Goal: Feedback & Contribution: Contribute content

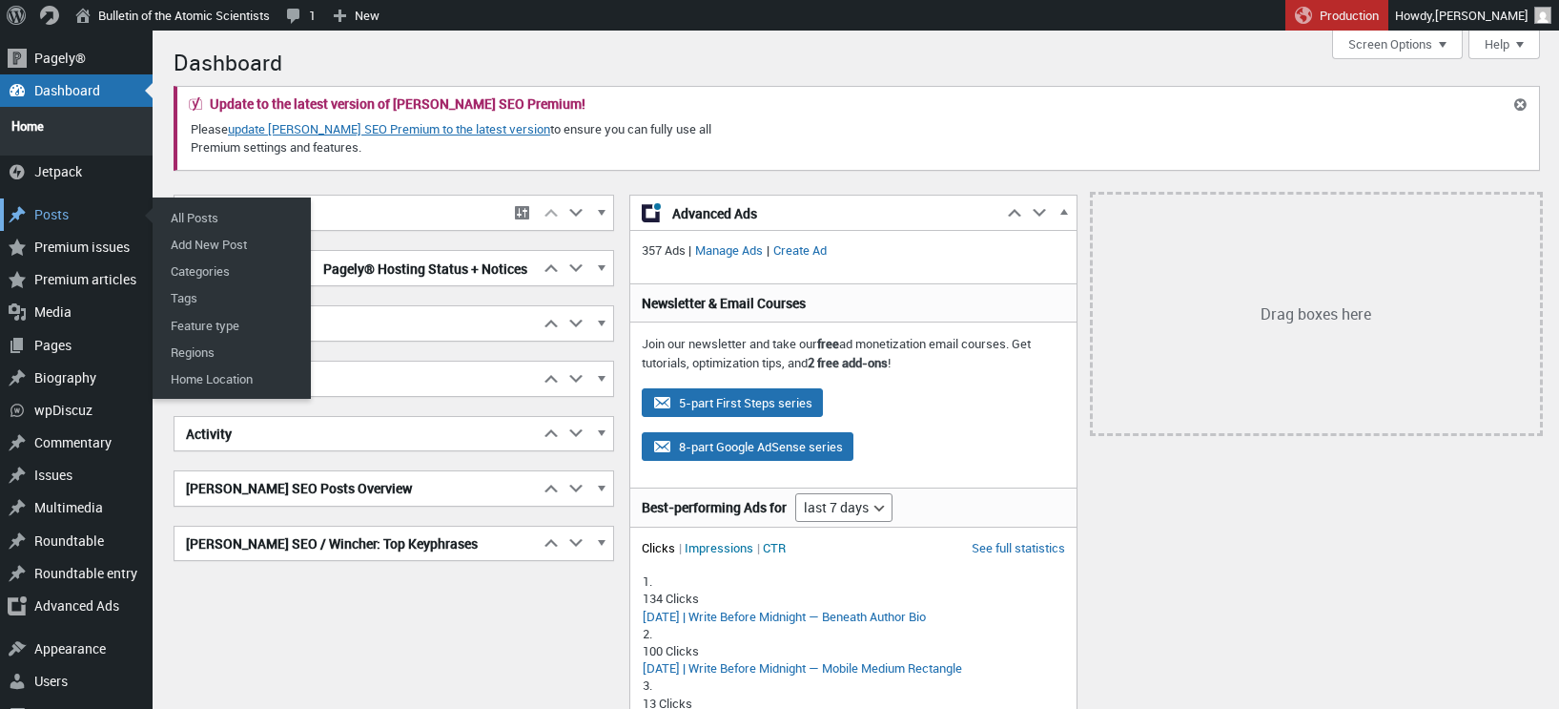
click at [55, 206] on div "Posts" at bounding box center [76, 214] width 153 height 32
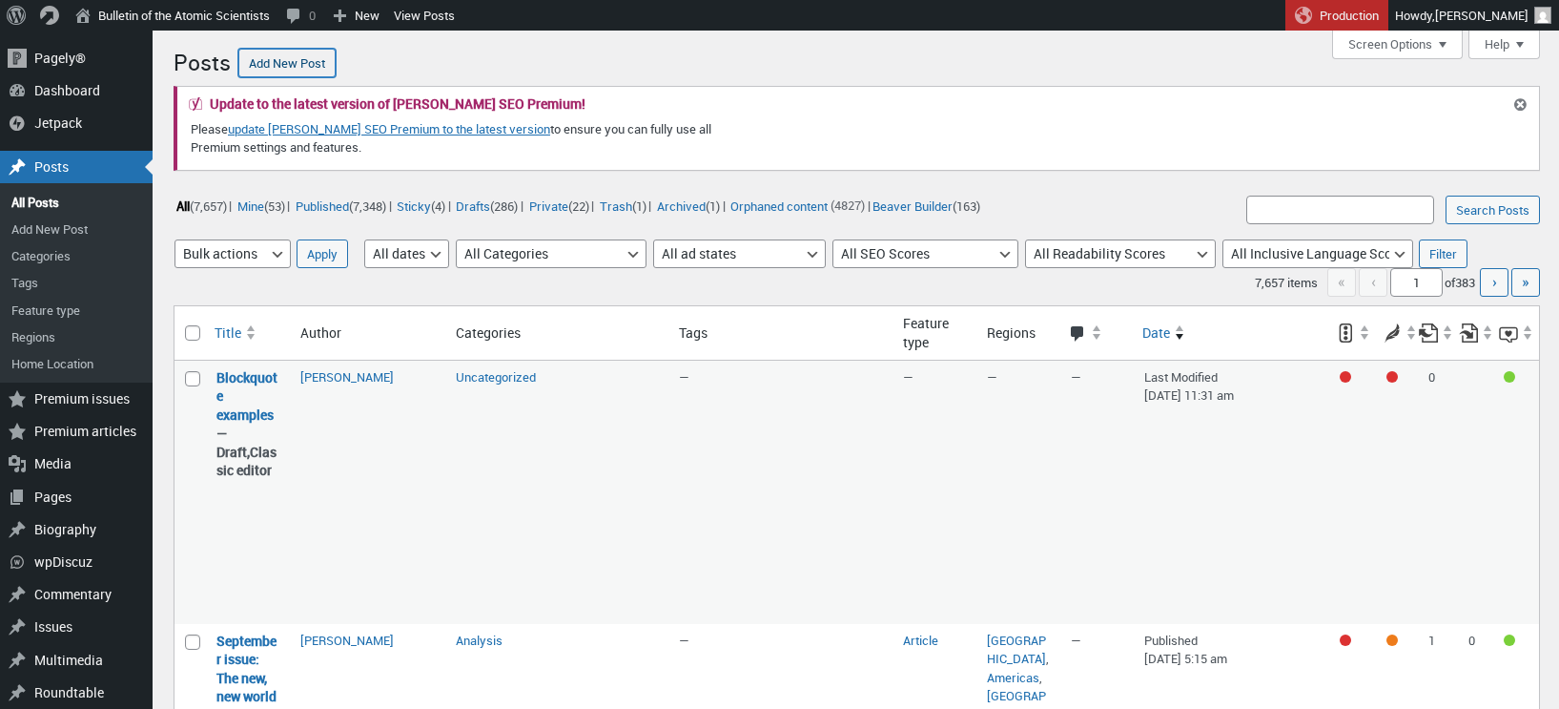
click at [297, 63] on link "Add New Post" at bounding box center [286, 63] width 97 height 29
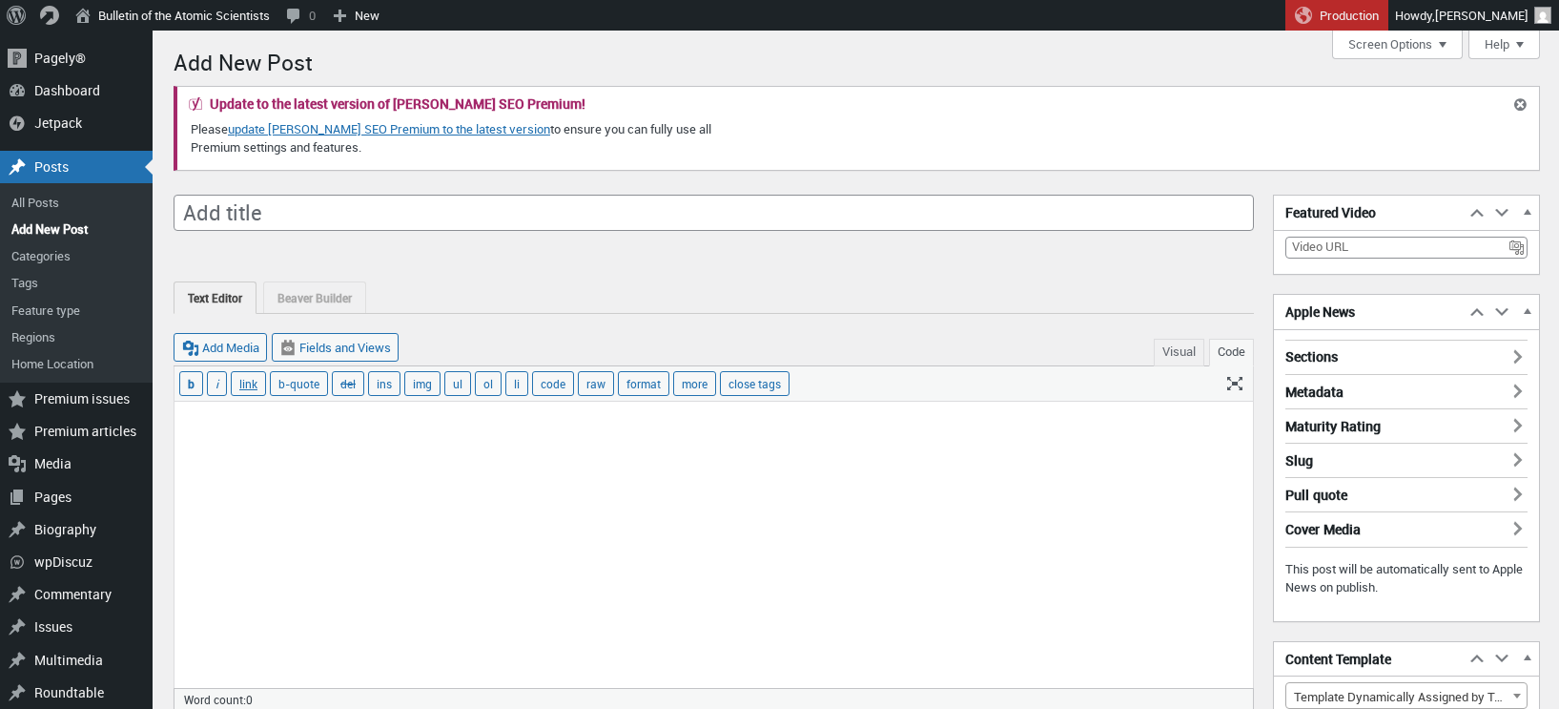
scroll to position [13, 0]
click at [287, 213] on input "Add title" at bounding box center [714, 213] width 1080 height 36
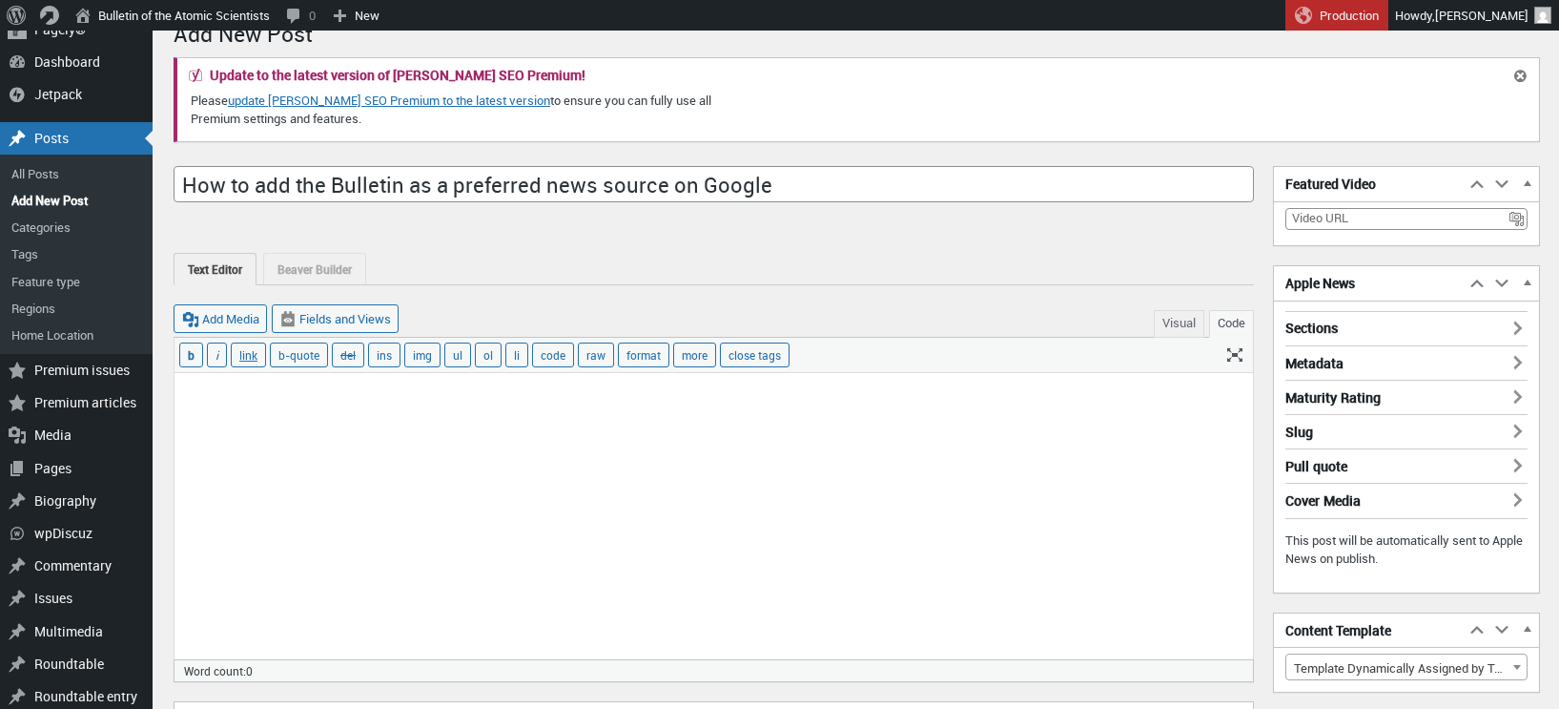
scroll to position [33, 0]
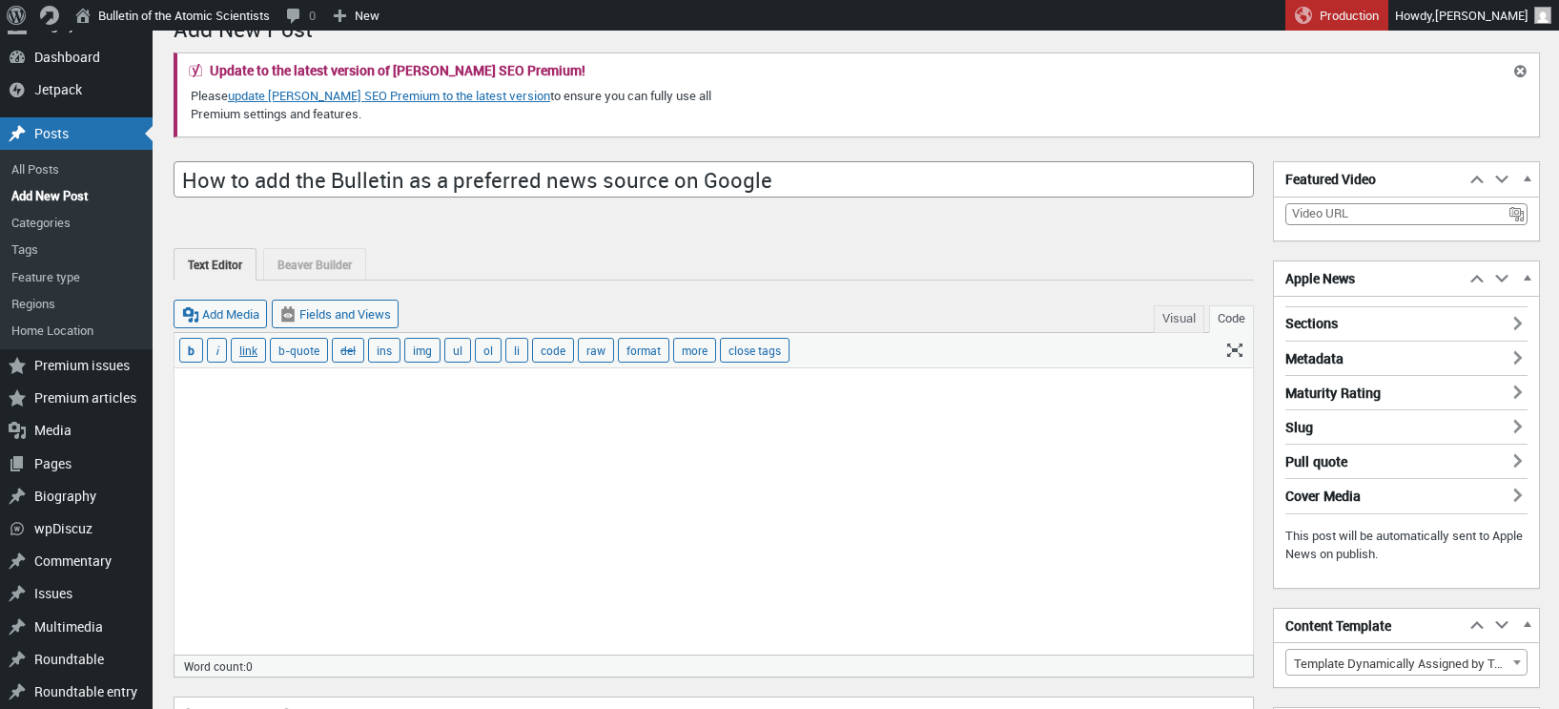
click at [327, 176] on input "How to add the Bulletin as a preferred news source on Google" at bounding box center [714, 179] width 1080 height 36
click at [447, 176] on input "How to add the <em>Bulletin as a preferred news source on Google" at bounding box center [714, 179] width 1080 height 36
type input "How to add the <em>Bulletin</em> as a preferred news source on Google"
click at [528, 245] on div "Text Editor Beaver Builder Beaver Builder is currently active for this post. La…" at bounding box center [714, 254] width 1080 height 51
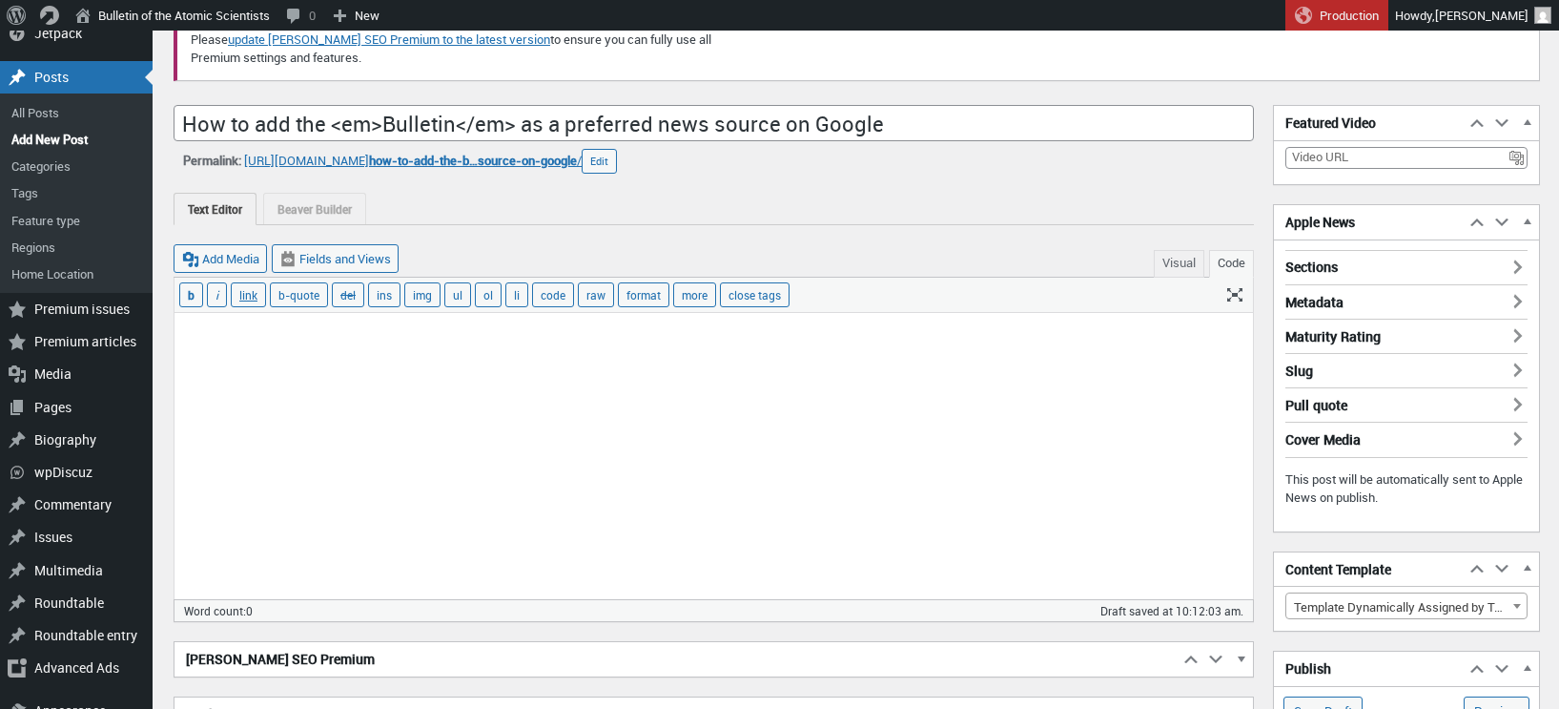
scroll to position [93, 0]
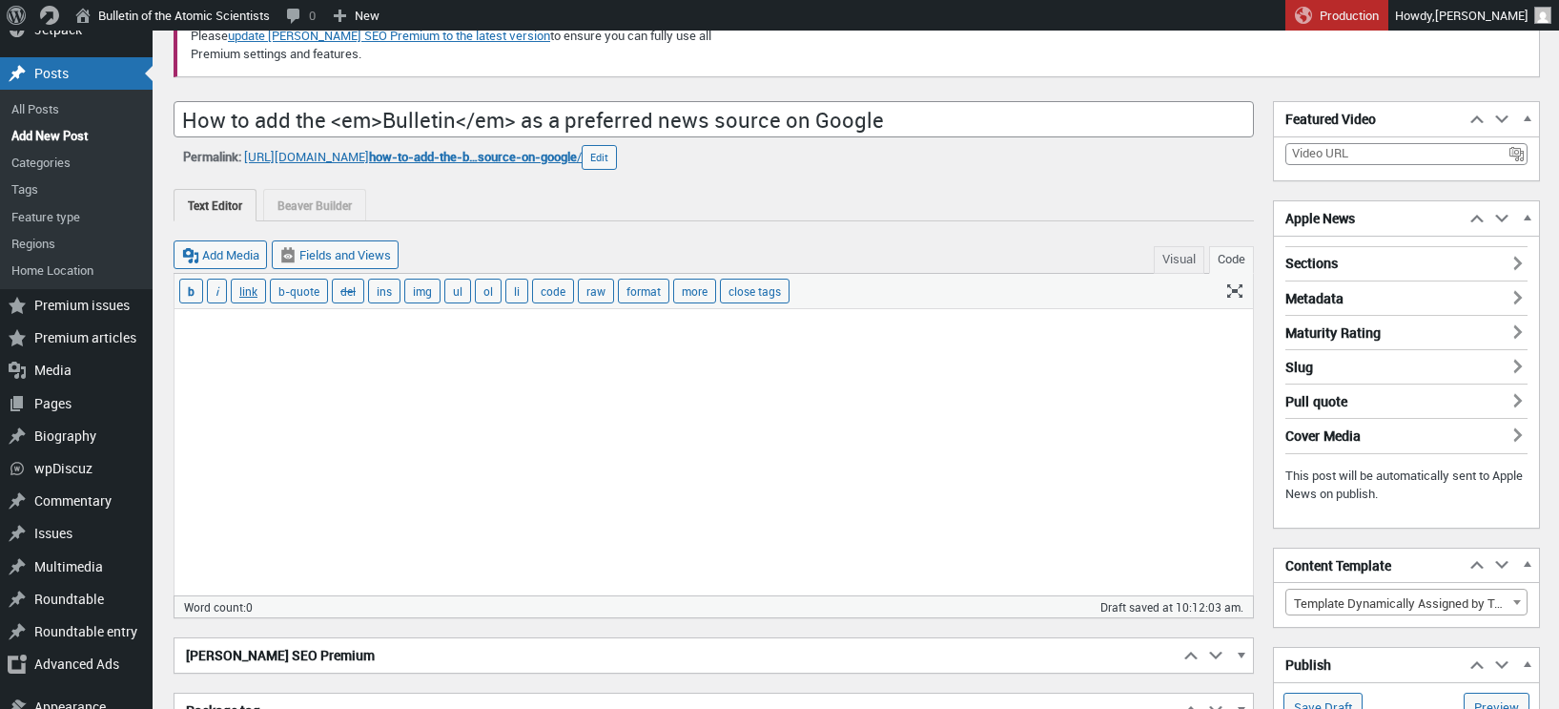
click at [262, 341] on textarea at bounding box center [714, 452] width 1079 height 286
paste textarea "Google recently launched a new feature that allows users to customize their sea…"
type textarea "Google recently launched a new feature that allows users to customize their sea…"
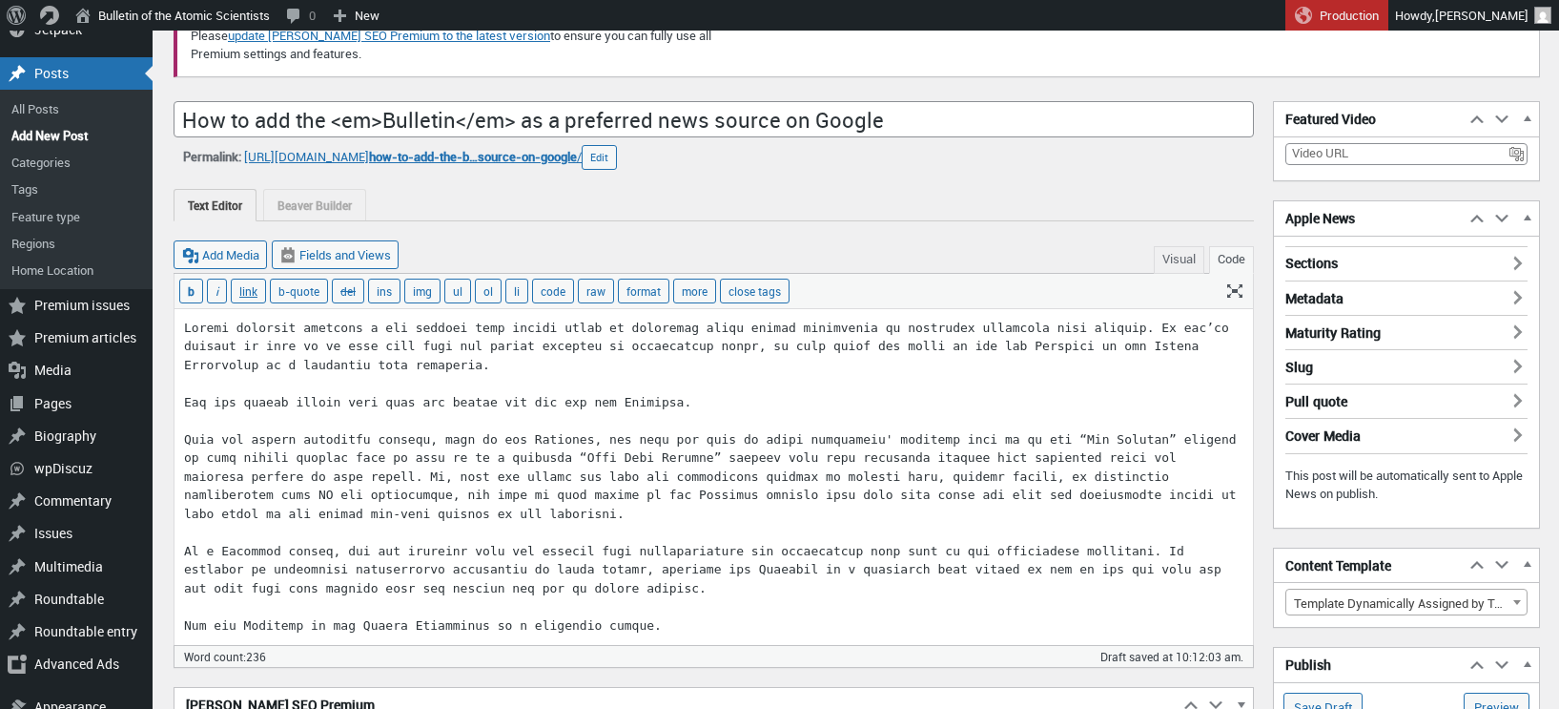
drag, startPoint x: 669, startPoint y: 624, endPoint x: 174, endPoint y: 299, distance: 592.5
click at [174, 299] on div "b i link b-quote del ins img ul ol li code raw format more close tags" at bounding box center [714, 459] width 1080 height 372
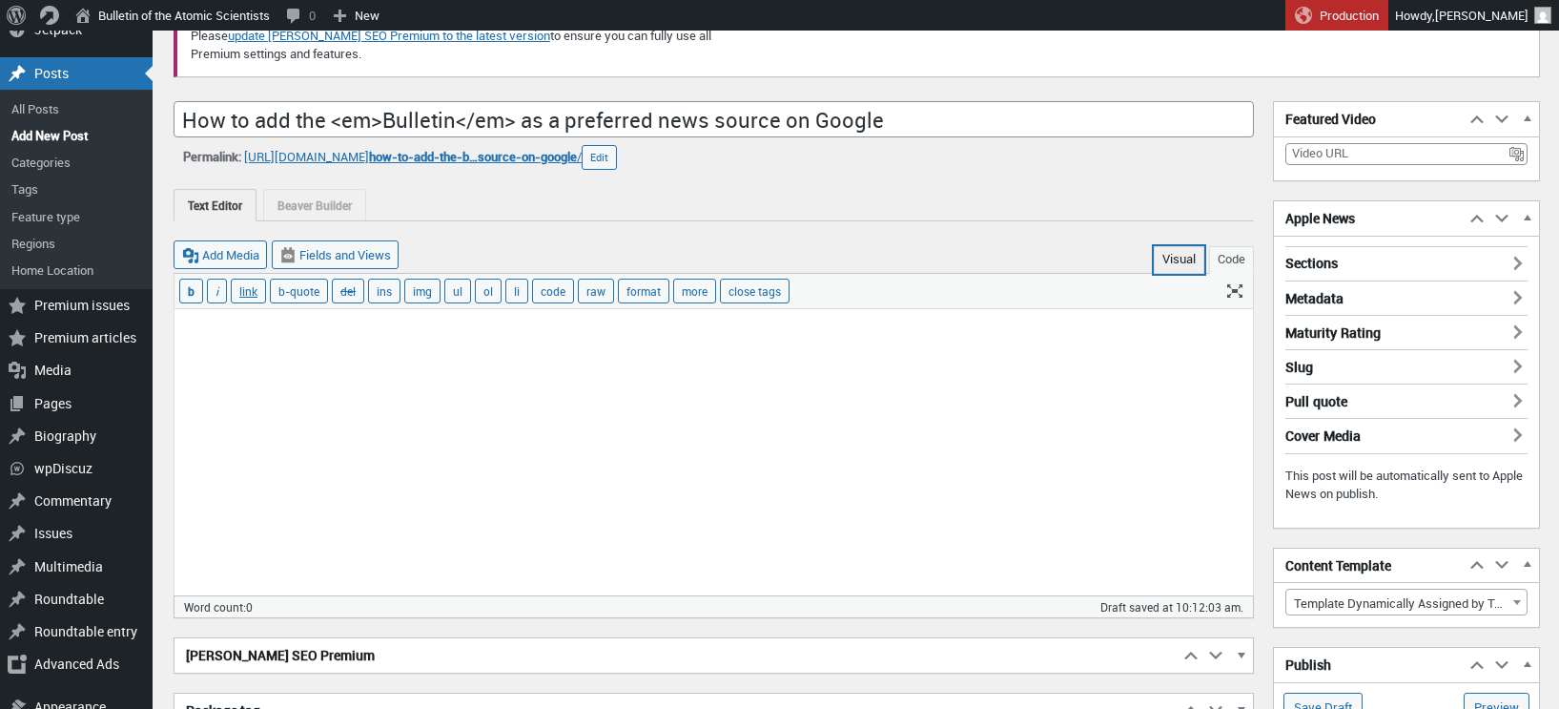
click at [1181, 255] on button "Visual" at bounding box center [1179, 260] width 51 height 28
type textarea "<span data-mce-type="bookmark" style="display: inline-block; width: 0px; overfl…"
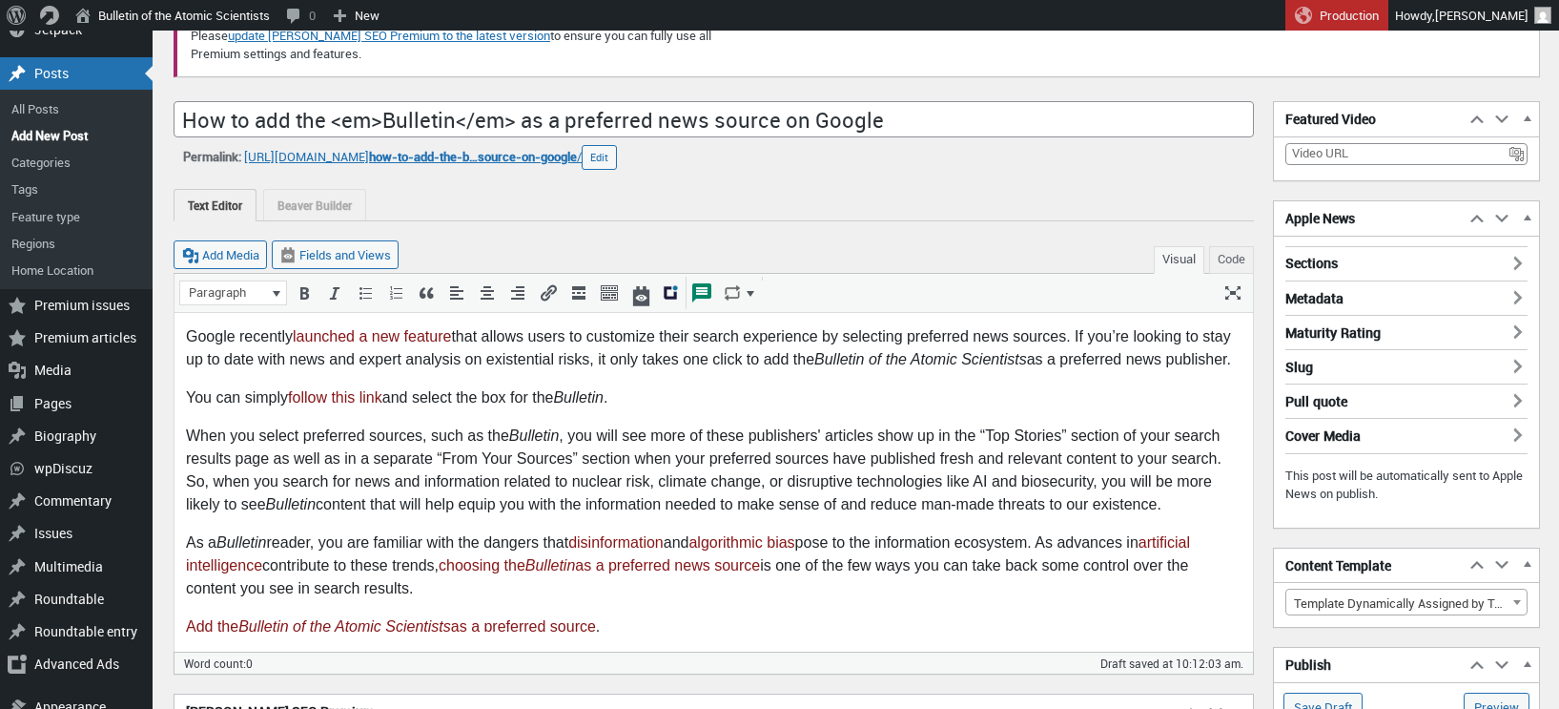
scroll to position [0, 0]
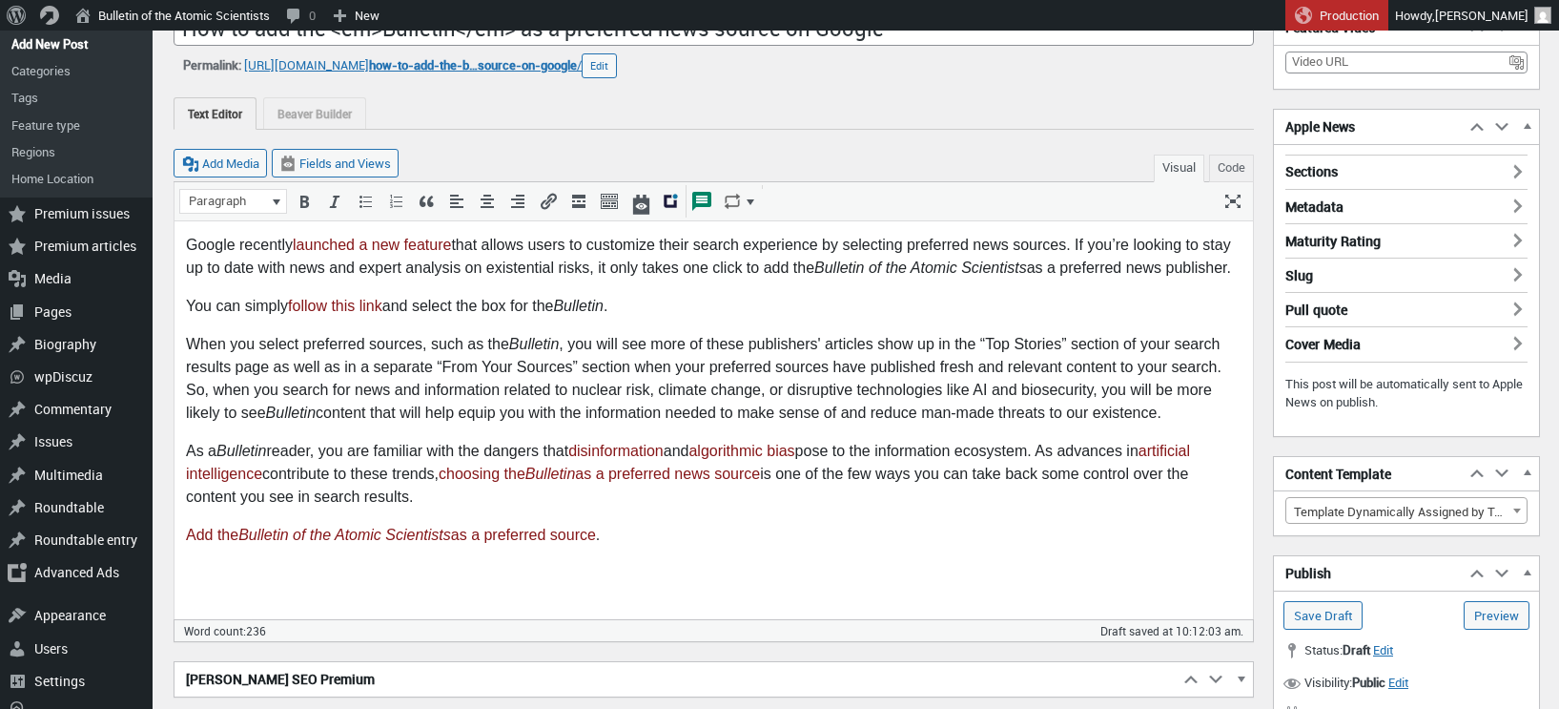
click at [1220, 169] on button "Code" at bounding box center [1231, 168] width 45 height 28
type textarea "<span data-contrast="auto">Google recently </span><a href="https://blog.google/…"
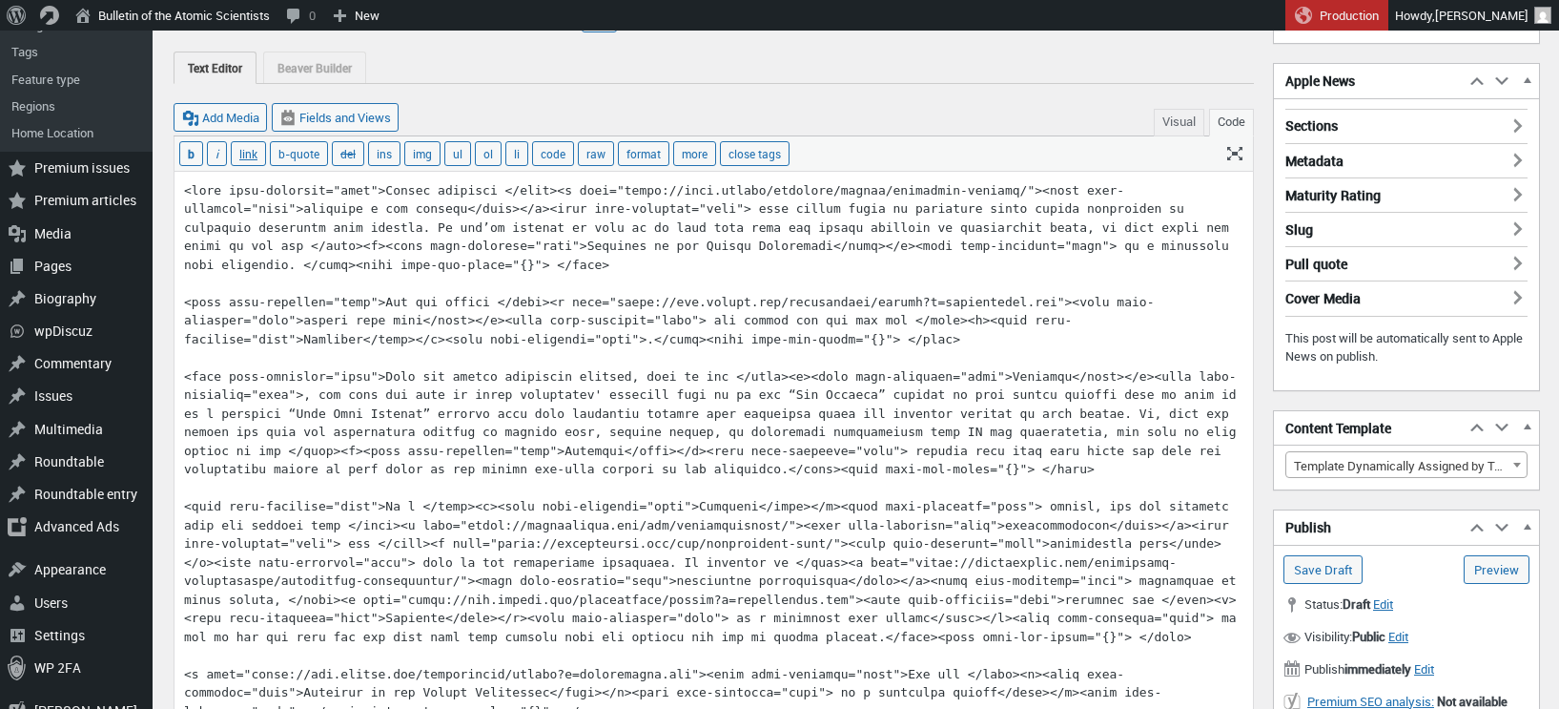
scroll to position [436, 0]
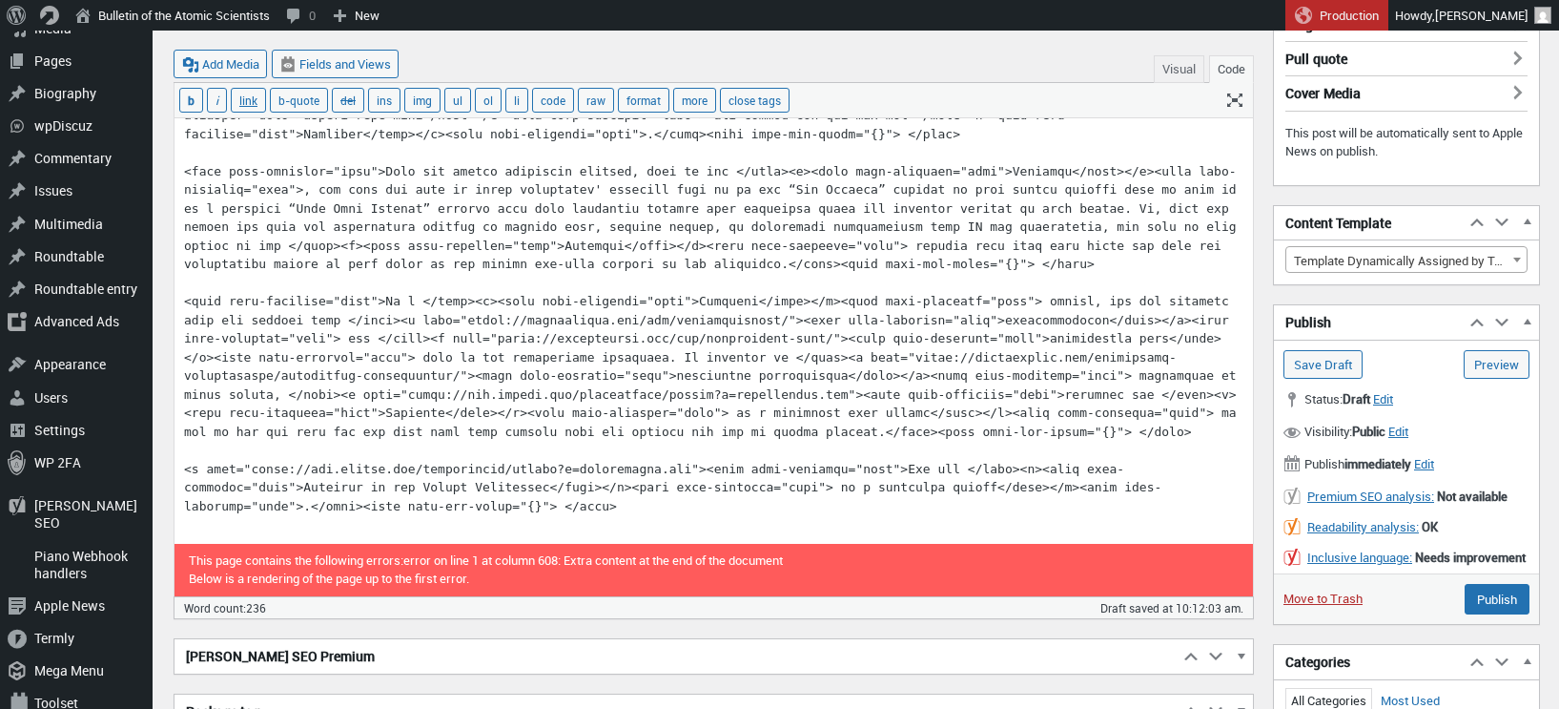
drag, startPoint x: 182, startPoint y: 255, endPoint x: 1127, endPoint y: 505, distance: 977.7
click at [1127, 505] on textarea at bounding box center [714, 255] width 1079 height 577
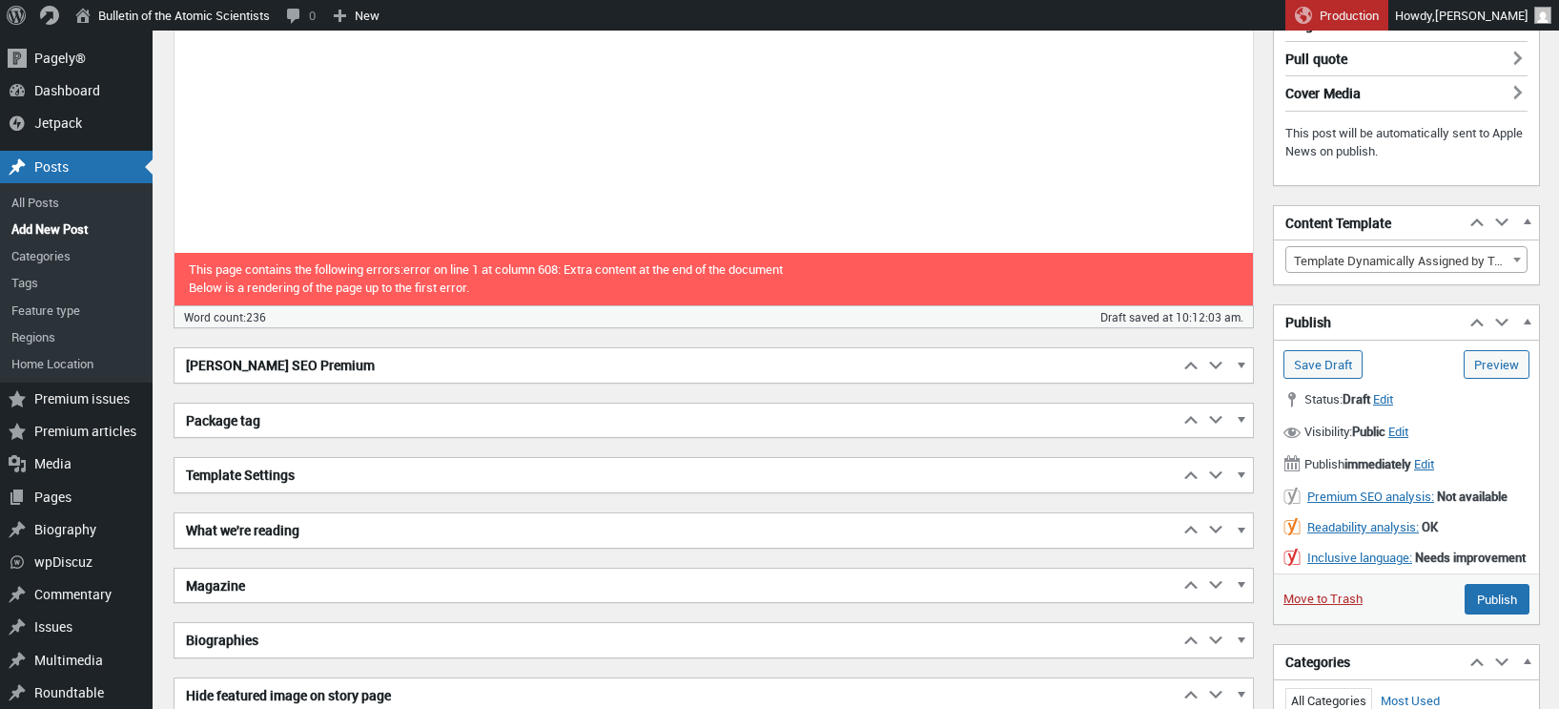
scroll to position [0, 0]
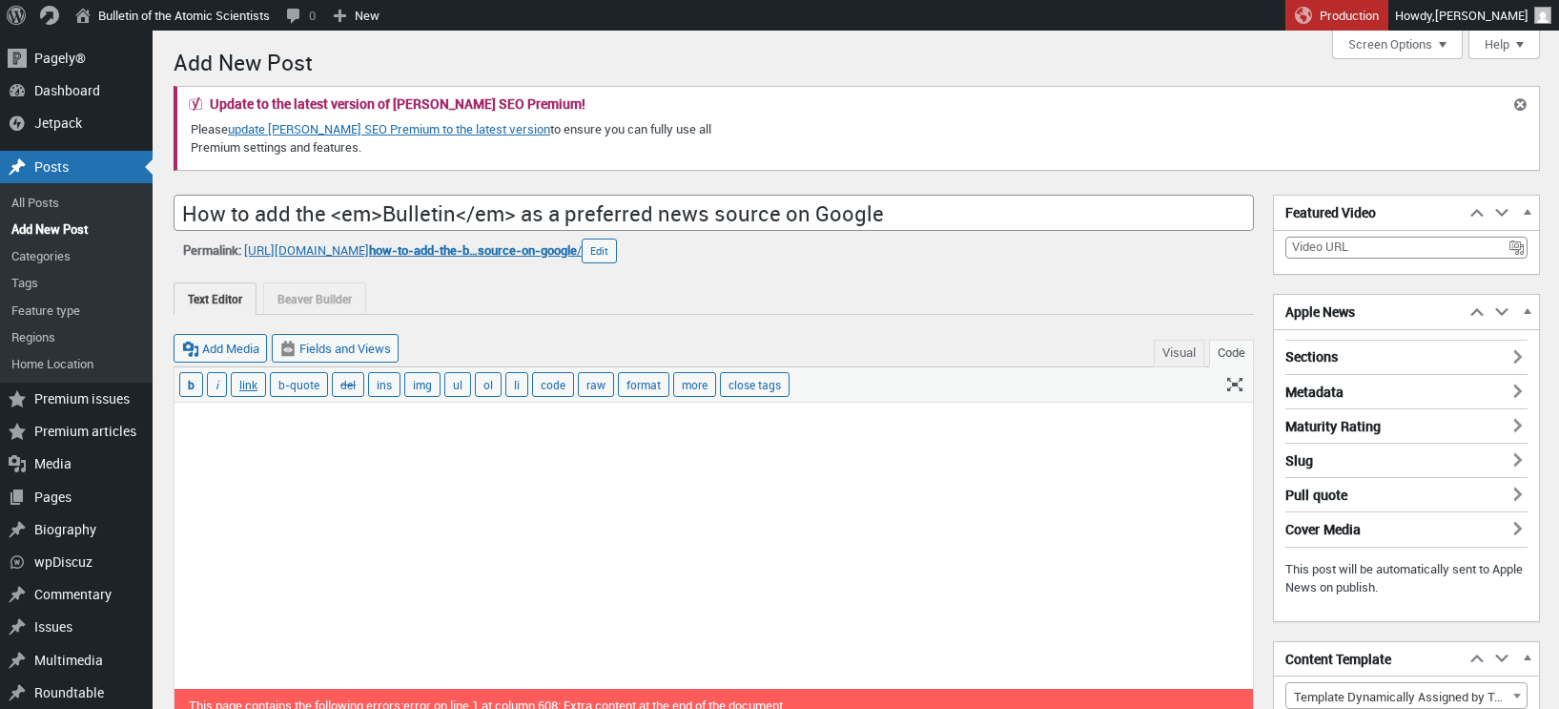
paste textarea "Google recently launched a new feature that allows users to customize their sea…"
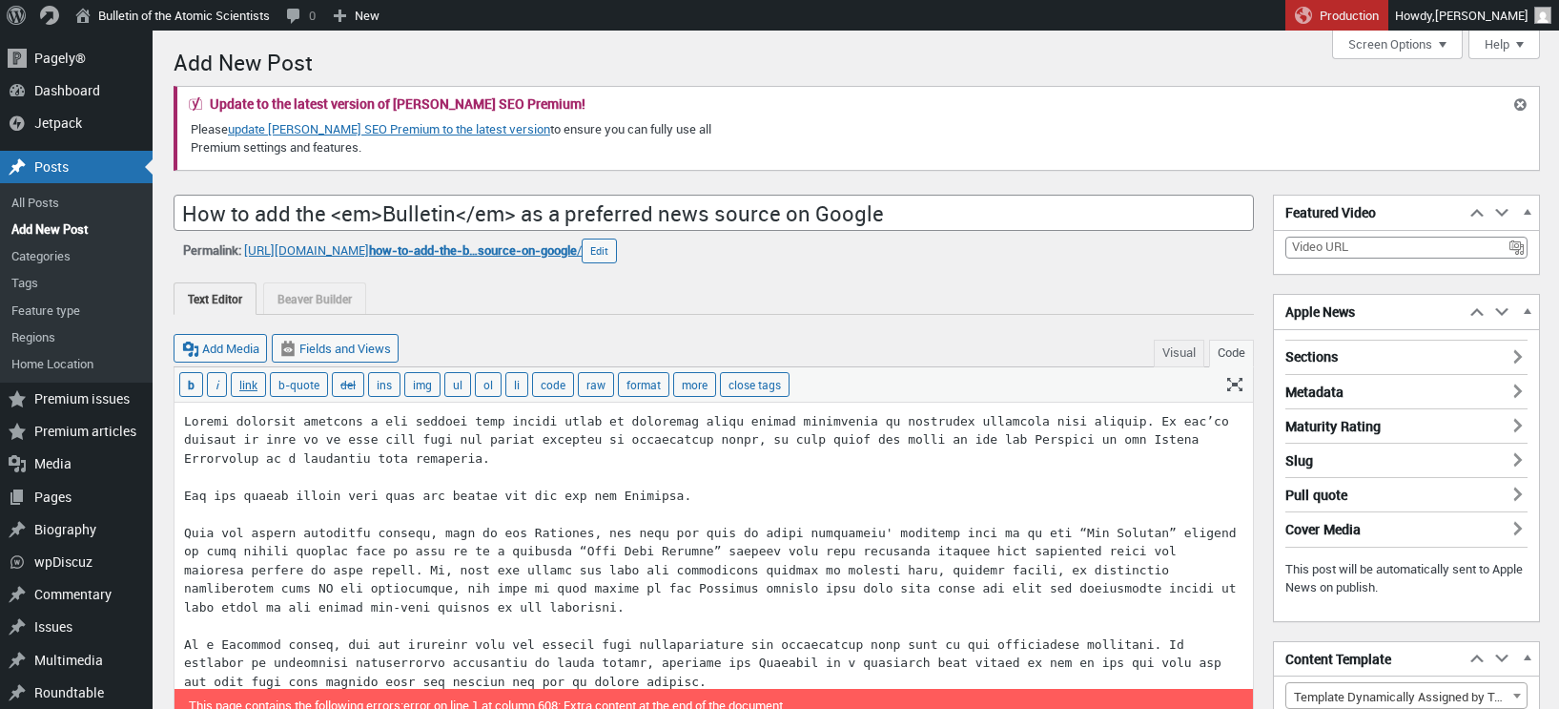
scroll to position [17, 0]
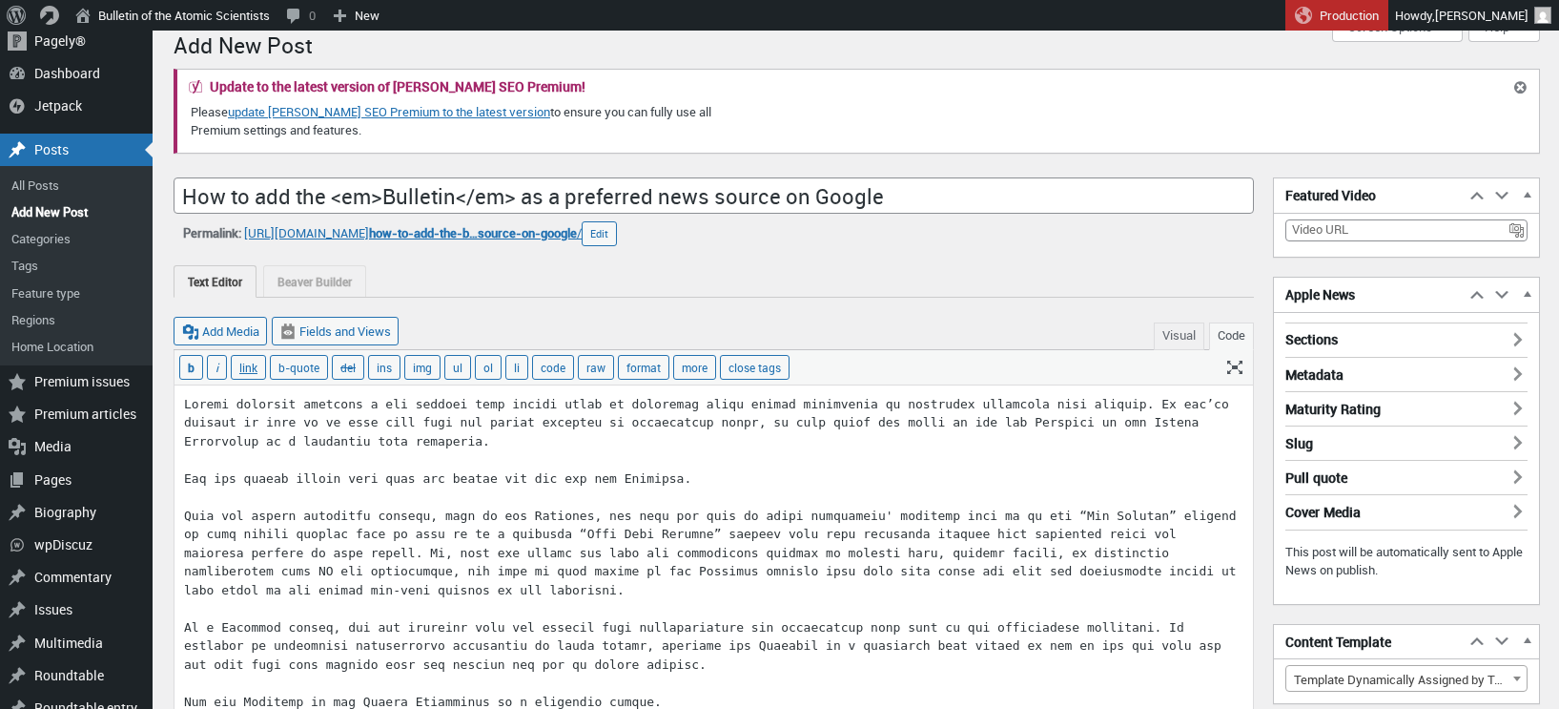
type textarea "Google recently launched a new feature that allows users to customize their sea…"
click at [1172, 326] on button "Visual" at bounding box center [1179, 336] width 51 height 28
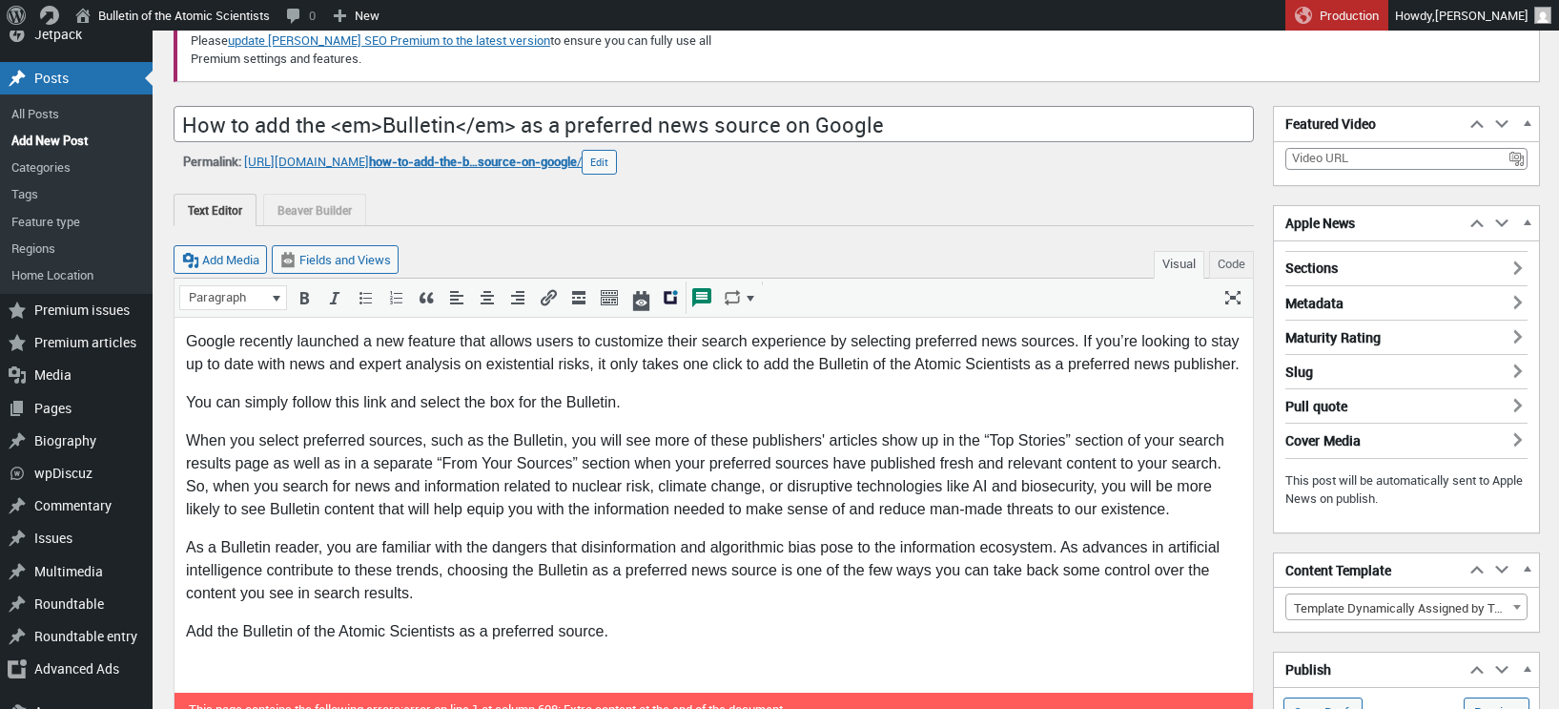
scroll to position [152, 0]
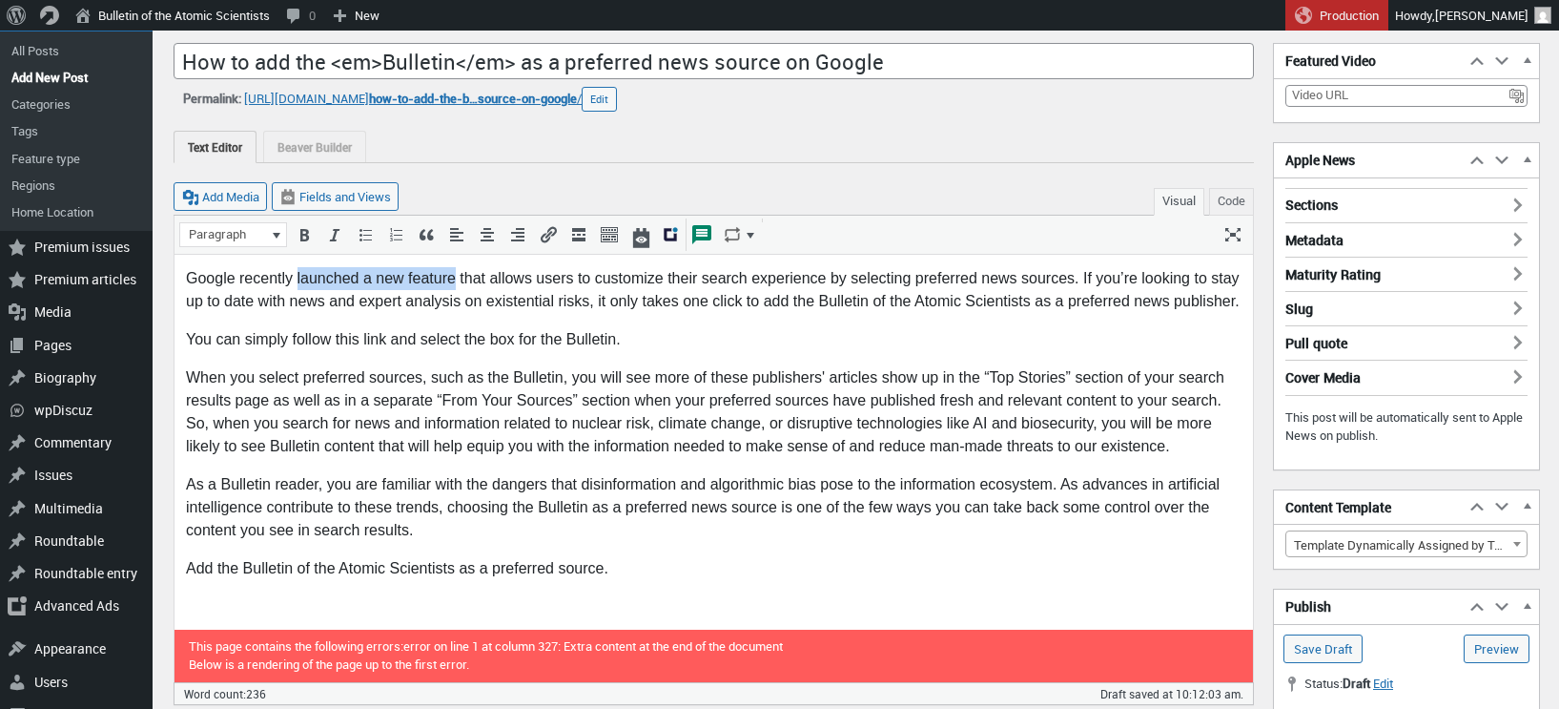
drag, startPoint x: 298, startPoint y: 277, endPoint x: 456, endPoint y: 279, distance: 158.3
click at [456, 279] on p "Google recently launched a new feature that allows users to customize their sea…" at bounding box center [714, 289] width 1056 height 46
click at [543, 232] on icon "Insert/edit link (⌘K)" at bounding box center [548, 234] width 19 height 19
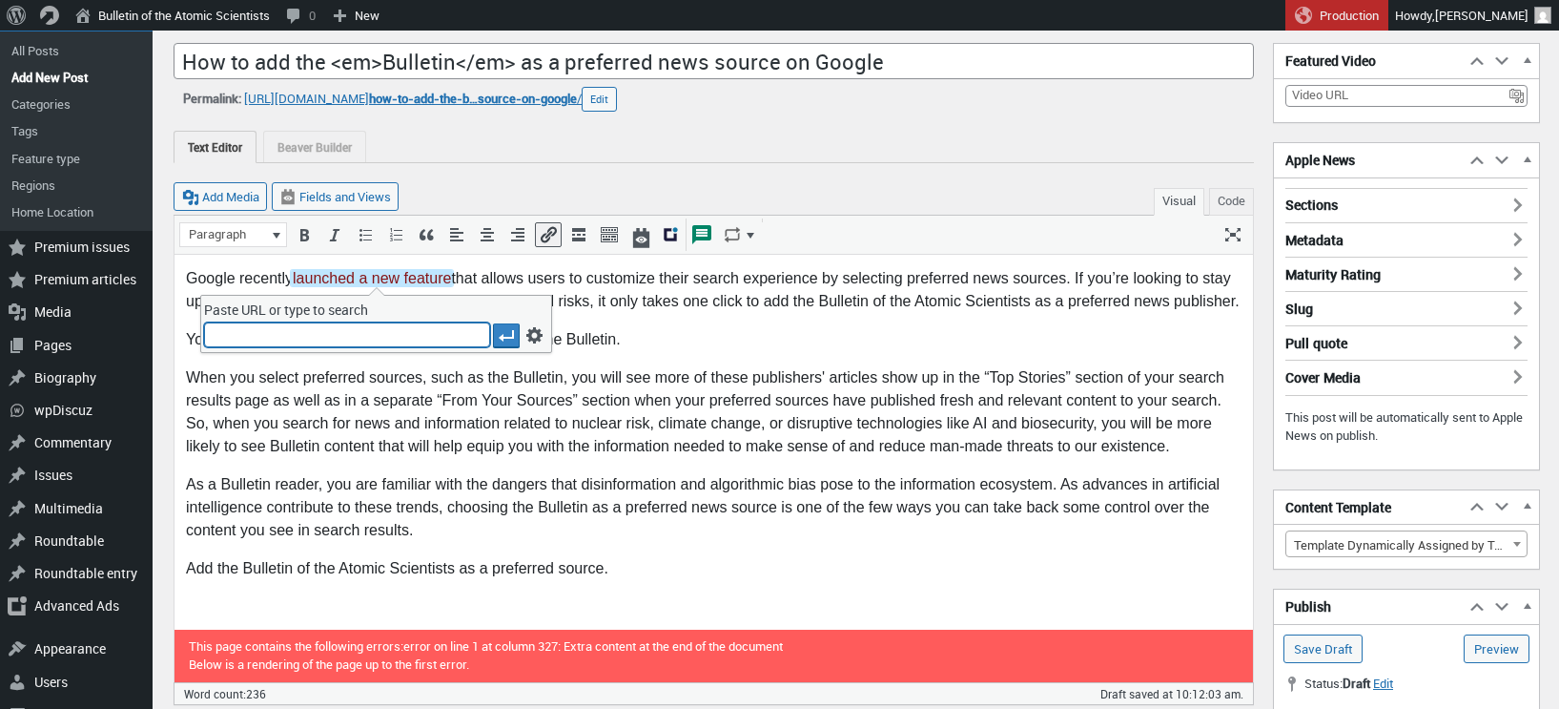
paste input "https://blog.google/products/search/preferred-sources/"
click at [508, 332] on icon "Apply" at bounding box center [506, 335] width 19 height 19
type input "https://blog.google/products/search/preferred-sources/"
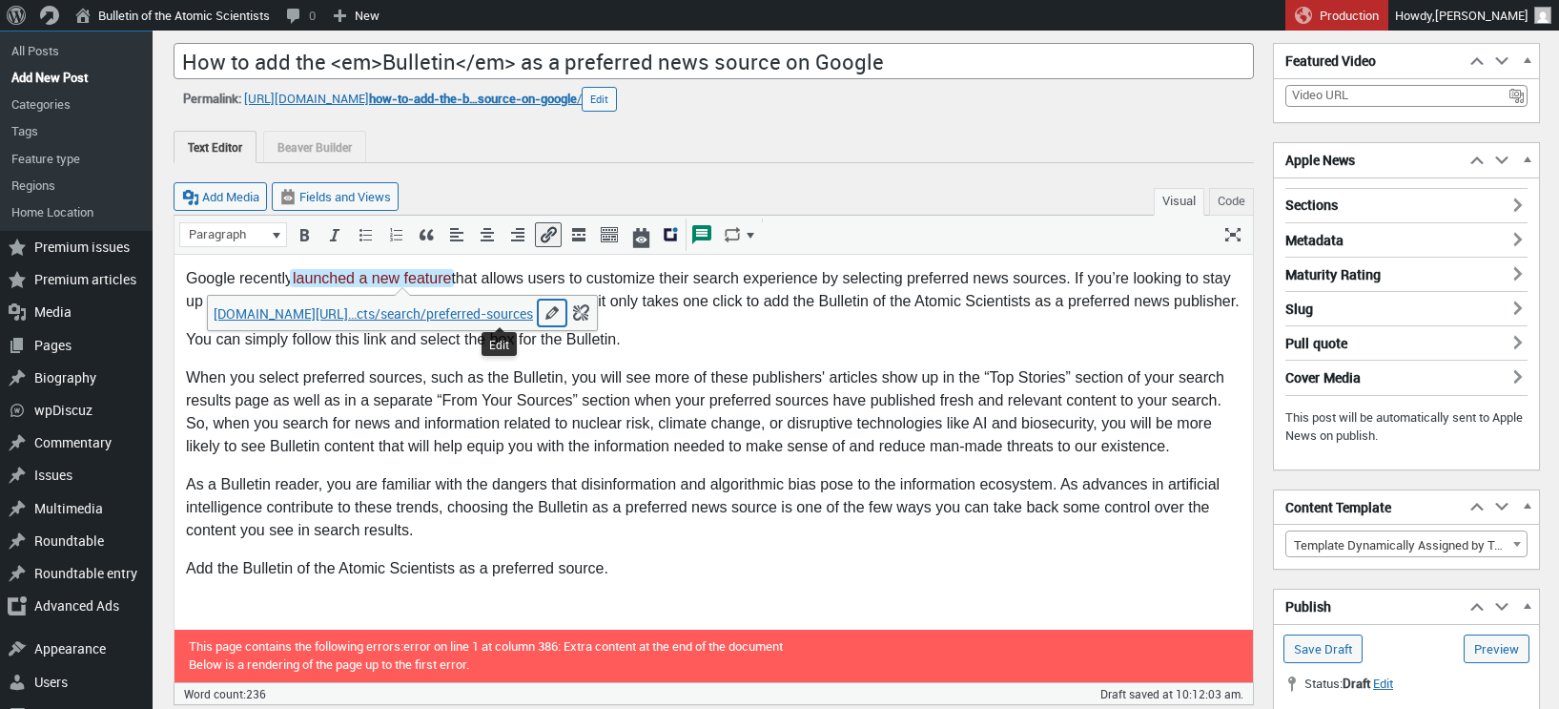
click at [543, 315] on icon "Edit" at bounding box center [552, 312] width 19 height 19
type input "https://blog.google/products/search/preferred-sources/"
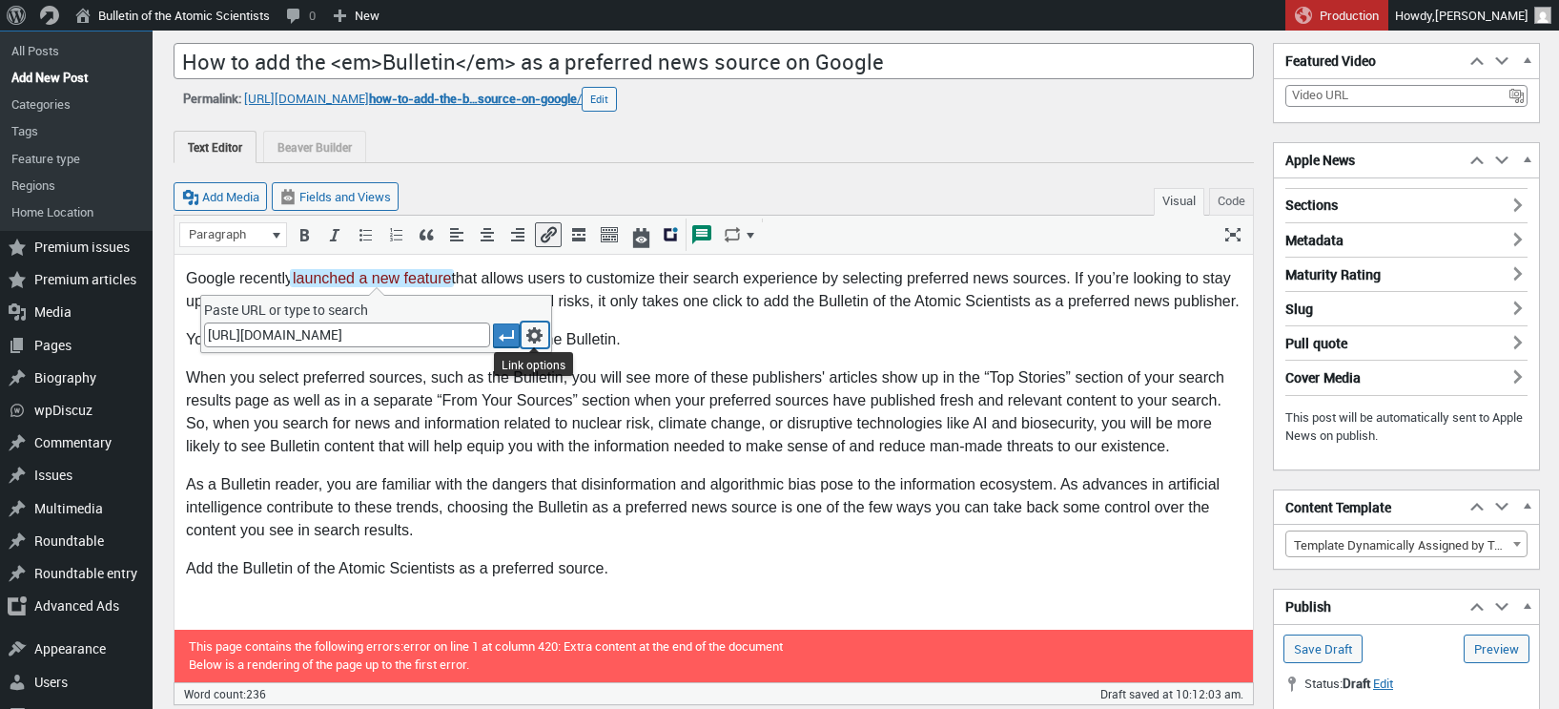
click at [531, 331] on icon "Link options" at bounding box center [534, 334] width 19 height 19
type input "https://blog.google/products/search/preferred-sources/"
type input "launched a new feature"
type input "Update"
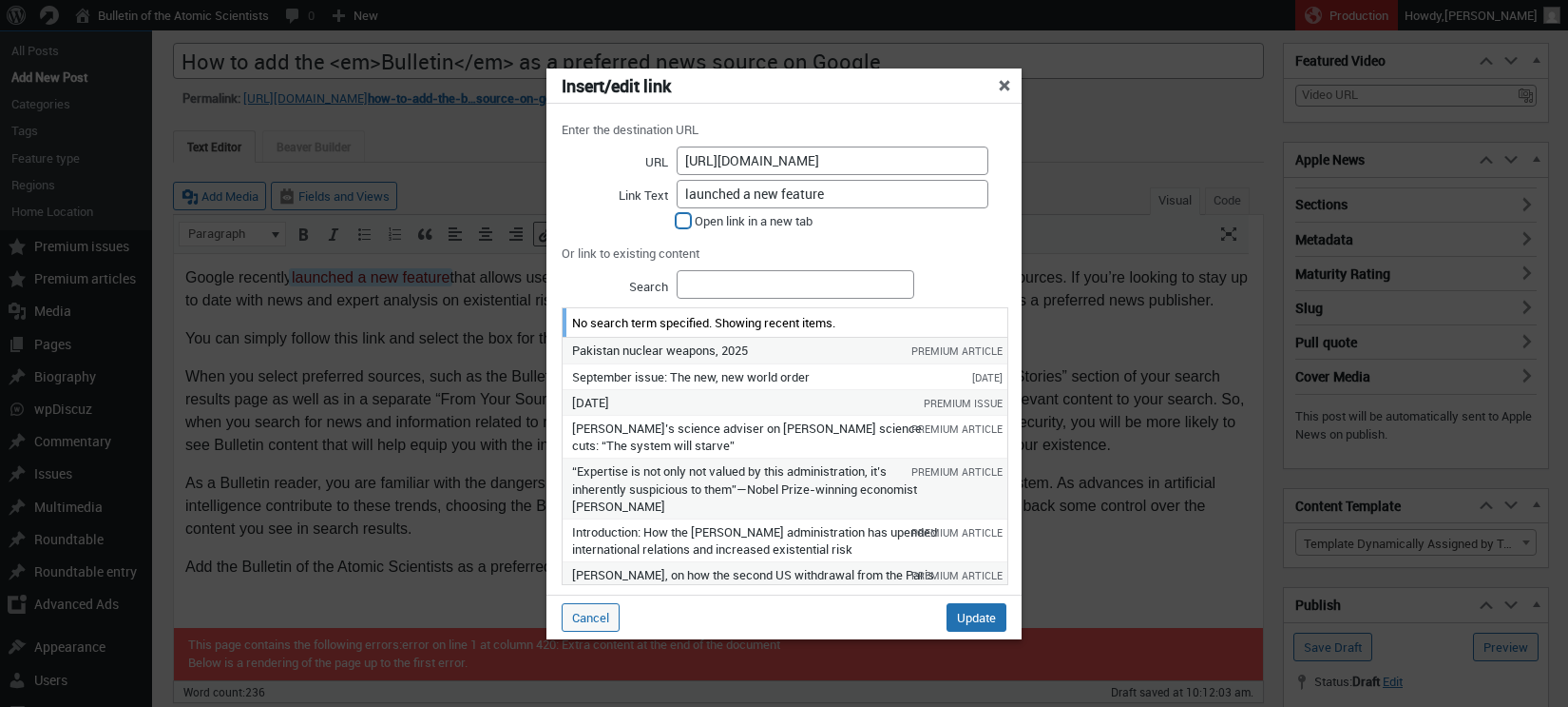
click at [685, 223] on input "Open link in a new tab" at bounding box center [683, 220] width 15 height 15
checkbox input "true"
click at [972, 613] on input "Update" at bounding box center [977, 617] width 60 height 29
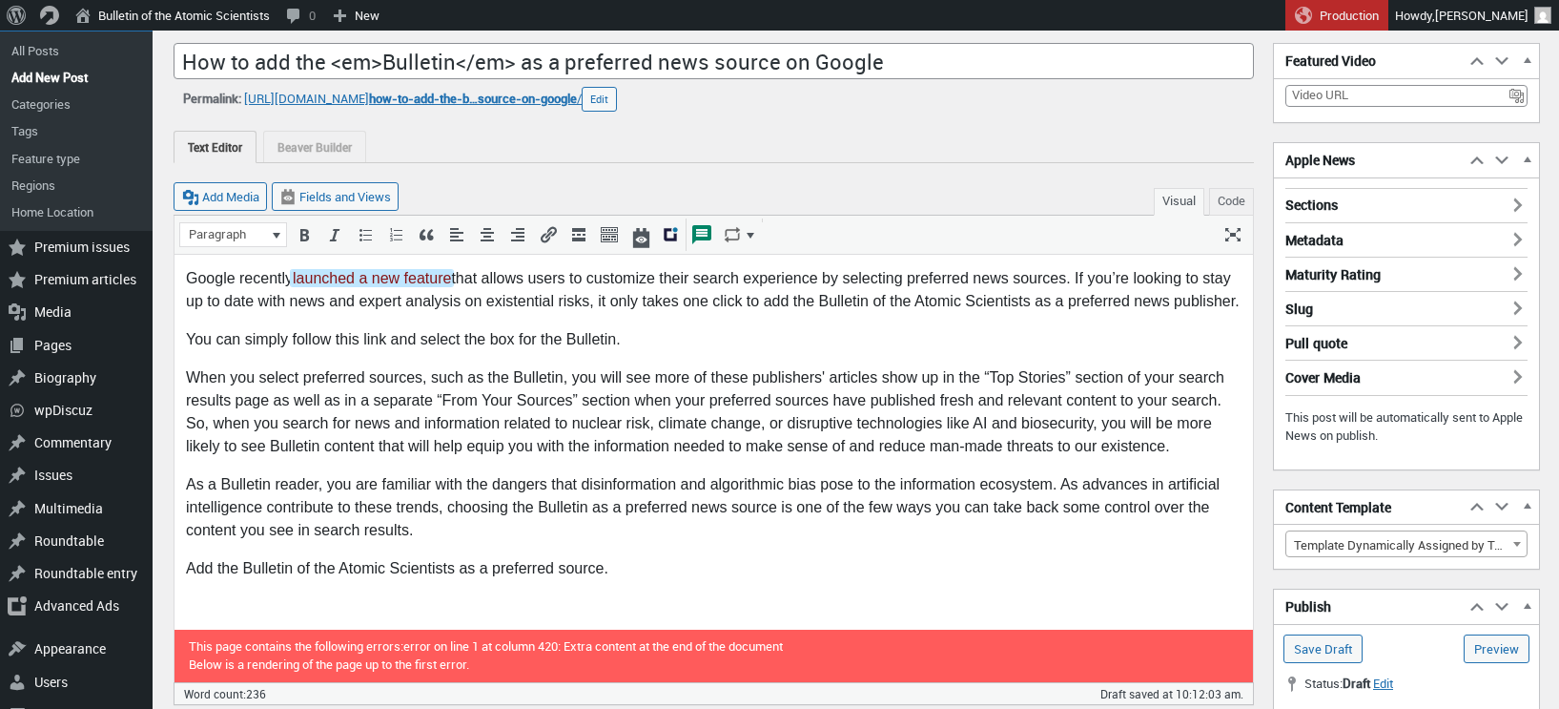
click at [692, 295] on p "Google recently launched a new feature that allows users to customize their sea…" at bounding box center [714, 289] width 1056 height 46
drag, startPoint x: 291, startPoint y: 338, endPoint x: 387, endPoint y: 331, distance: 96.5
click at [387, 331] on p "You can simply follow this link and select the box for the Bulletin." at bounding box center [714, 338] width 1056 height 23
click at [552, 236] on icon "Insert/edit link (⌘K)" at bounding box center [548, 234] width 19 height 19
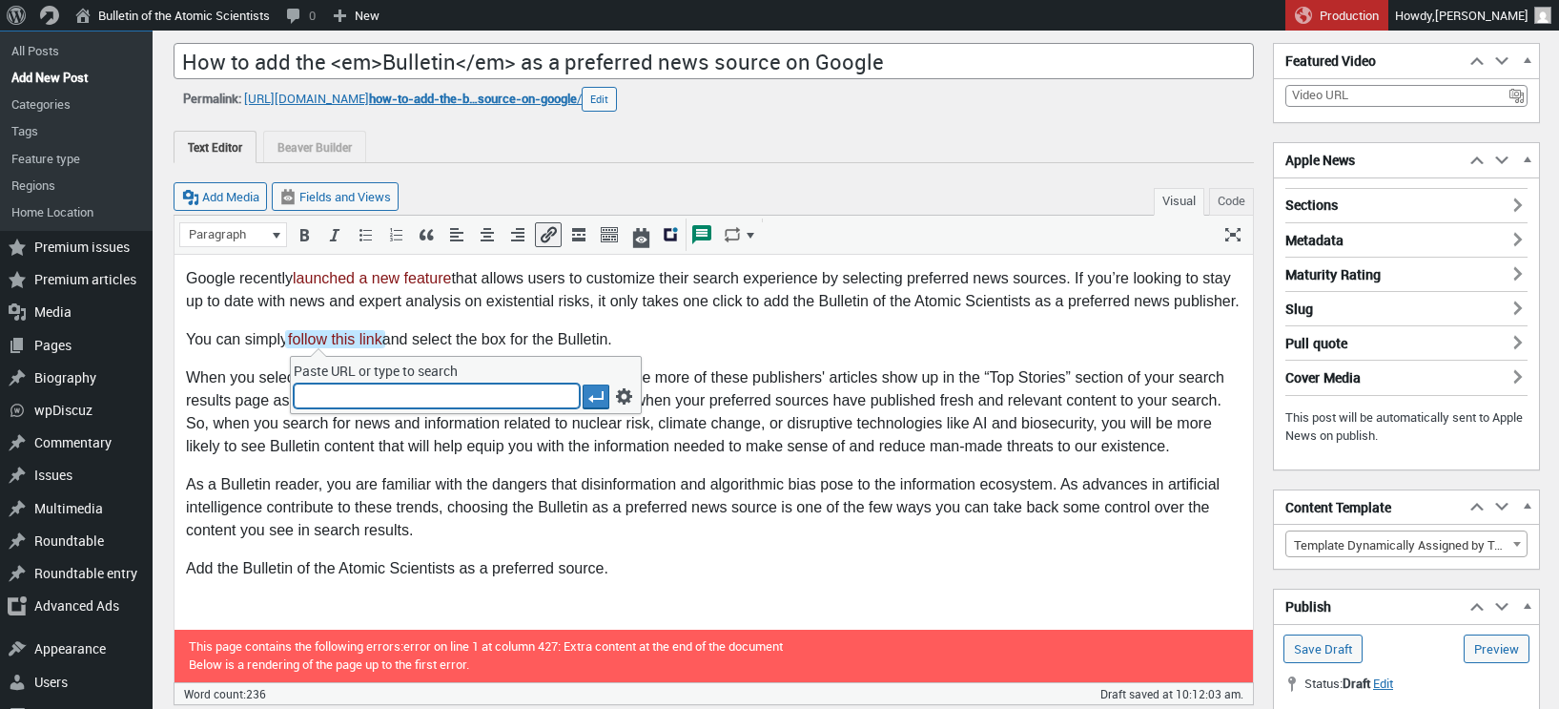
paste input "https://www.google.com/preferences/source?q=thebulletin.org"
click at [591, 393] on icon "Apply" at bounding box center [595, 396] width 19 height 19
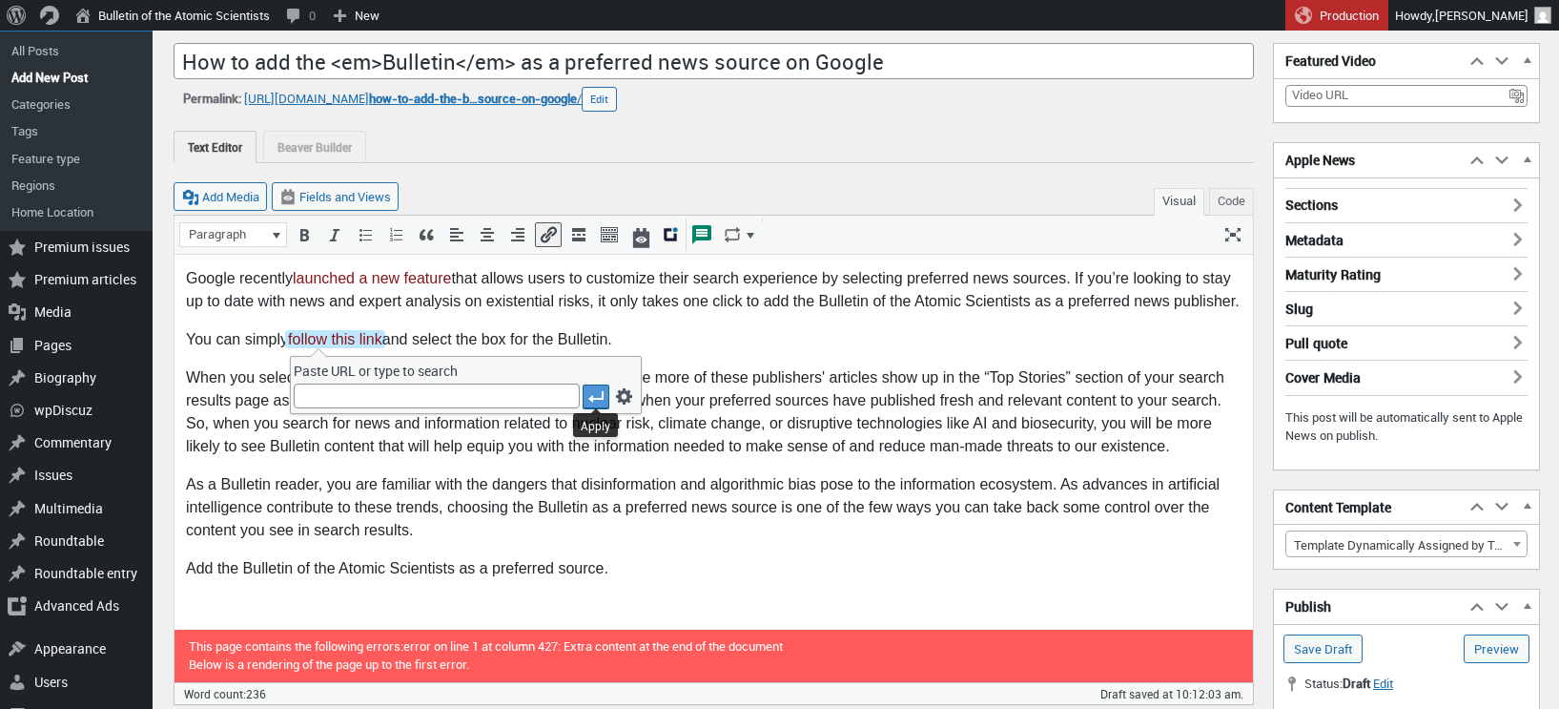
scroll to position [0, 0]
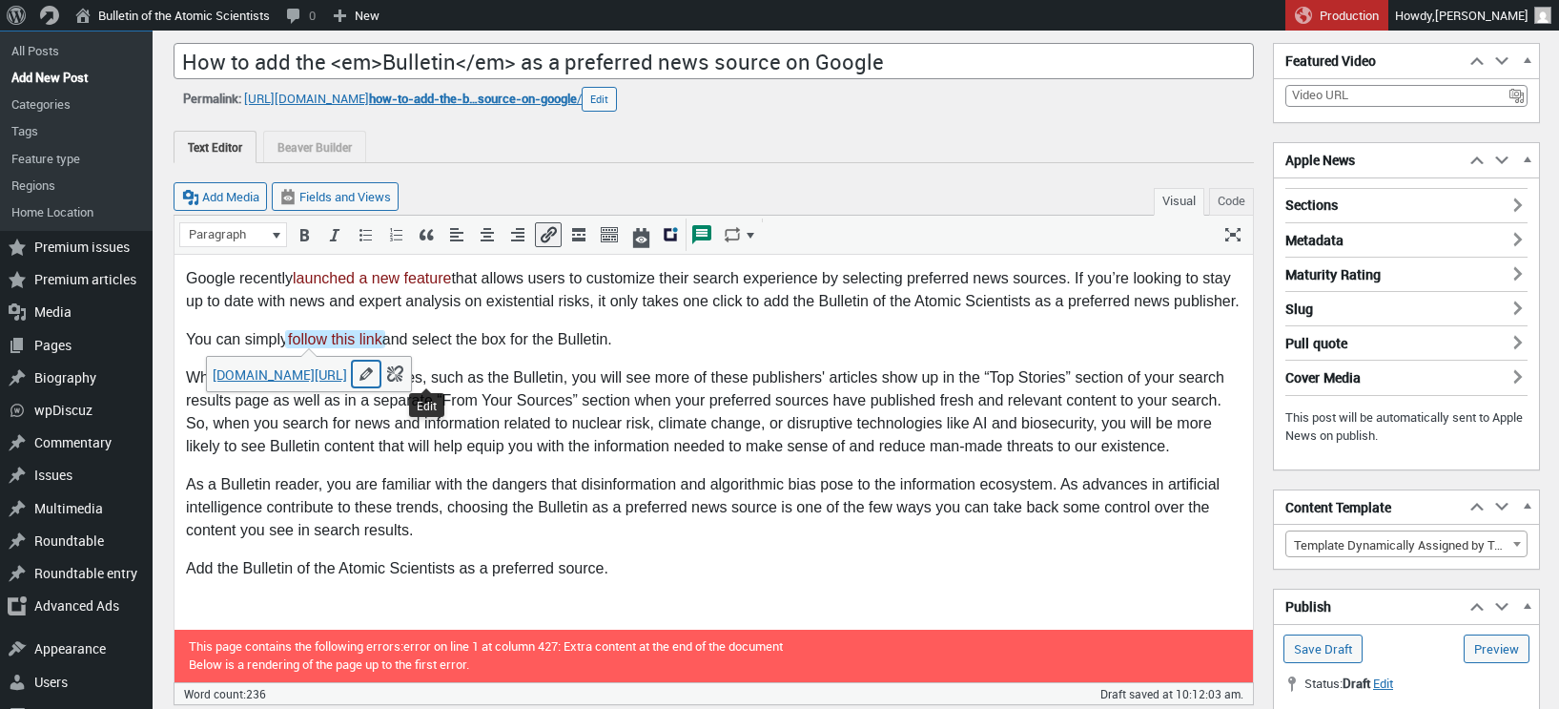
click at [376, 380] on icon "Edit" at bounding box center [366, 373] width 19 height 19
type input "https://www.google.com/preferences/source?q=thebulletin.org"
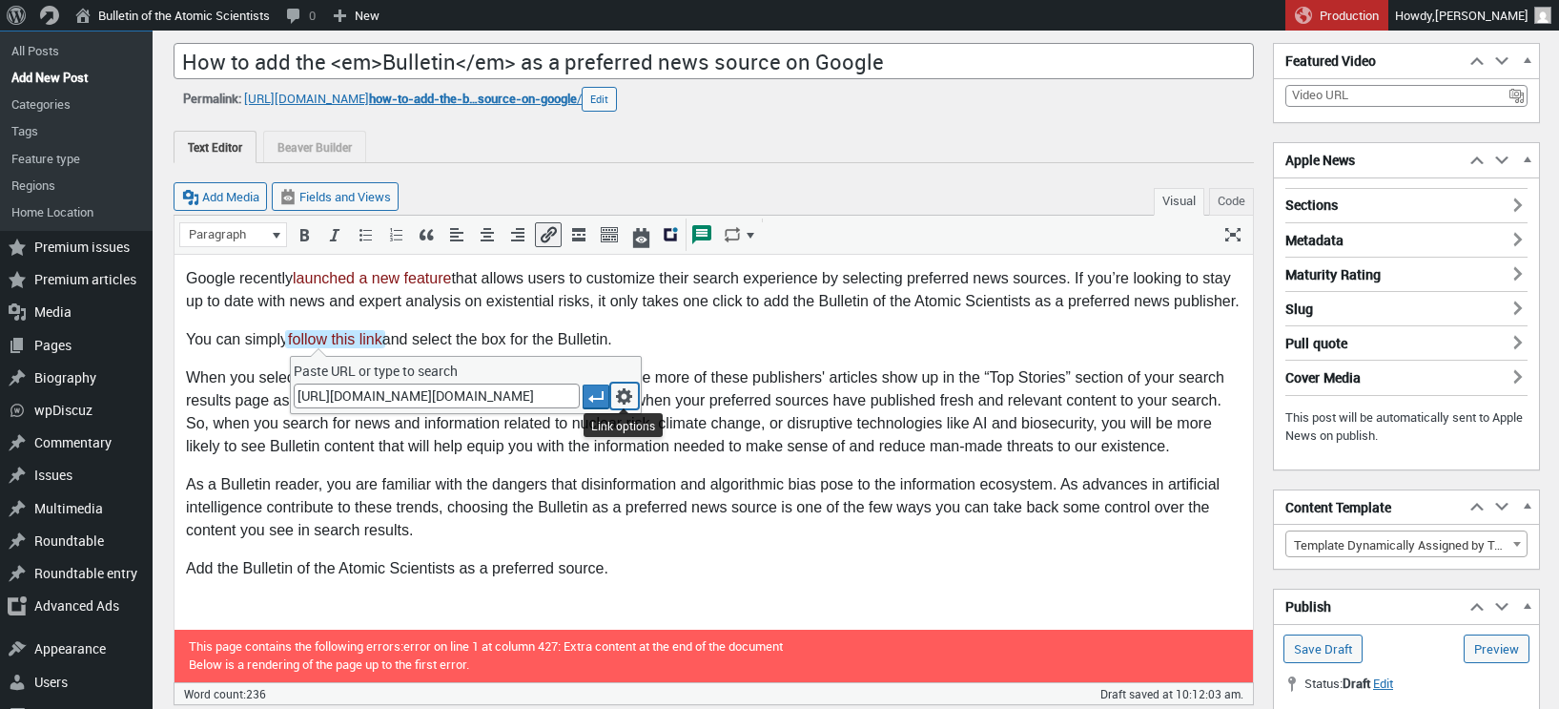
click at [623, 392] on icon "Link options" at bounding box center [624, 395] width 19 height 19
type input "https://www.google.com/preferences/source?q=thebulletin.org"
type input "follow this link"
checkbox input "false"
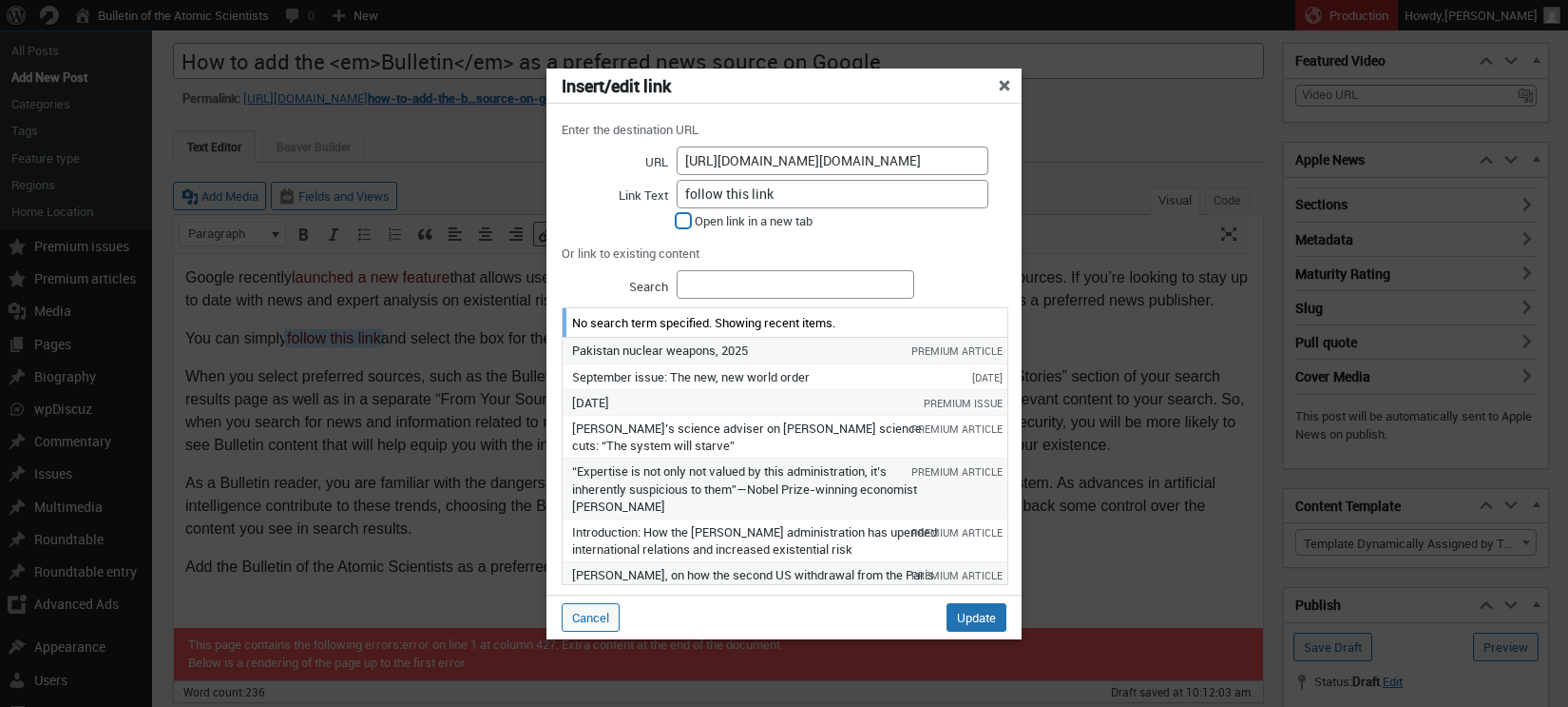
click at [682, 217] on input "Open link in a new tab" at bounding box center [683, 220] width 15 height 15
checkbox input "true"
click at [980, 622] on input "Update" at bounding box center [977, 617] width 60 height 29
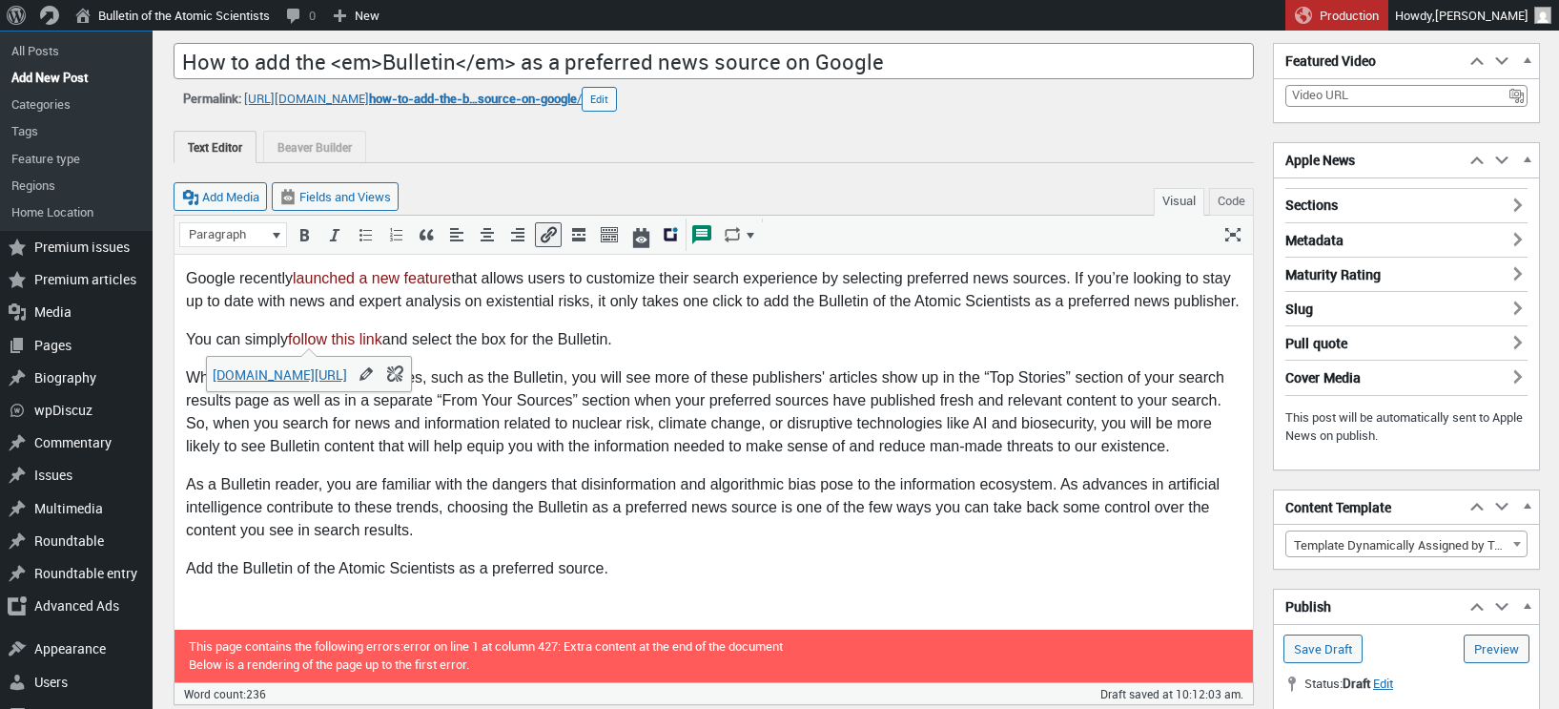
click at [522, 330] on p "You can simply follow this link and select the box for the Bulletin." at bounding box center [714, 338] width 1056 height 23
drag, startPoint x: 569, startPoint y: 335, endPoint x: 614, endPoint y: 336, distance: 44.8
click at [614, 336] on p "You can simply follow this link and select the box for the Bulletin." at bounding box center [714, 338] width 1056 height 23
click at [331, 240] on icon "Italic (⌘I)" at bounding box center [334, 234] width 19 height 19
click at [495, 342] on p "You can simply follow this link and select the box for the Bulletin ." at bounding box center [714, 338] width 1056 height 23
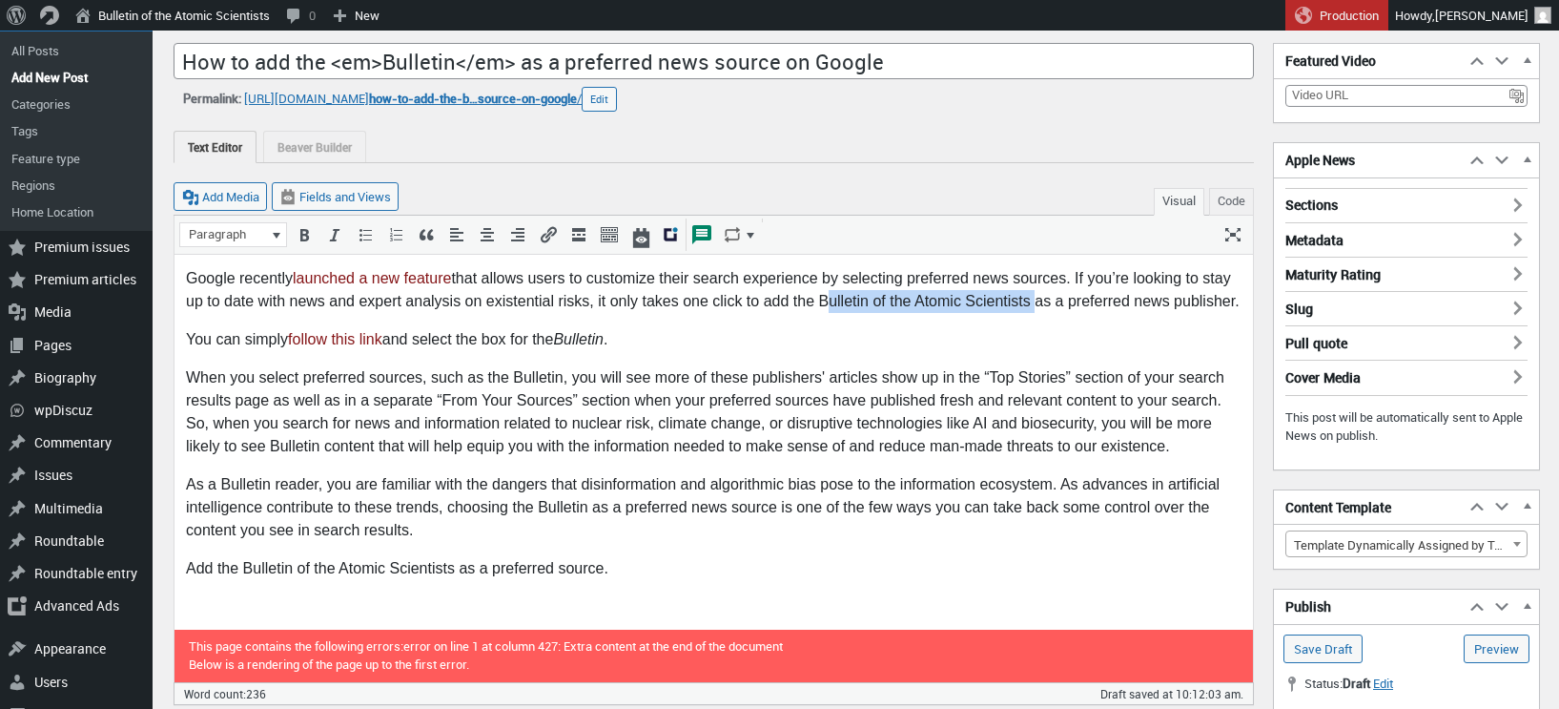
drag, startPoint x: 820, startPoint y: 301, endPoint x: 1029, endPoint y: 298, distance: 208.9
click at [1029, 298] on p "Google recently launched a new feature that allows users to customize their sea…" at bounding box center [714, 289] width 1056 height 46
click at [336, 230] on icon "Italic (⌘I)" at bounding box center [334, 234] width 19 height 19
click at [916, 331] on p "You can simply follow this link and select the box for the Bulletin ." at bounding box center [714, 338] width 1056 height 23
drag, startPoint x: 516, startPoint y: 378, endPoint x: 561, endPoint y: 371, distance: 45.3
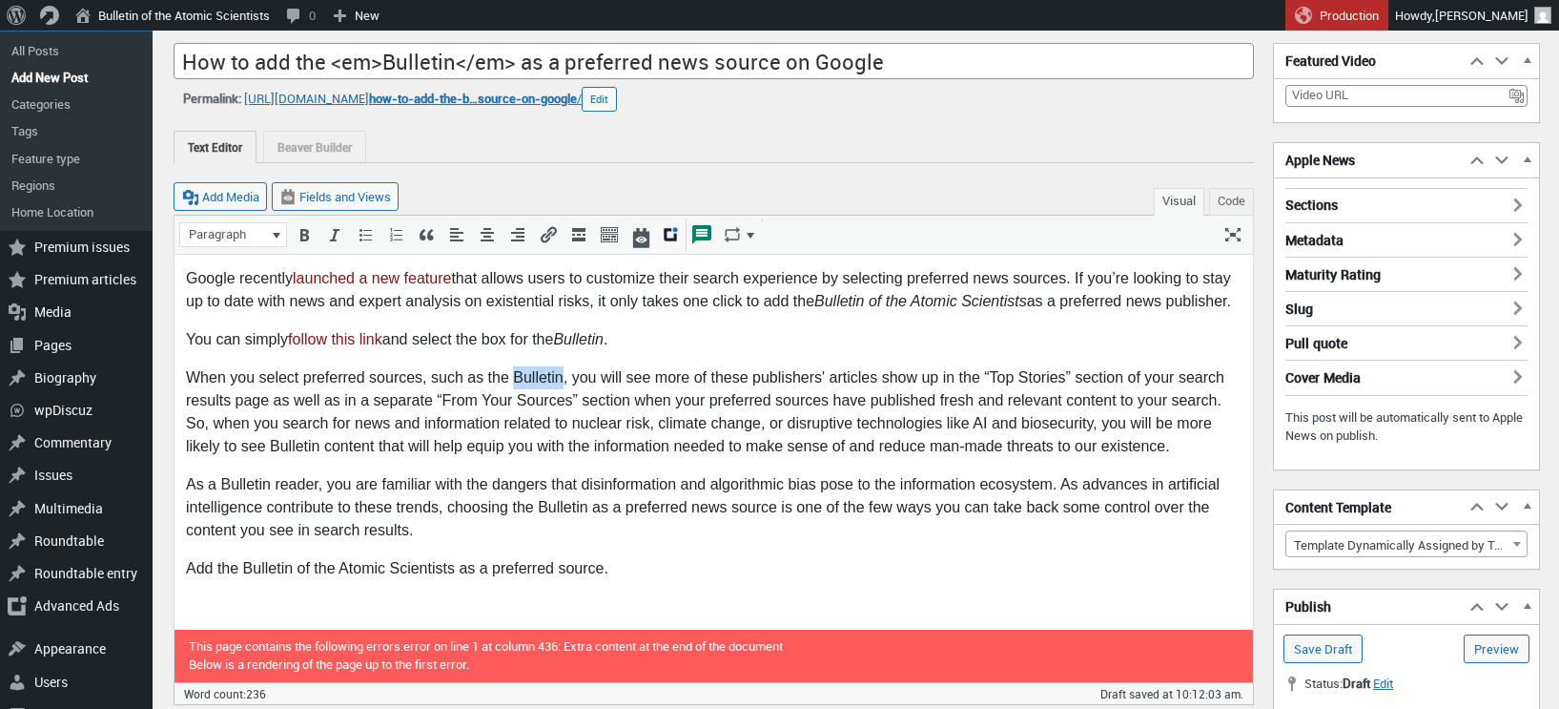
click at [561, 371] on p "When you select preferred sources, such as the Bulletin, you will see more of t…" at bounding box center [714, 411] width 1056 height 92
click at [329, 229] on icon "Italic (⌘I)" at bounding box center [334, 234] width 19 height 19
drag, startPoint x: 269, startPoint y: 446, endPoint x: 319, endPoint y: 446, distance: 50.5
click at [319, 446] on p "When you select preferred sources, such as the Bulletin , you will see more of …" at bounding box center [714, 411] width 1056 height 92
click at [331, 239] on icon "Italic (⌘I)" at bounding box center [334, 234] width 19 height 19
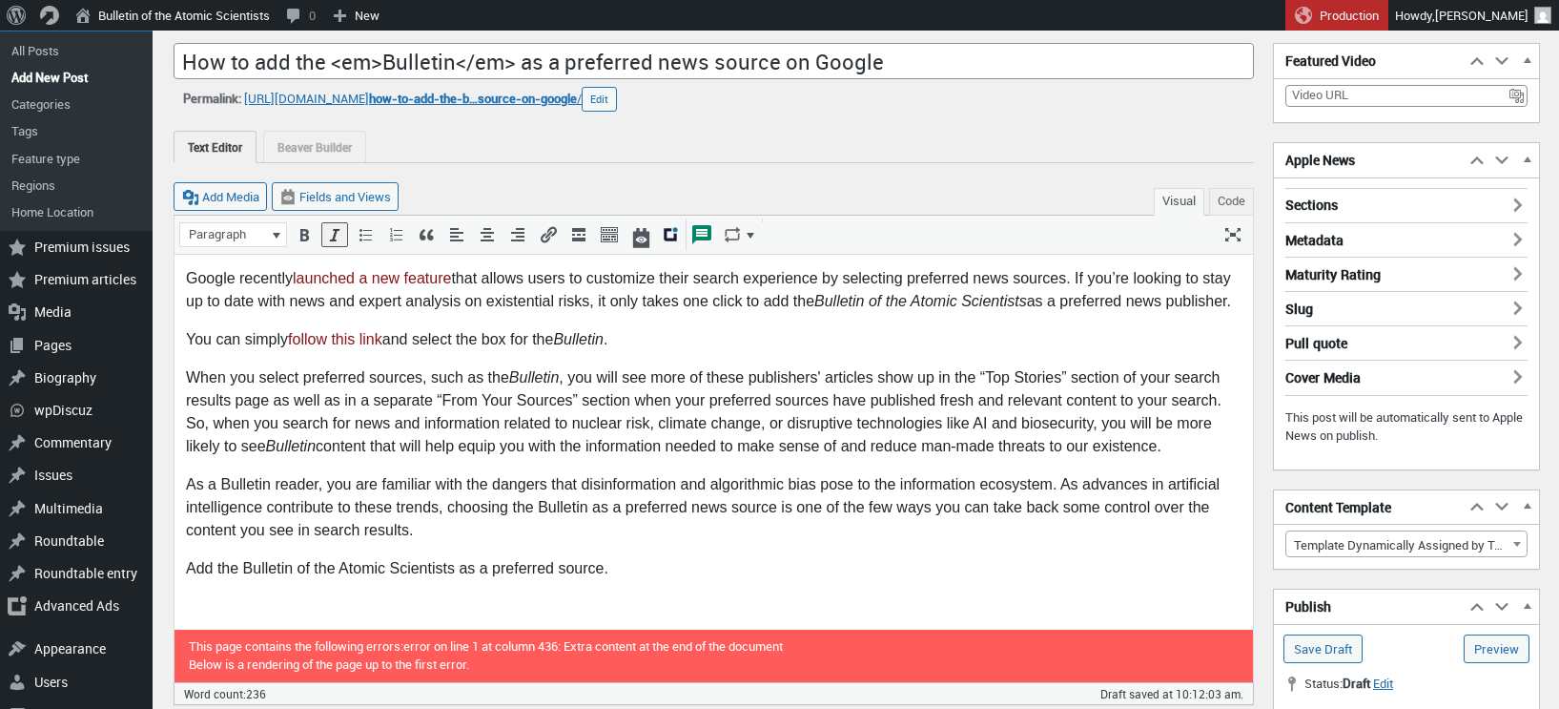
click at [453, 497] on p "As a Bulletin reader, you are familiar with the dangers that disinformation and…" at bounding box center [714, 506] width 1056 height 69
drag, startPoint x: 222, startPoint y: 483, endPoint x: 270, endPoint y: 481, distance: 47.7
click at [270, 481] on p "As a Bulletin reader, you are familiar with the dangers that disinformation and…" at bounding box center [714, 506] width 1056 height 69
click at [337, 238] on icon "Italic (⌘I)" at bounding box center [334, 234] width 19 height 19
click at [632, 498] on p "As a Bulletin reader, you are familiar with the dangers that disinformation and…" at bounding box center [714, 506] width 1056 height 69
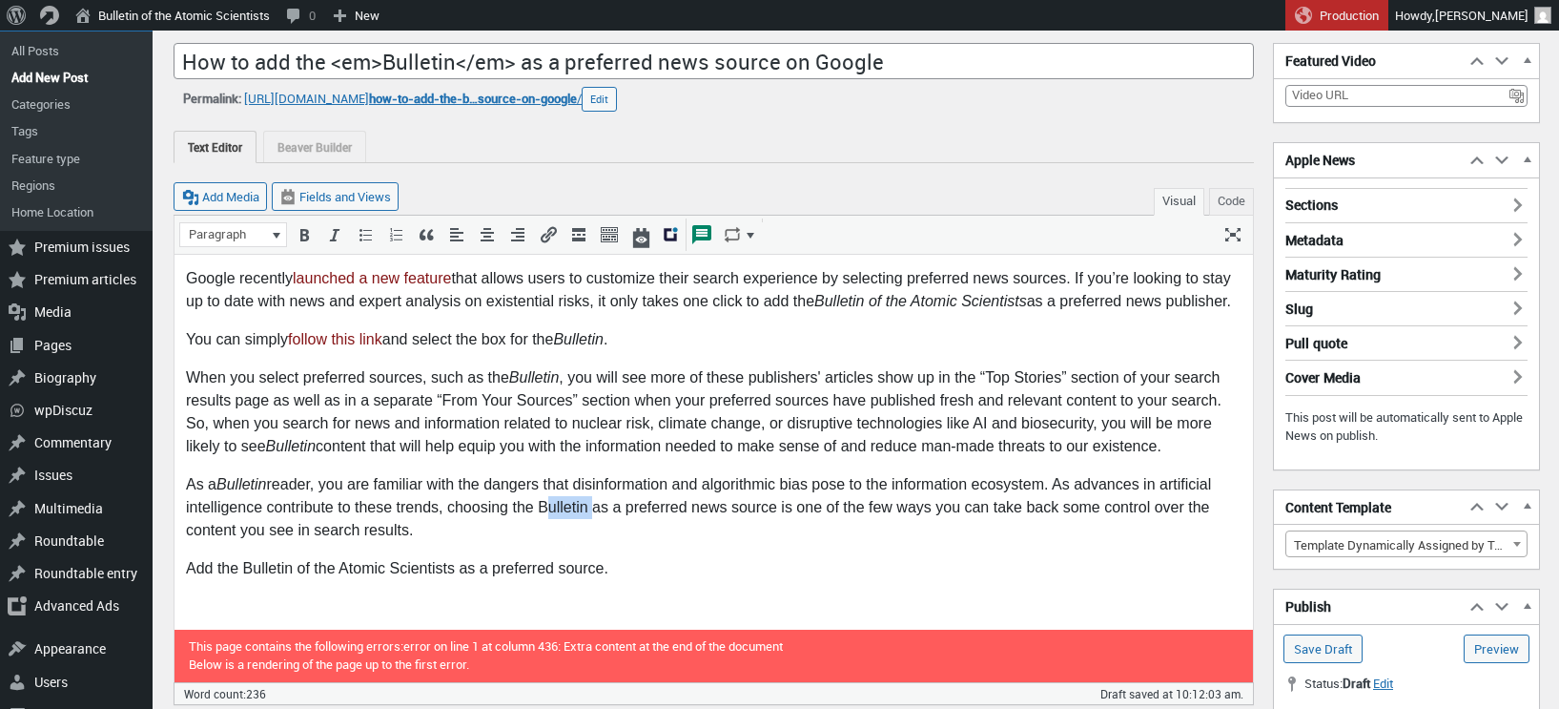
drag, startPoint x: 537, startPoint y: 504, endPoint x: 586, endPoint y: 504, distance: 49.6
click at [586, 504] on p "As a Bulletin reader, you are familiar with the dangers that disinformation and…" at bounding box center [714, 506] width 1056 height 69
click at [335, 232] on icon "Italic (⌘I)" at bounding box center [334, 234] width 19 height 19
click at [808, 474] on p "As a Bulletin reader, you are familiar with the dangers that disinformation and…" at bounding box center [714, 506] width 1056 height 69
click at [382, 483] on p "As a Bulletin reader, you are familiar with the dangers that disinformation and…" at bounding box center [714, 506] width 1056 height 69
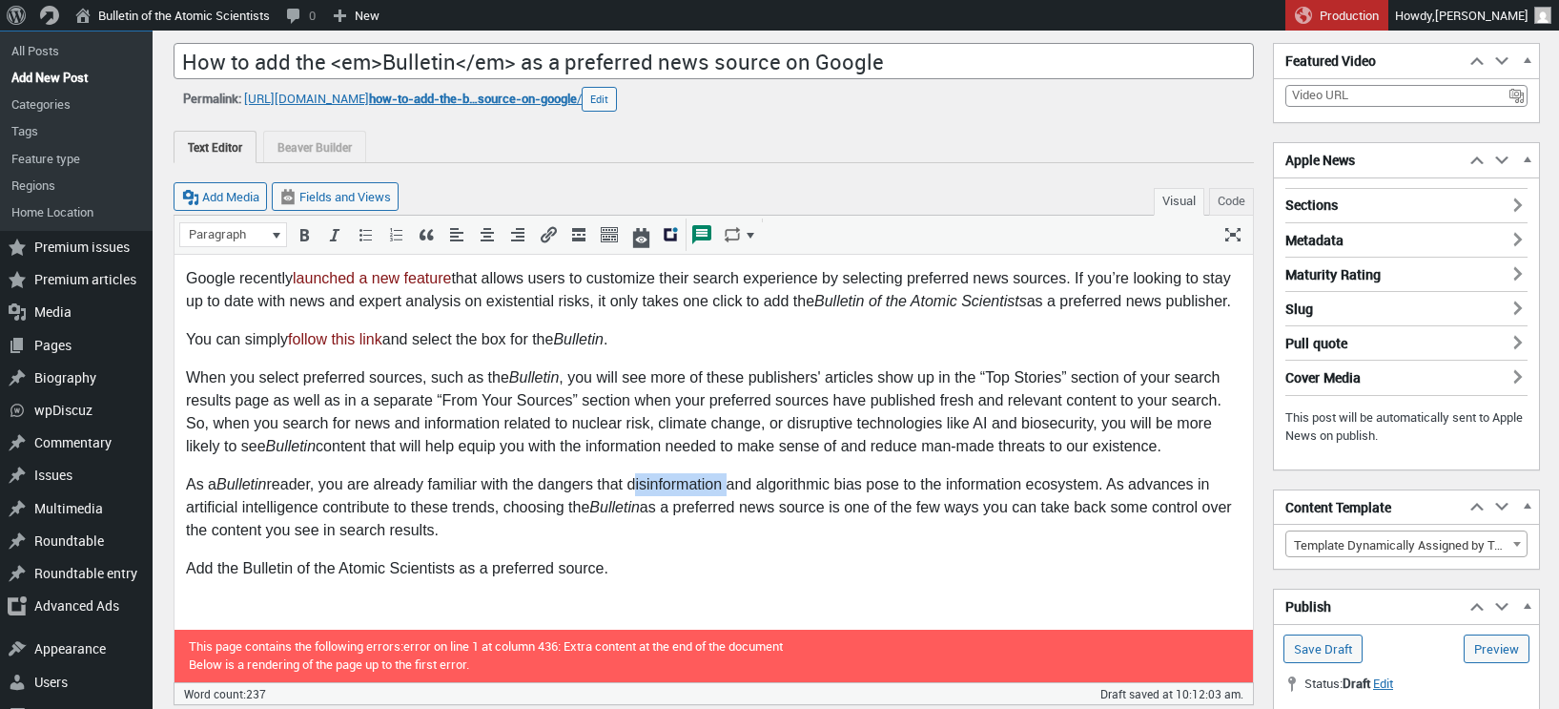
drag, startPoint x: 635, startPoint y: 488, endPoint x: 728, endPoint y: 487, distance: 92.5
click at [728, 487] on p "As a Bulletin reader, you are already familiar with the dangers that disinforma…" at bounding box center [714, 506] width 1056 height 69
click at [546, 226] on icon "Insert/edit link (⌘K)" at bounding box center [548, 234] width 19 height 19
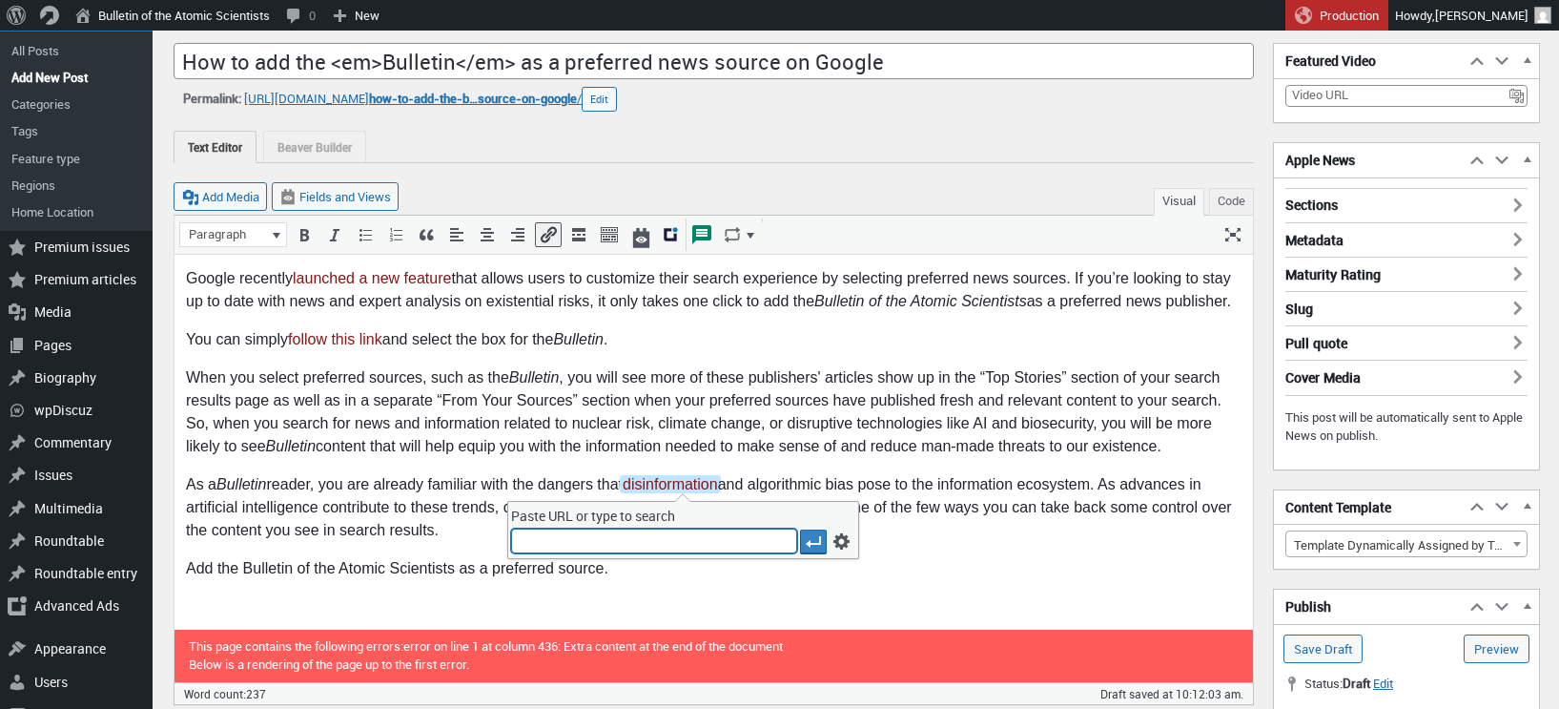
paste input "https://thebulletin.org/tag/disinformation/"
click at [821, 540] on icon "Apply" at bounding box center [813, 541] width 19 height 19
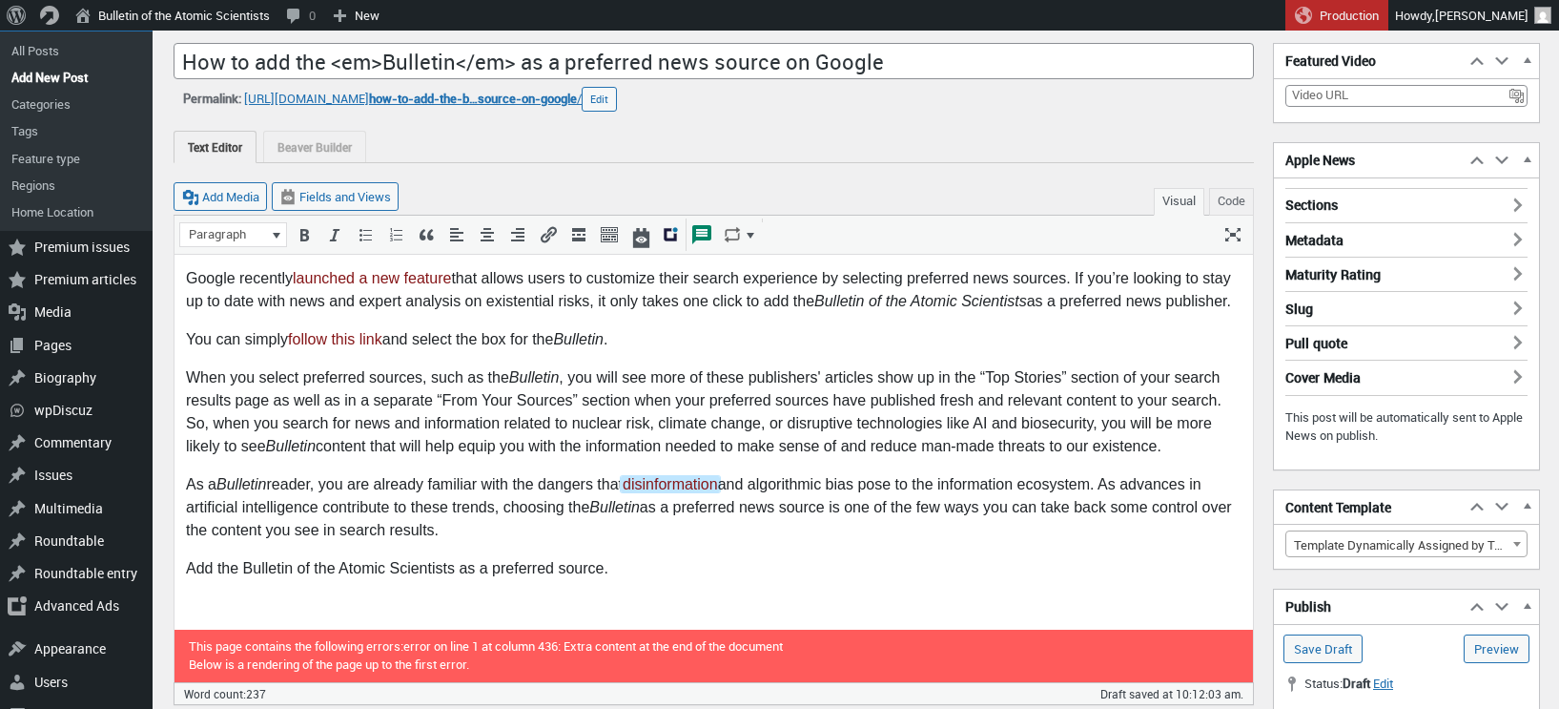
click at [956, 482] on p "As a Bulletin reader, you are already familiar with the dangers that disinforma…" at bounding box center [714, 506] width 1056 height 69
drag, startPoint x: 766, startPoint y: 485, endPoint x: 870, endPoint y: 483, distance: 104.0
click at [870, 483] on p "As a Bulletin reader, you are already familiar with the dangers that disinforma…" at bounding box center [714, 506] width 1056 height 69
click at [549, 235] on icon "Insert/edit link (⌘K)" at bounding box center [548, 234] width 19 height 19
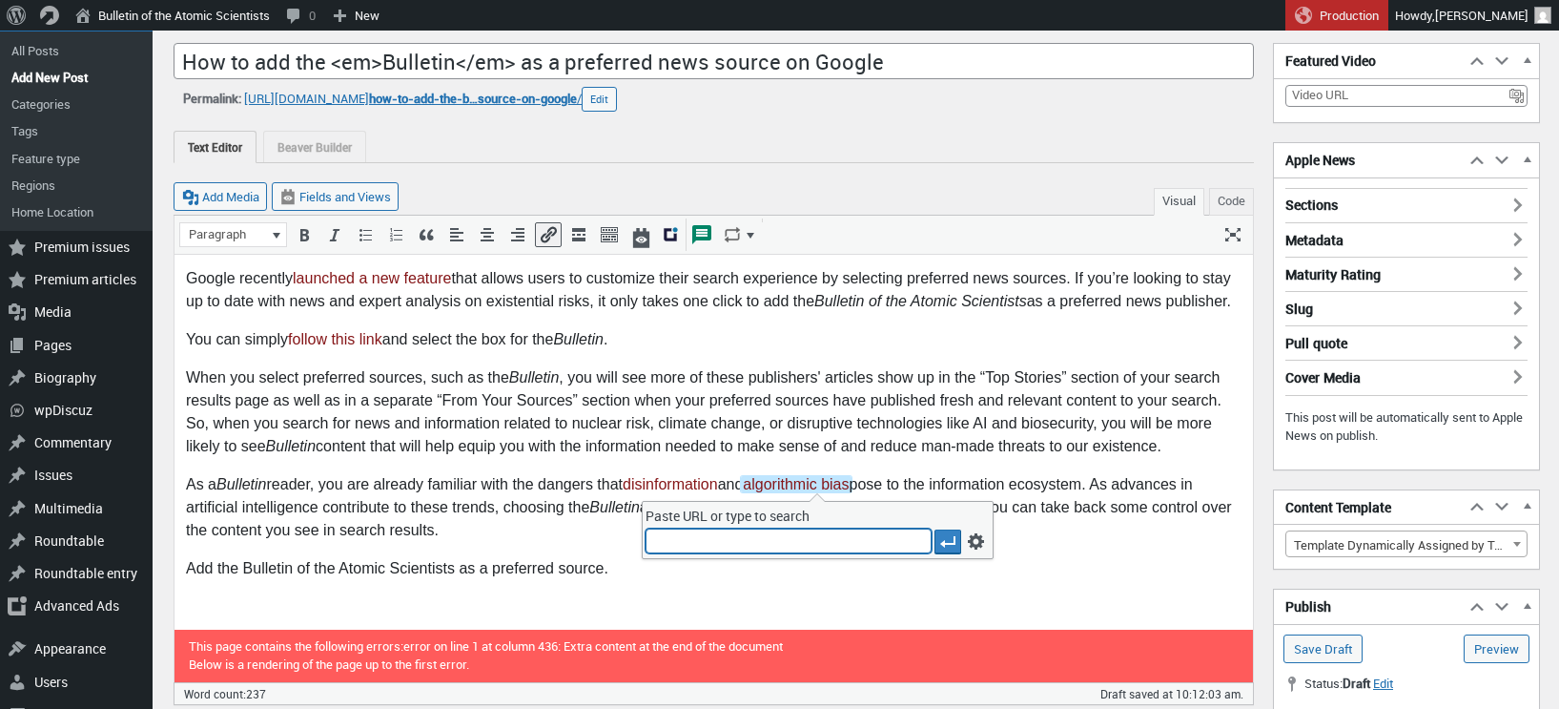
paste input "https://thebulletin.org/tag/algorithmic-bias/"
click at [947, 541] on icon "Apply" at bounding box center [947, 541] width 19 height 19
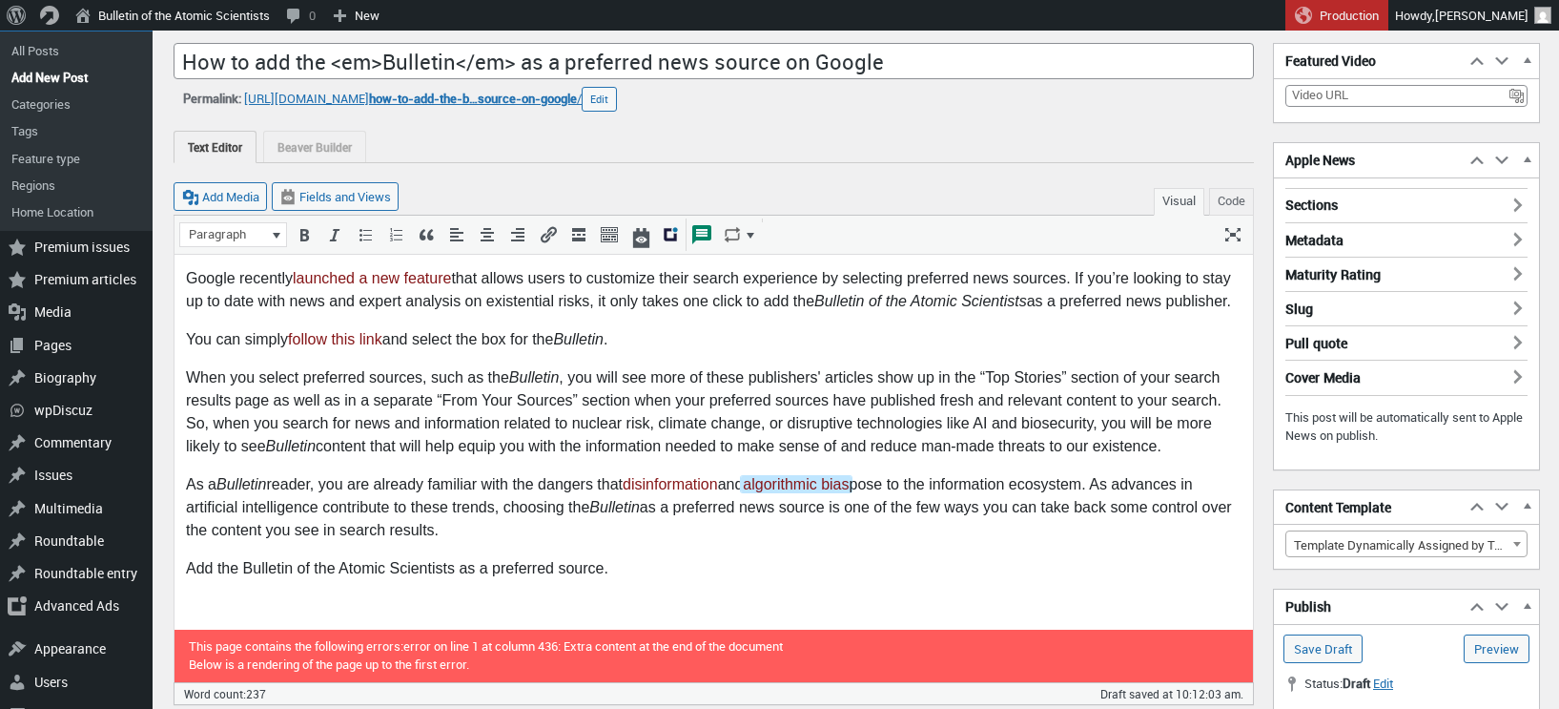
click at [1017, 497] on p "As a Bulletin reader, you are already familiar with the dangers that disinforma…" at bounding box center [714, 506] width 1056 height 69
drag, startPoint x: 187, startPoint y: 507, endPoint x: 318, endPoint y: 504, distance: 130.7
click at [318, 504] on p "As a Bulletin reader, you are already familiar with the dangers that disinforma…" at bounding box center [714, 506] width 1056 height 69
click at [545, 236] on icon "Insert/edit link (⌘K)" at bounding box center [548, 234] width 19 height 19
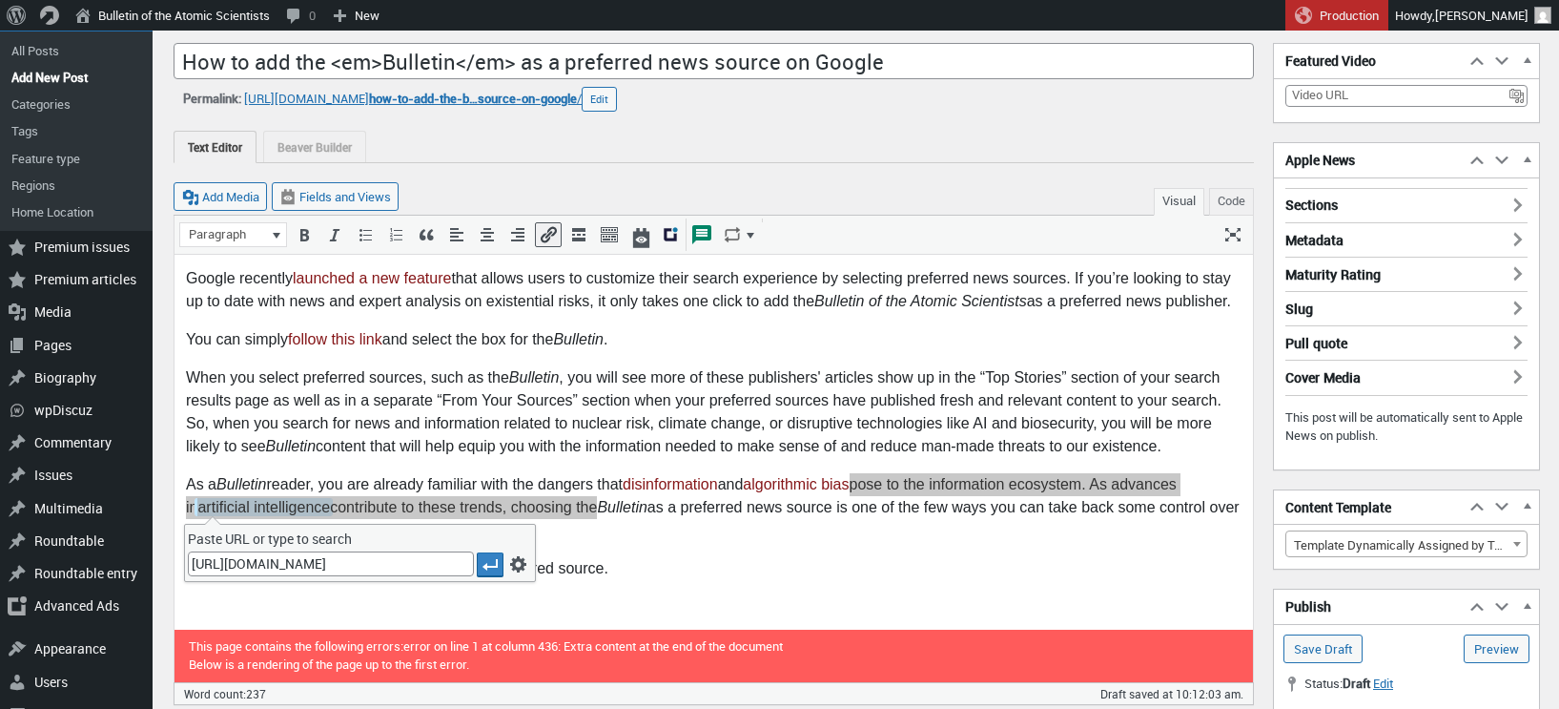
scroll to position [0, 136]
click at [486, 558] on icon "Apply" at bounding box center [490, 564] width 19 height 19
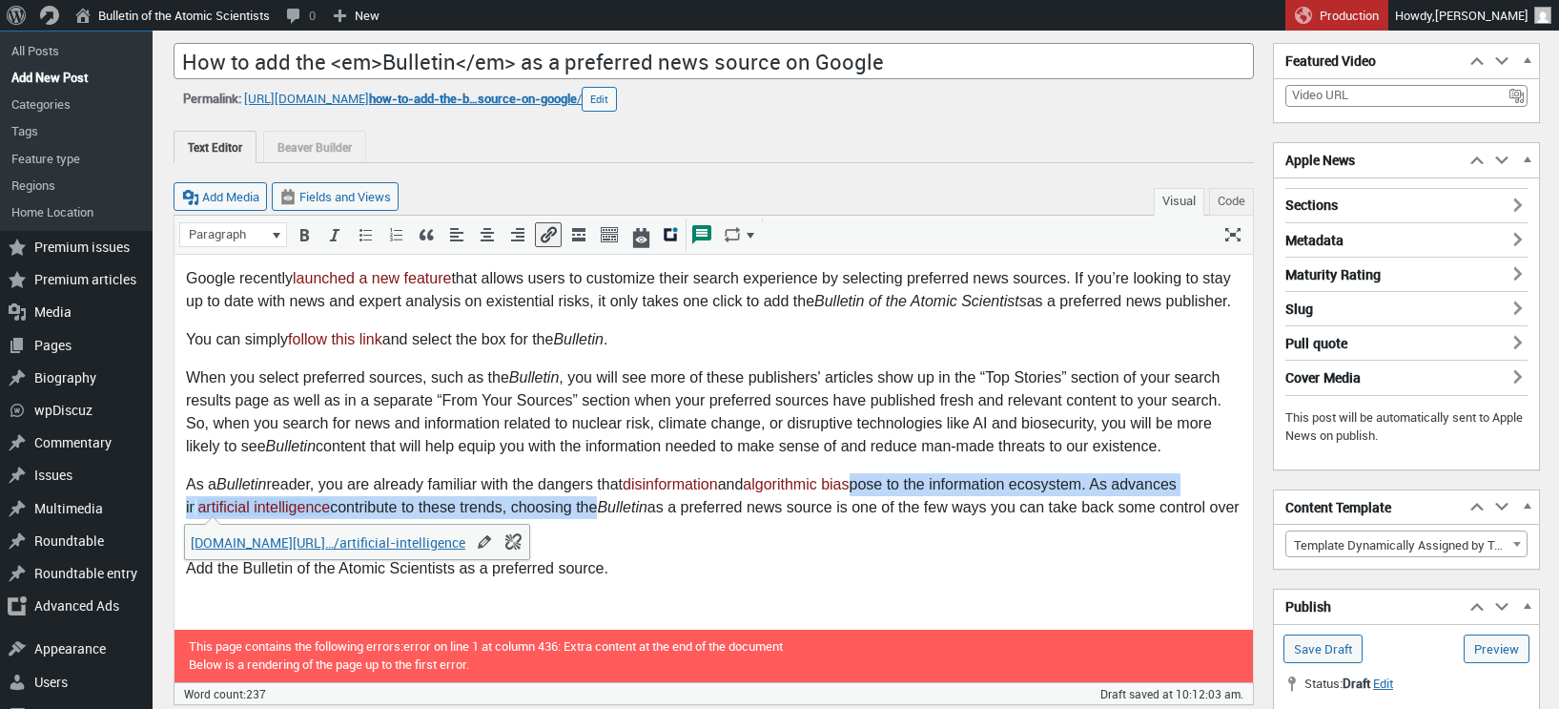
scroll to position [0, 0]
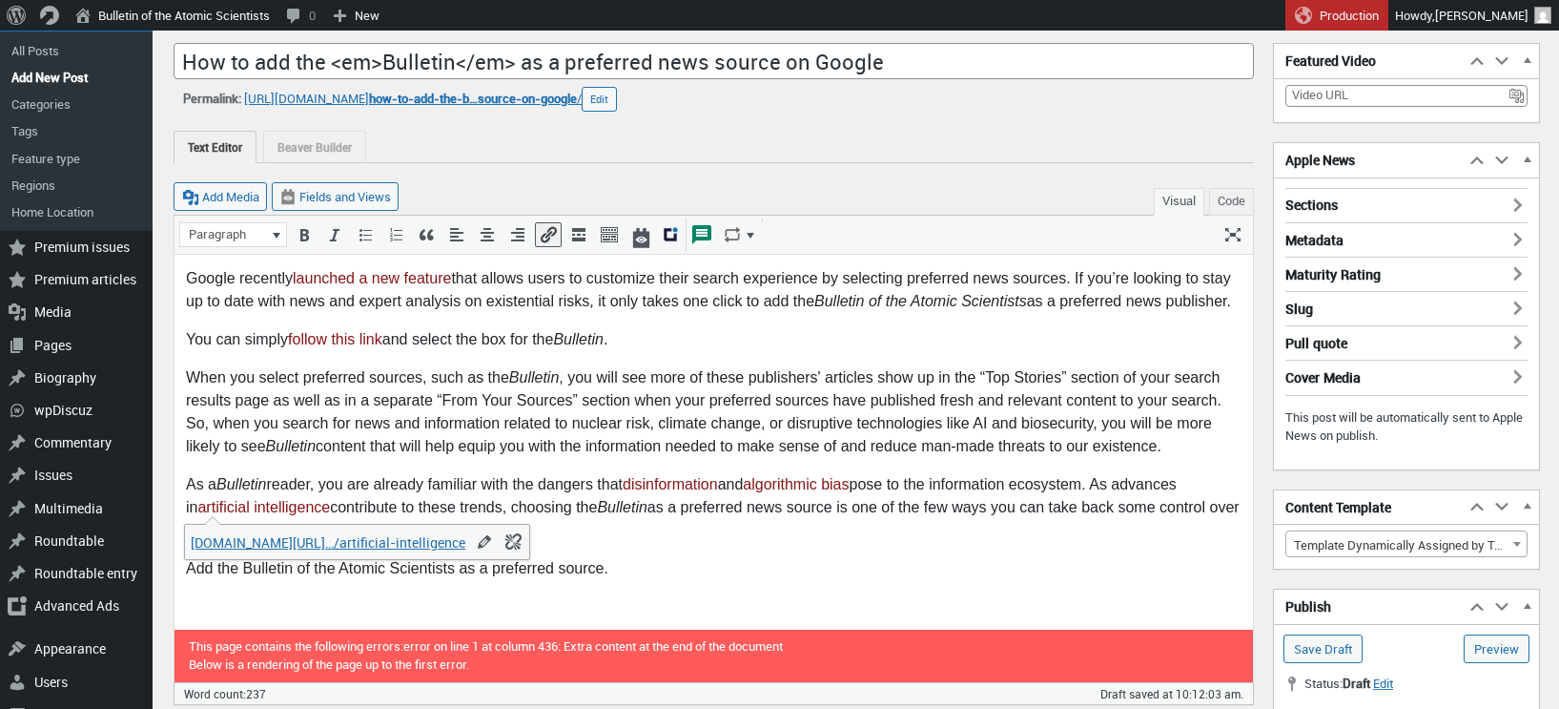
click at [570, 509] on p "As a Bulletin reader, you are already familiar with the dangers that disinforma…" at bounding box center [714, 506] width 1056 height 69
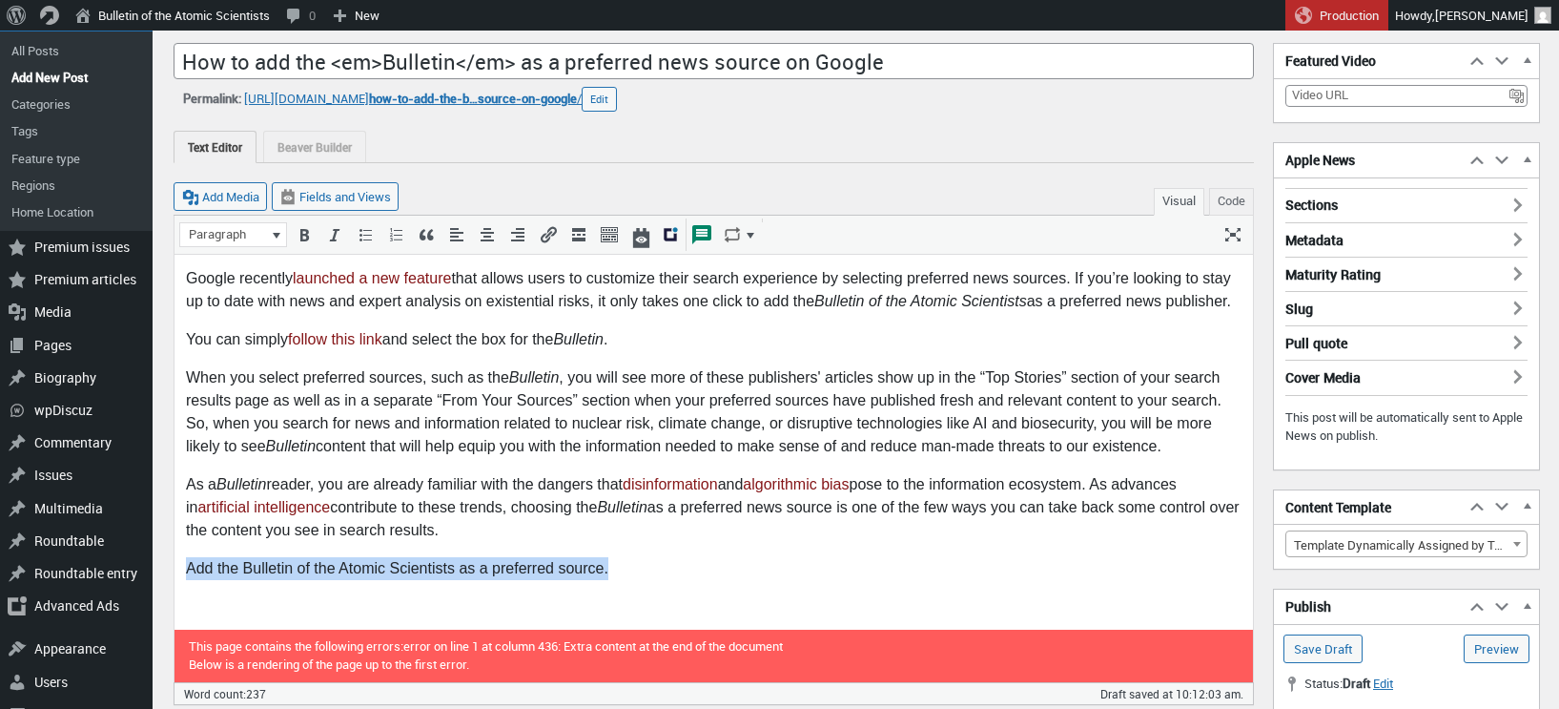
drag, startPoint x: 189, startPoint y: 568, endPoint x: 610, endPoint y: 569, distance: 421.5
click at [610, 569] on p "Add the Bulletin of the Atomic Scientists as a preferred source." at bounding box center [714, 567] width 1056 height 23
click at [548, 238] on icon "Insert/edit link (⌘K)" at bounding box center [548, 234] width 19 height 19
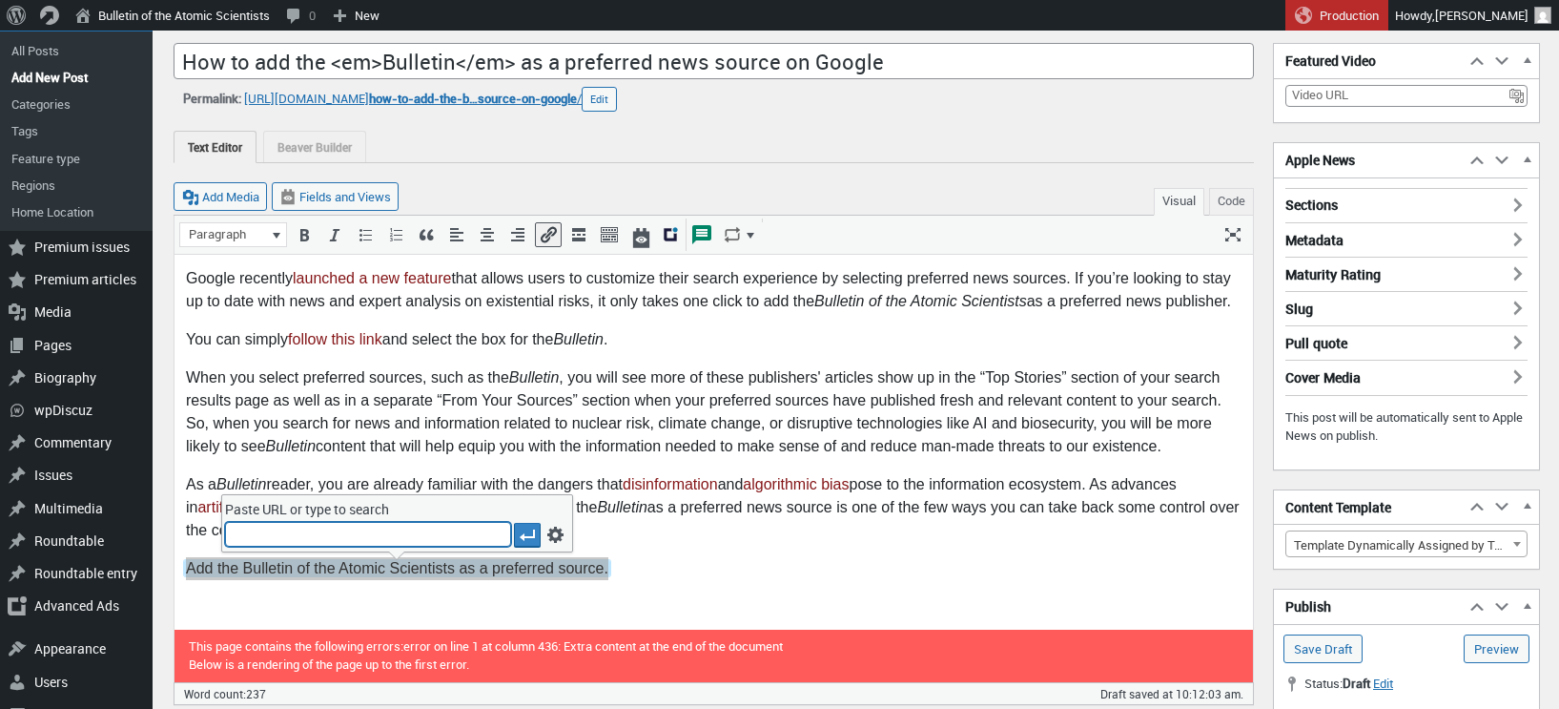
paste input "https://www.google.com/preferences/source?q=thebulletin.org"
type input "https://www.google.com/preferences/source?q=thebulletin.org"
click at [519, 529] on icon "Apply" at bounding box center [527, 534] width 19 height 19
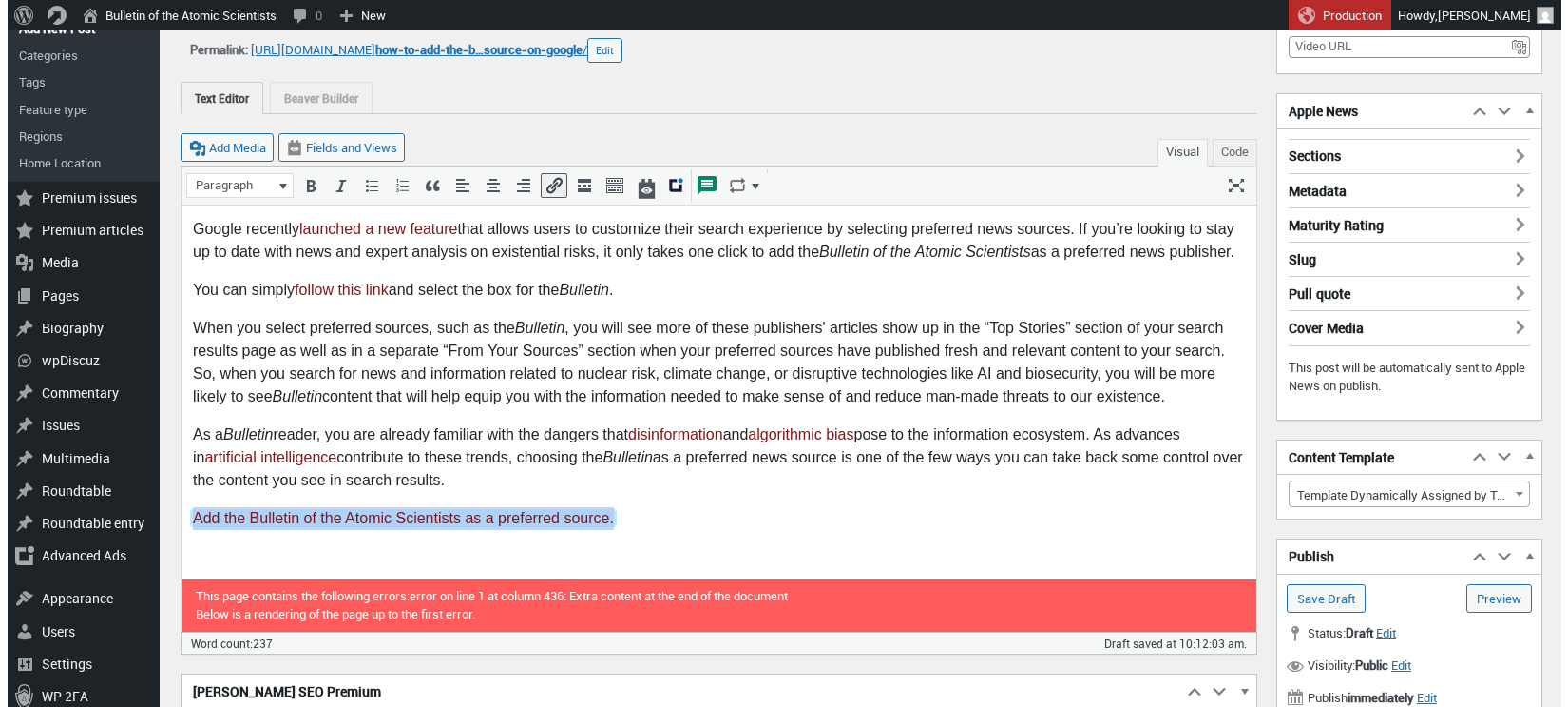
scroll to position [234, 0]
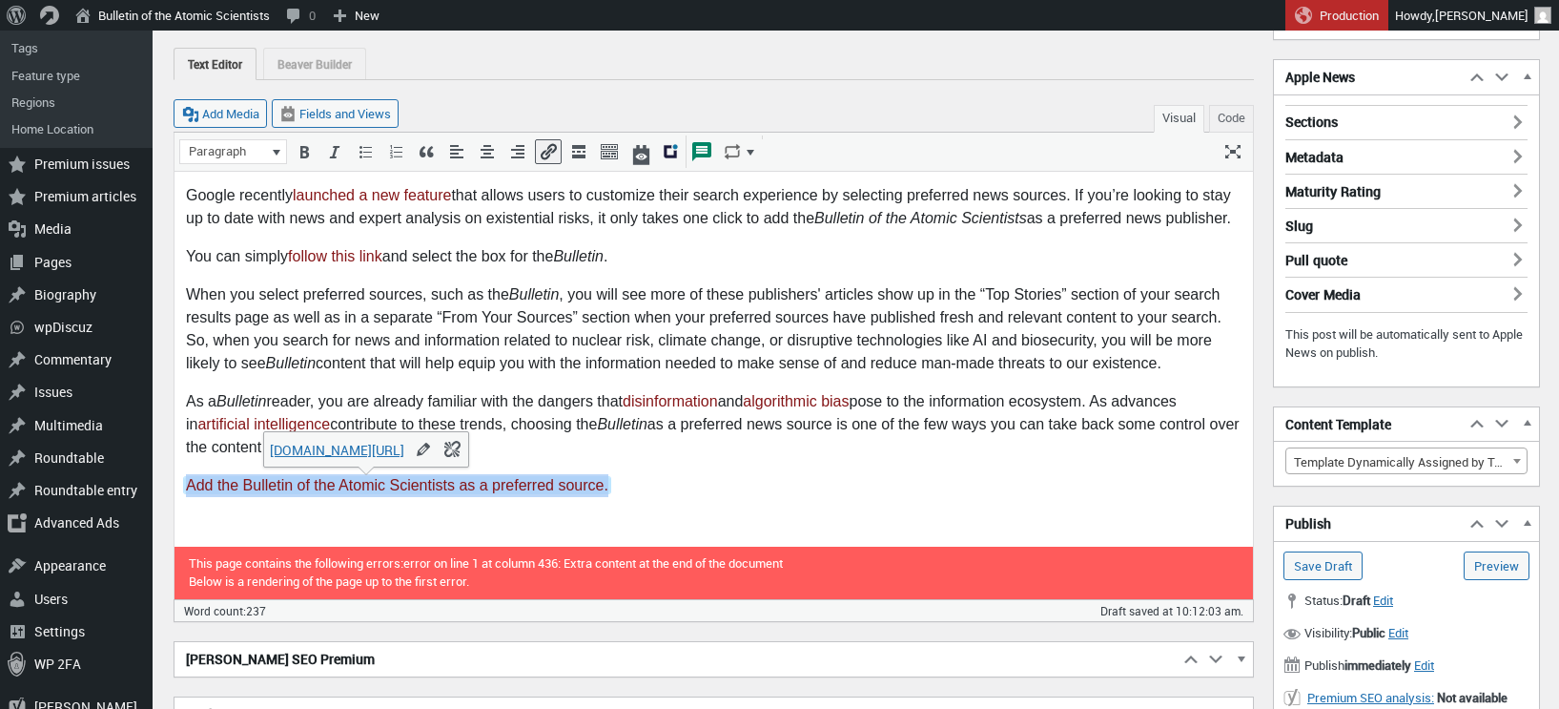
click at [738, 477] on p "Add the Bulletin of the Atomic Scientists as a preferred source." at bounding box center [714, 484] width 1056 height 23
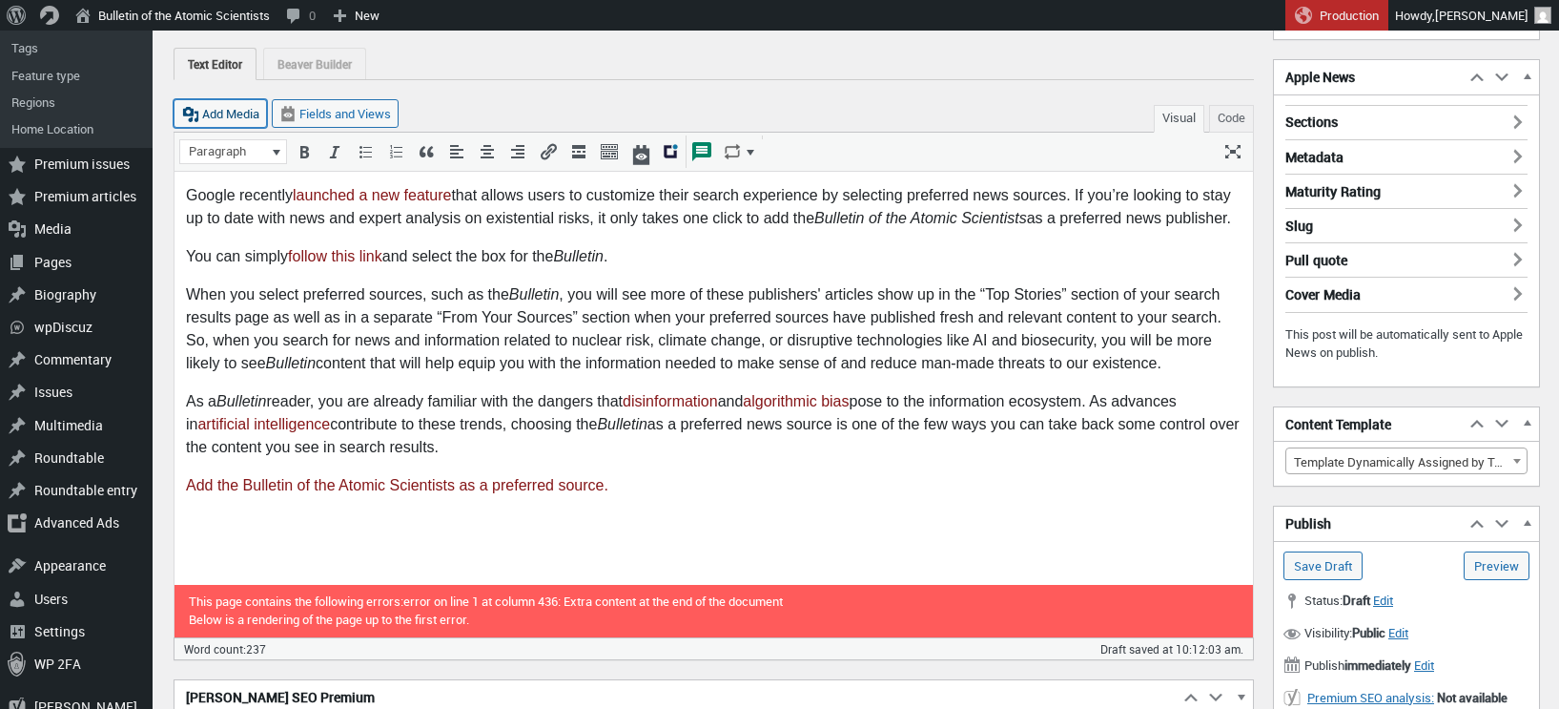
click at [240, 107] on button "Add Media" at bounding box center [220, 113] width 93 height 29
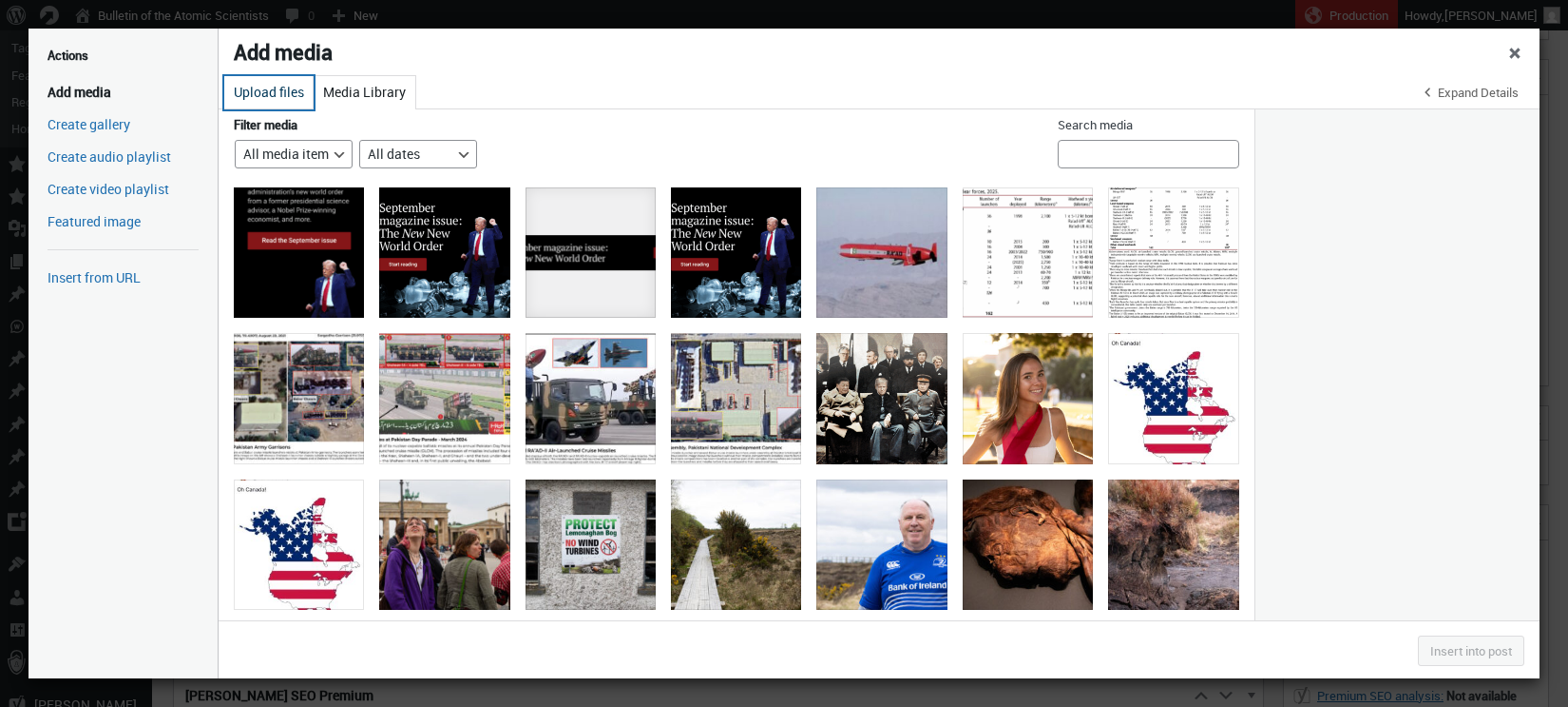
click at [281, 95] on button "Upload files" at bounding box center [269, 92] width 90 height 33
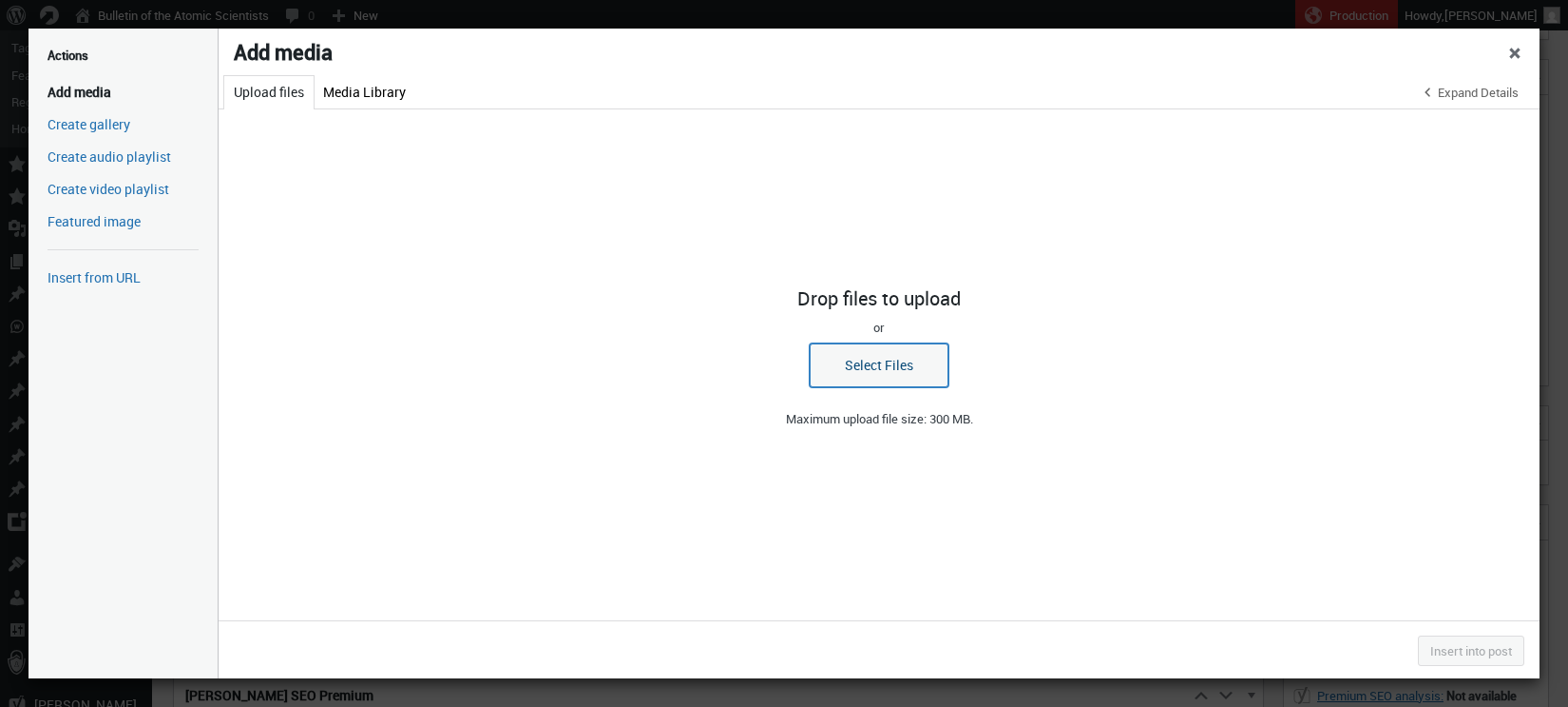
click at [886, 368] on button "Select Files" at bounding box center [878, 365] width 139 height 44
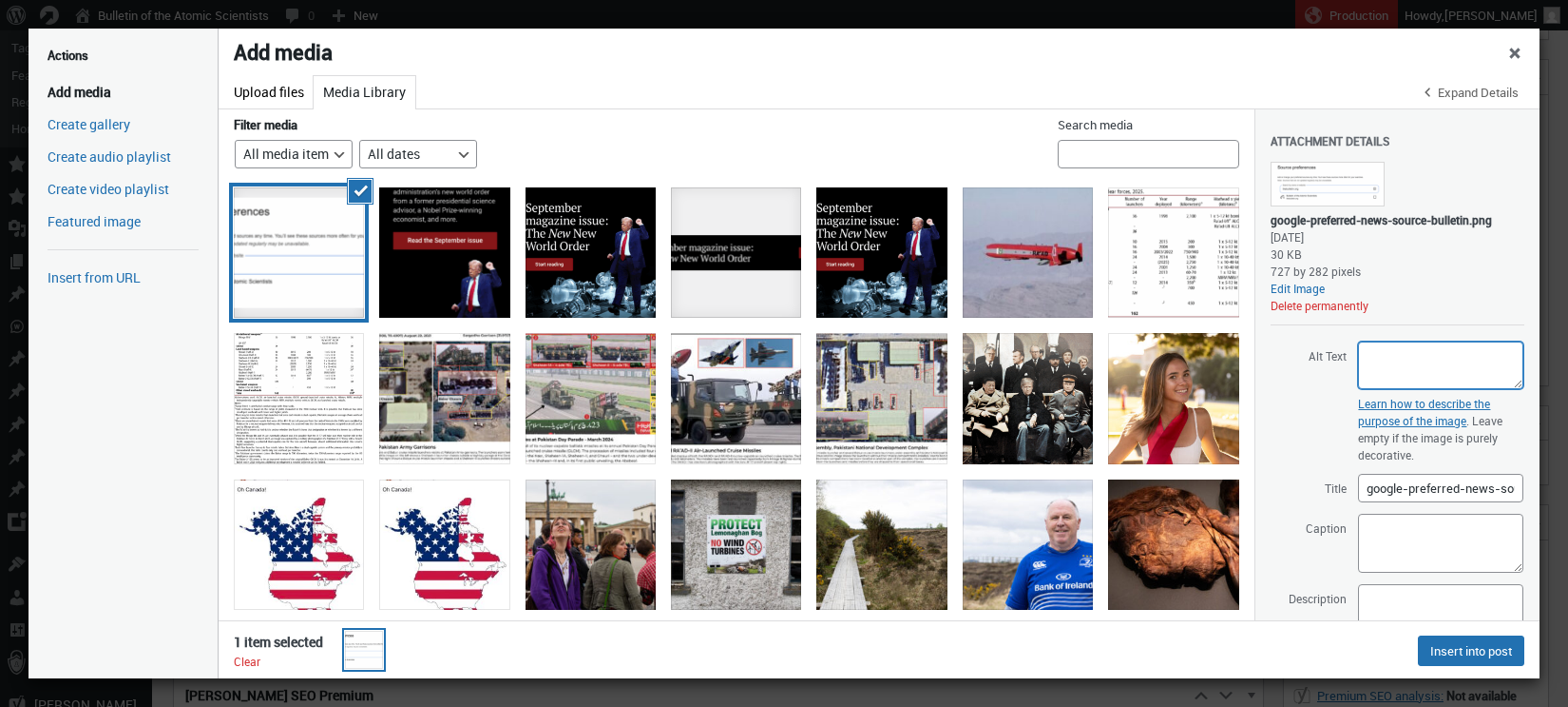
click at [1389, 374] on textarea "Alt Text" at bounding box center [1441, 365] width 165 height 48
type textarea "Source preferences. Add or change your preferred sources any time. You'll see t…"
click at [1301, 390] on span "Alt Text Source preferences. Add or change your preferred sources any time. You…" at bounding box center [1398, 365] width 254 height 50
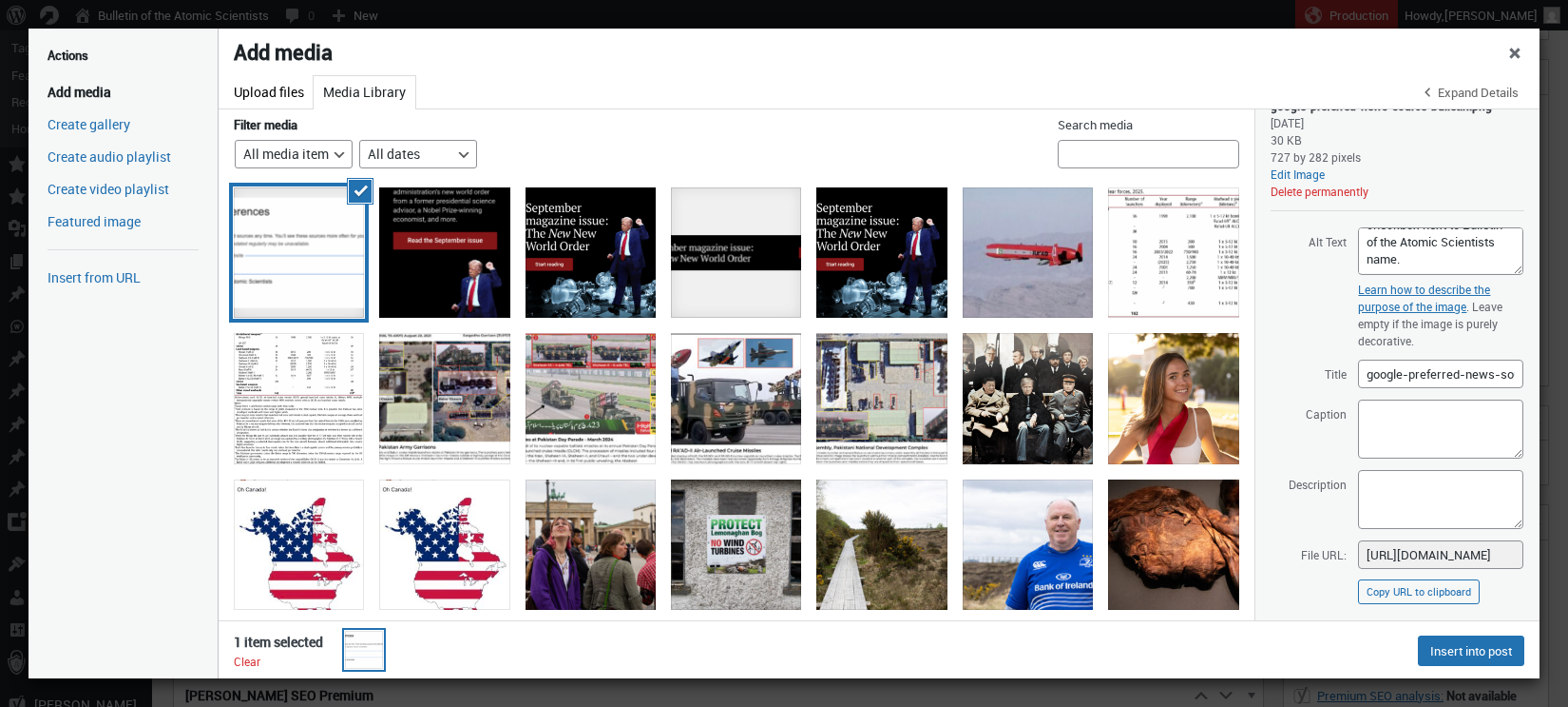
scroll to position [115, 0]
click at [1378, 438] on textarea "Caption" at bounding box center [1441, 428] width 165 height 59
paste textarea "https://www.google.com/preferences/source?q=thebulletin.org"
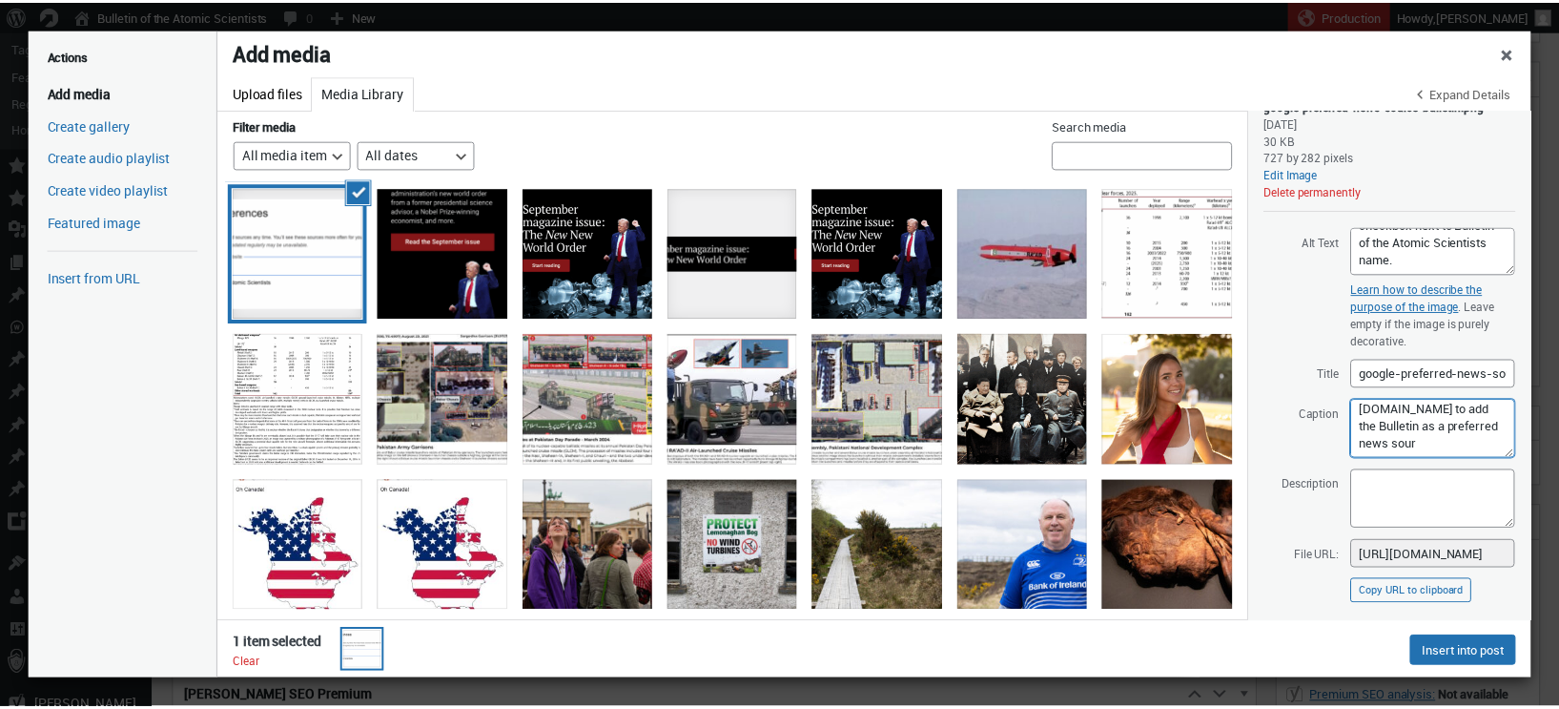
scroll to position [118, 0]
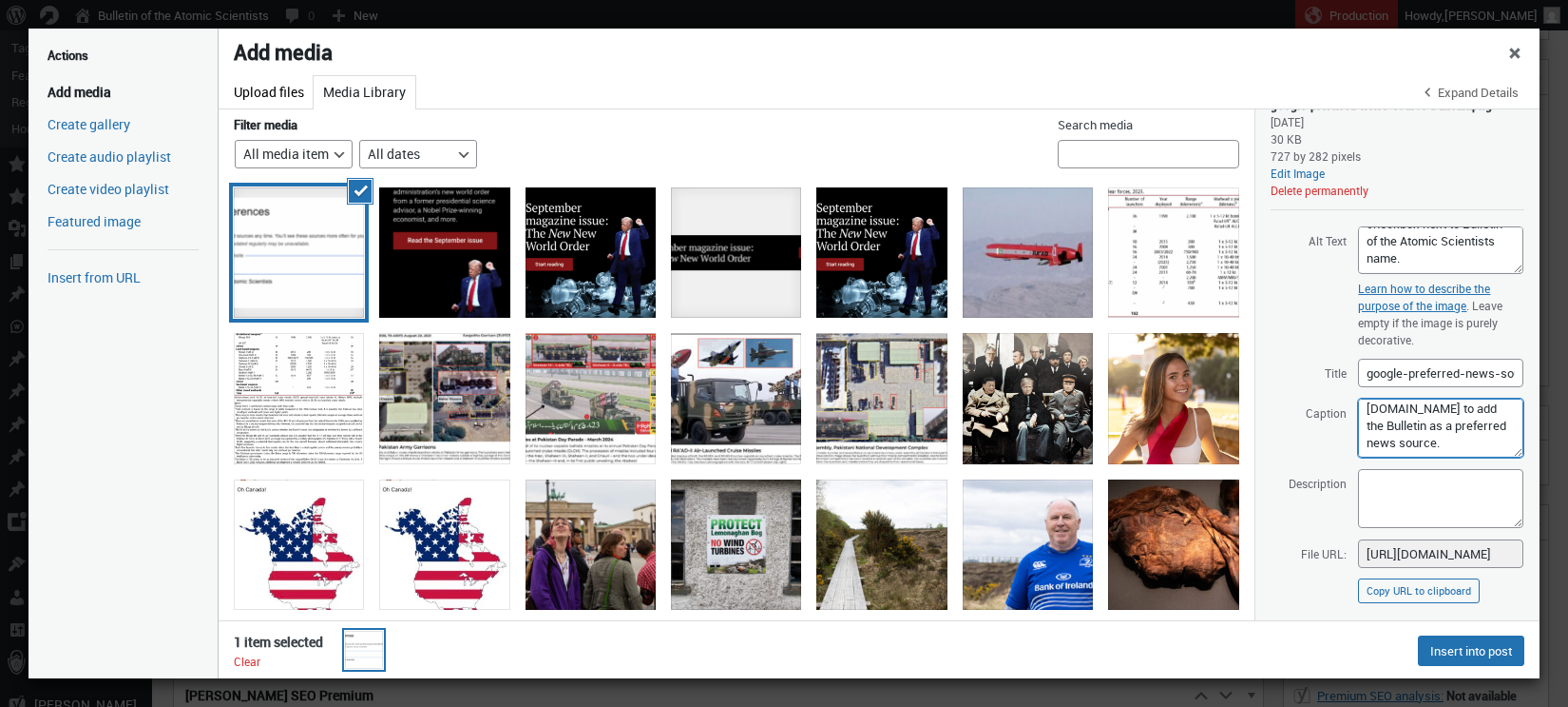
type textarea "Select the checkbox next to Bulletin of the Atomic Scientists when you visit ht…"
click at [1318, 459] on span "Caption Select the checkbox next to Bulletin of the Atomic Scientists when you …" at bounding box center [1398, 428] width 254 height 61
click at [1457, 654] on button "Insert into post" at bounding box center [1471, 650] width 107 height 31
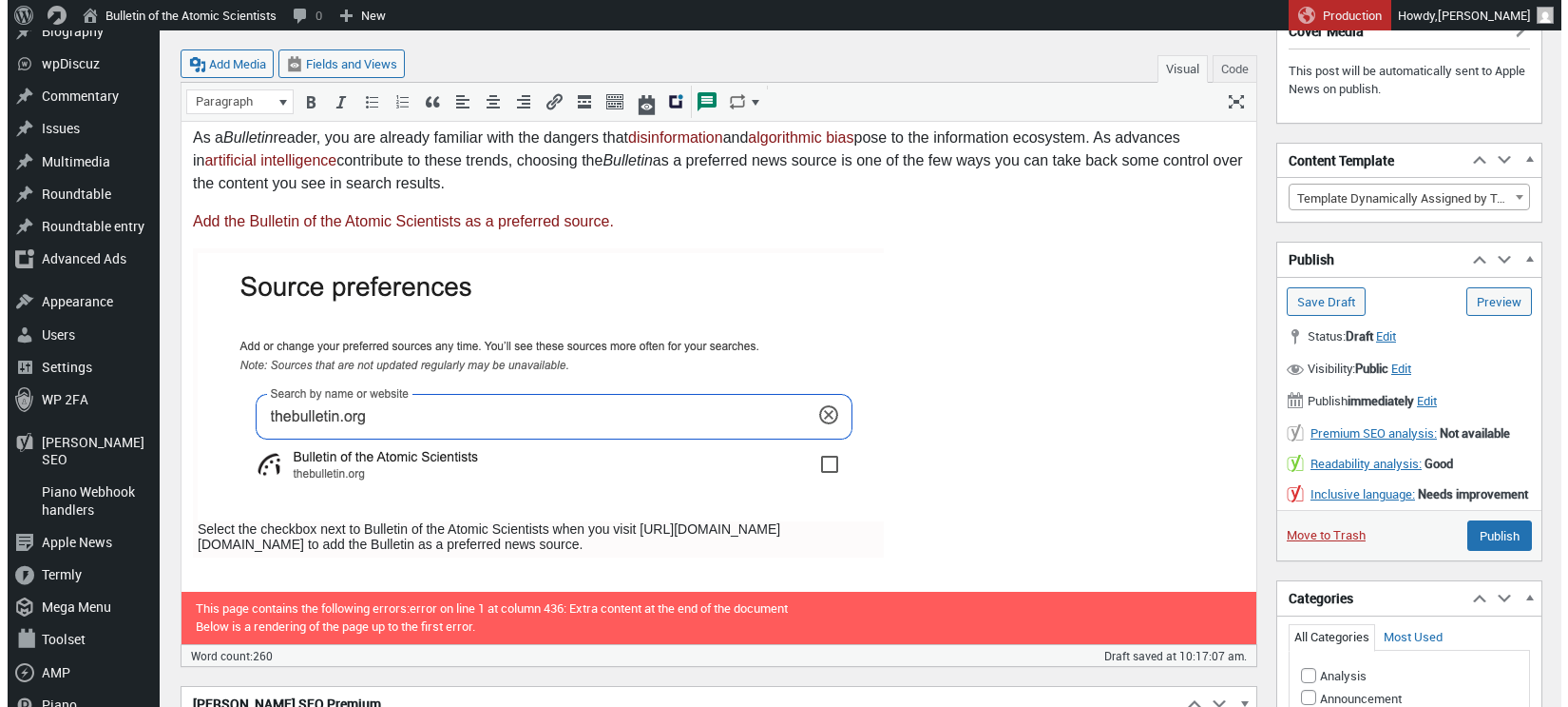
scroll to position [527, 0]
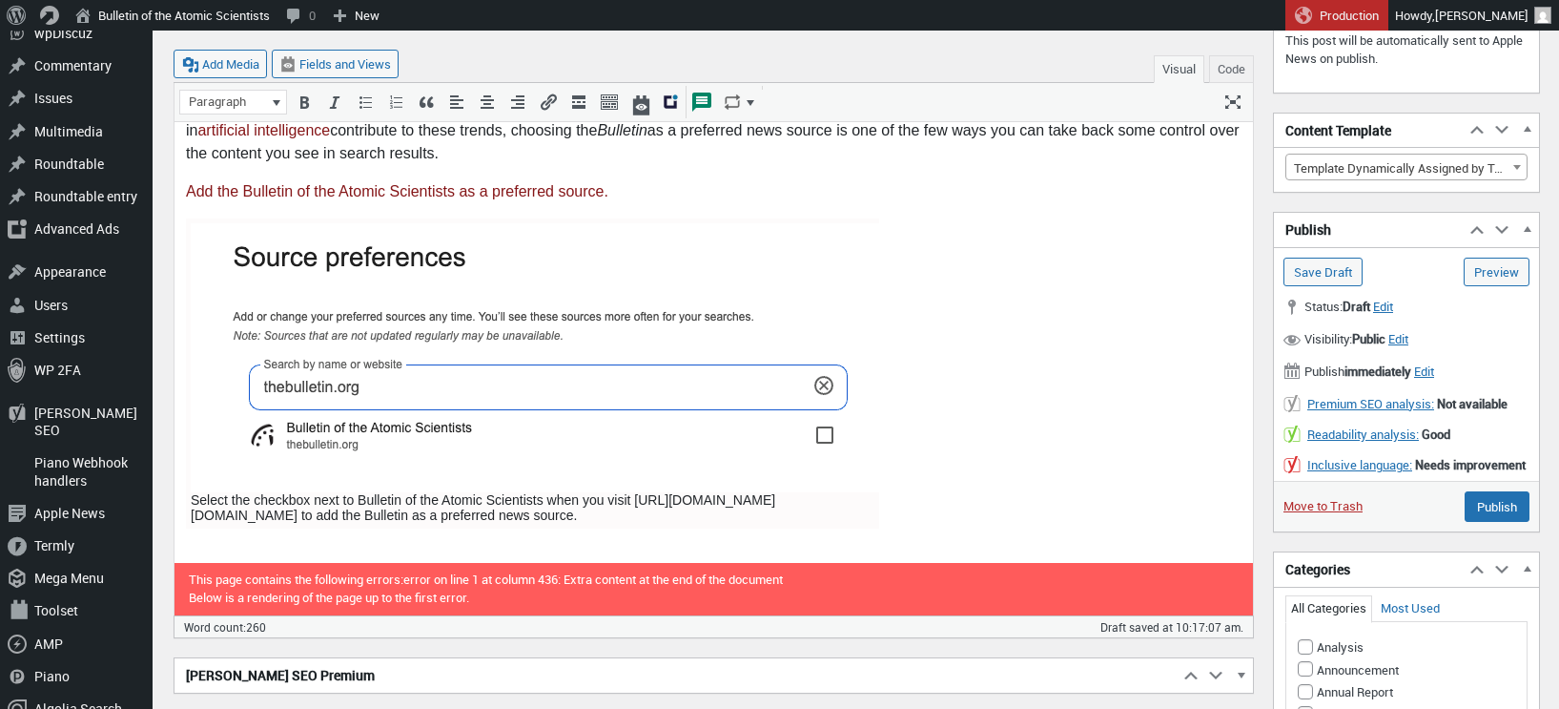
click at [774, 292] on img at bounding box center [537, 357] width 693 height 269
click at [575, 193] on icon "Edit" at bounding box center [583, 195] width 19 height 19
select select "full"
select select "none"
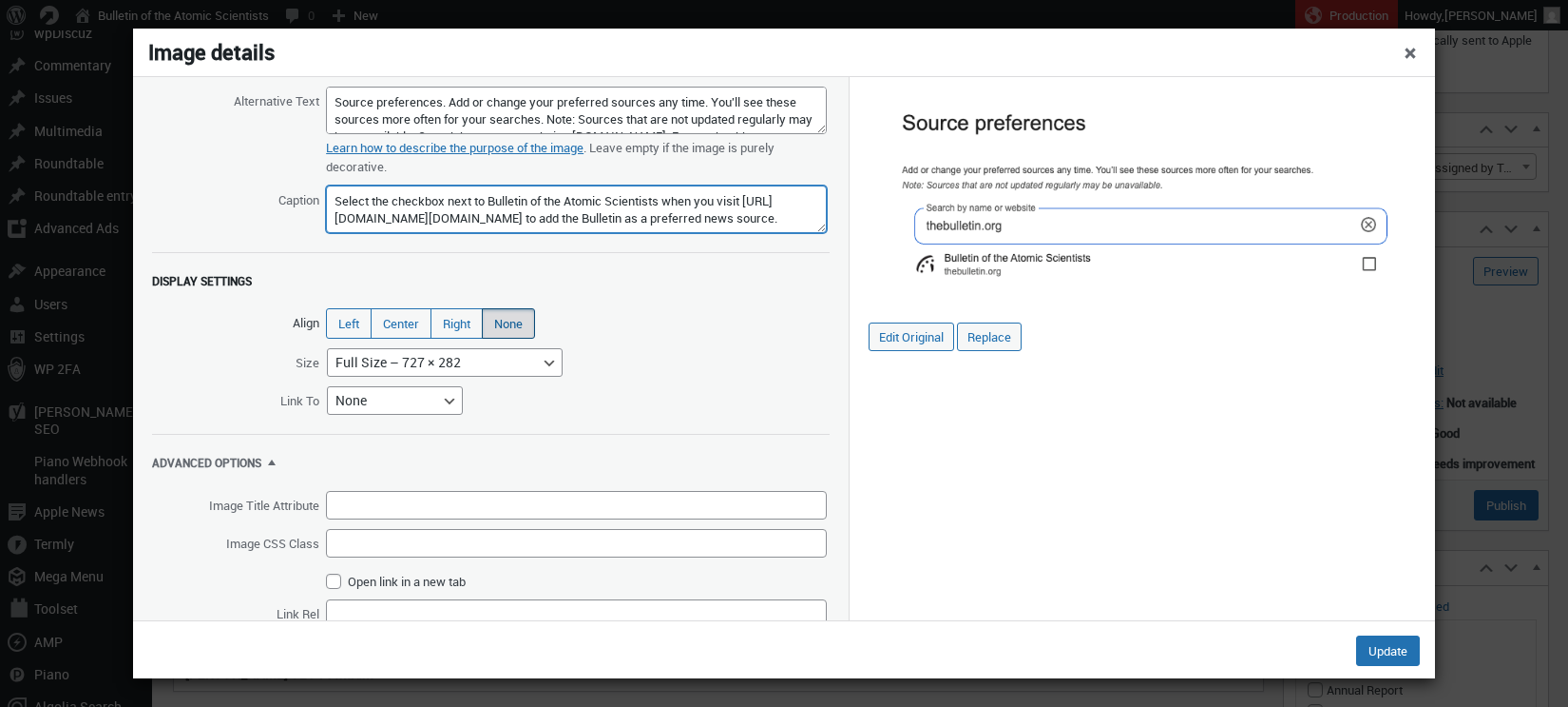
click at [497, 199] on textarea "Select the checkbox next to Bulletin of the Atomic Scientists when you visit ht…" at bounding box center [576, 209] width 501 height 48
click at [337, 226] on textarea "Select the checkbox next to Bulletin of the Atomic Scientists when you visit ht…" at bounding box center [576, 209] width 501 height 48
click at [334, 226] on textarea "Select the checkbox next to Bulletin of the Atomic Scientists when you visit ht…" at bounding box center [576, 209] width 501 height 48
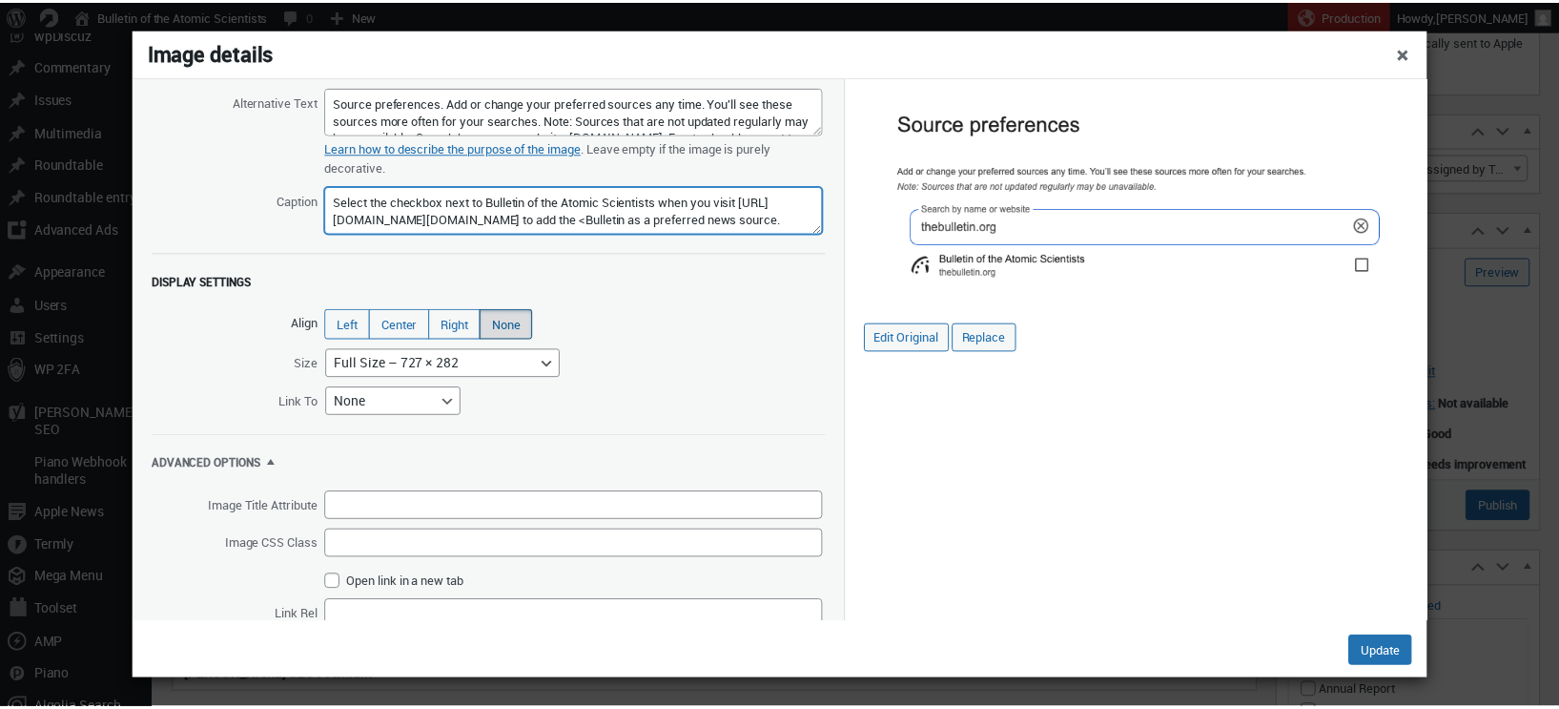
scroll to position [10, 0]
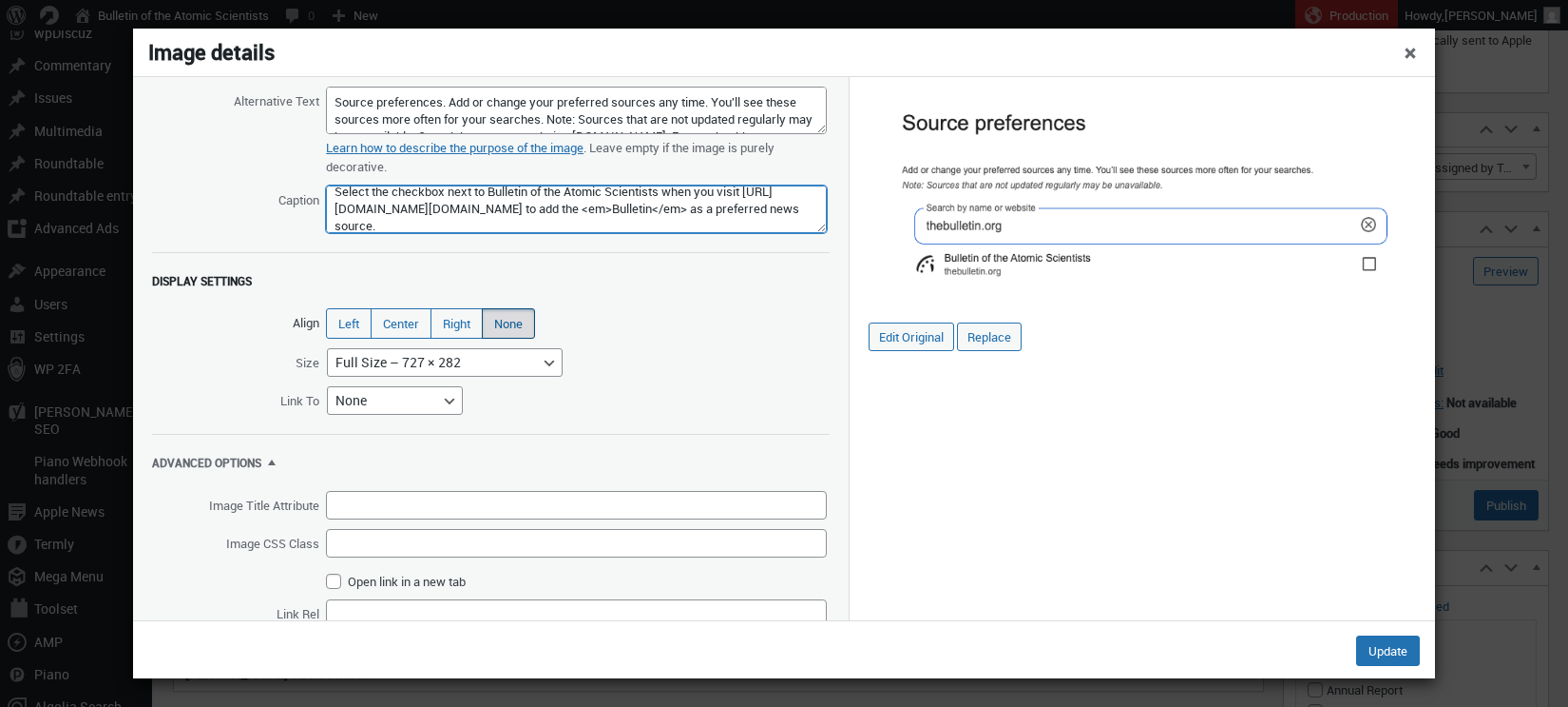
type textarea "Select the checkbox next to Bulletin of the Atomic Scientists when you visit ht…"
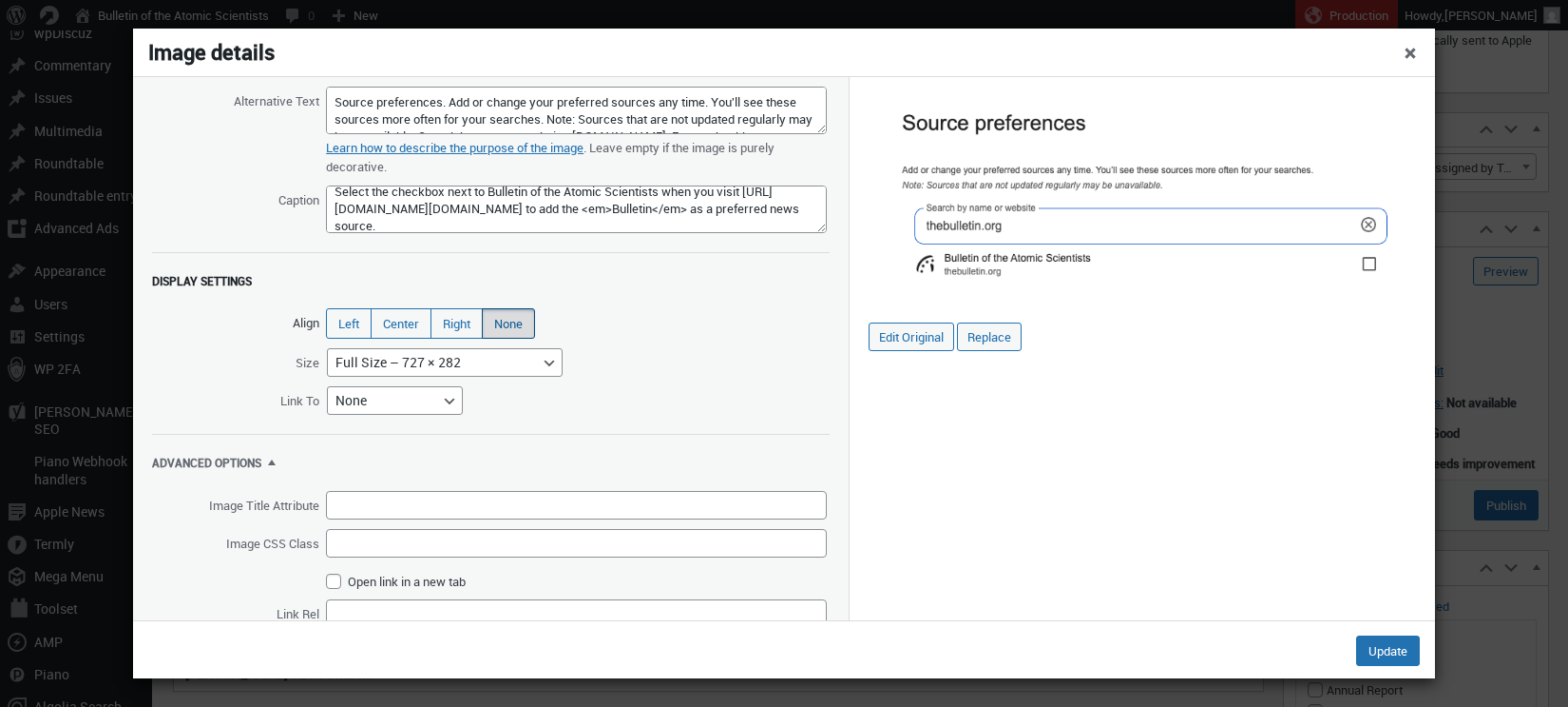
click at [523, 247] on div "Alternative Text Source preferences. Add or change your preferred sources any t…" at bounding box center [491, 376] width 717 height 598
drag, startPoint x: 1386, startPoint y: 645, endPoint x: 1370, endPoint y: 644, distance: 16.0
click at [1386, 645] on button "Update" at bounding box center [1389, 650] width 64 height 31
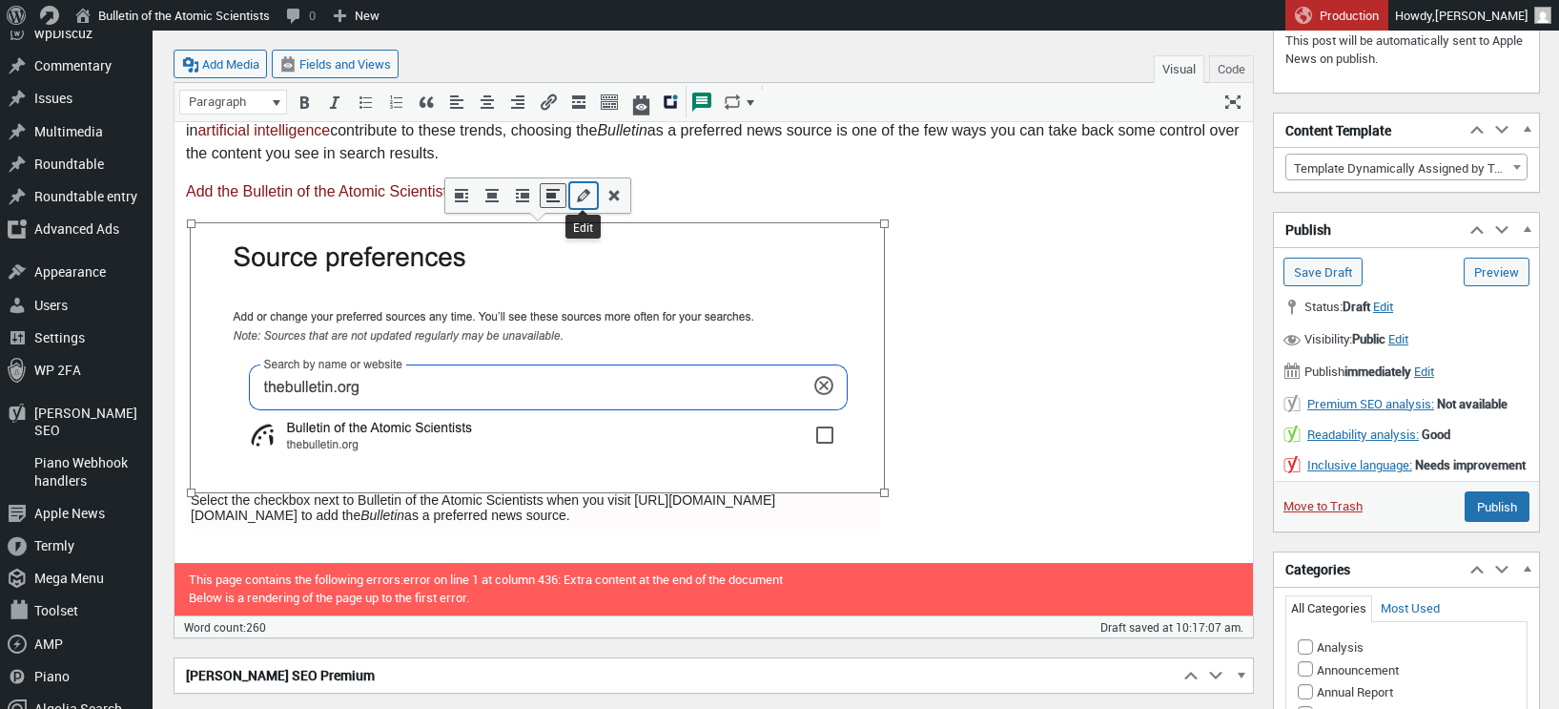
click at [577, 192] on icon "Edit" at bounding box center [583, 195] width 19 height 19
select select "full"
select select "none"
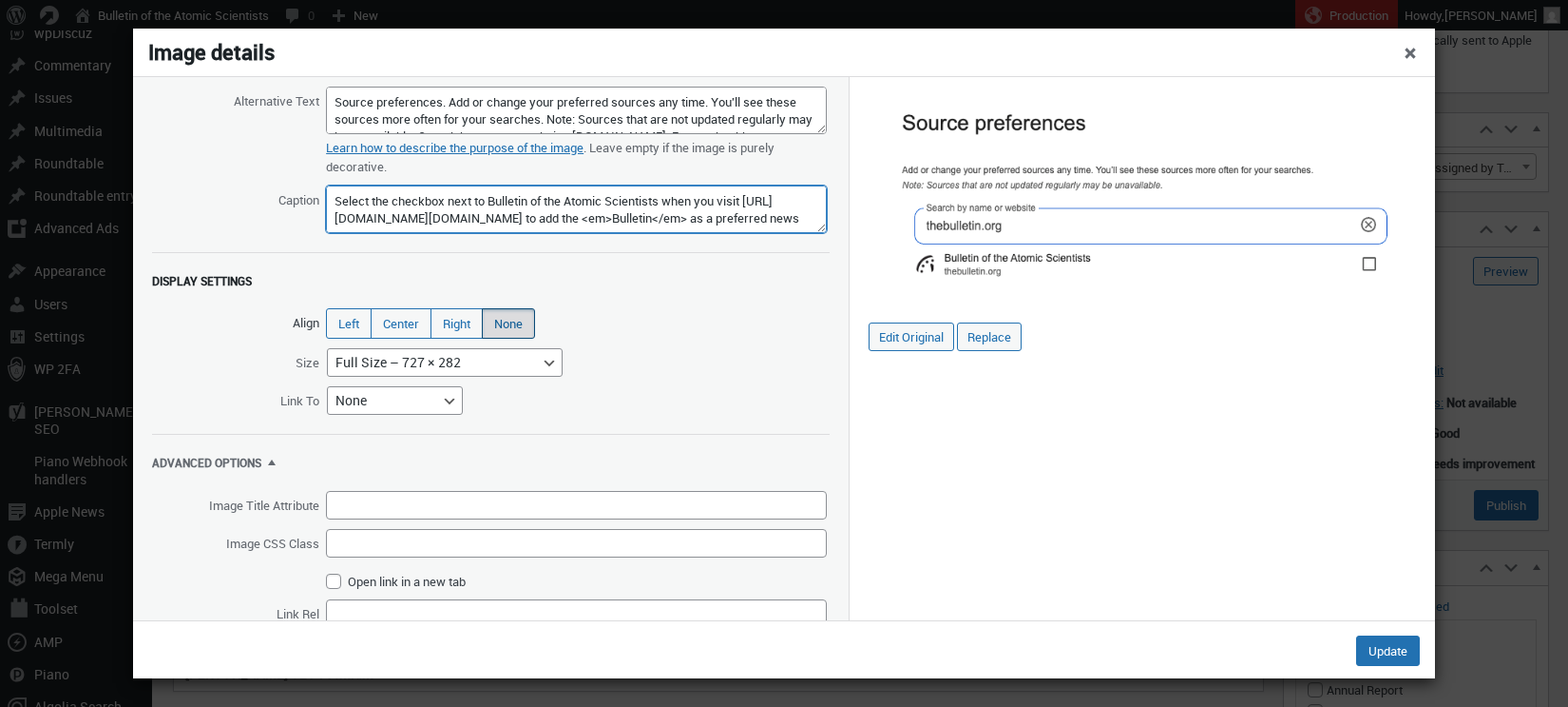
click at [496, 196] on textarea "Select the checkbox next to Bulletin of the Atomic Scientists when you visit ht…" at bounding box center [576, 209] width 501 height 48
click at [711, 195] on textarea "Select the checkbox next to Bulletin of the Atomic Scientists when you visit ht…" at bounding box center [576, 209] width 501 height 48
type textarea "Select the checkbox next to <em>Bulletin of the Atomic Scientists</em> when you…"
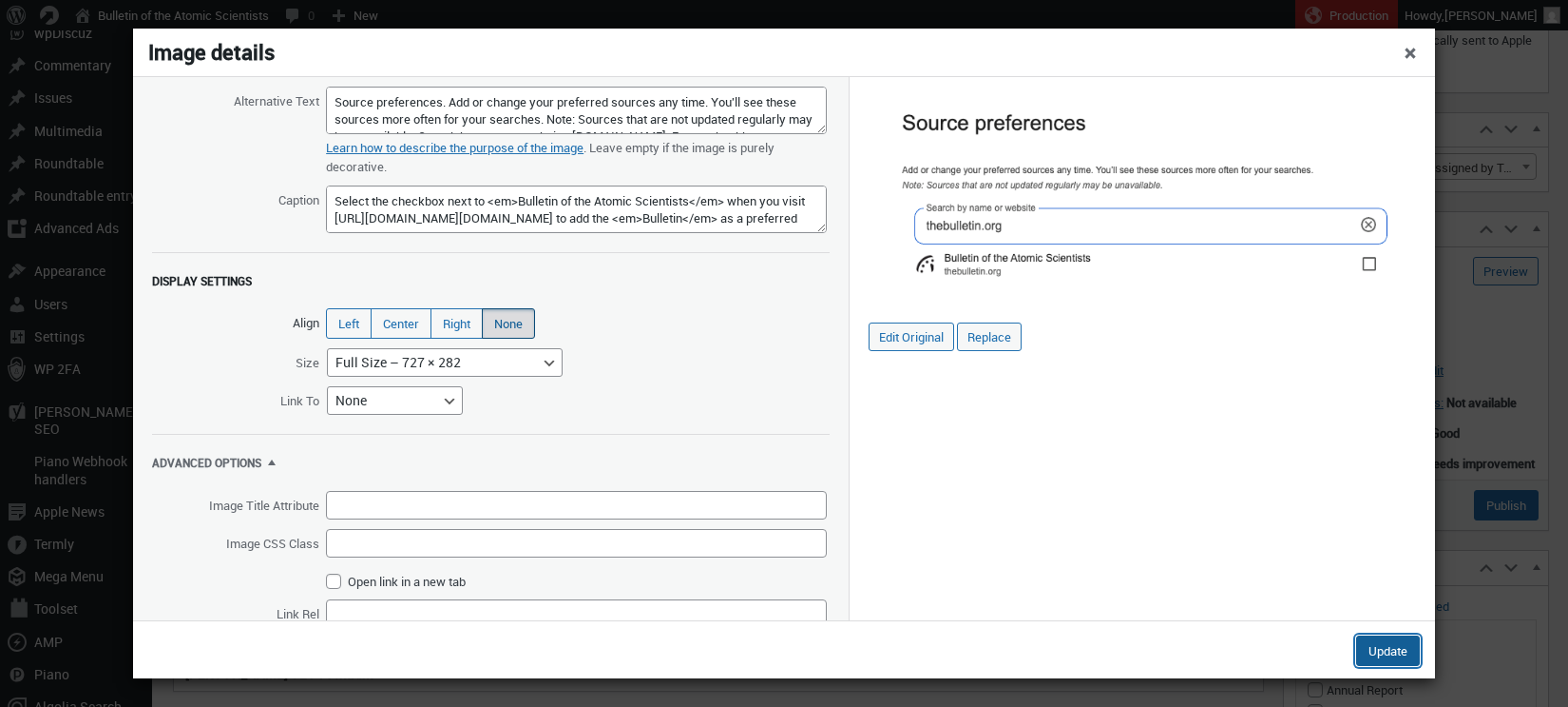
click at [1379, 644] on button "Update" at bounding box center [1389, 650] width 64 height 31
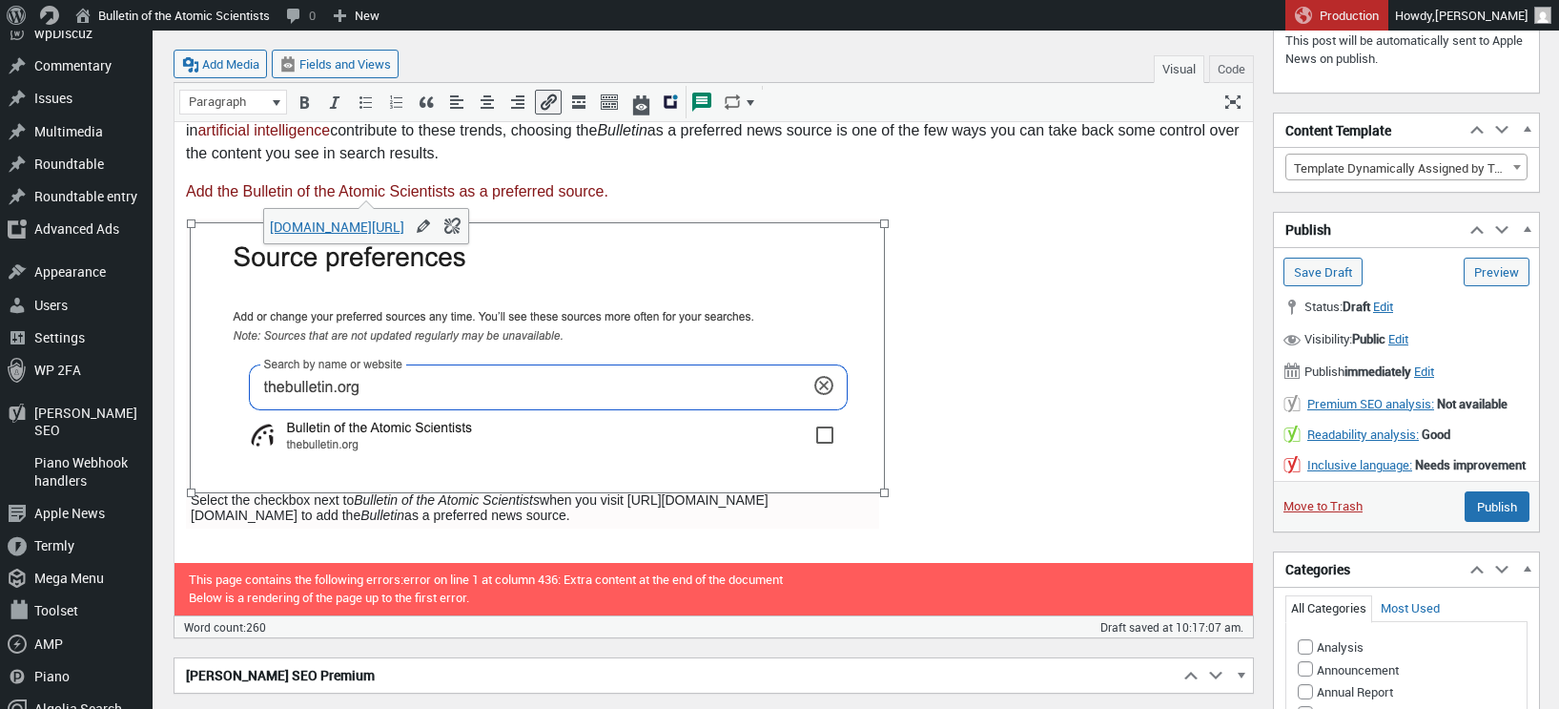
click at [756, 199] on p "Add the Bulletin of the Atomic Scientists as a preferred source." at bounding box center [714, 191] width 1056 height 23
click at [758, 191] on p "Add the Bulletin of the Atomic Scientists as a preferred source.﻿" at bounding box center [714, 191] width 1056 height 23
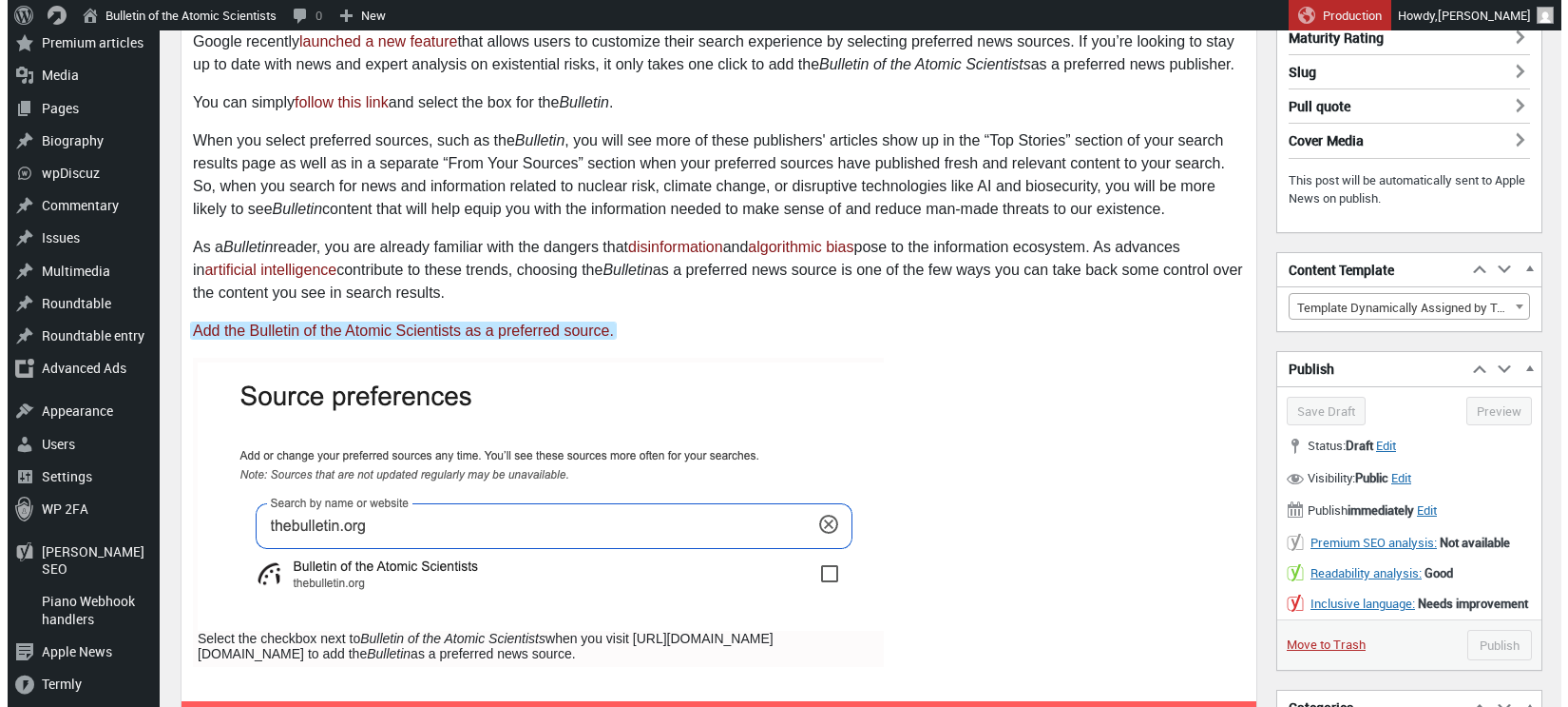
scroll to position [408, 0]
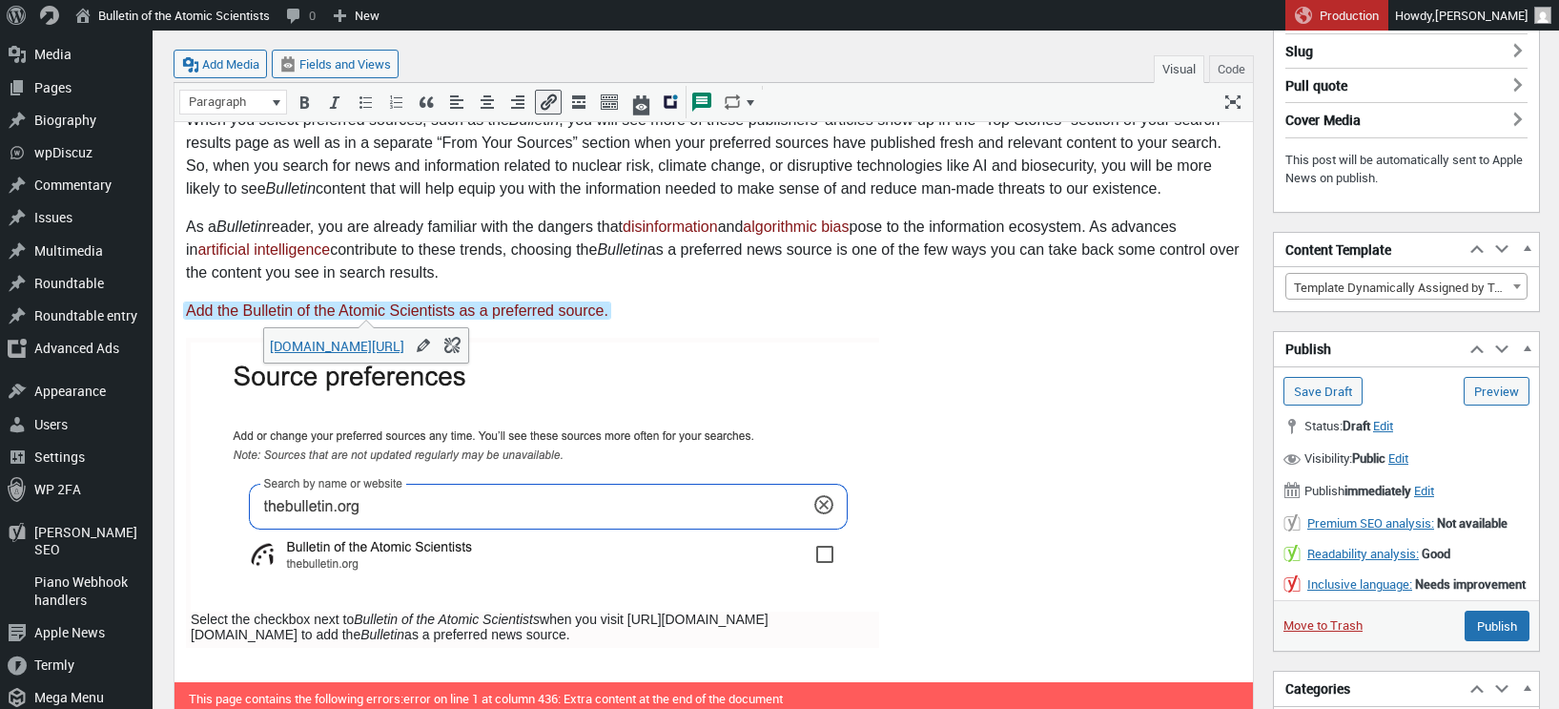
click at [704, 385] on img at bounding box center [537, 476] width 693 height 269
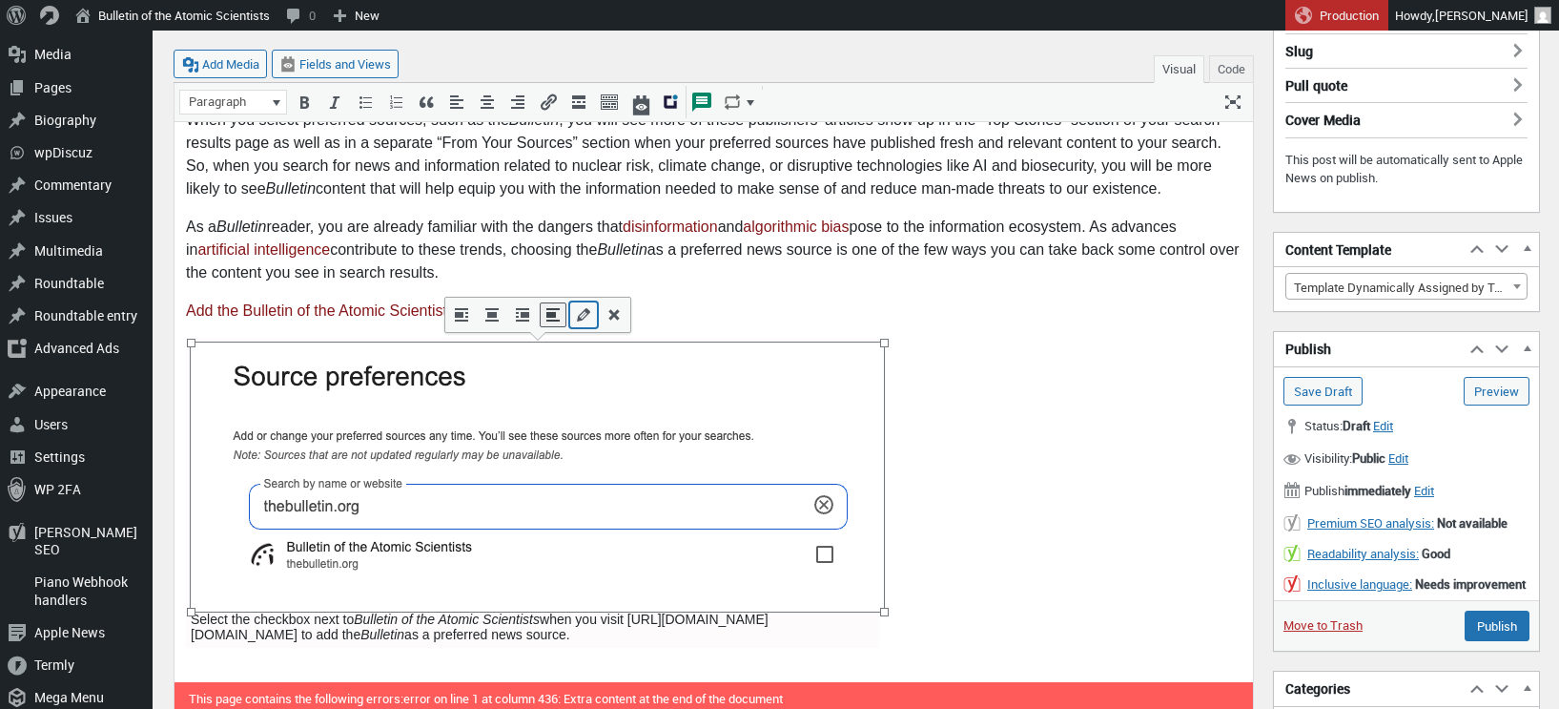
click at [583, 314] on icon "Edit" at bounding box center [583, 314] width 19 height 19
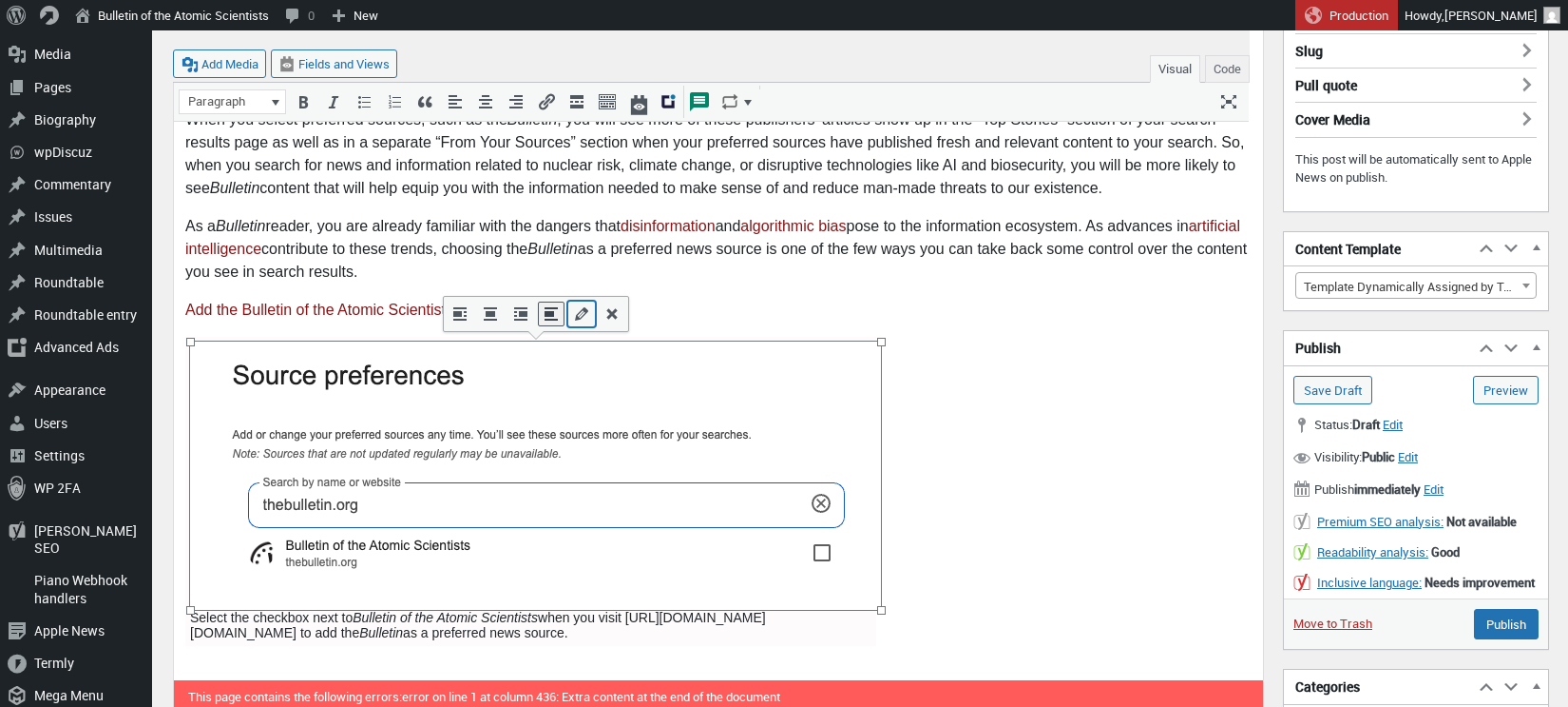
select select "full"
select select "none"
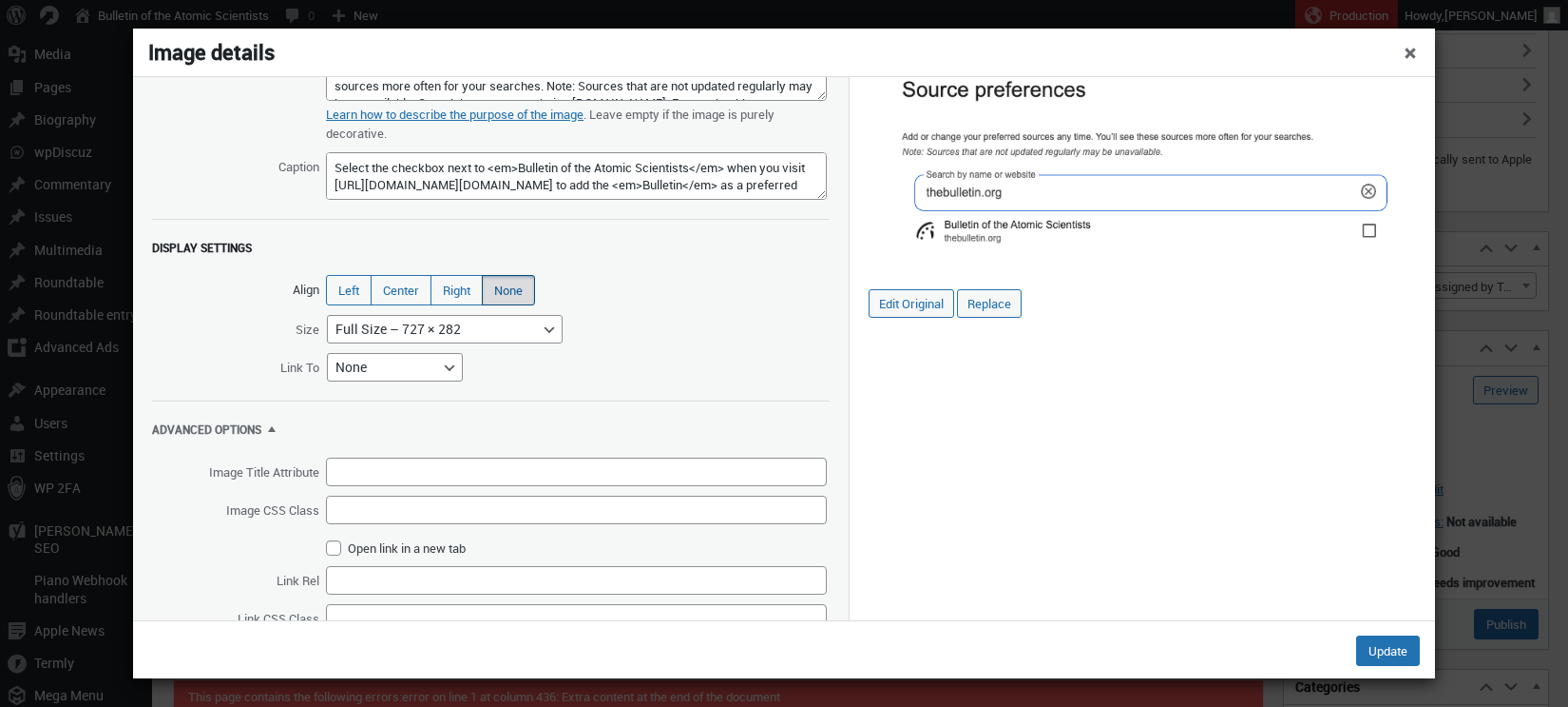
scroll to position [0, 0]
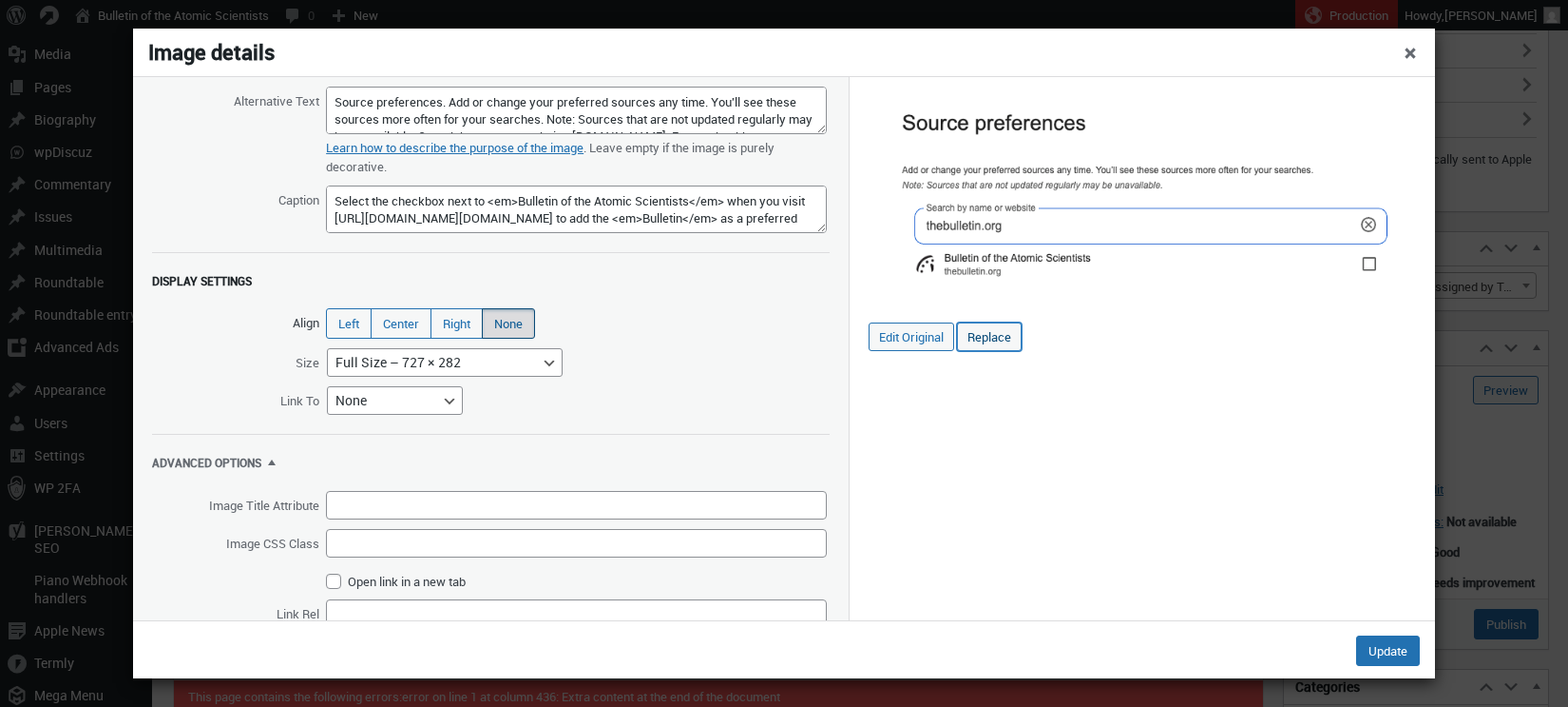
click at [983, 335] on input "Replace" at bounding box center [989, 336] width 65 height 29
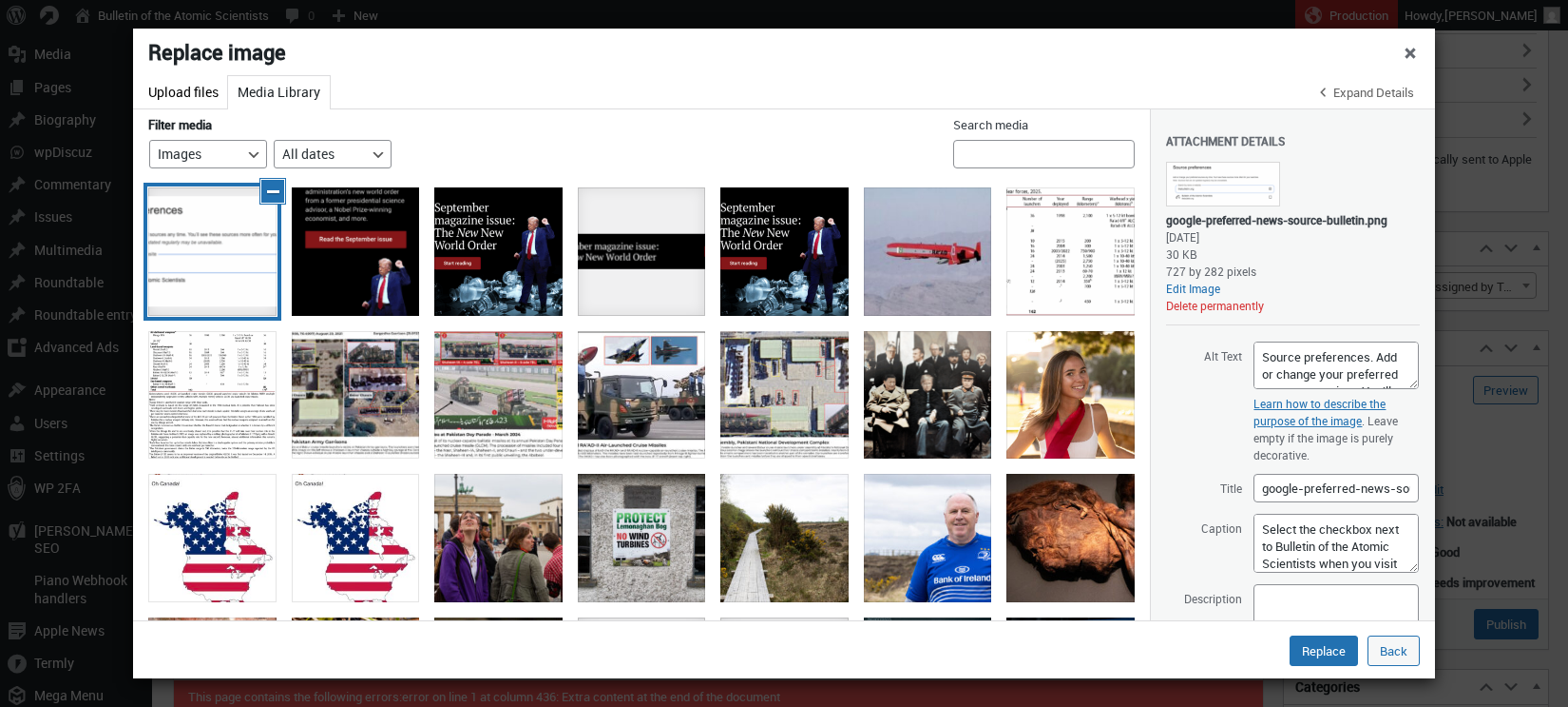
click at [272, 189] on span "google-preferred-news-source-bulletin" at bounding box center [273, 191] width 14 height 14
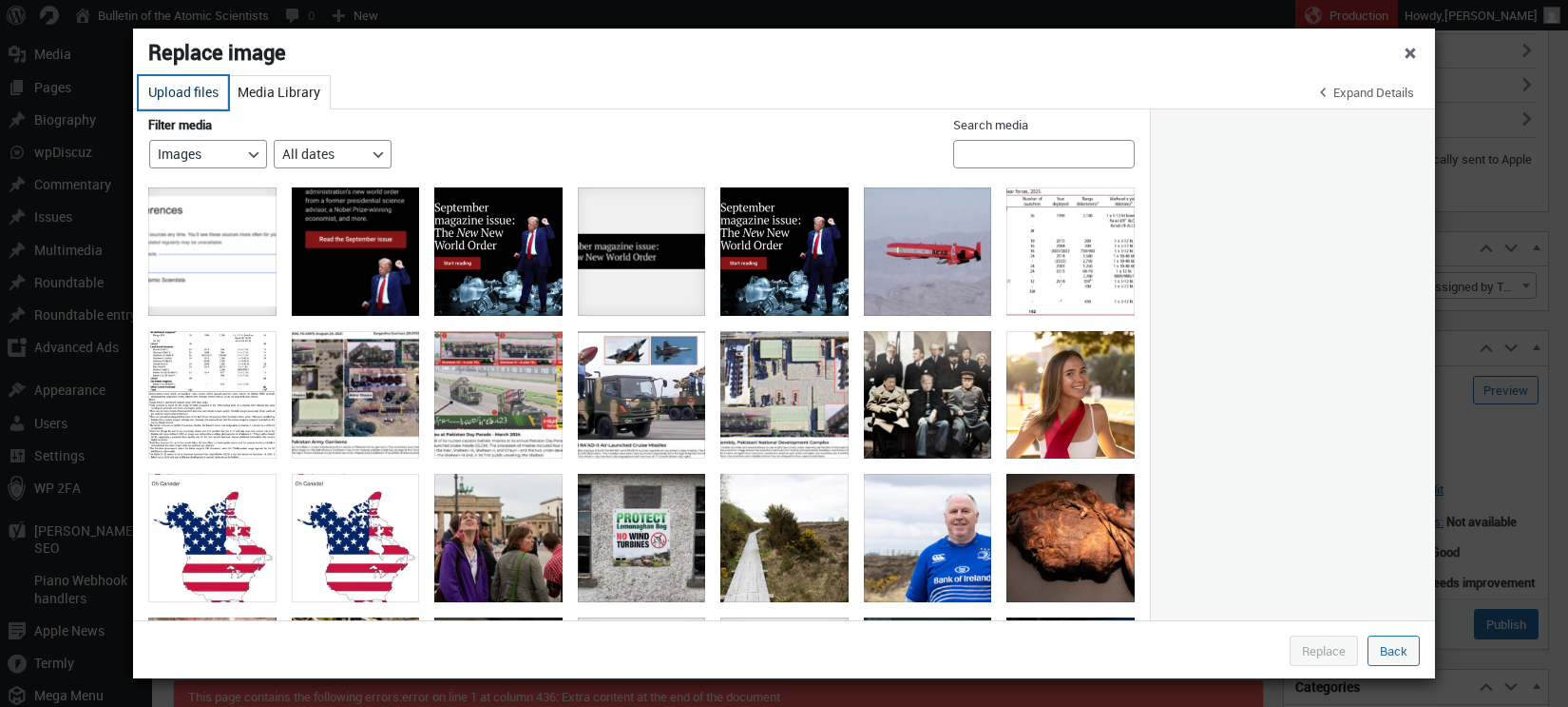
click at [189, 99] on button "Upload files" at bounding box center [183, 92] width 90 height 33
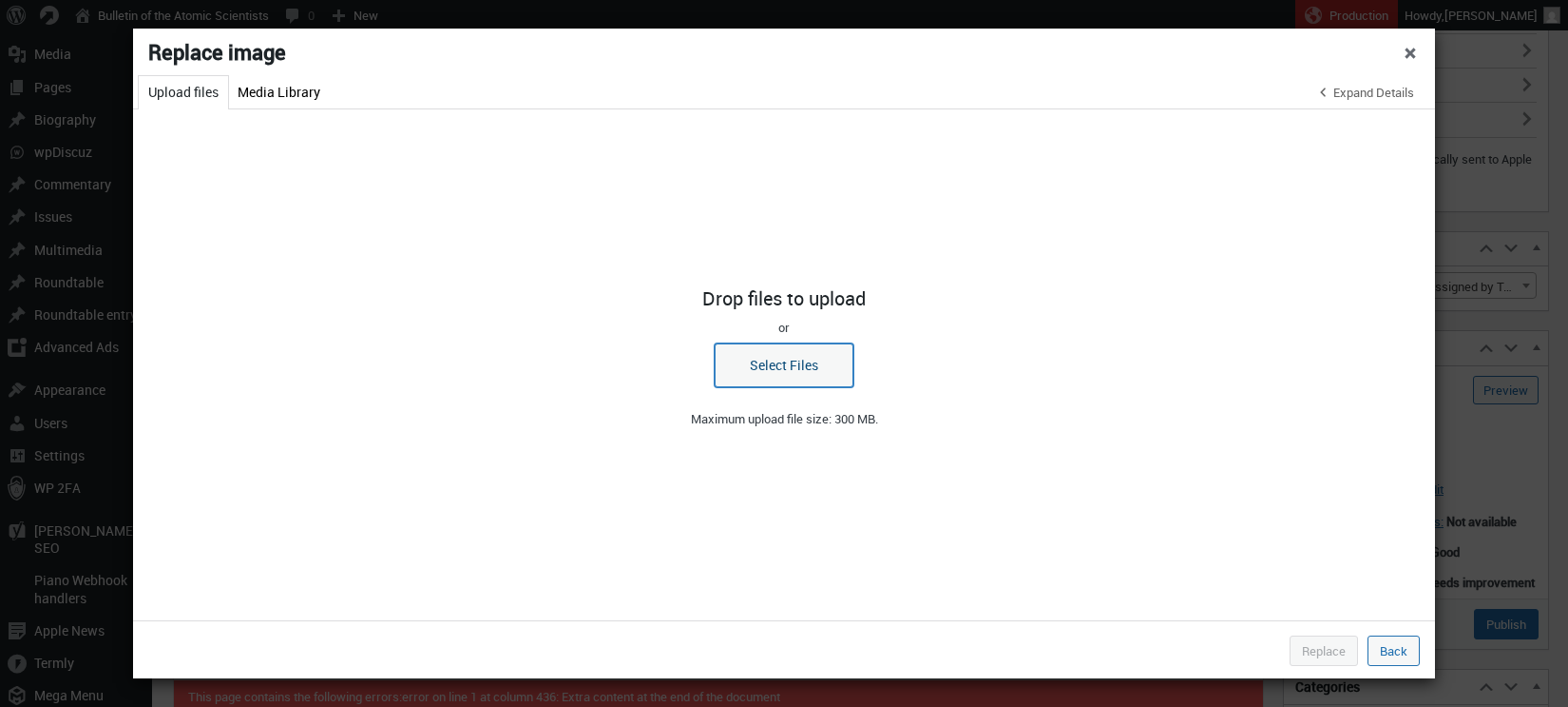
click at [808, 368] on button "Select Files" at bounding box center [784, 365] width 139 height 44
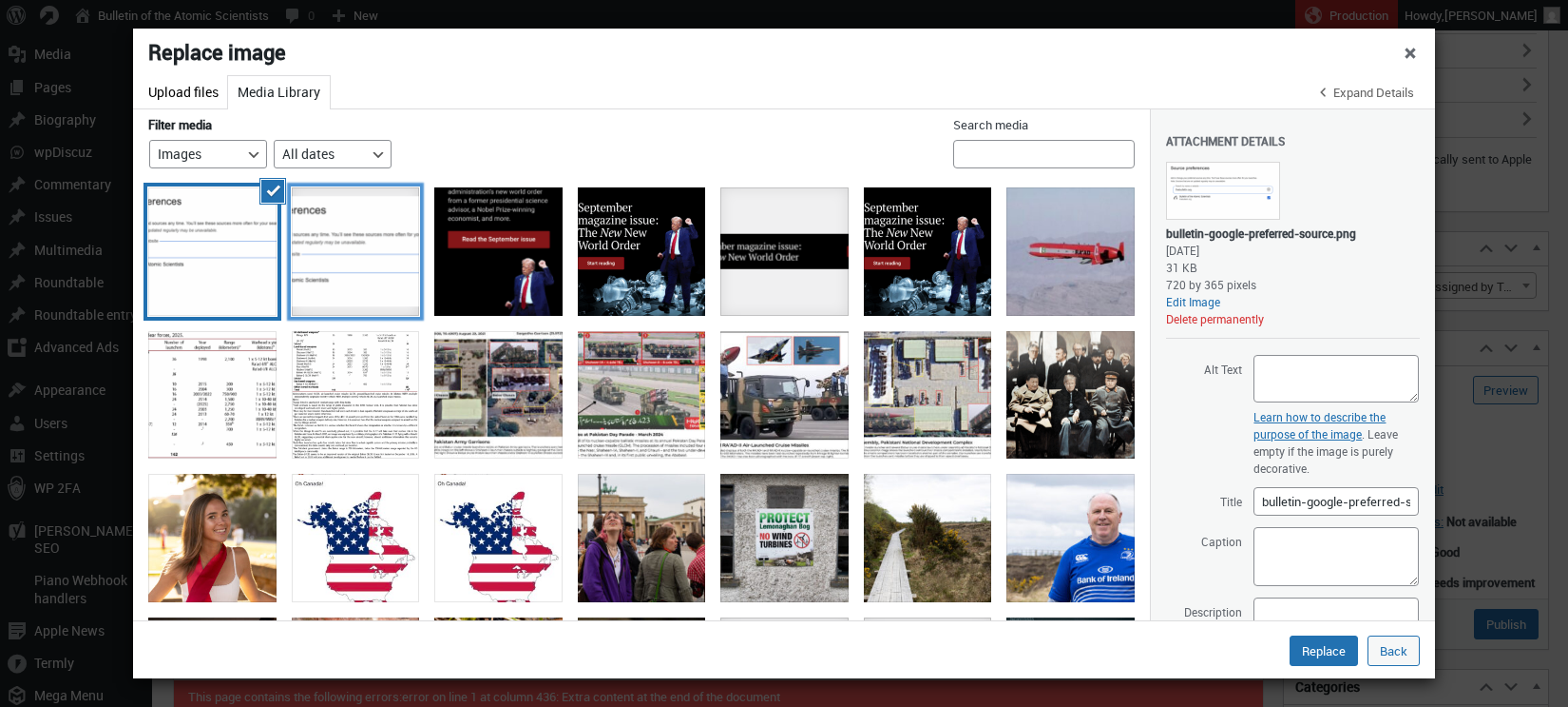
click at [338, 257] on div "google-preferred-news-source-bulletin" at bounding box center [356, 251] width 129 height 129
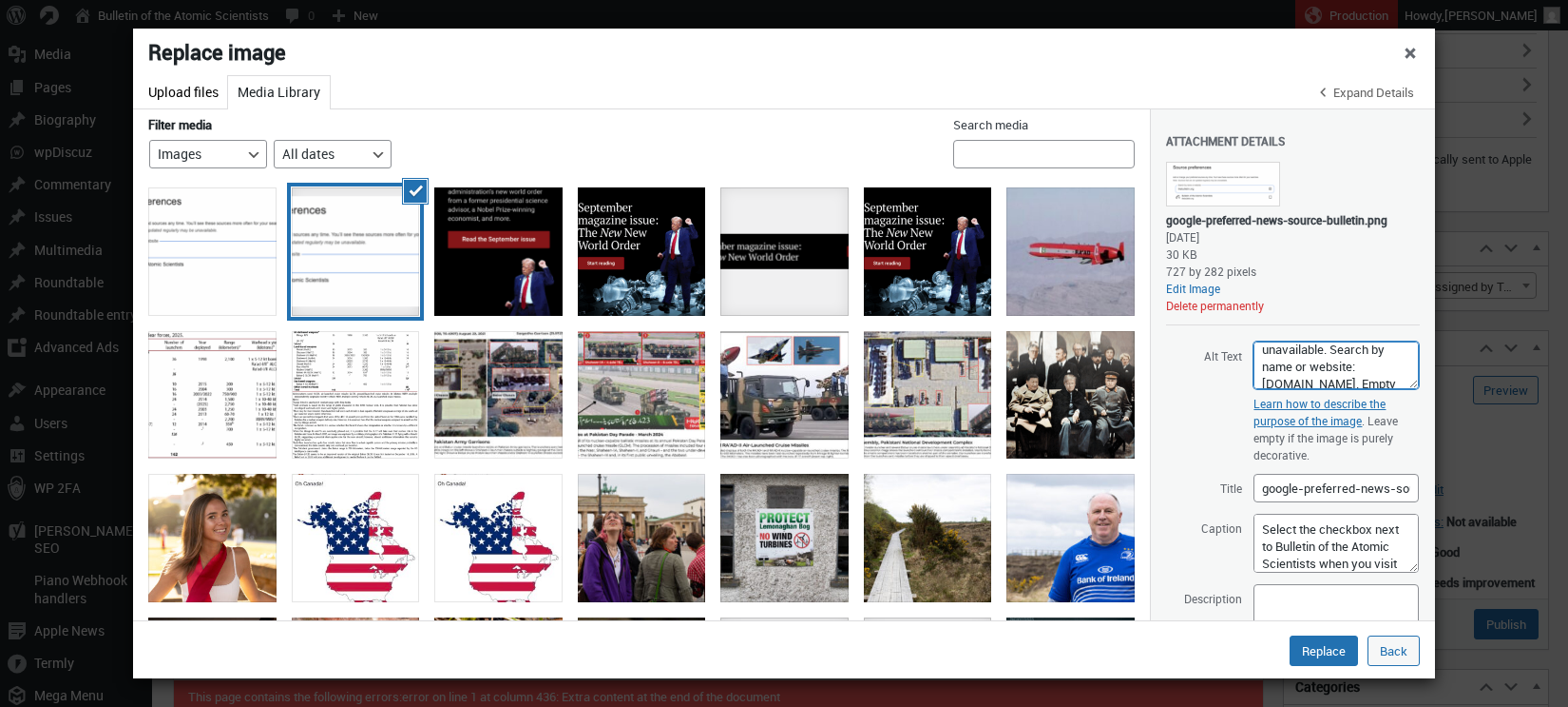
scroll to position [256, 0]
drag, startPoint x: 1258, startPoint y: 370, endPoint x: 1334, endPoint y: 404, distance: 83.3
click at [1334, 389] on textarea "Source preferences. Add or change your preferred sources any time. You'll see t…" at bounding box center [1337, 365] width 165 height 48
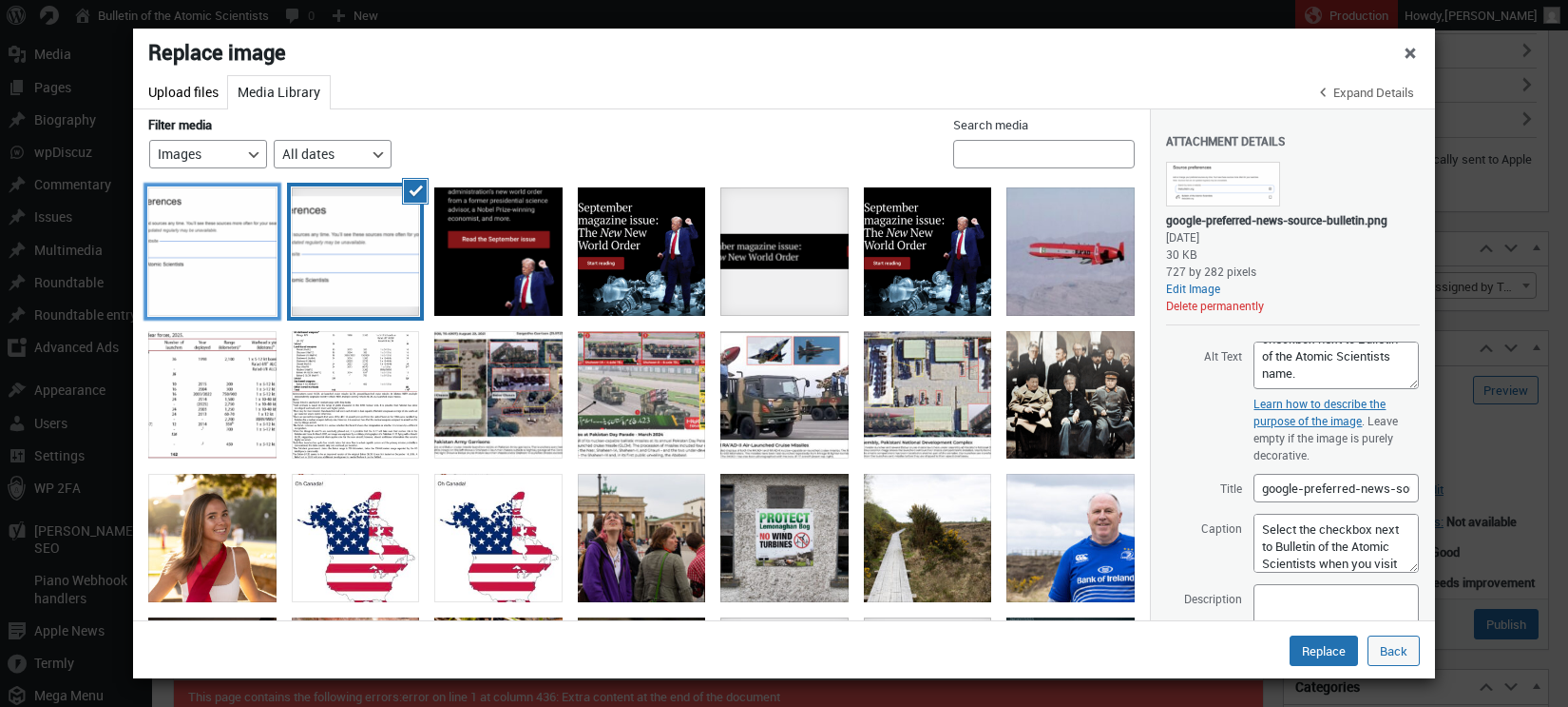
click at [194, 226] on div "bulletin-google-preferred-source" at bounding box center [212, 251] width 129 height 129
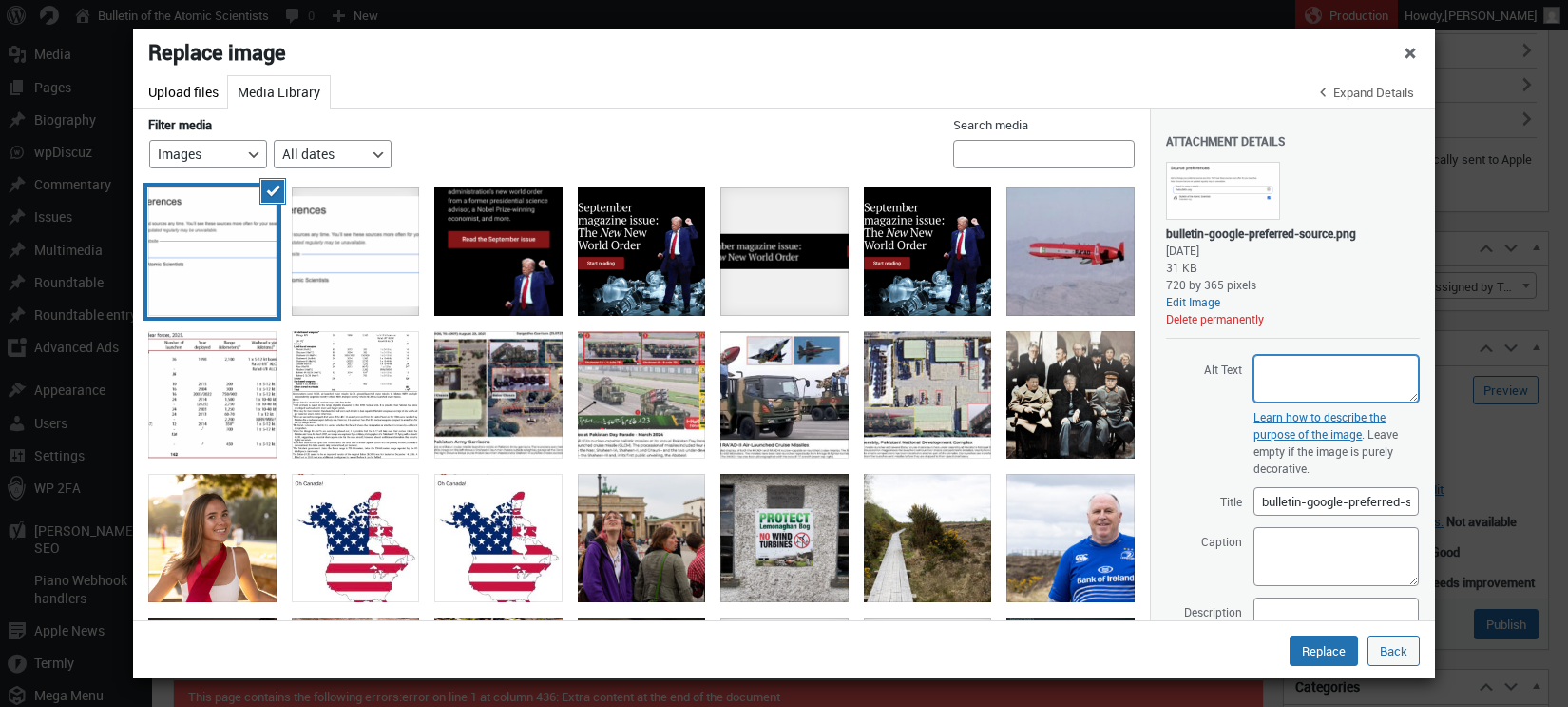
click at [1273, 366] on textarea "Alt Text" at bounding box center [1337, 379] width 165 height 48
paste textarea "Source preferences. Add or change your preferred sources any time. You'll see t…"
click at [1301, 385] on textarea "Source preferences. Add or change your preferred sources any time. You'll see t…" at bounding box center [1337, 379] width 165 height 48
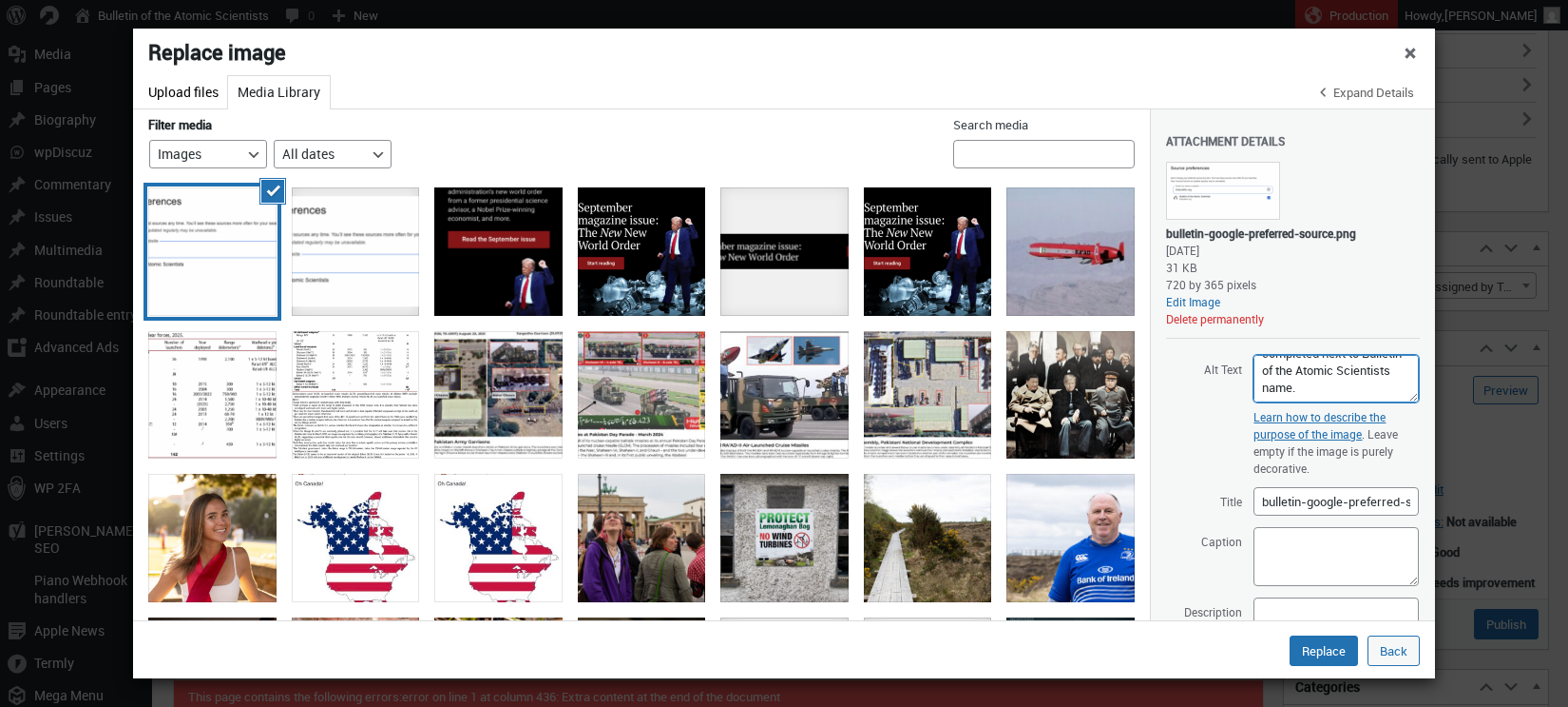
type textarea "Source preferences. Add or change your preferred sources any time. You'll see t…"
click at [1207, 401] on span "Alt Text Source preferences. Add or change your preferred sources any time. You…" at bounding box center [1293, 379] width 254 height 50
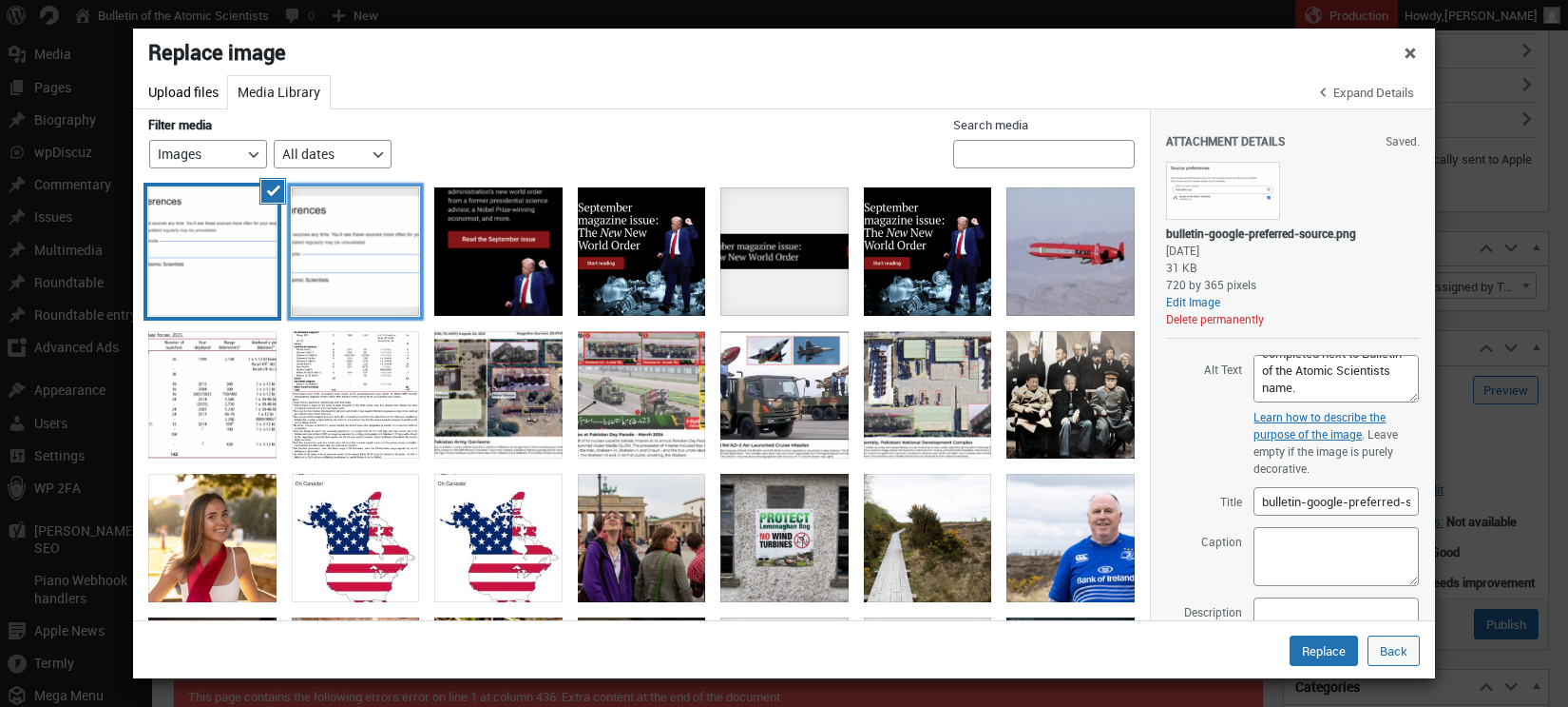
click at [353, 234] on div "google-preferred-news-source-bulletin" at bounding box center [356, 251] width 129 height 129
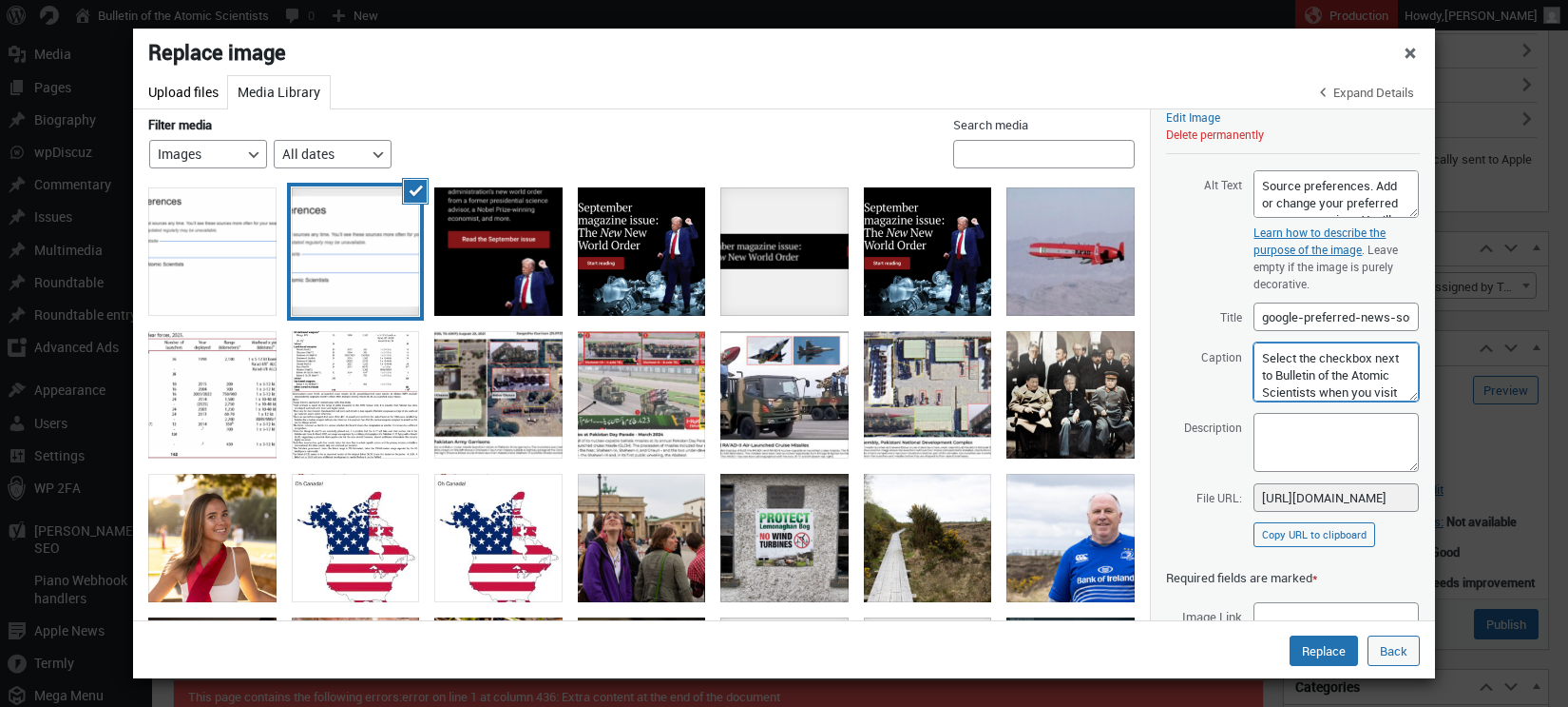
scroll to position [126, 0]
drag, startPoint x: 1256, startPoint y: 374, endPoint x: 1385, endPoint y: 432, distance: 141.4
click at [1385, 432] on div "Attachment Details Saved. google-preferred-news-source-bulletin.png September 4…" at bounding box center [1293, 247] width 254 height 618
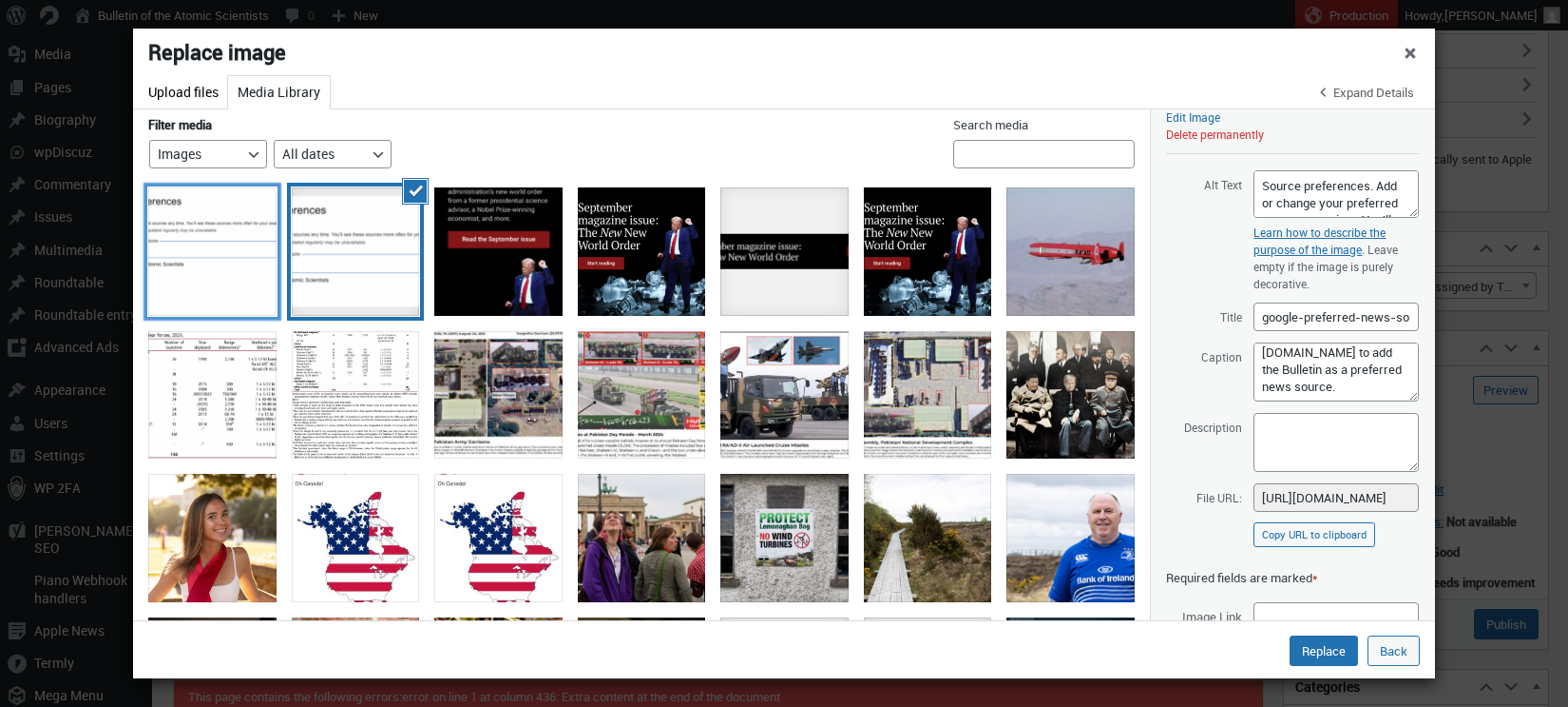
click at [198, 236] on div "bulletin-google-preferred-source" at bounding box center [212, 251] width 129 height 129
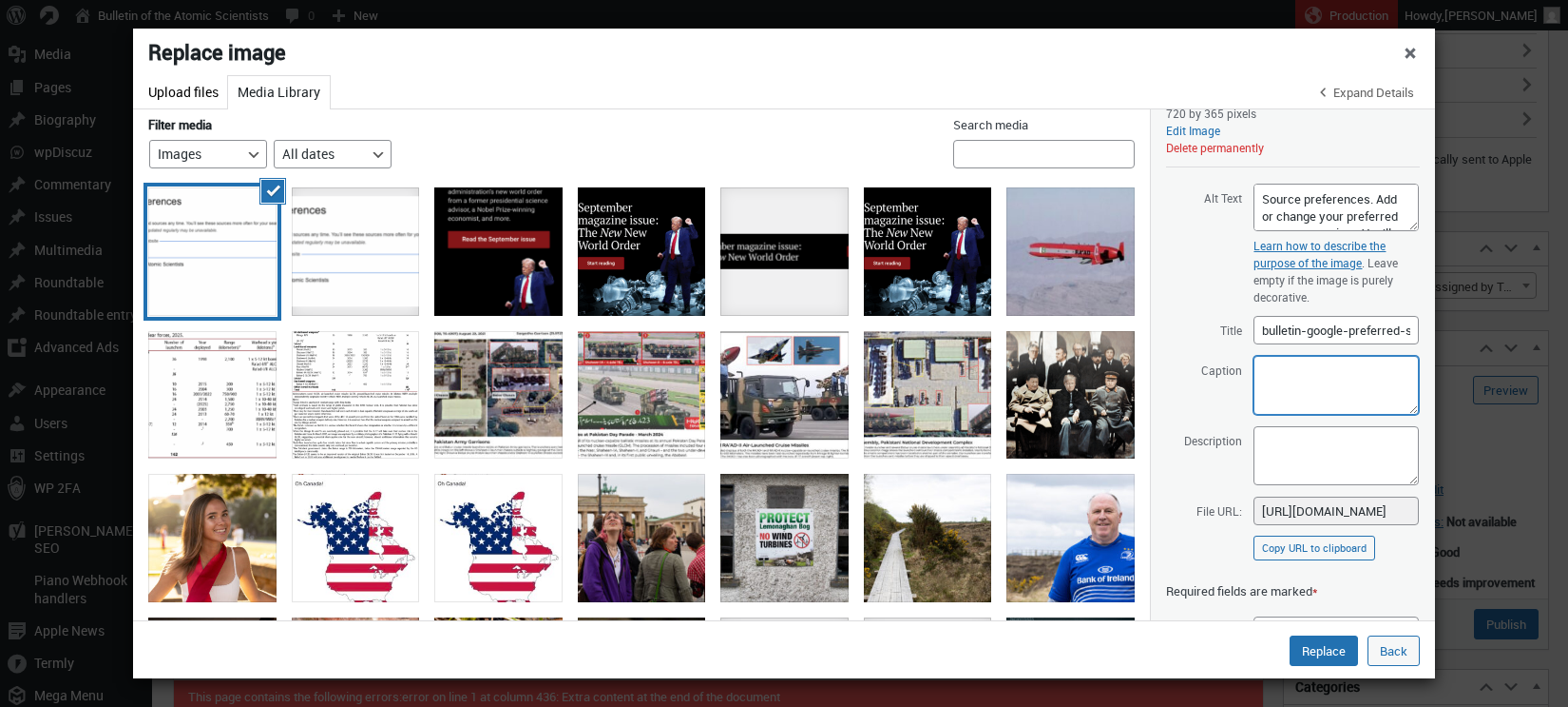
click at [1279, 379] on textarea "Caption" at bounding box center [1337, 385] width 165 height 59
paste textarea "Select the checkbox next to Bulletin of the Atomic Scientists when you visit ht…"
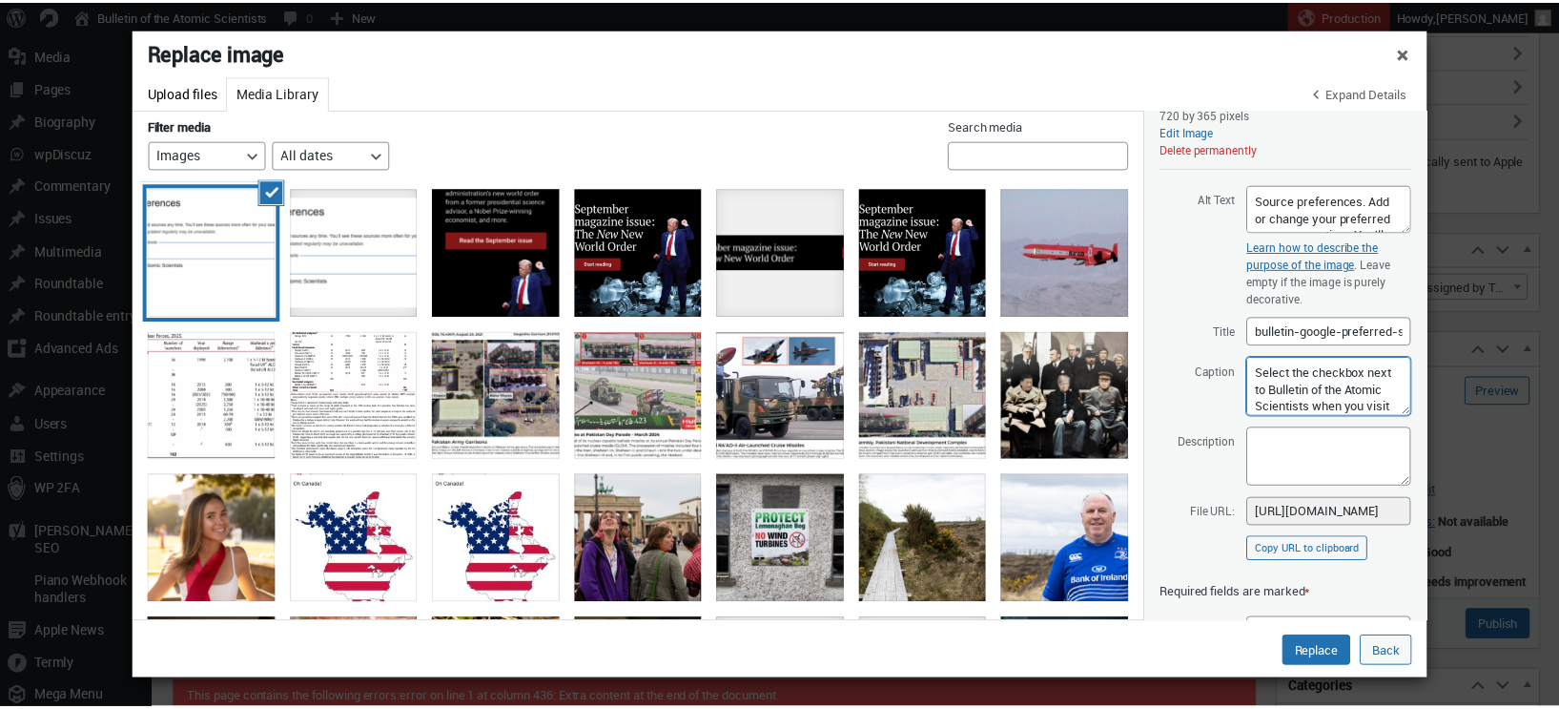
scroll to position [118, 0]
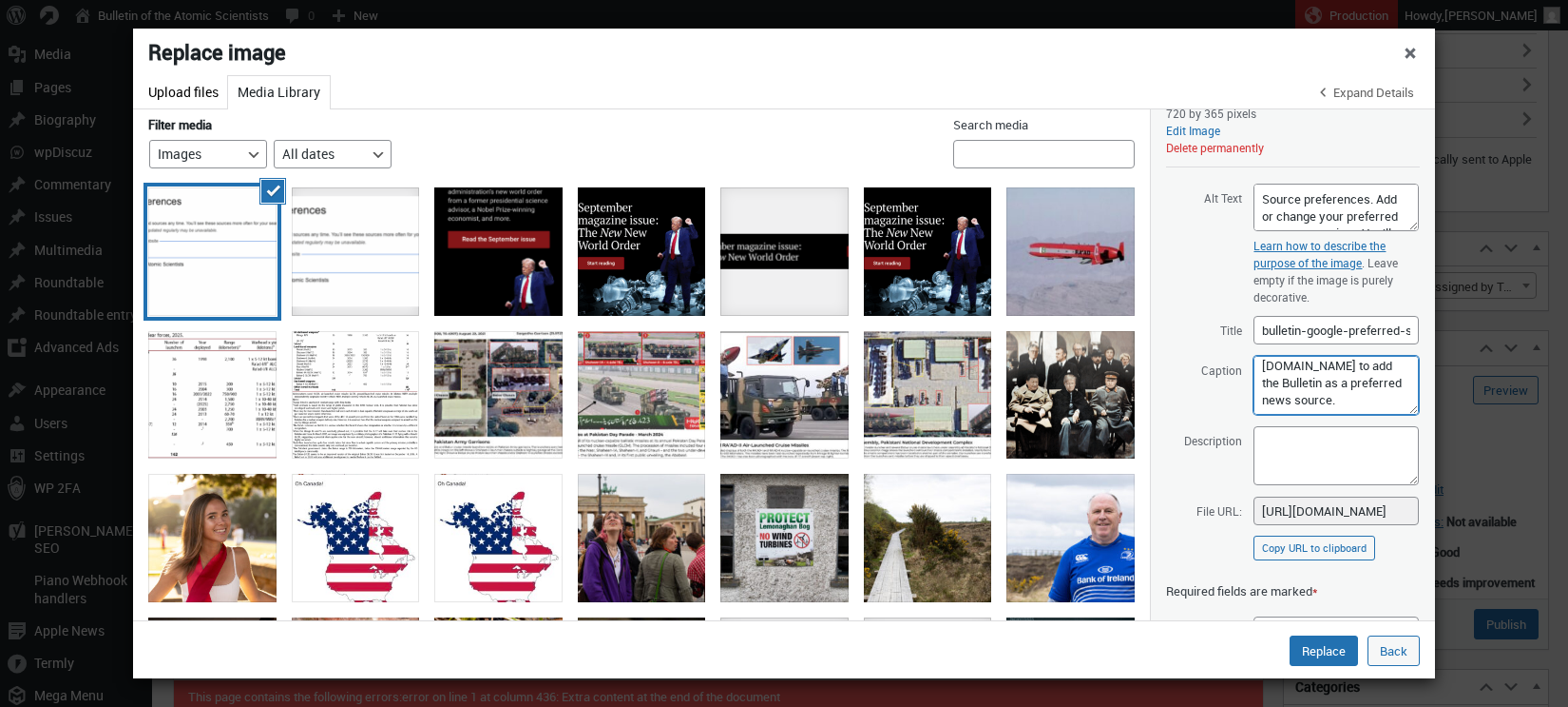
type textarea "Select the checkbox next to Bulletin of the Atomic Scientists when you visit ht…"
click at [1206, 403] on span "Caption Select the checkbox next to Bulletin of the Atomic Scientists when you …" at bounding box center [1293, 385] width 254 height 61
click at [1334, 649] on button "Replace" at bounding box center [1324, 650] width 69 height 31
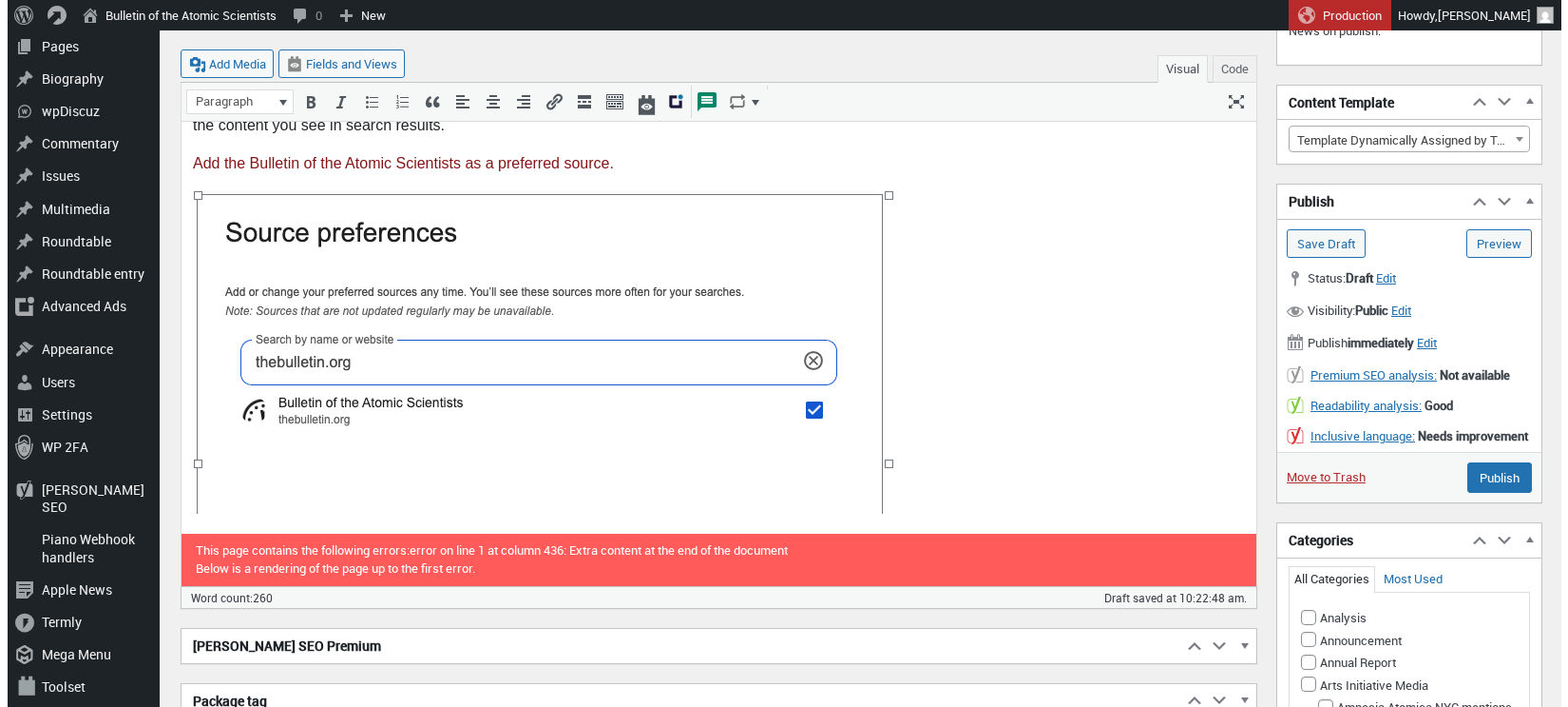
scroll to position [550, 0]
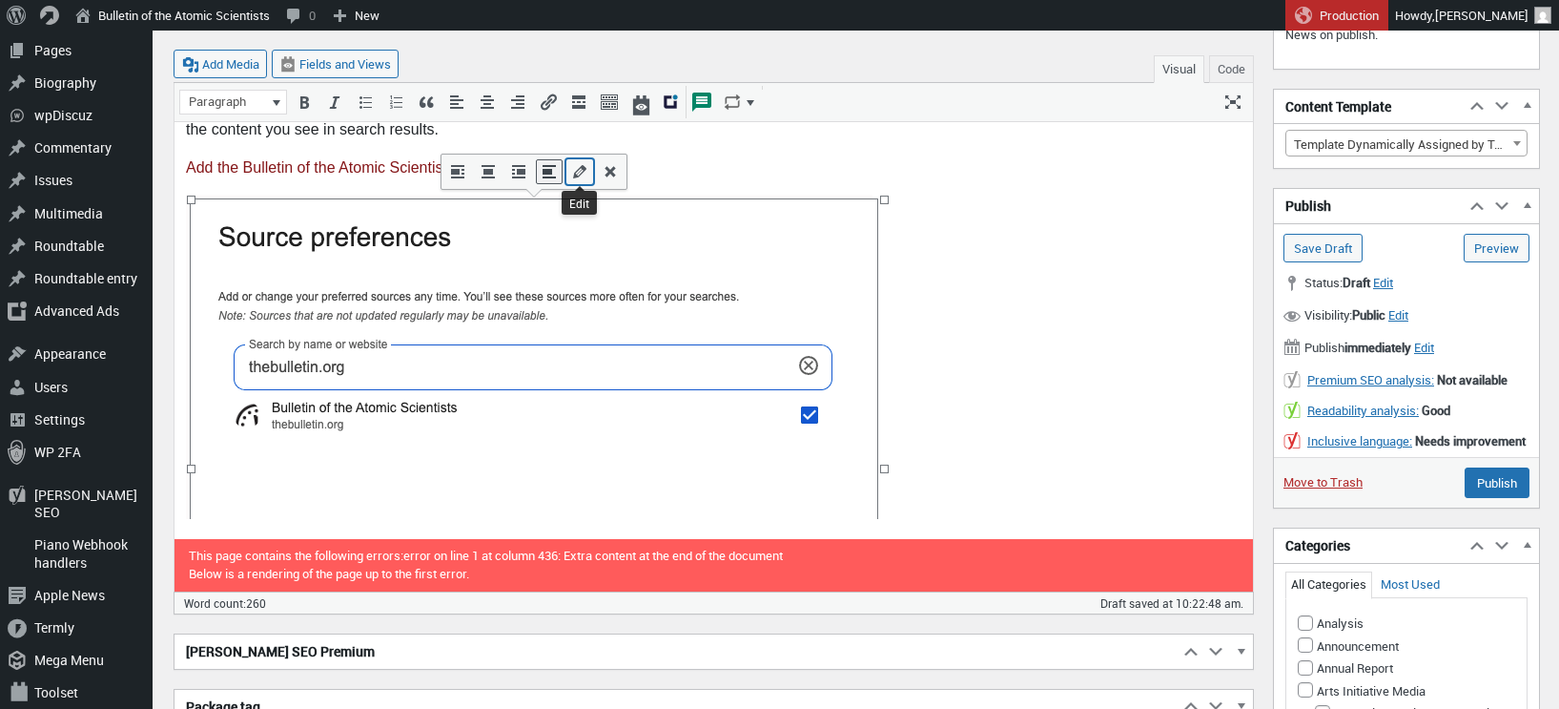
click at [579, 176] on icon "Edit" at bounding box center [579, 171] width 19 height 19
select select "full"
select select "none"
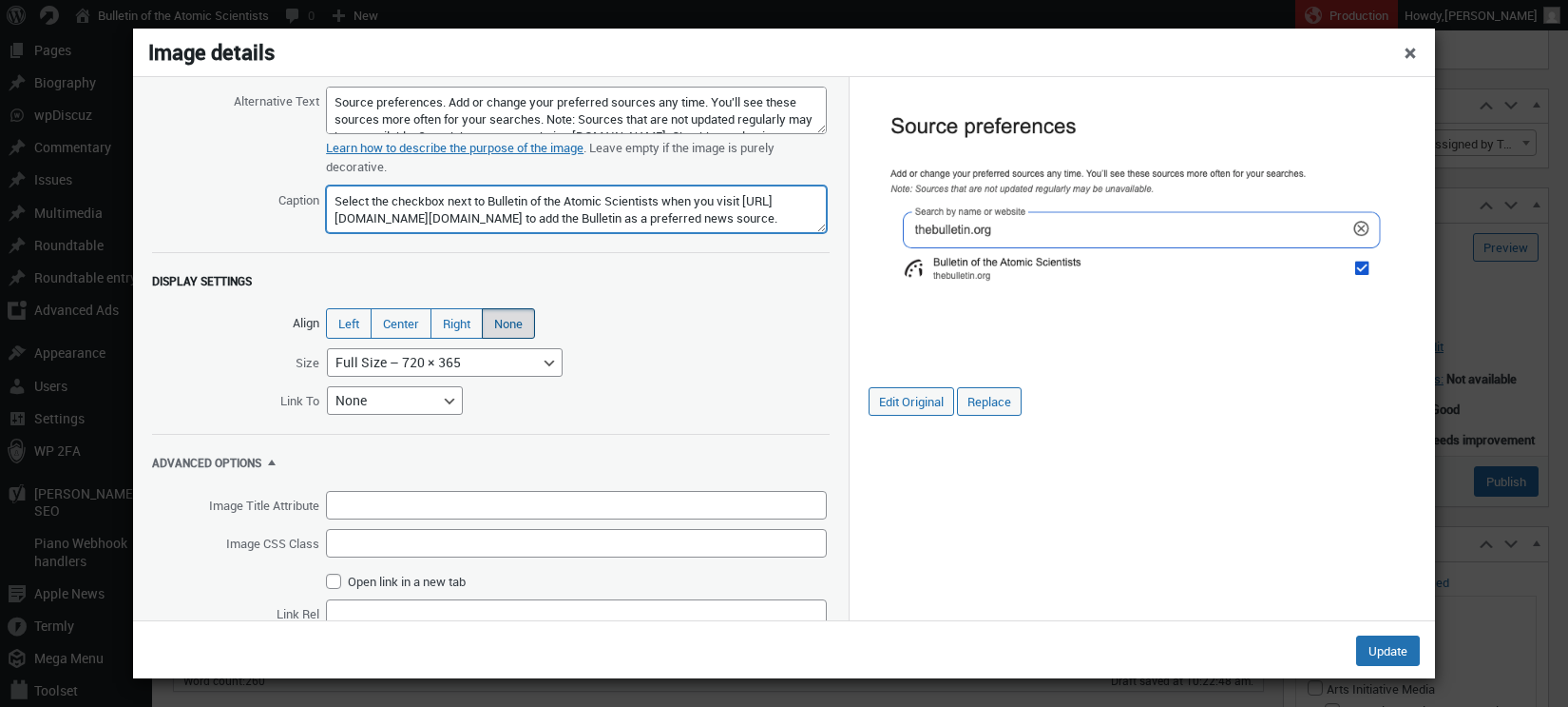
click at [623, 199] on textarea "Select the checkbox next to Bulletin of the Atomic Scientists when you visit ht…" at bounding box center [576, 209] width 501 height 48
click at [682, 221] on textarea "Select the checkbox next to Bulletin of the Atomic Scientists when you visit ht…" at bounding box center [576, 209] width 501 height 48
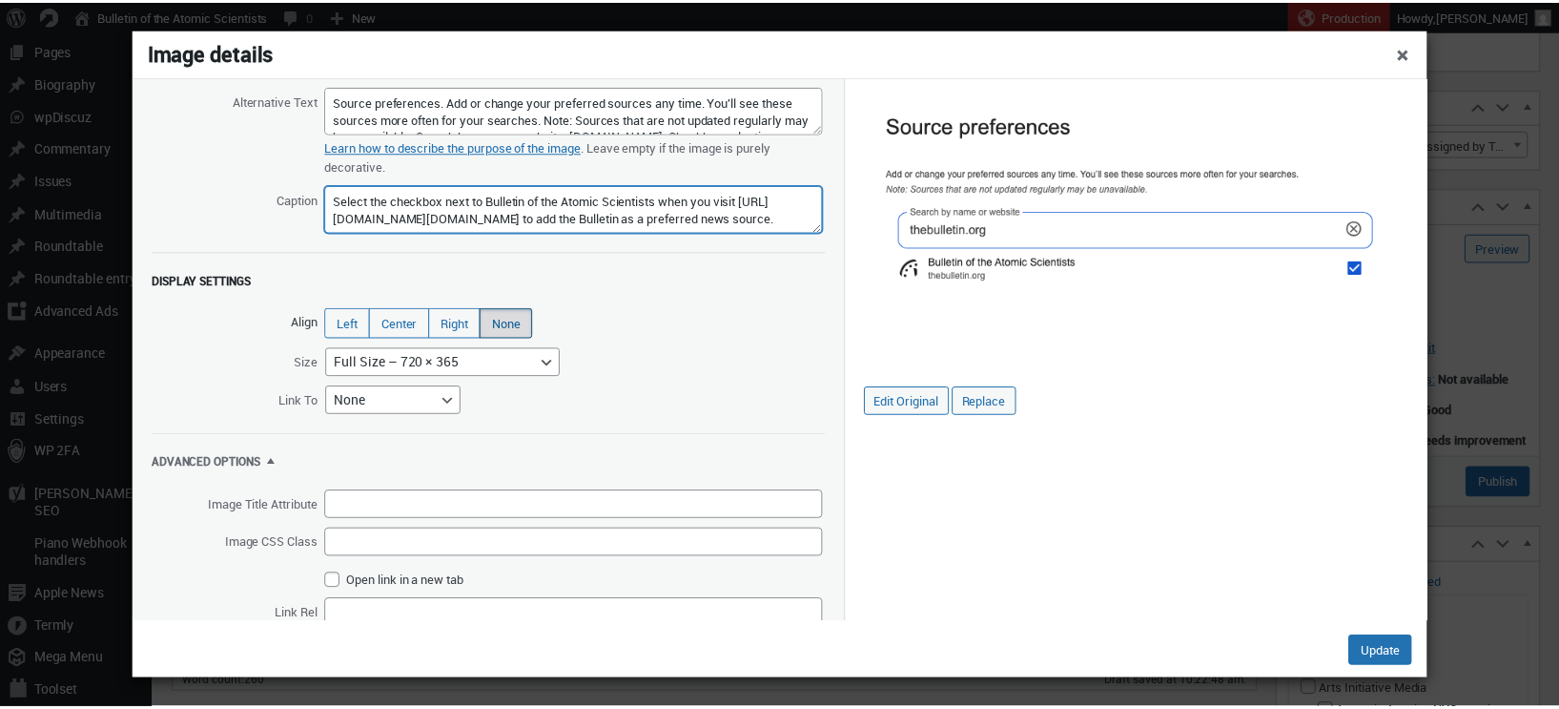
scroll to position [0, 0]
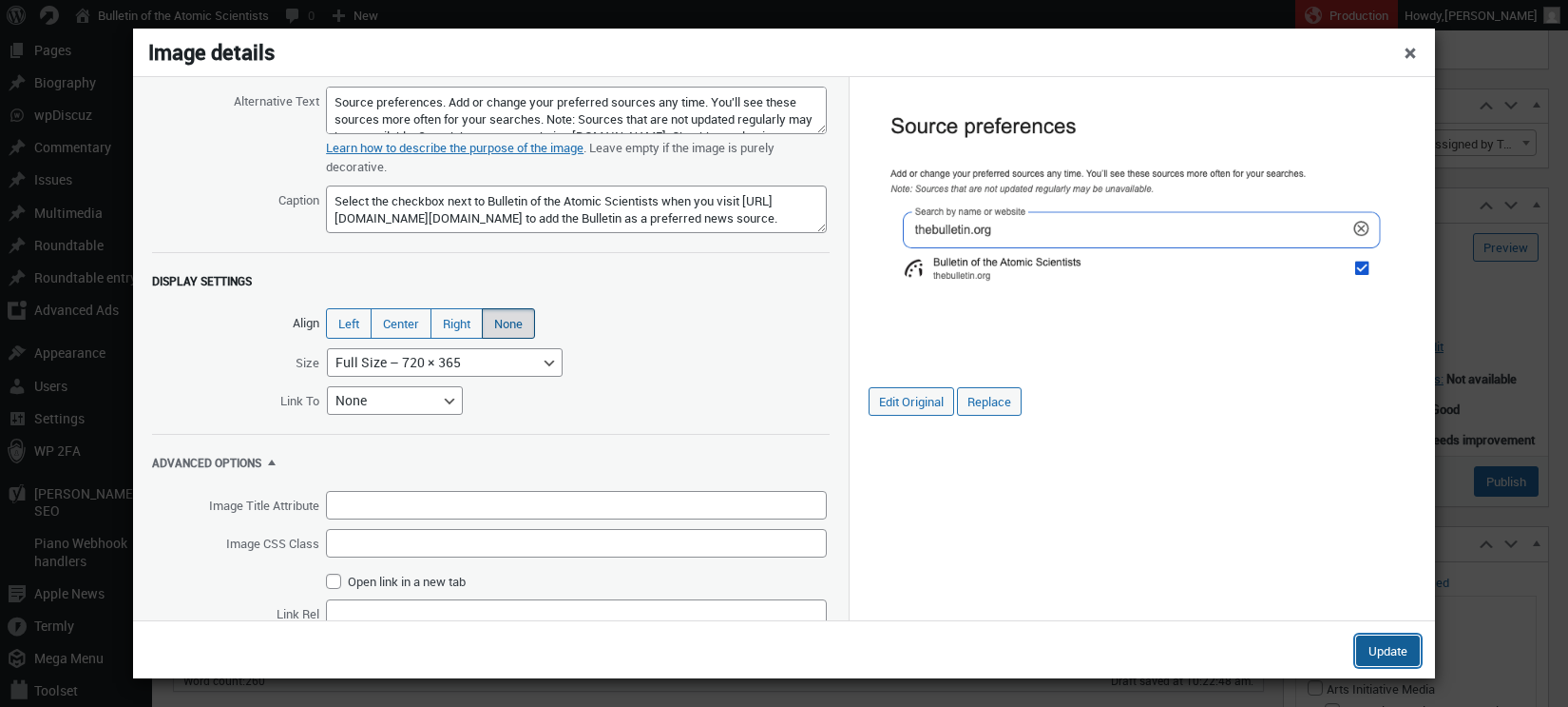
click at [1388, 644] on button "Update" at bounding box center [1389, 650] width 64 height 31
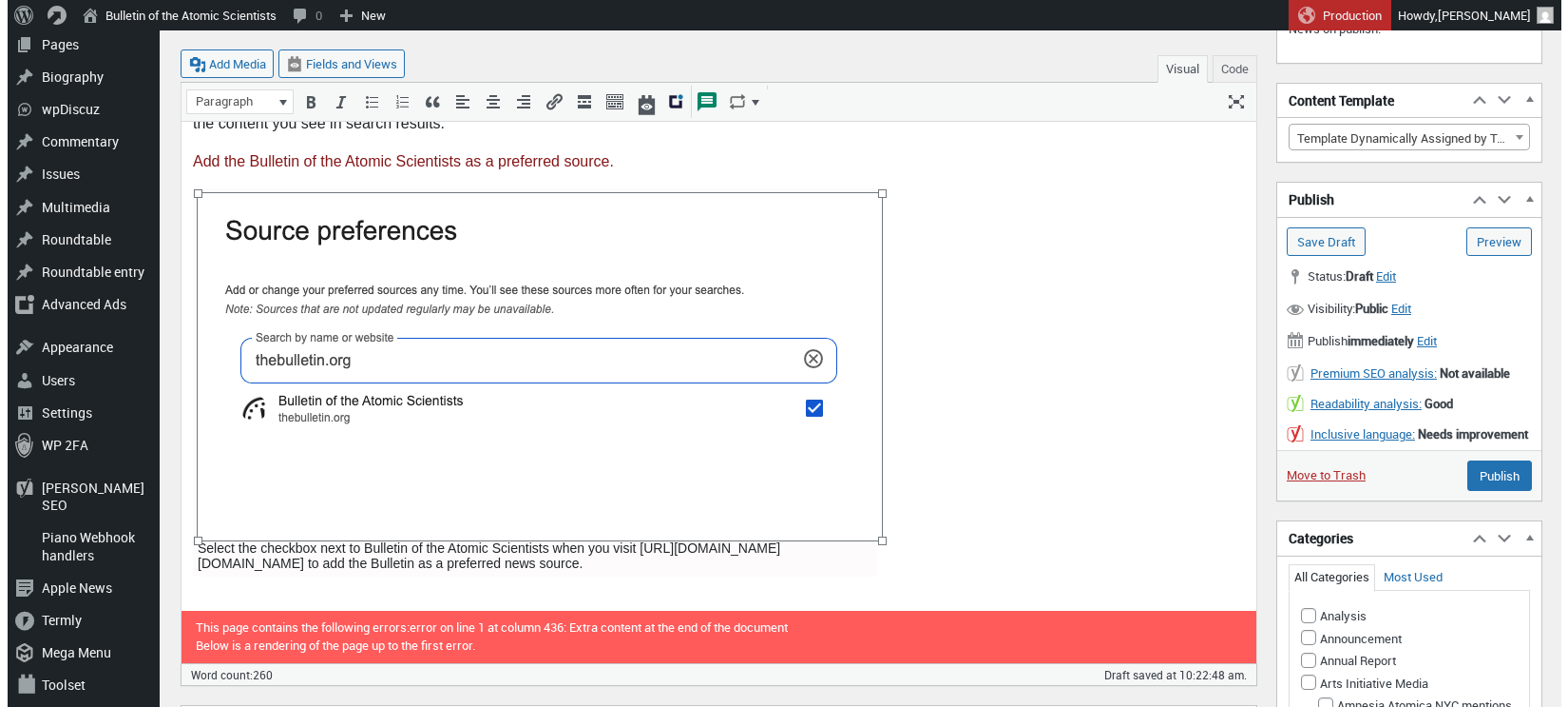
scroll to position [569, 0]
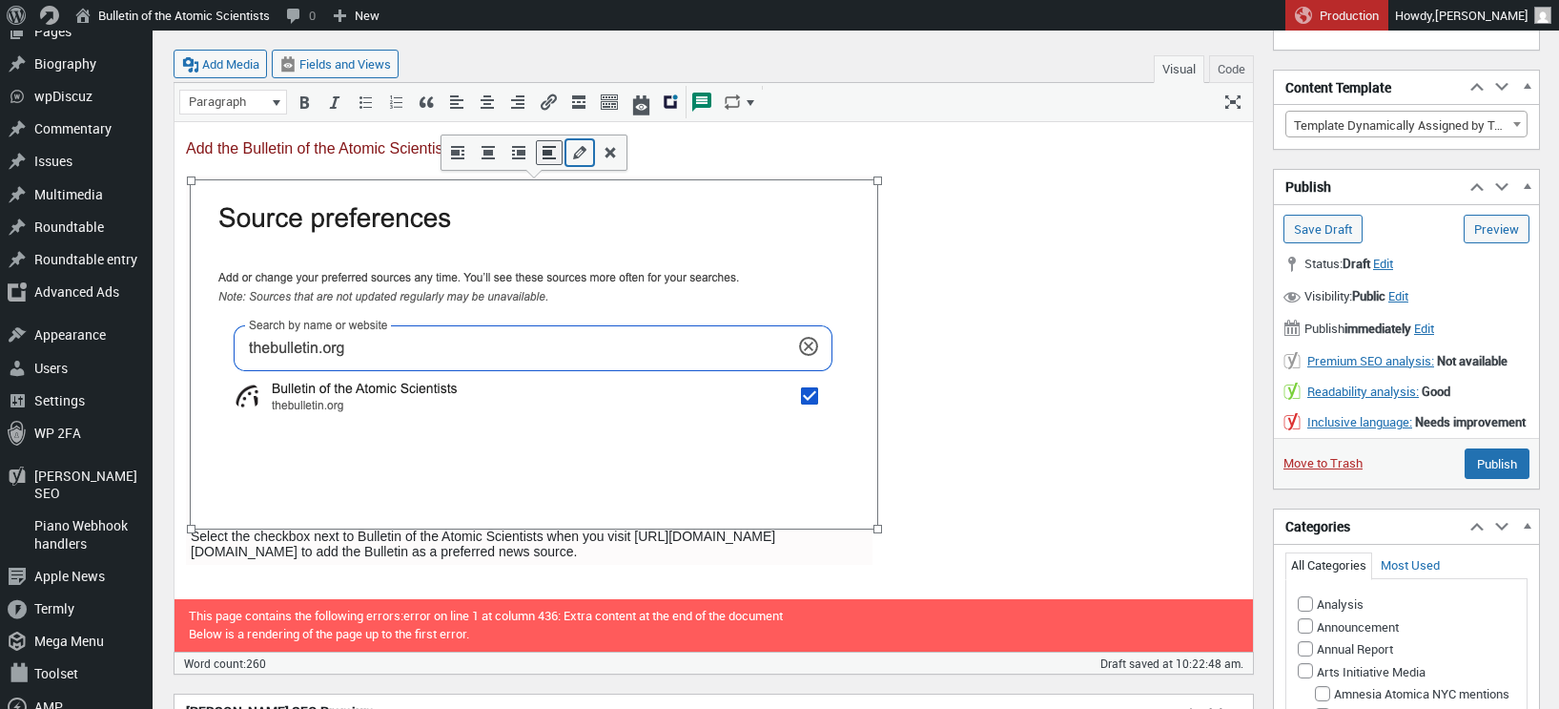
click at [578, 159] on icon "Edit" at bounding box center [579, 152] width 19 height 19
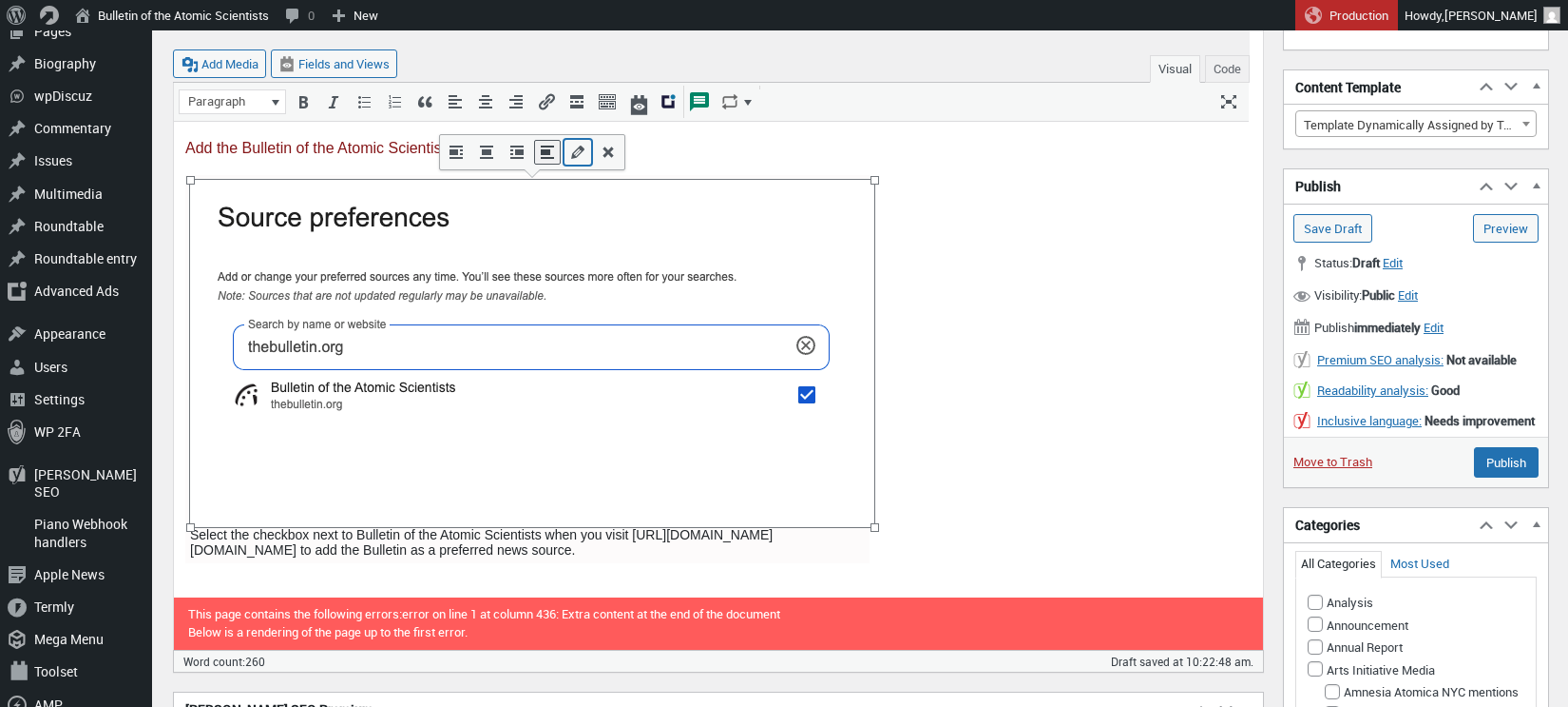
select select "full"
select select "none"
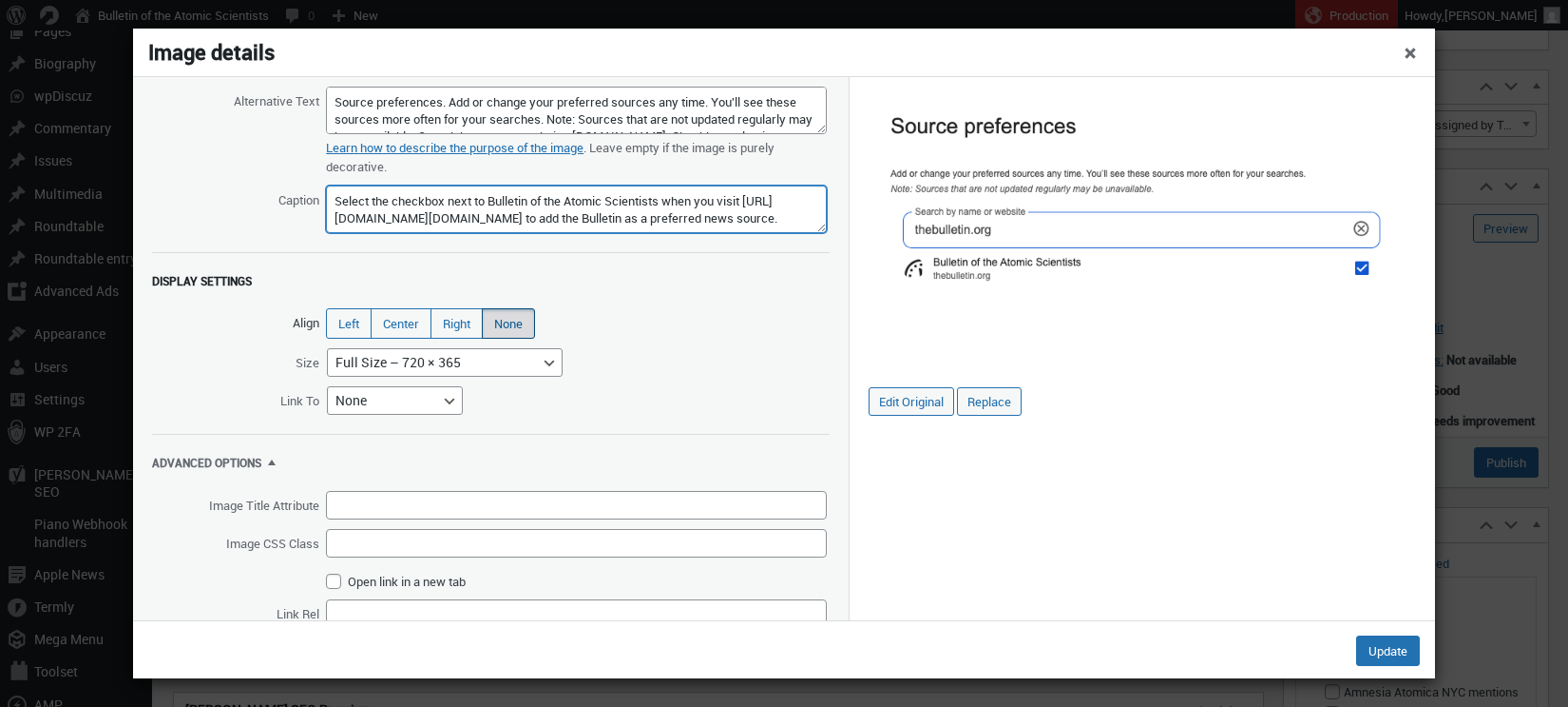
click at [496, 199] on textarea "Select the checkbox next to Bulletin of the Atomic Scientists when you visit ht…" at bounding box center [576, 209] width 501 height 48
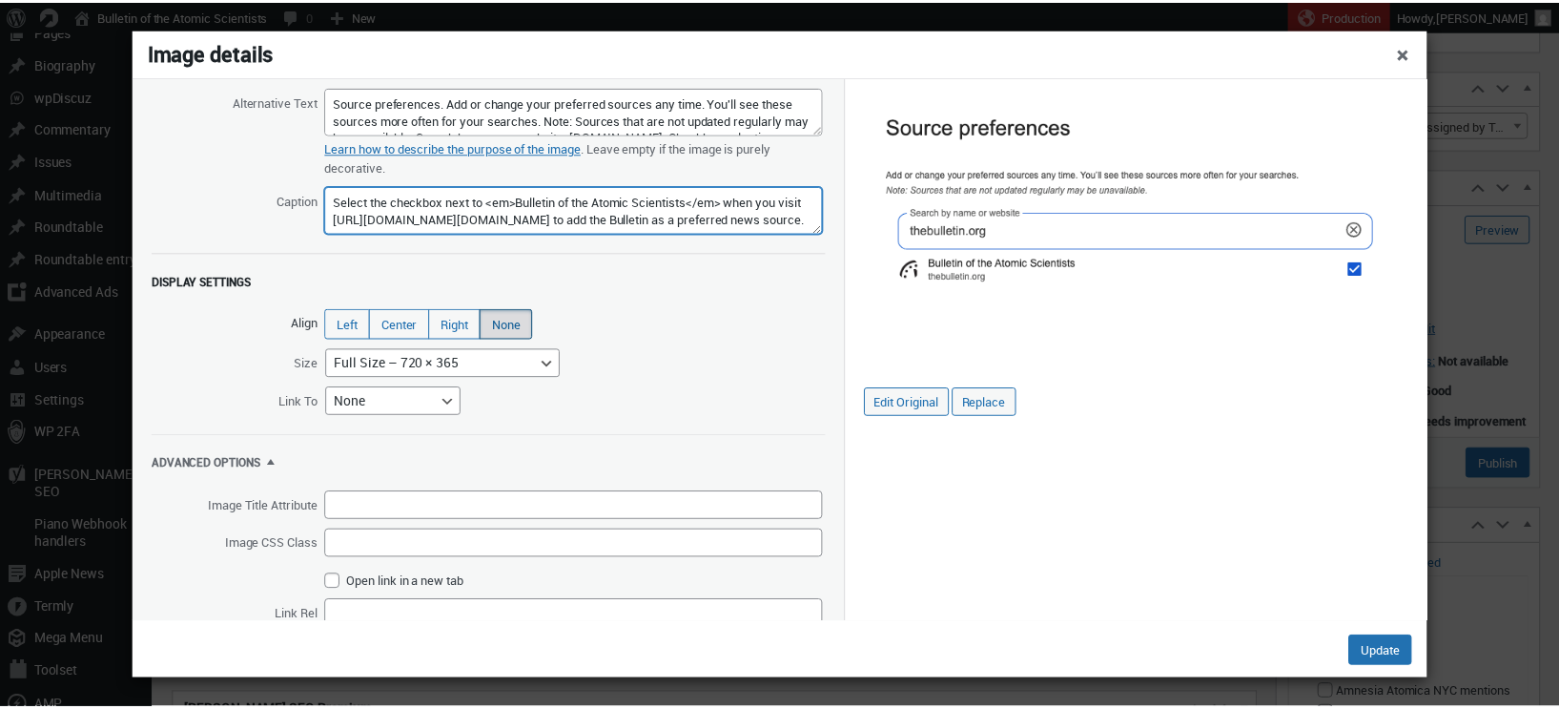
scroll to position [17, 0]
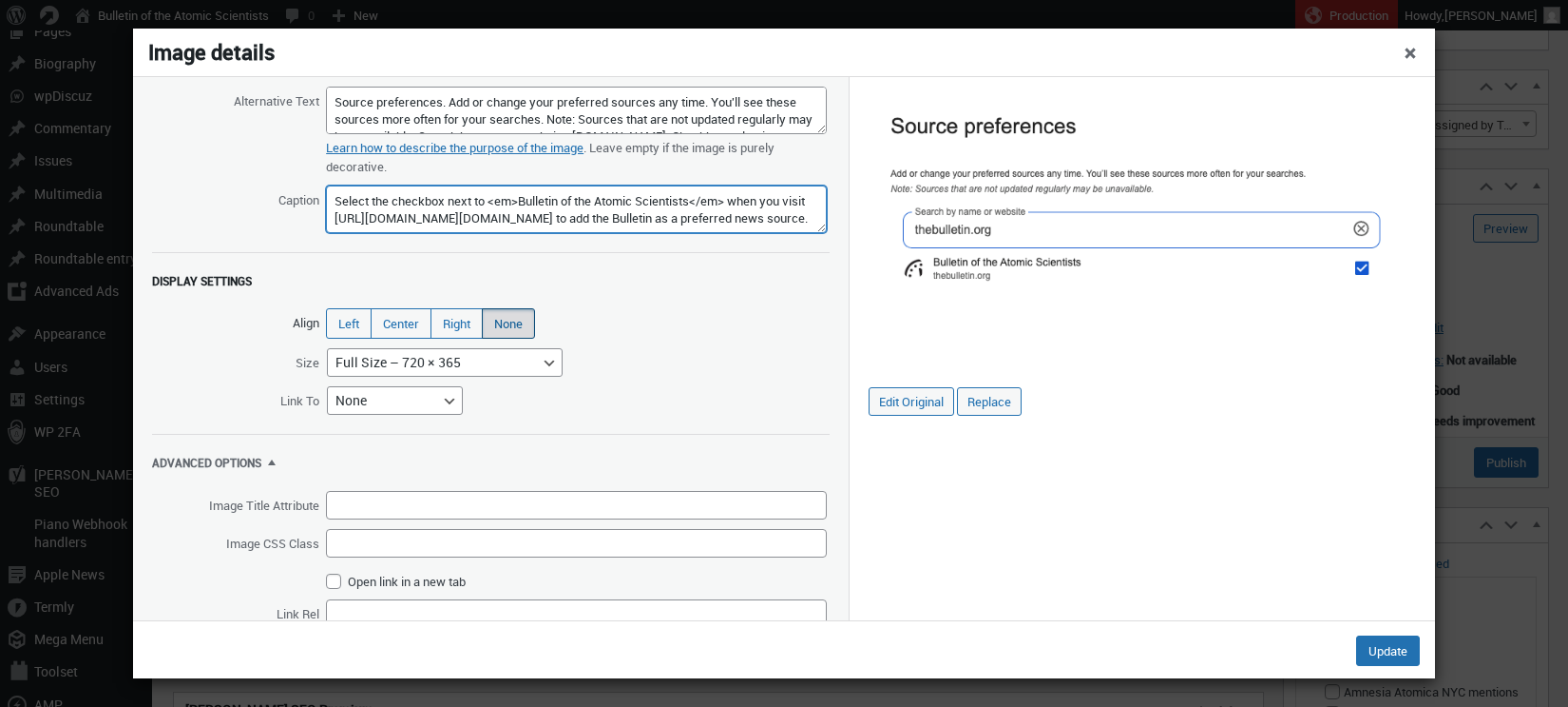
click at [357, 215] on textarea "Select the checkbox next to Bulletin of the Atomic Scientists when you visit ht…" at bounding box center [576, 209] width 501 height 48
type textarea "Select the checkbox next to <em>Bulletin of the Atomic Scientists</em> when you…"
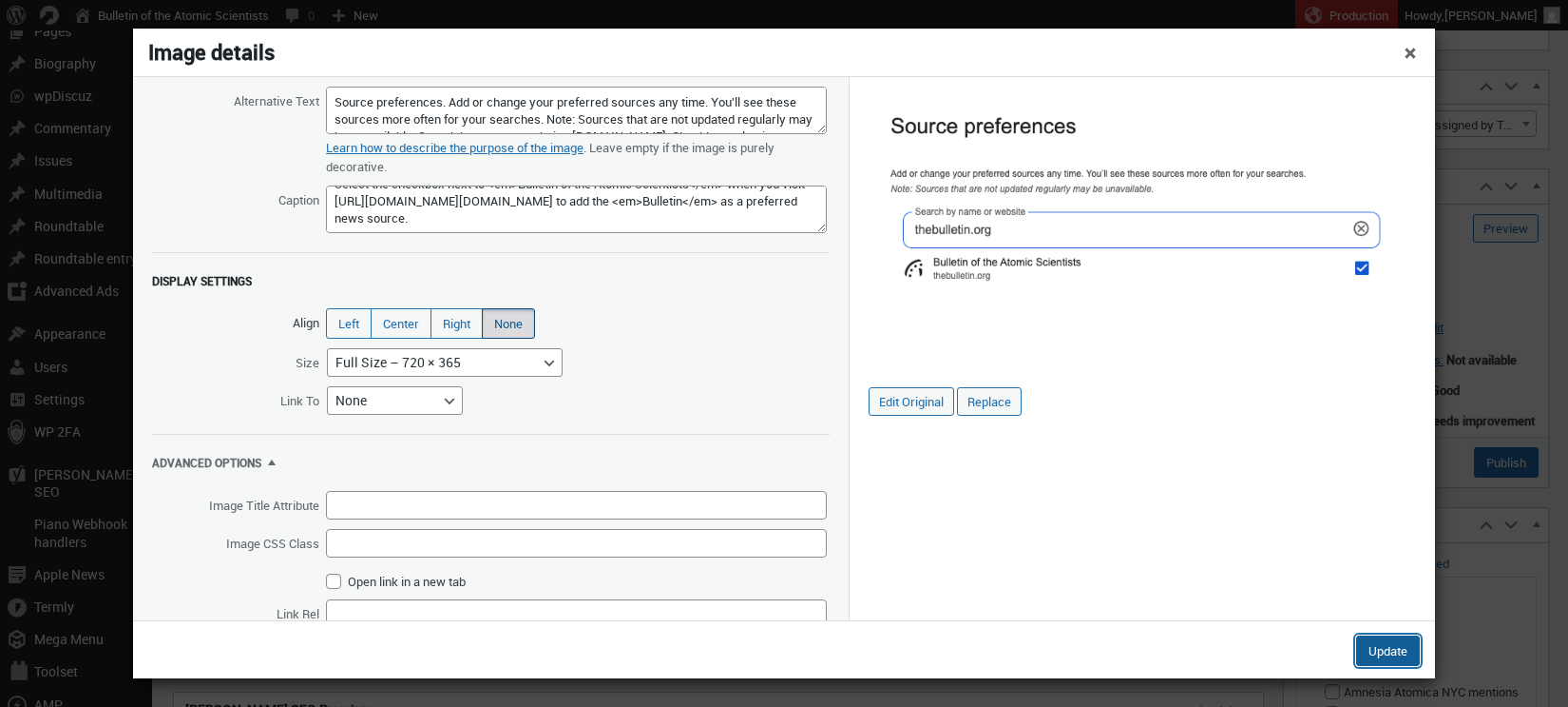
click at [1372, 648] on button "Update" at bounding box center [1389, 650] width 64 height 31
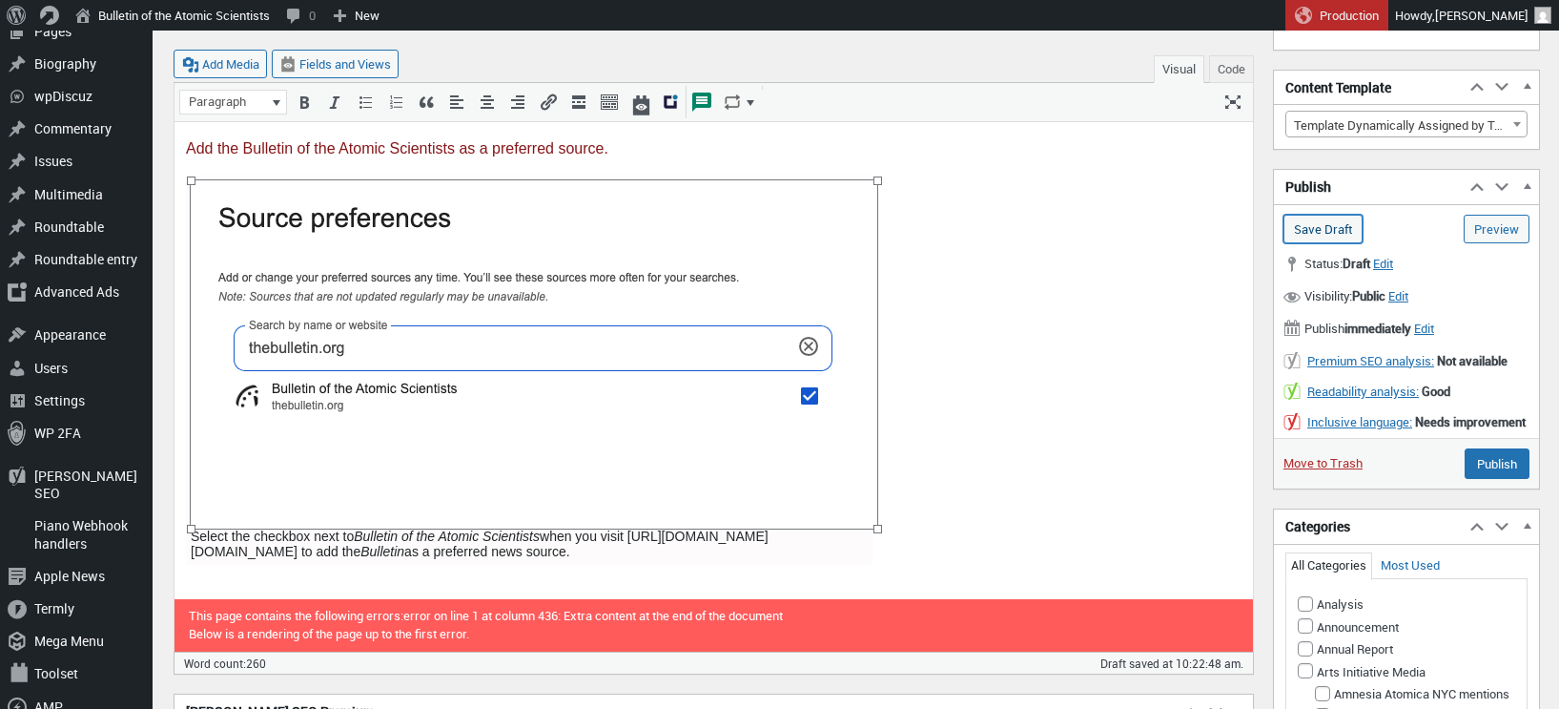
click at [1289, 229] on input "Save Draft" at bounding box center [1323, 229] width 79 height 29
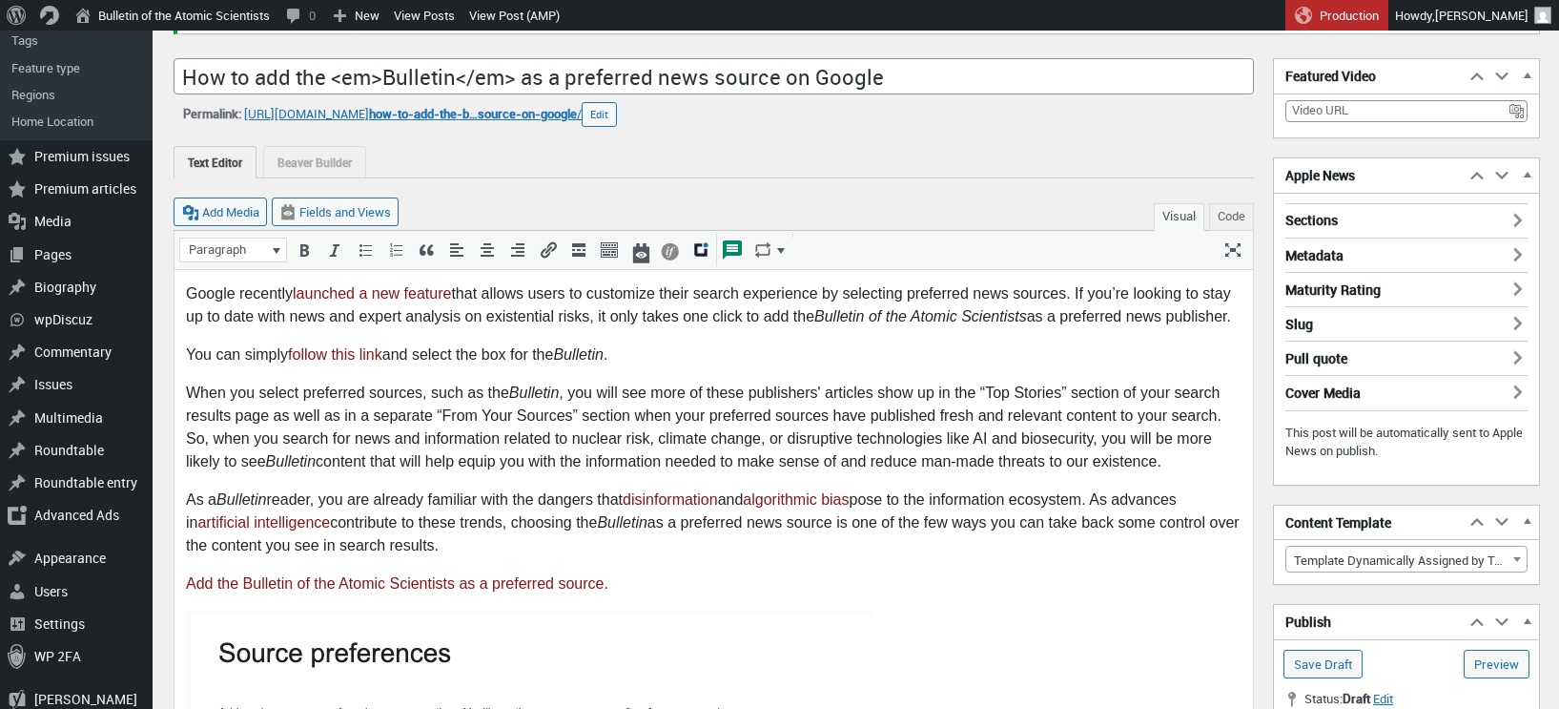
scroll to position [243, 0]
click at [490, 351] on p "You can simply follow this link and select the box for the Bulletin ." at bounding box center [714, 352] width 1056 height 23
click at [758, 351] on p "You can simply follow this link and select the checkbox for the Bulletin ." at bounding box center [714, 352] width 1056 height 23
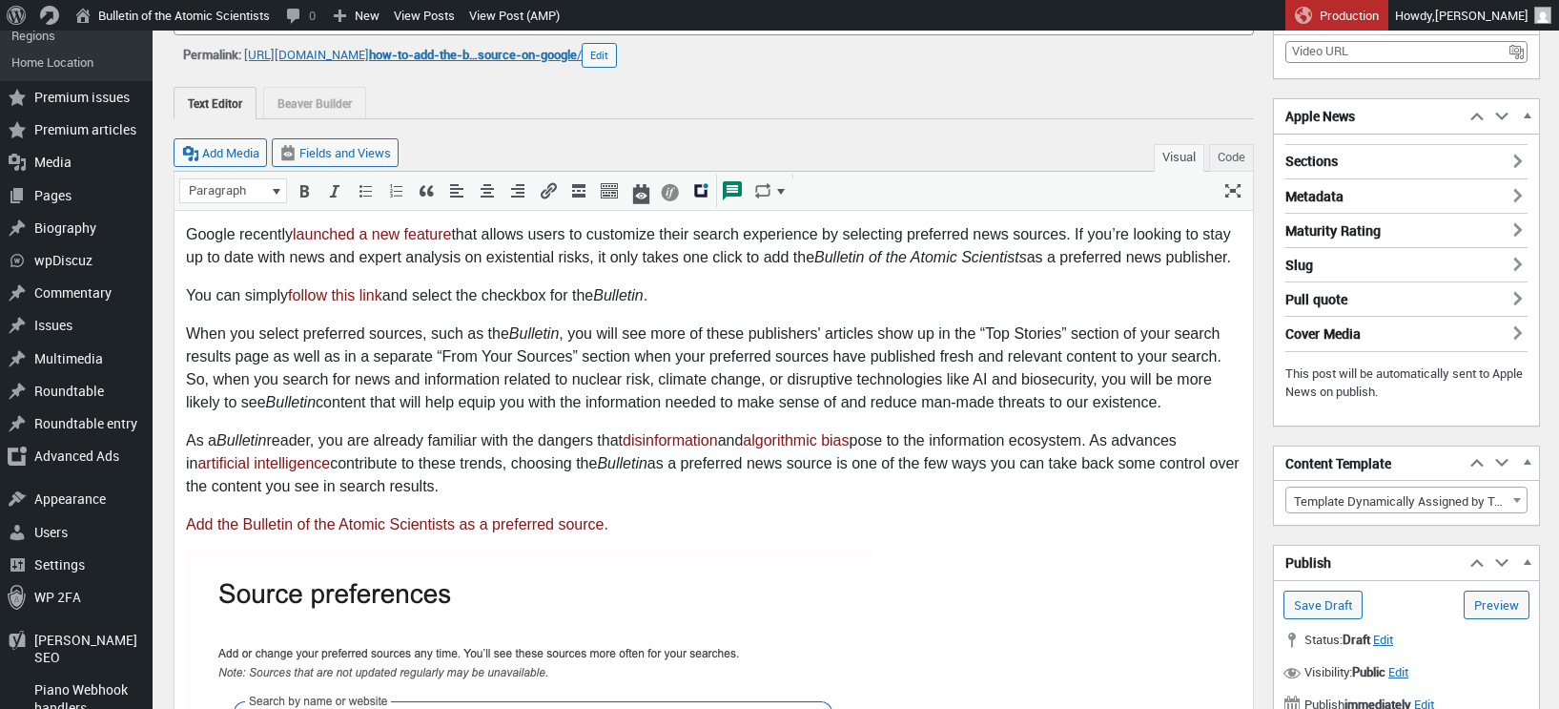
scroll to position [344, 0]
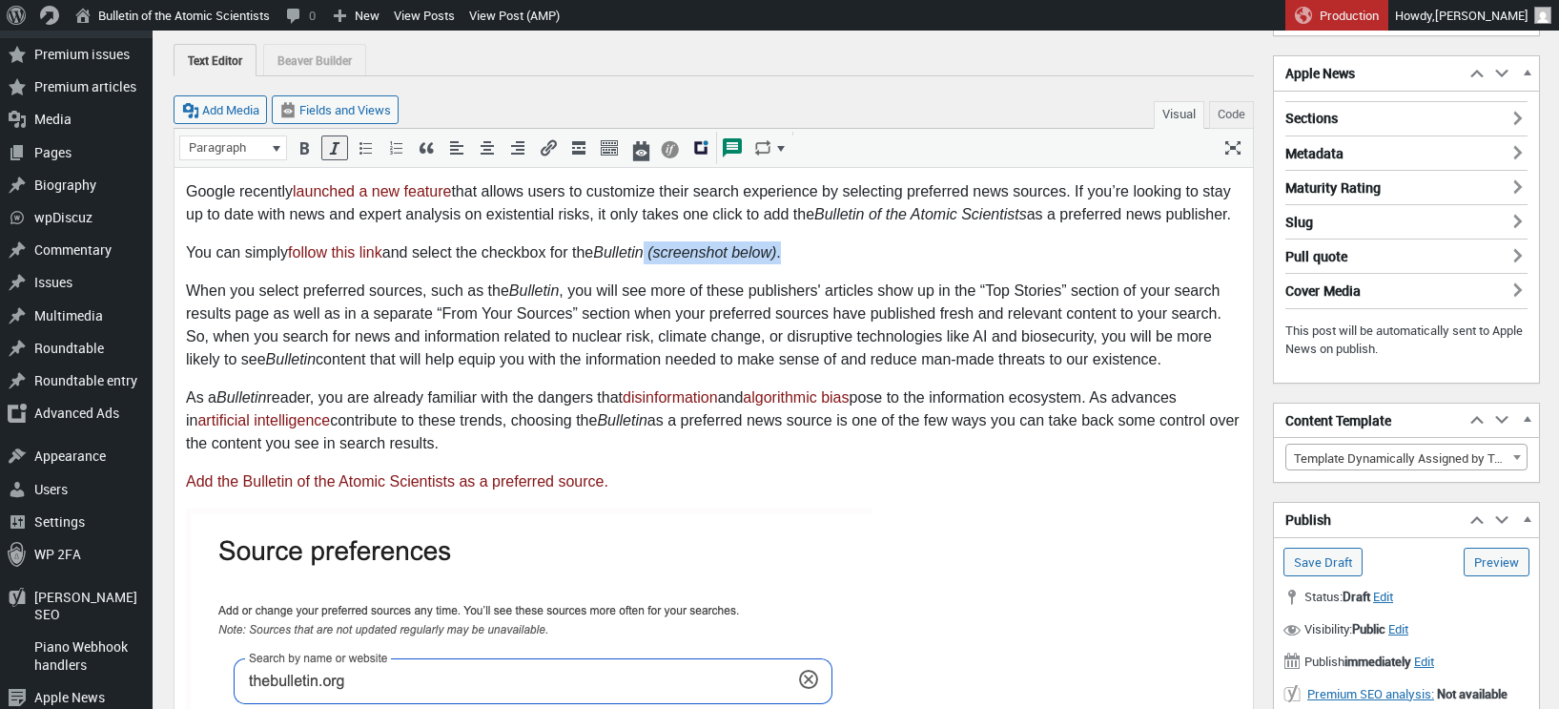
drag, startPoint x: 657, startPoint y: 251, endPoint x: 800, endPoint y: 247, distance: 143.1
click at [800, 247] on p "You can simply follow this link and select the checkbox for the Bulletin (scree…" at bounding box center [714, 251] width 1056 height 23
click at [333, 151] on icon "Italic (⌘I)" at bounding box center [334, 147] width 19 height 19
click at [776, 249] on p "You can simply follow this link and select the checkbox for the Bulletin (scree…" at bounding box center [714, 251] width 1056 height 23
click at [871, 257] on p "You can simply follow this link and select the checkbox for the Bulletin (scree…" at bounding box center [714, 251] width 1056 height 23
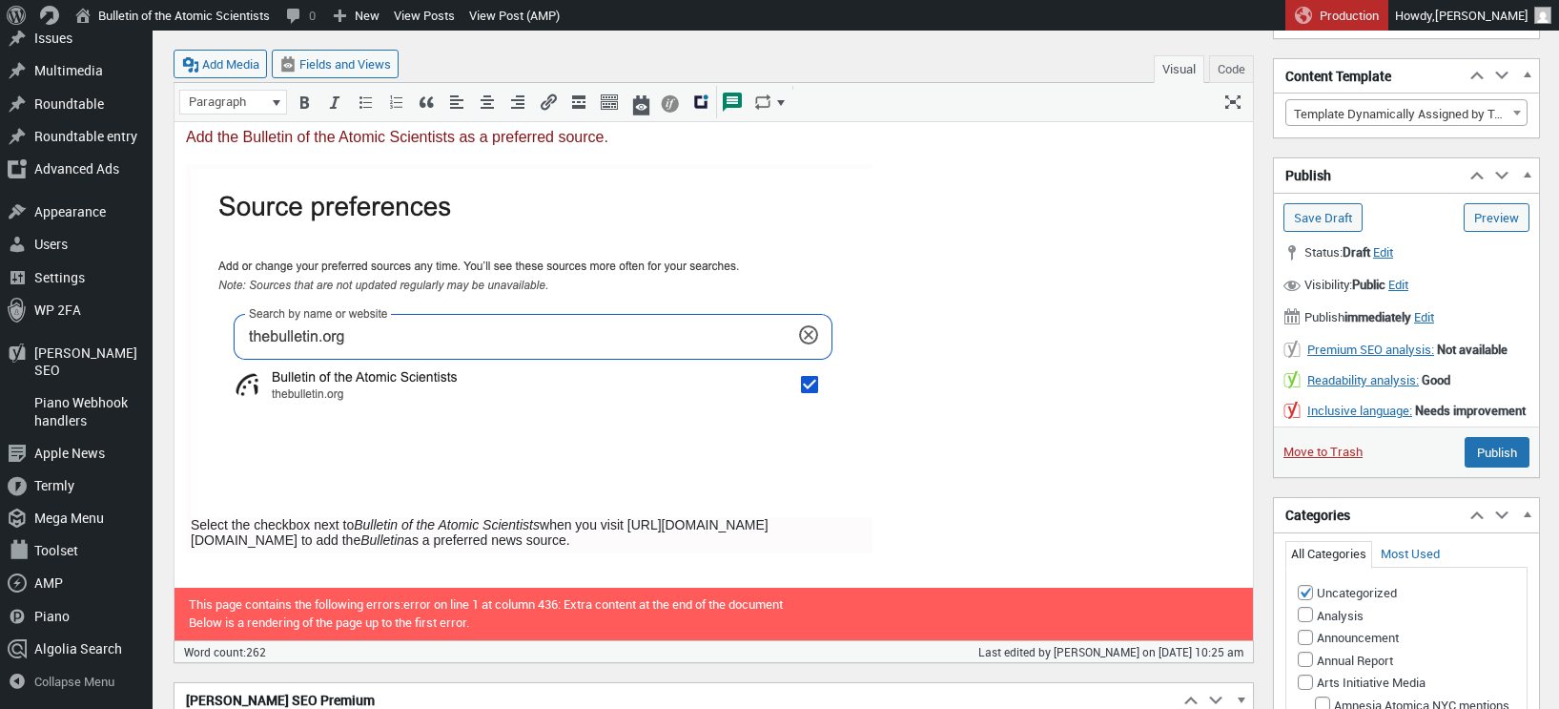
scroll to position [724, 0]
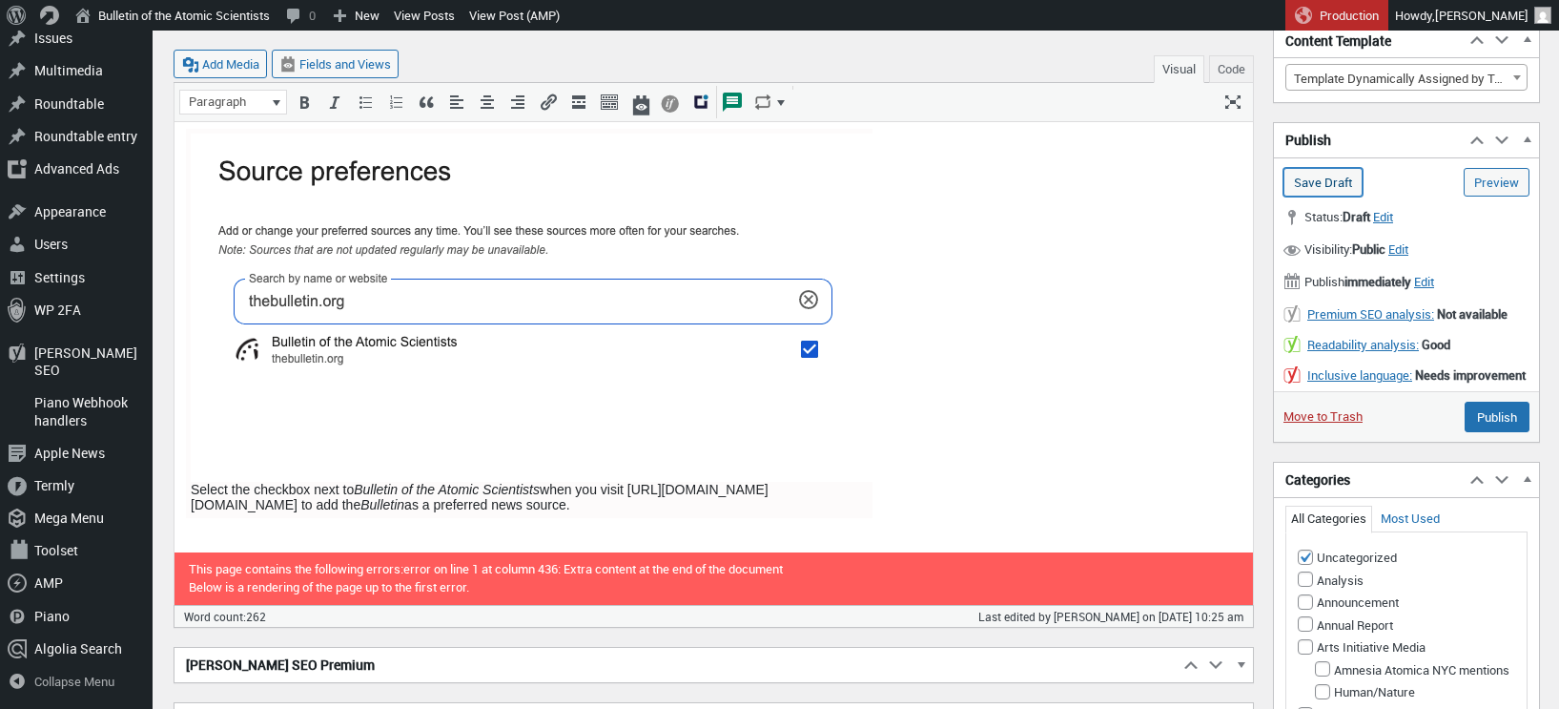
click at [1318, 176] on input "Save Draft" at bounding box center [1323, 182] width 79 height 29
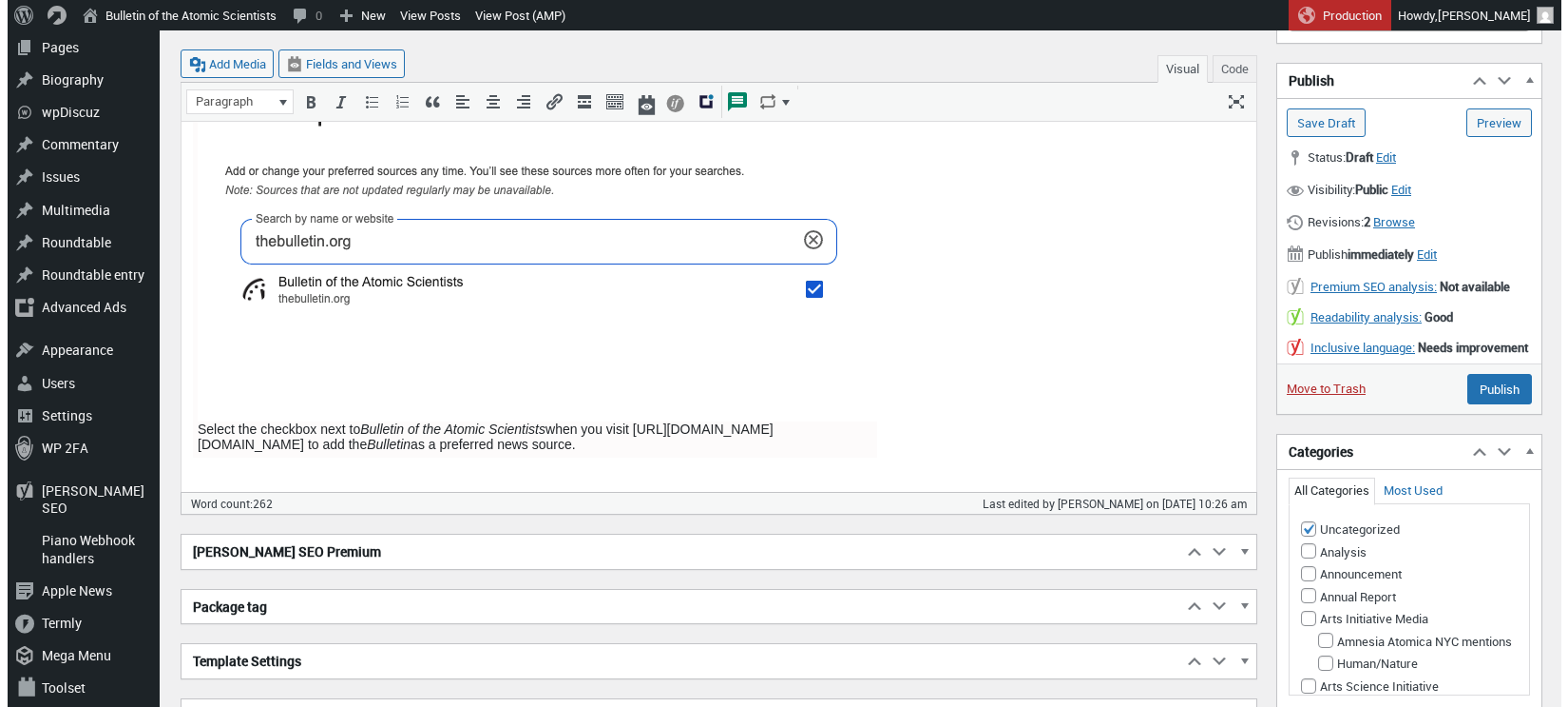
scroll to position [598, 0]
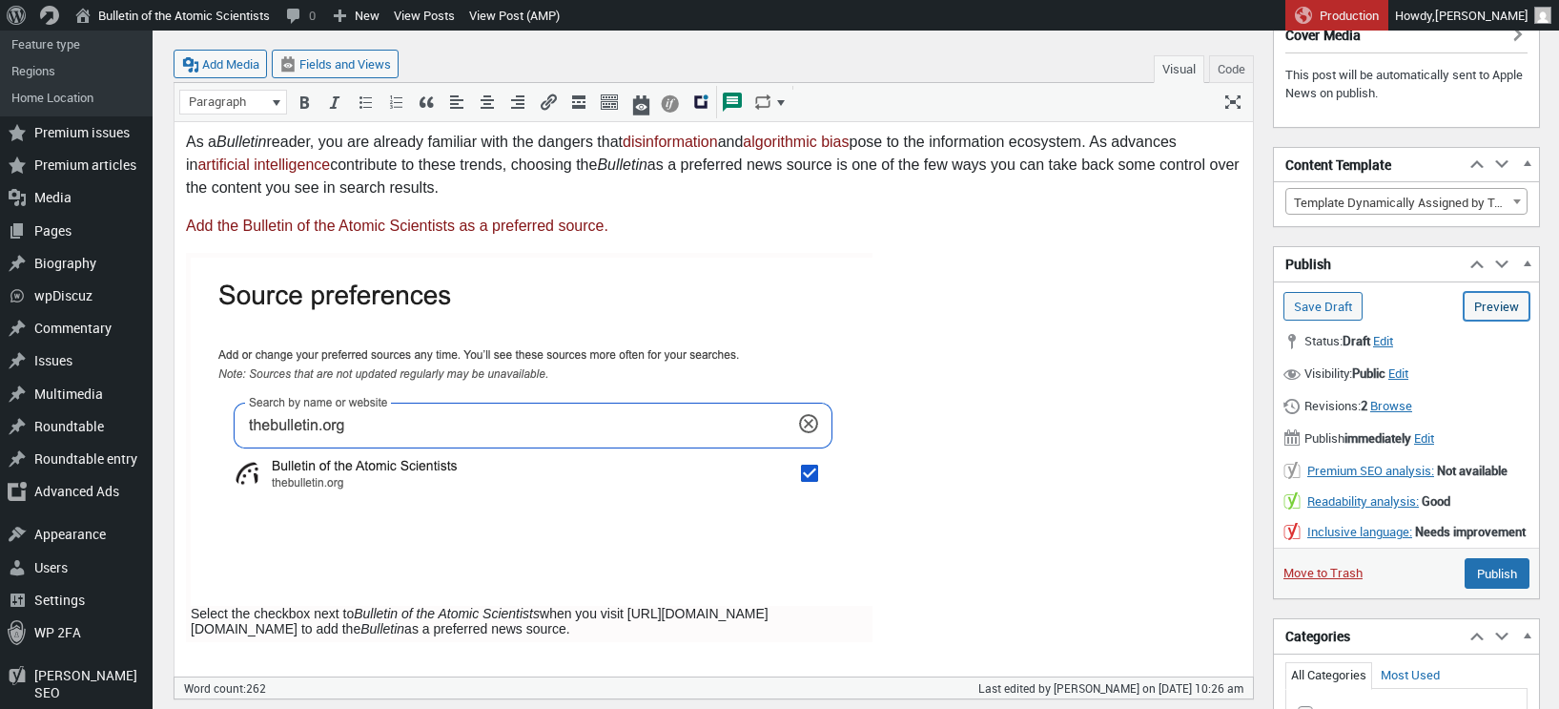
click at [1503, 302] on link "Preview (opens in a new tab)" at bounding box center [1497, 306] width 66 height 29
click at [638, 326] on img at bounding box center [534, 431] width 687 height 348
click at [580, 233] on icon "Edit" at bounding box center [579, 229] width 19 height 19
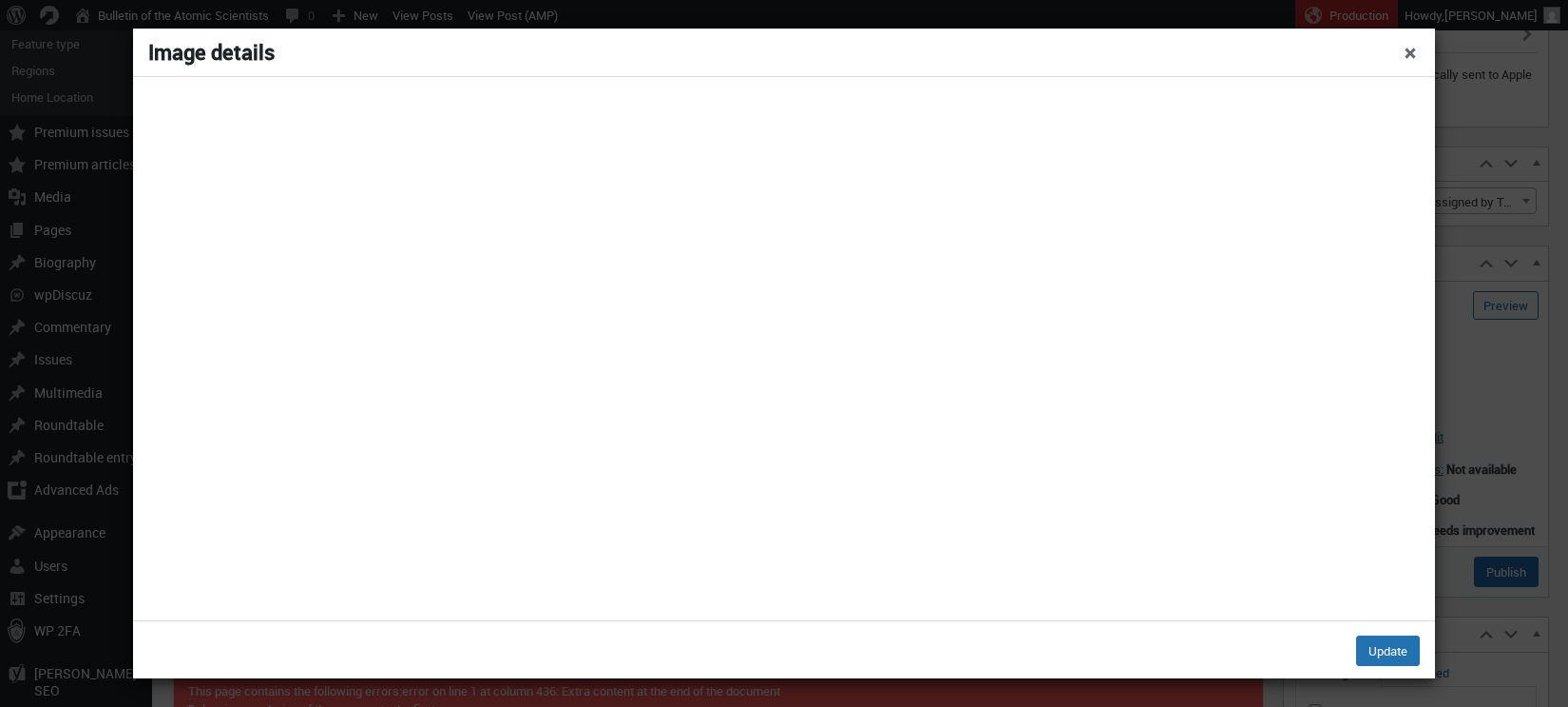
select select "full"
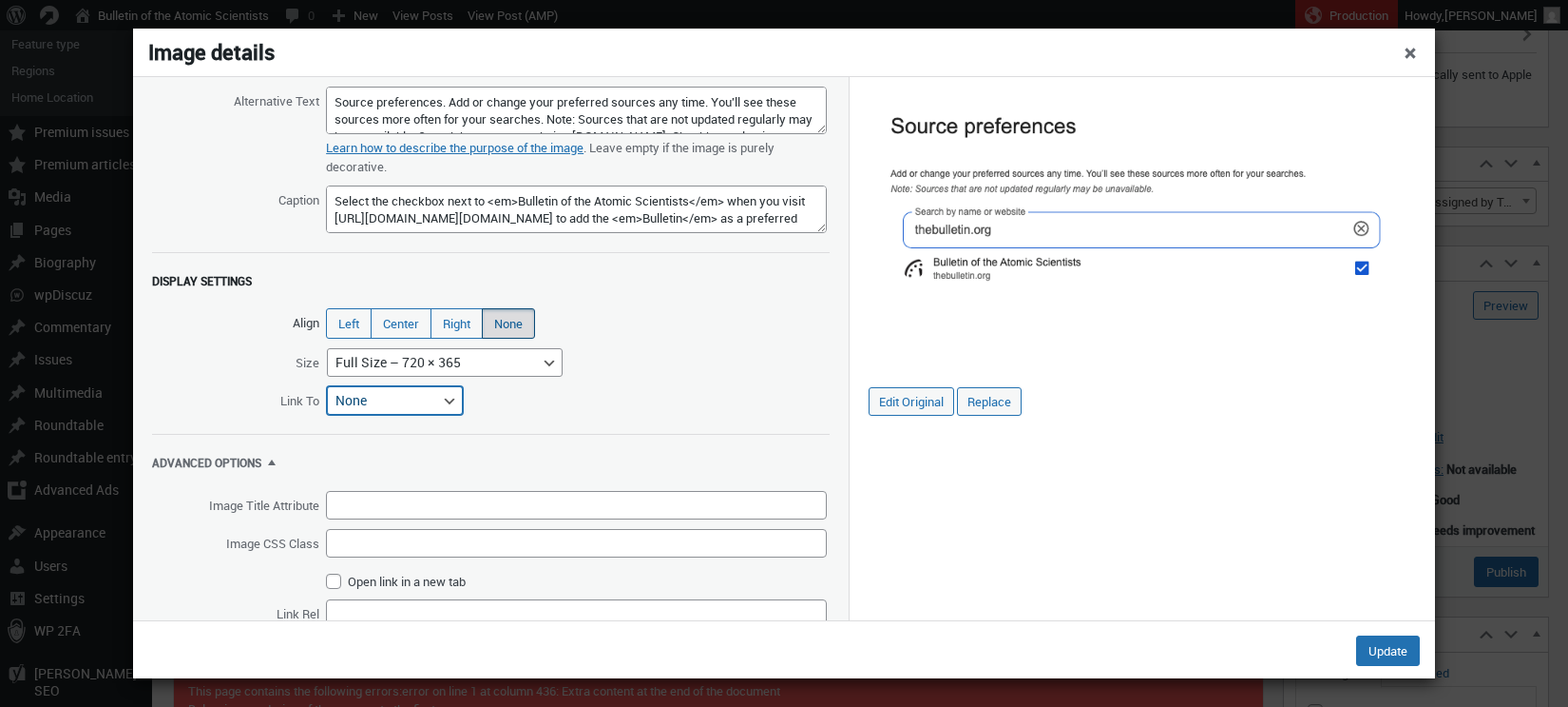
click at [454, 389] on select "Media File Attachment Page Custom URL None" at bounding box center [395, 400] width 136 height 29
select select "file"
click at [327, 386] on select "Media File Attachment Page Custom URL None" at bounding box center [395, 400] width 136 height 29
type input "https://thebulletin.org/wp-content/uploads/2025/09/bulletin-google-preferred-so…"
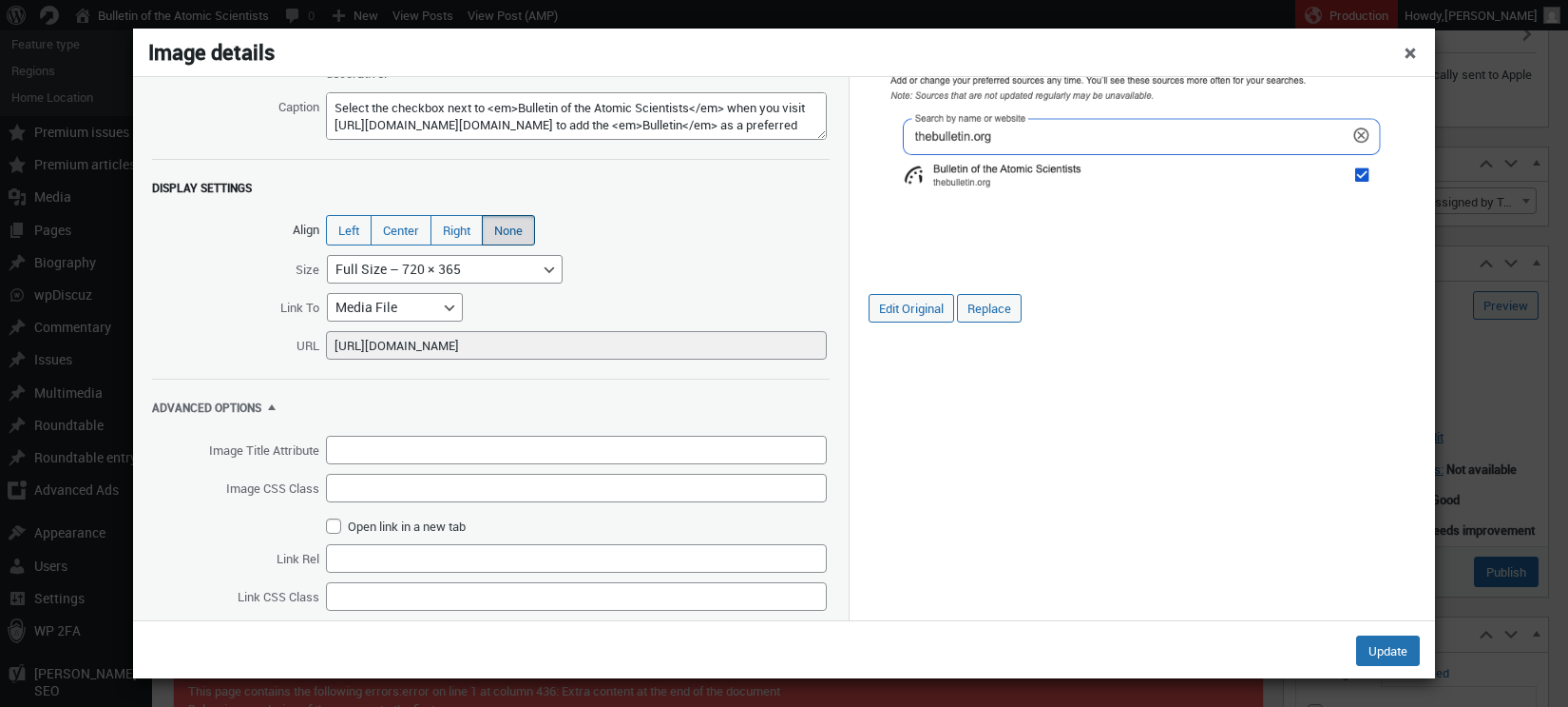
click at [646, 313] on span "Link To Media File Attachment Page Custom URL None" at bounding box center [491, 307] width 716 height 29
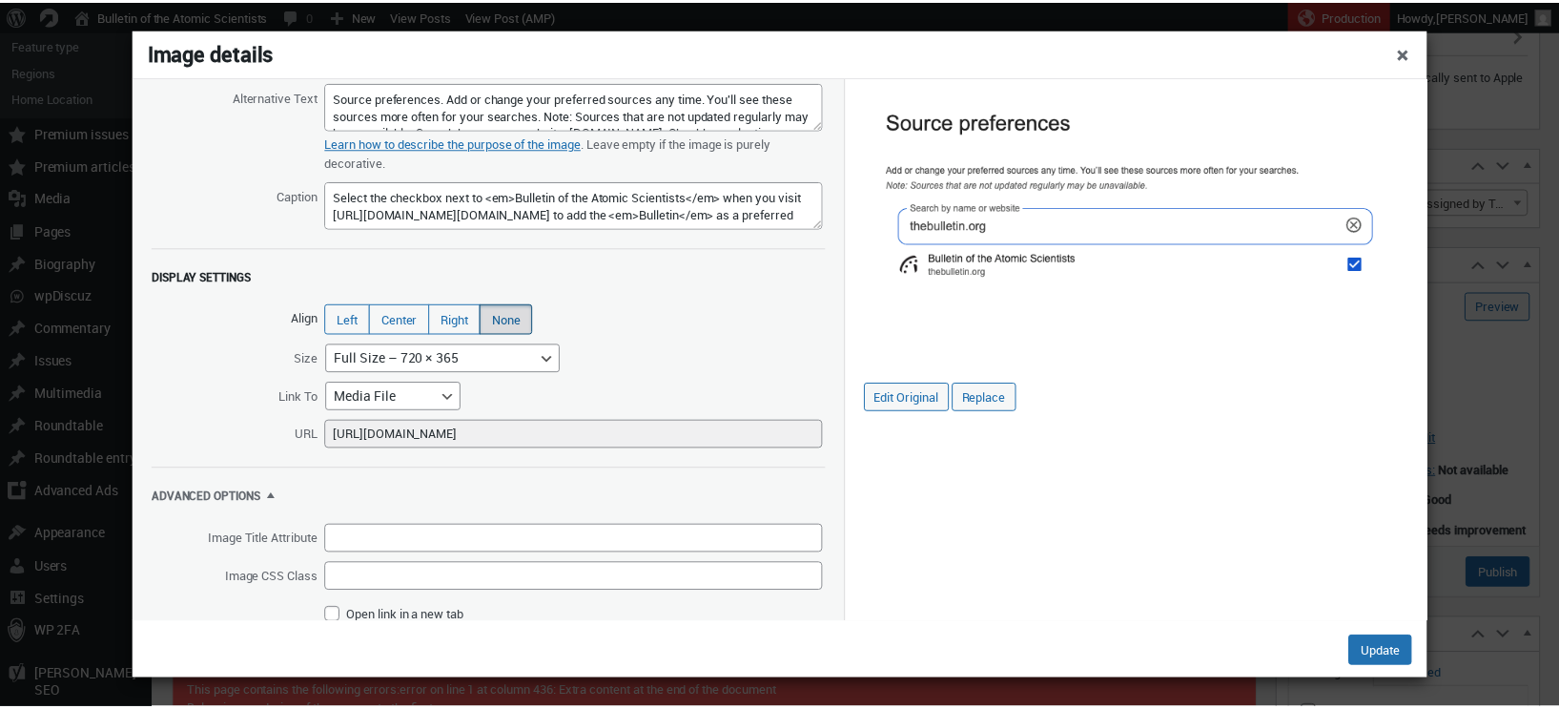
scroll to position [0, 0]
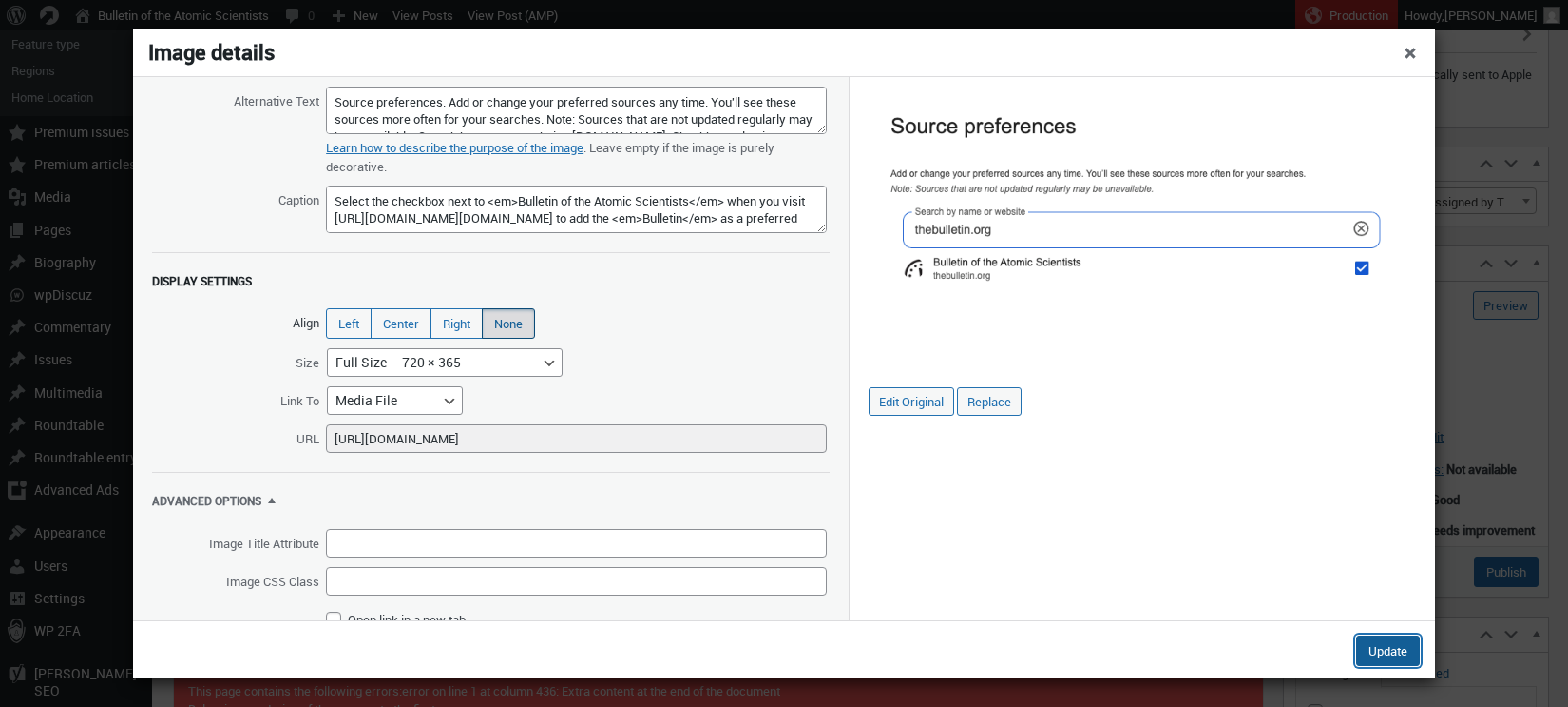
click at [1383, 643] on button "Update" at bounding box center [1389, 650] width 64 height 31
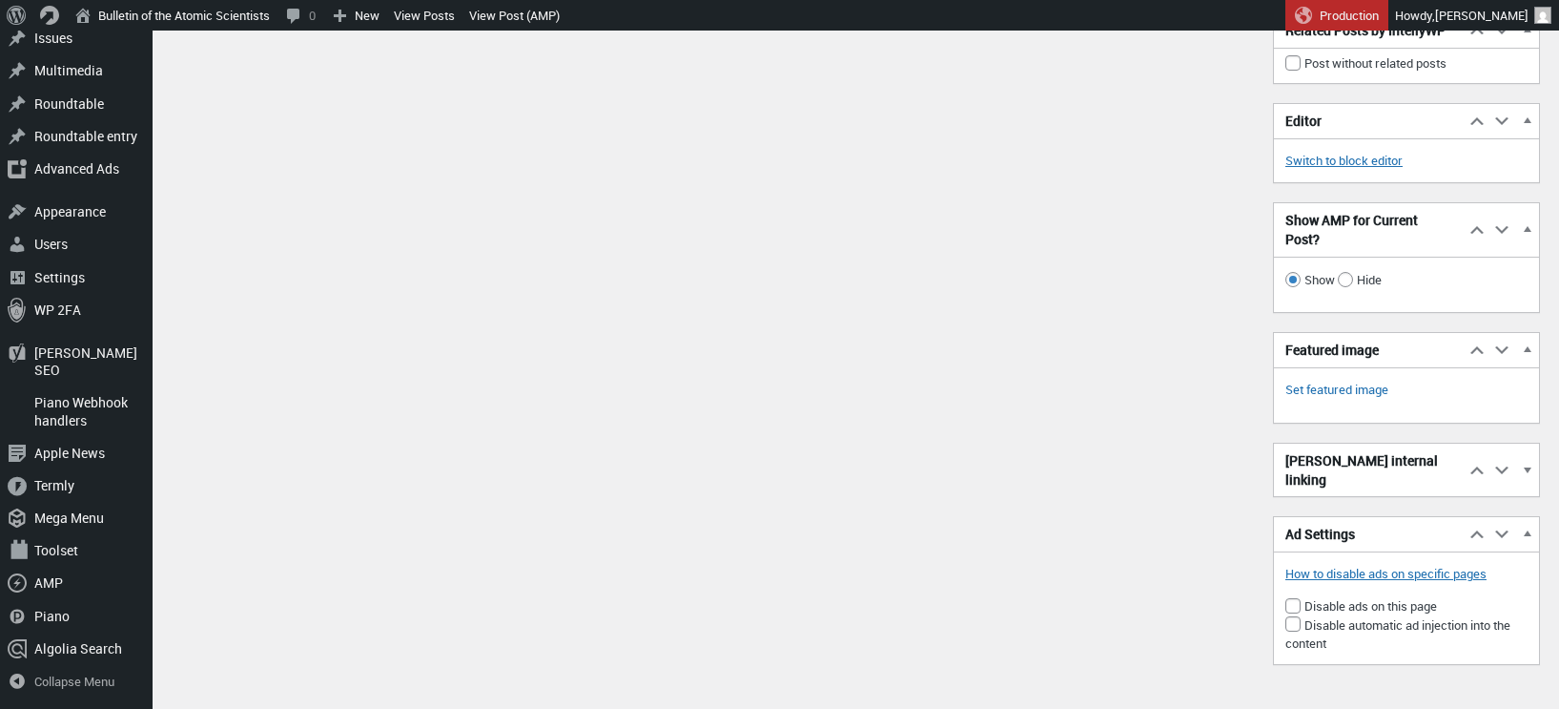
scroll to position [2987, 0]
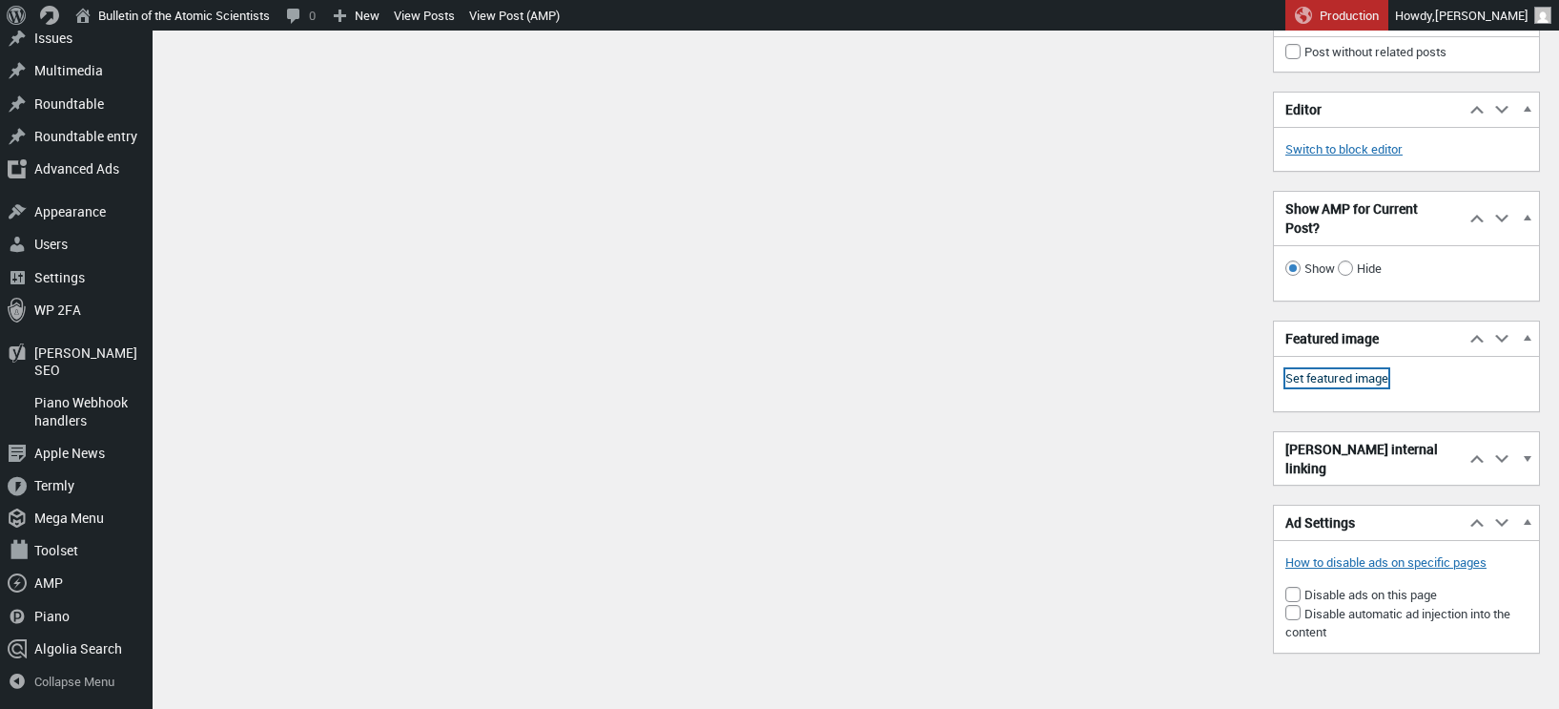
click at [1321, 388] on link "Set featured image" at bounding box center [1336, 378] width 103 height 19
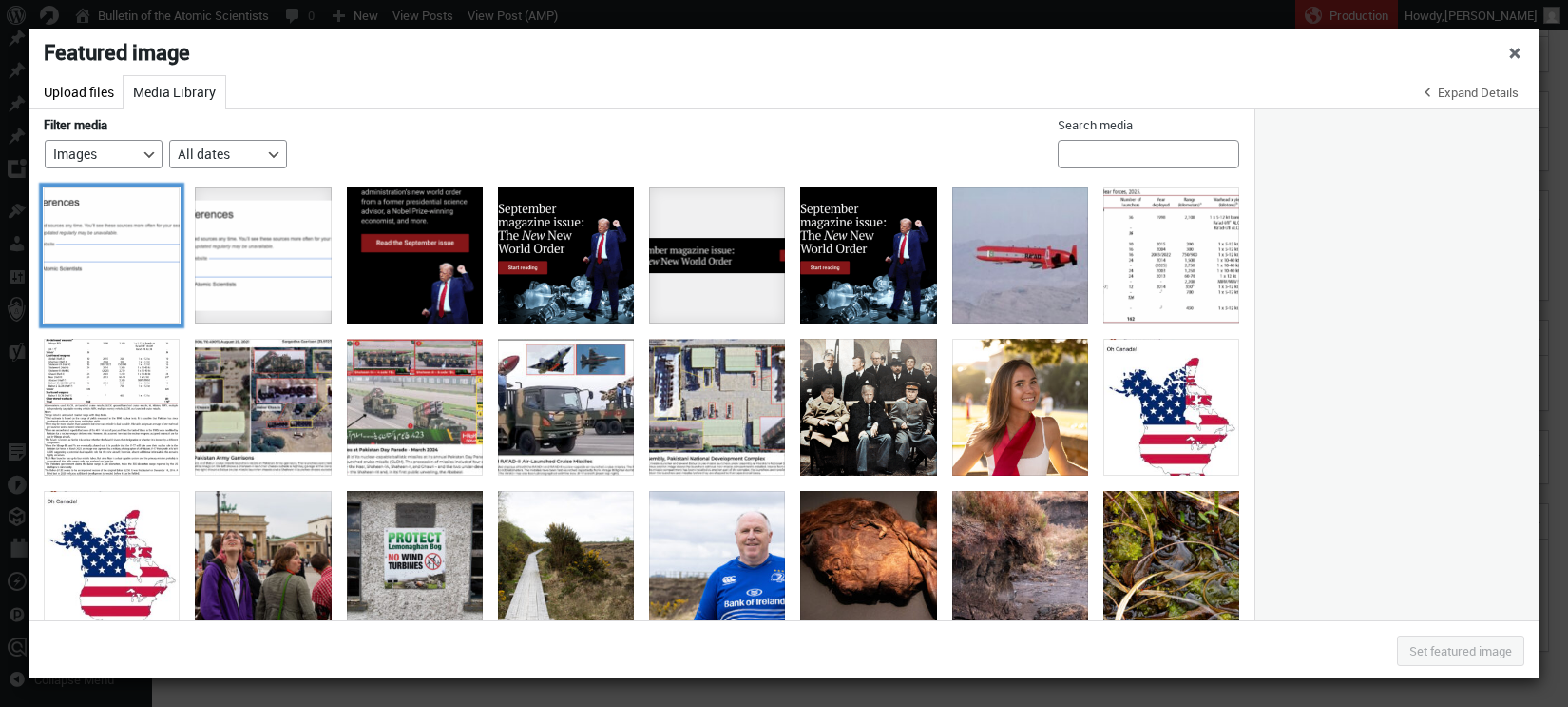
click at [115, 233] on div "bulletin-google-preferred-source" at bounding box center [112, 255] width 136 height 136
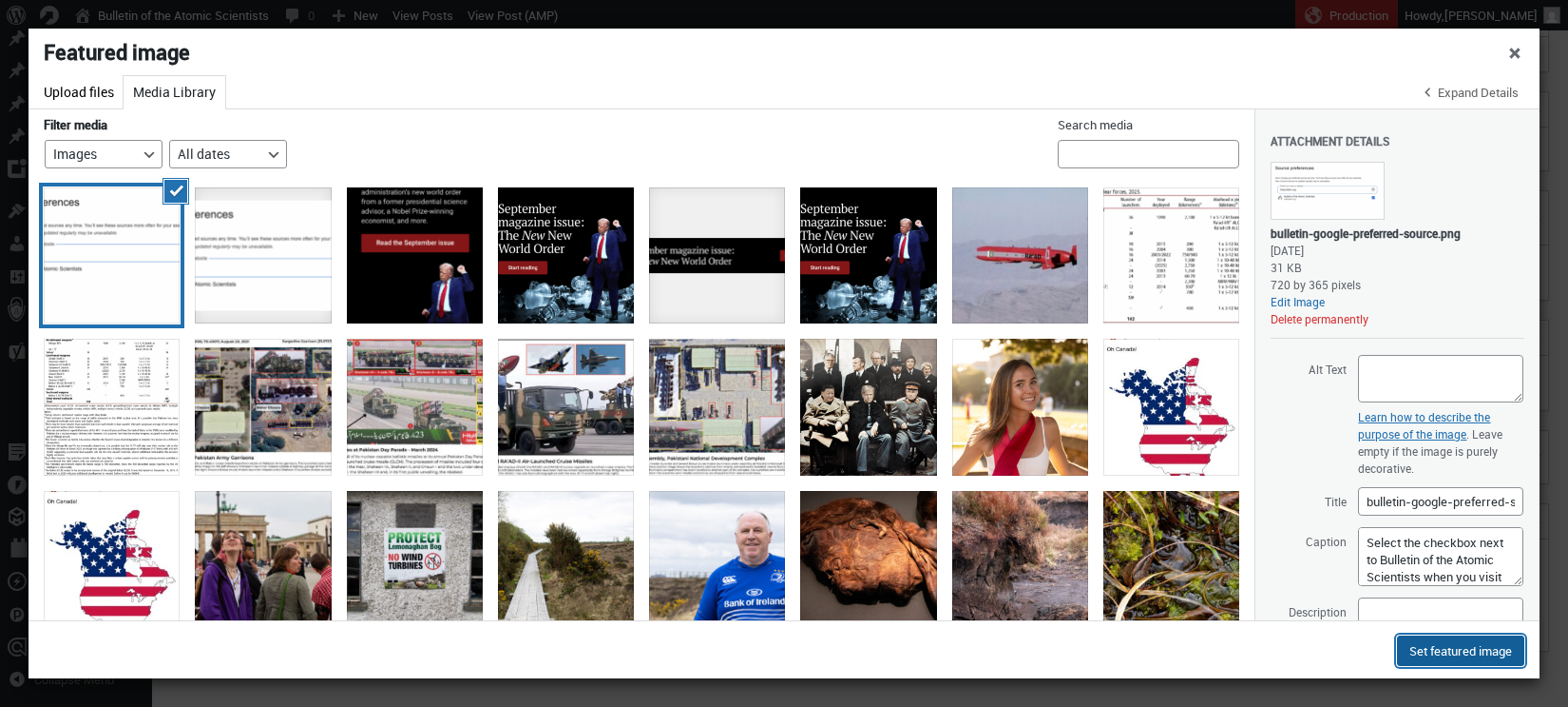
click at [1460, 645] on button "Set featured image" at bounding box center [1461, 650] width 128 height 31
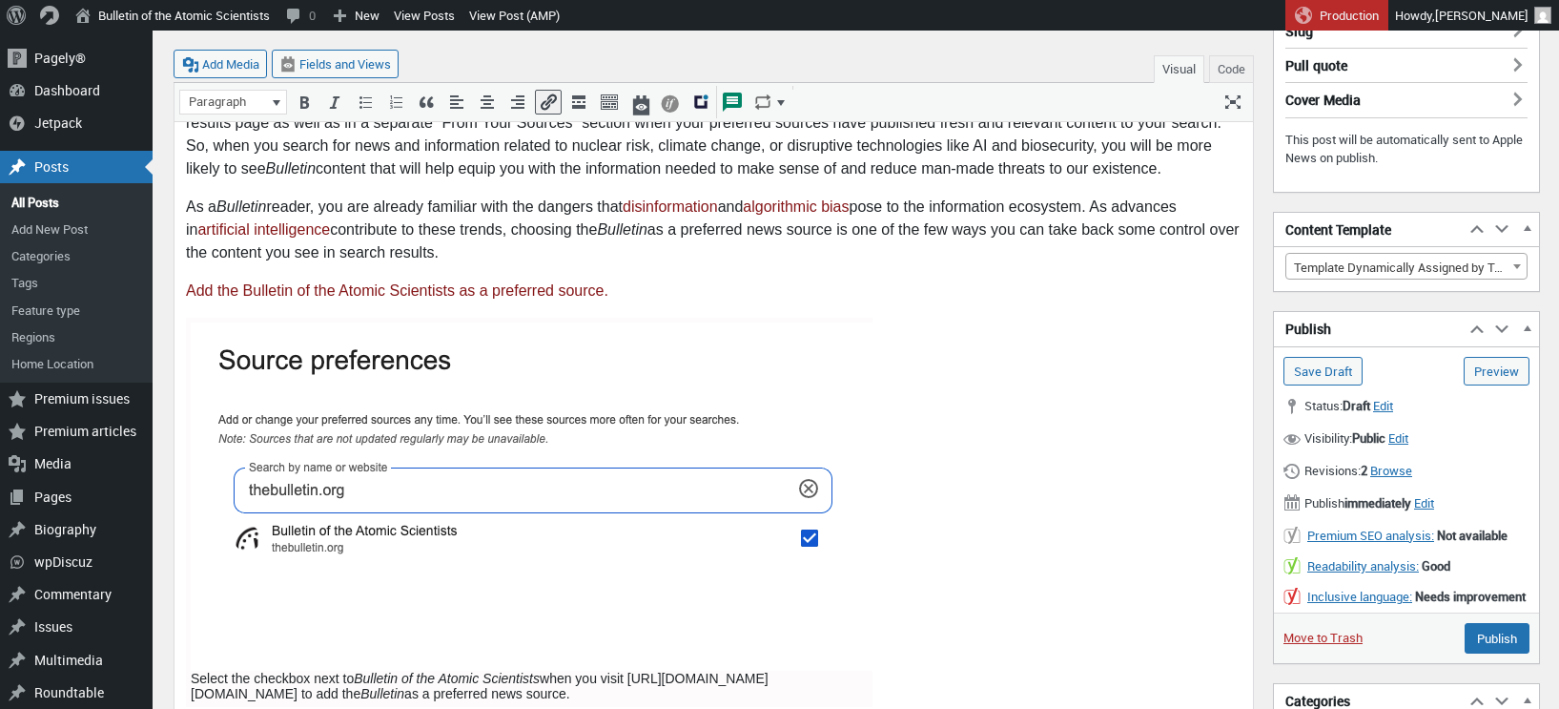
scroll to position [503, 0]
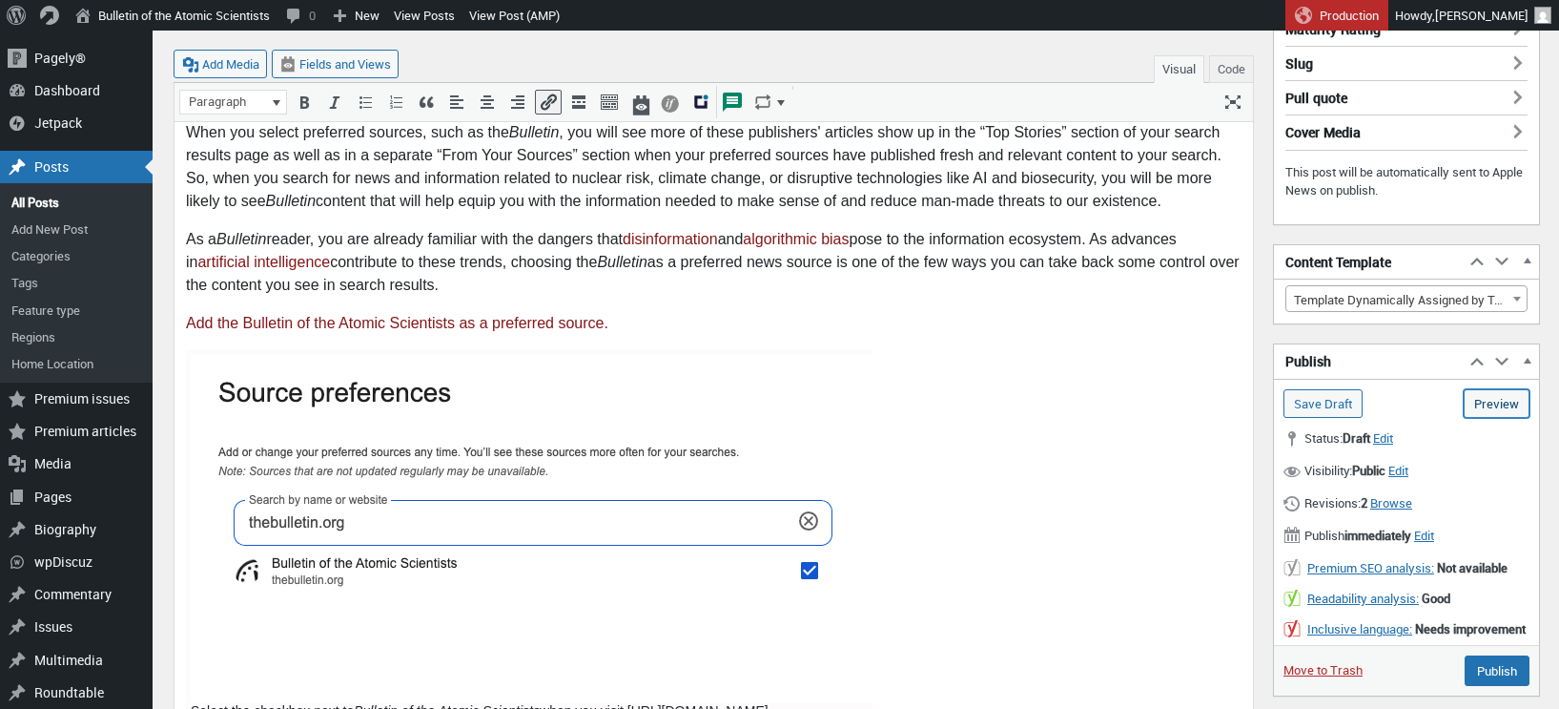
click at [1499, 400] on link "Preview (opens in a new tab)" at bounding box center [1497, 403] width 66 height 29
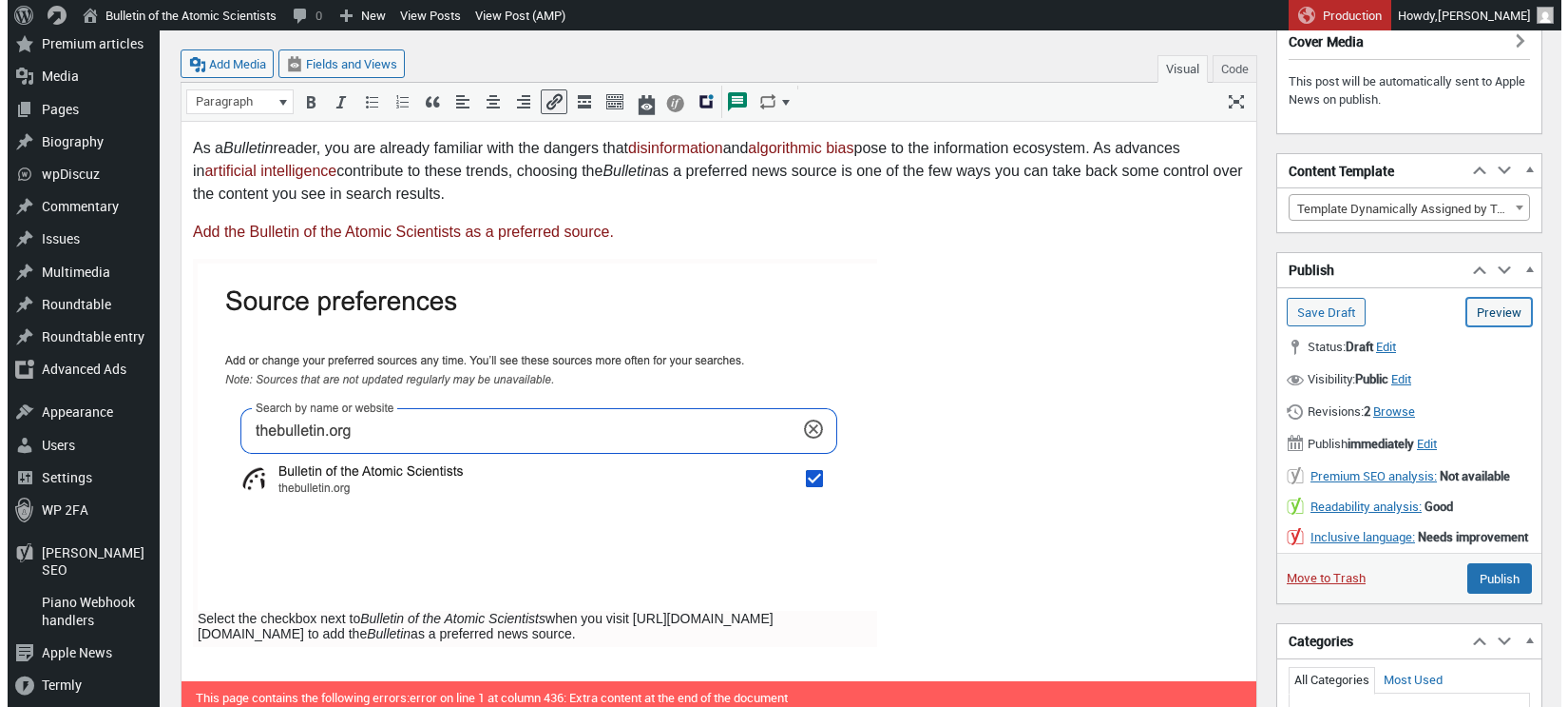
scroll to position [620, 0]
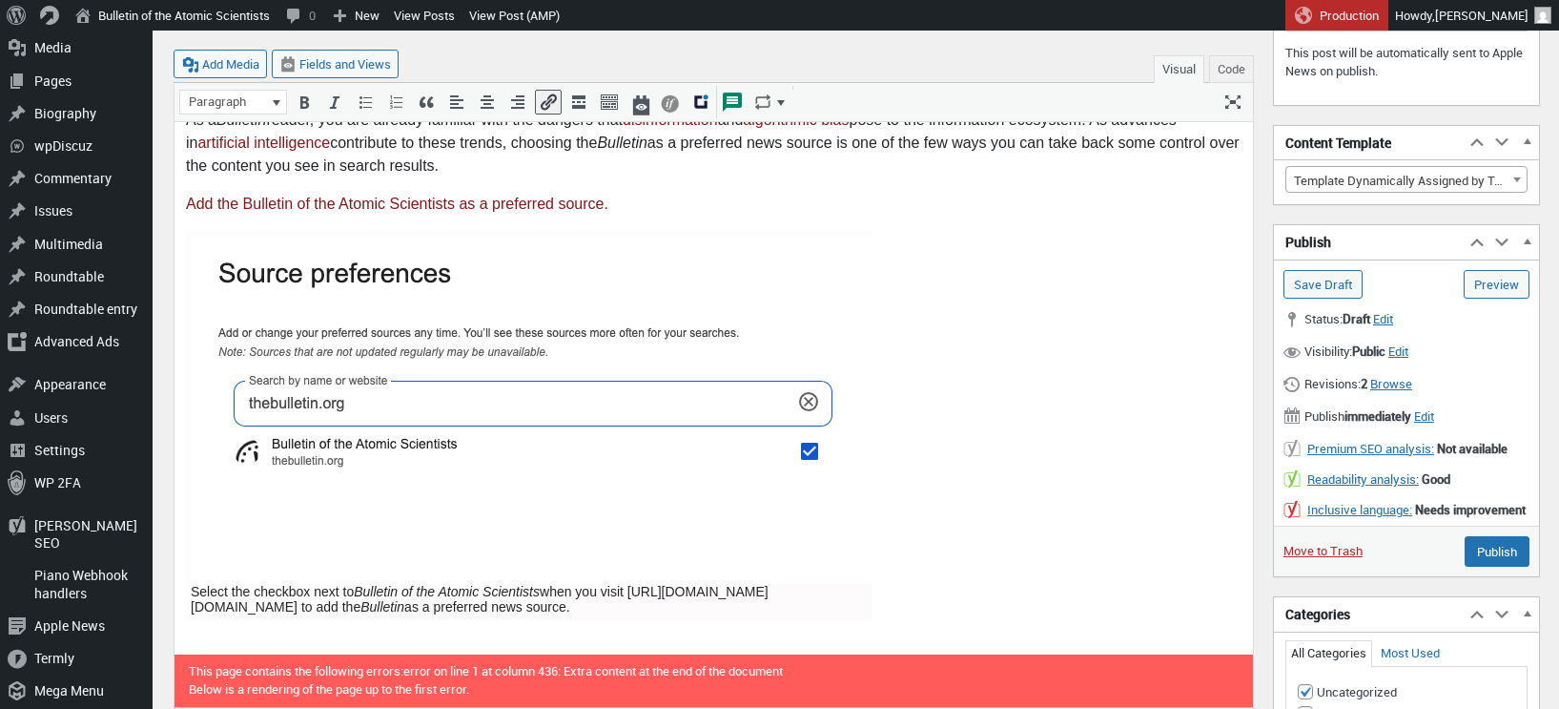
click at [769, 302] on img at bounding box center [534, 410] width 687 height 348
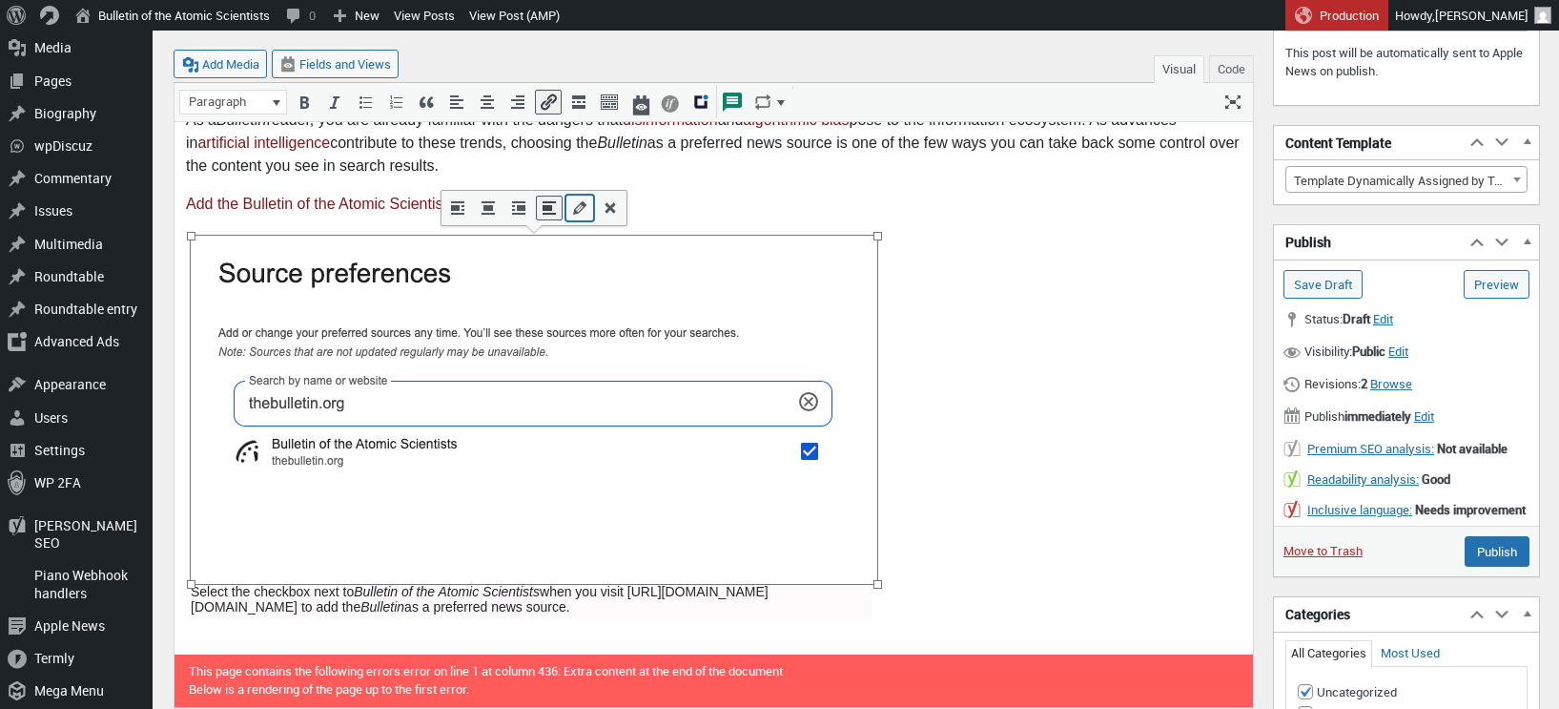
click at [568, 216] on button "Edit" at bounding box center [579, 207] width 25 height 23
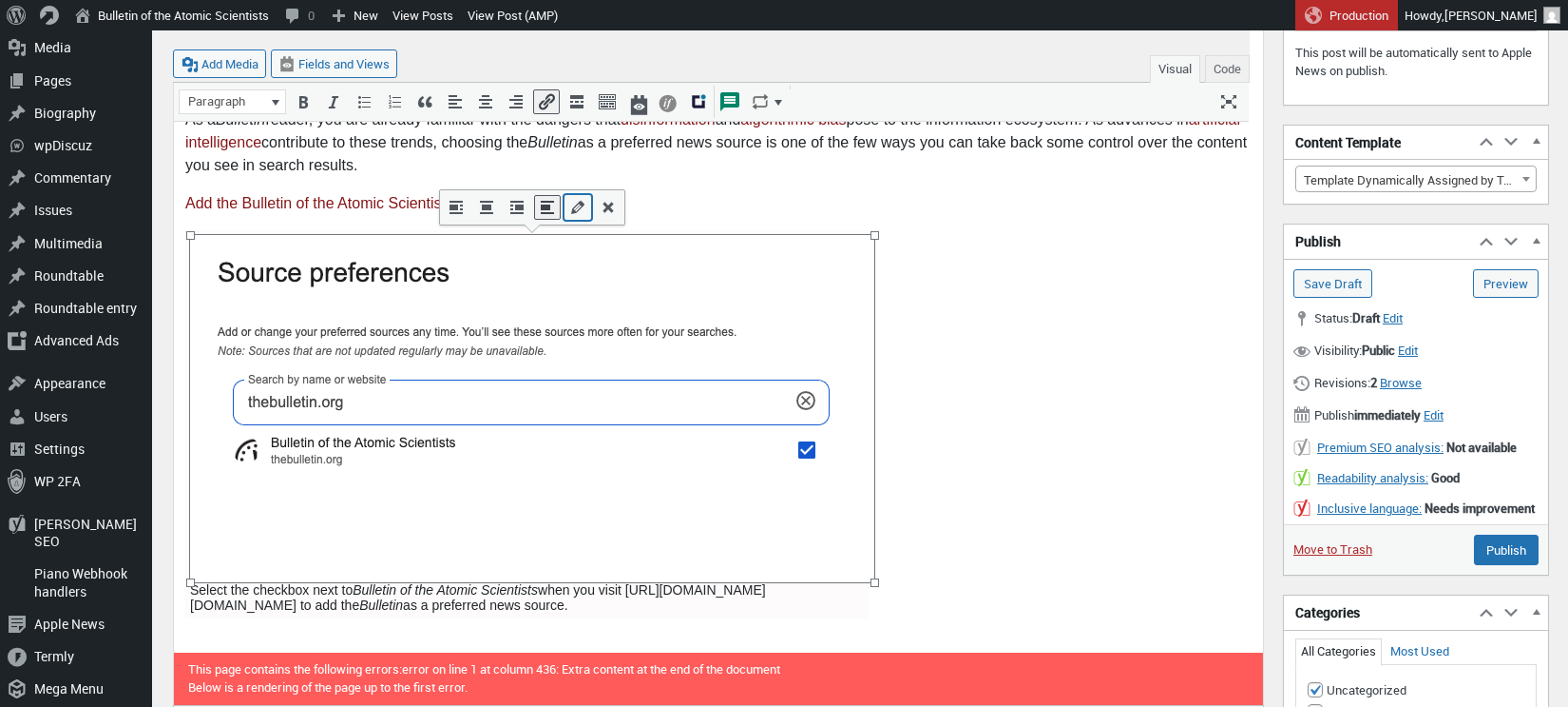
select select "full"
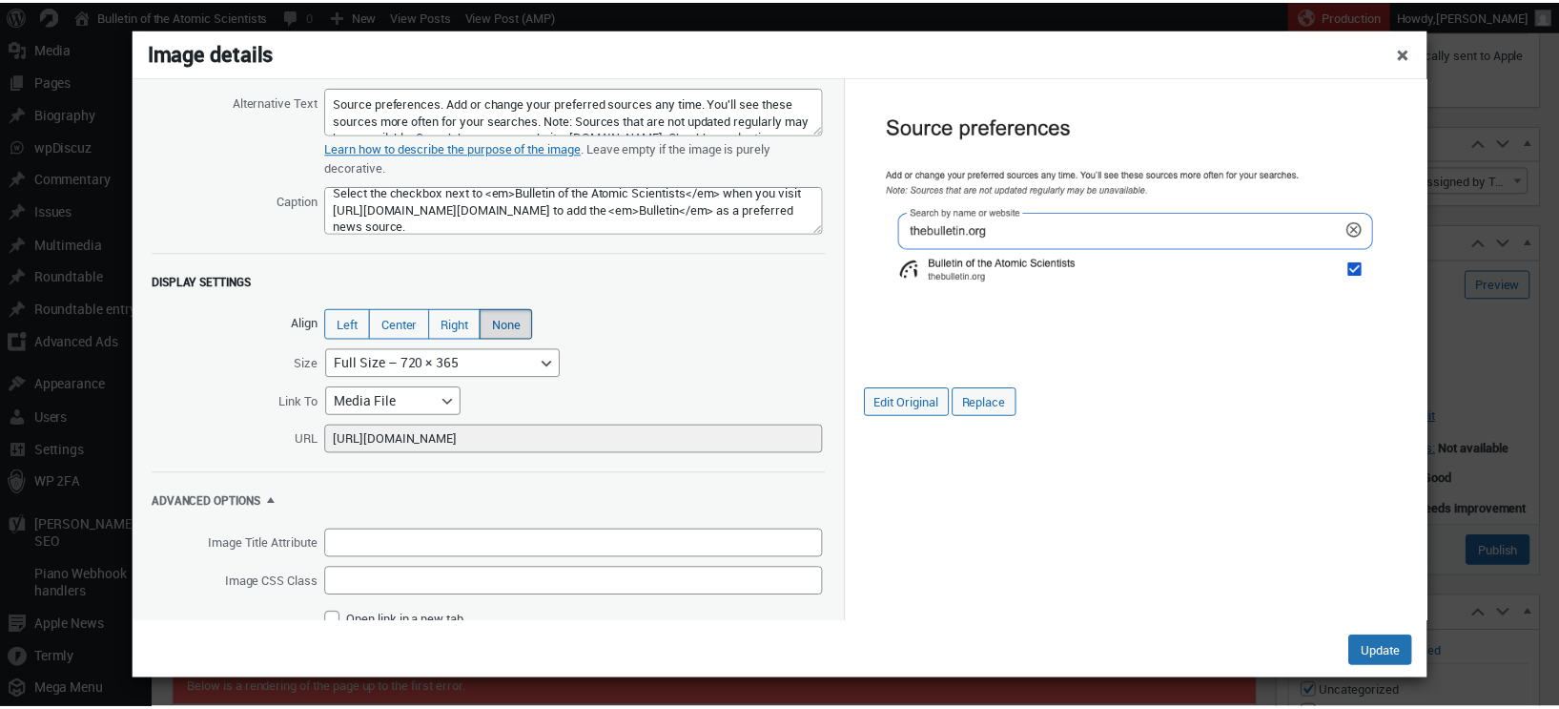
scroll to position [0, 0]
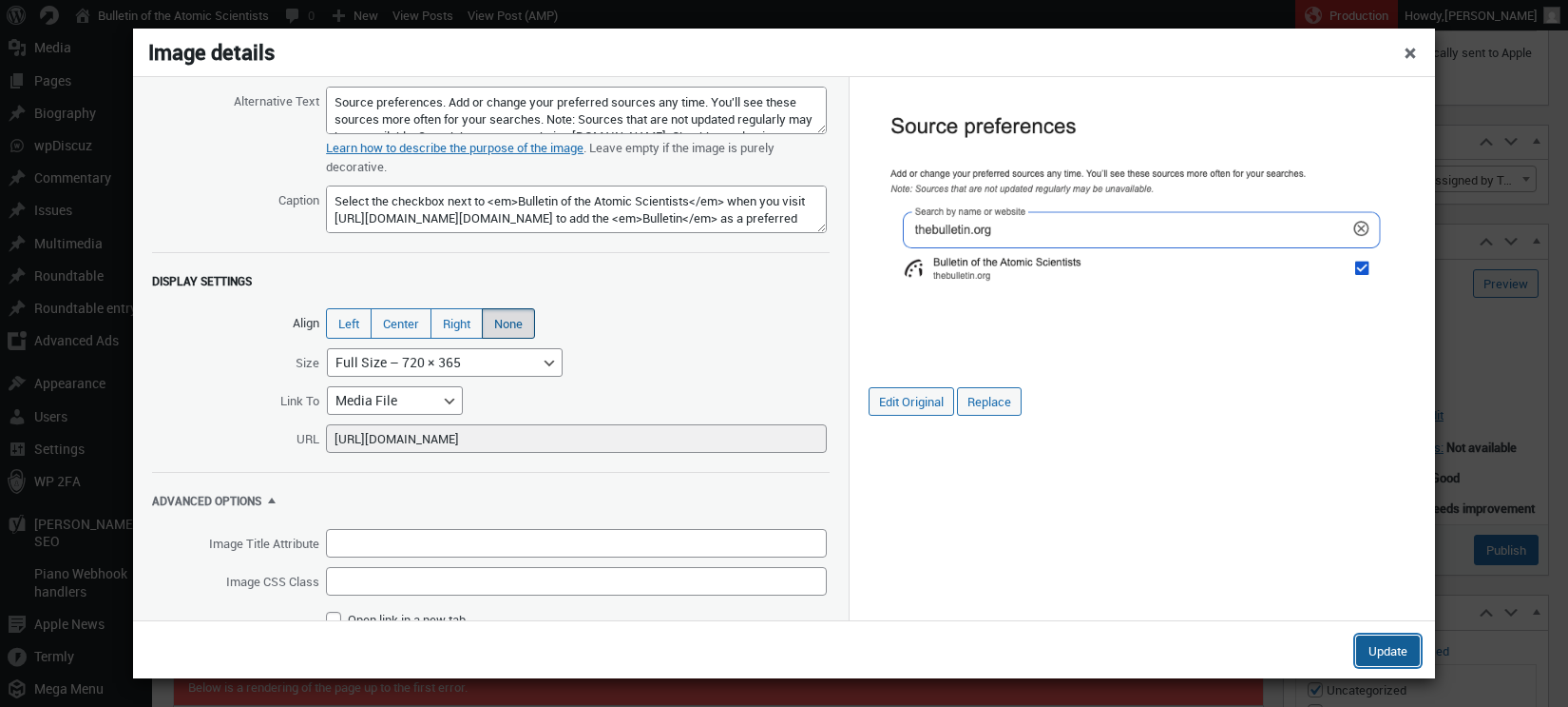
click at [1368, 643] on button "Update" at bounding box center [1389, 650] width 64 height 31
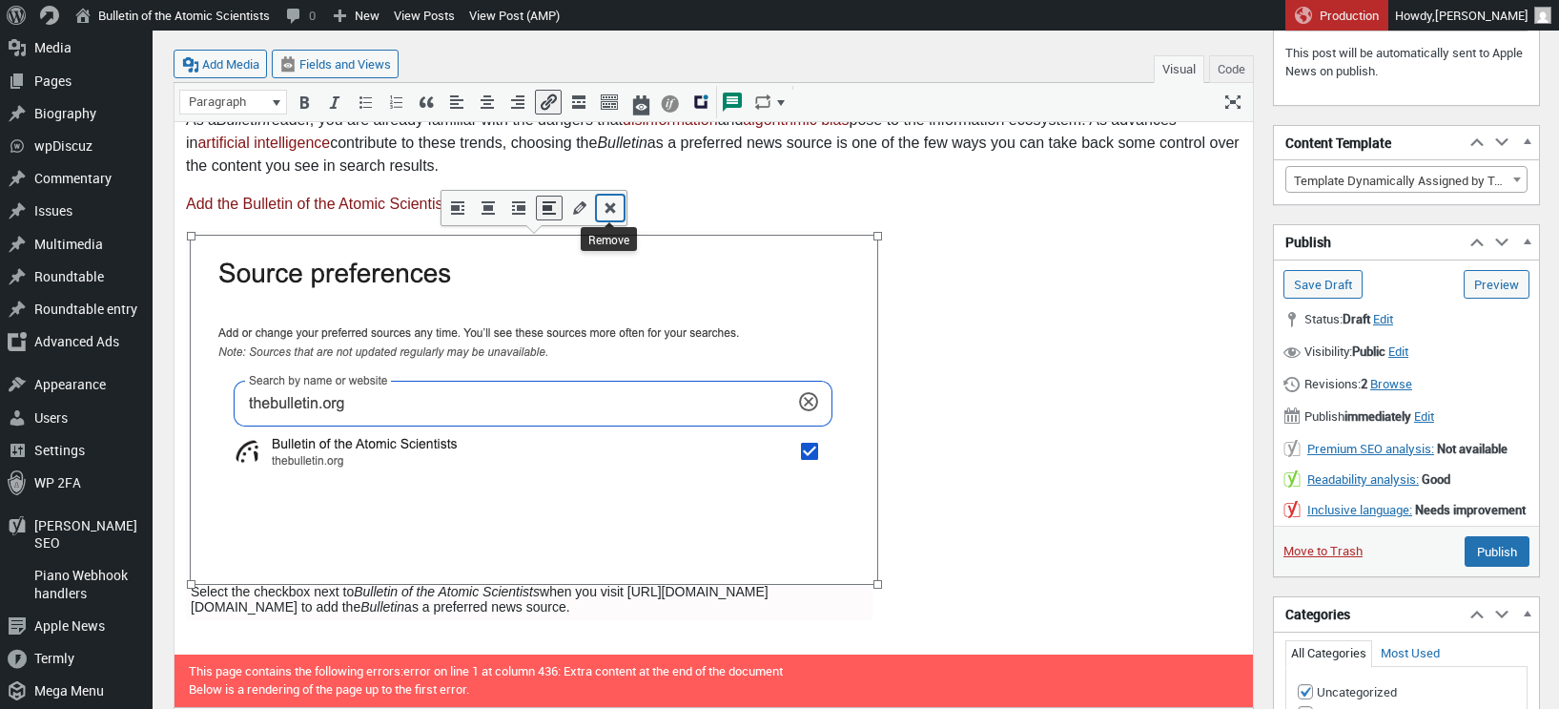
click at [612, 211] on icon "Remove" at bounding box center [610, 207] width 19 height 19
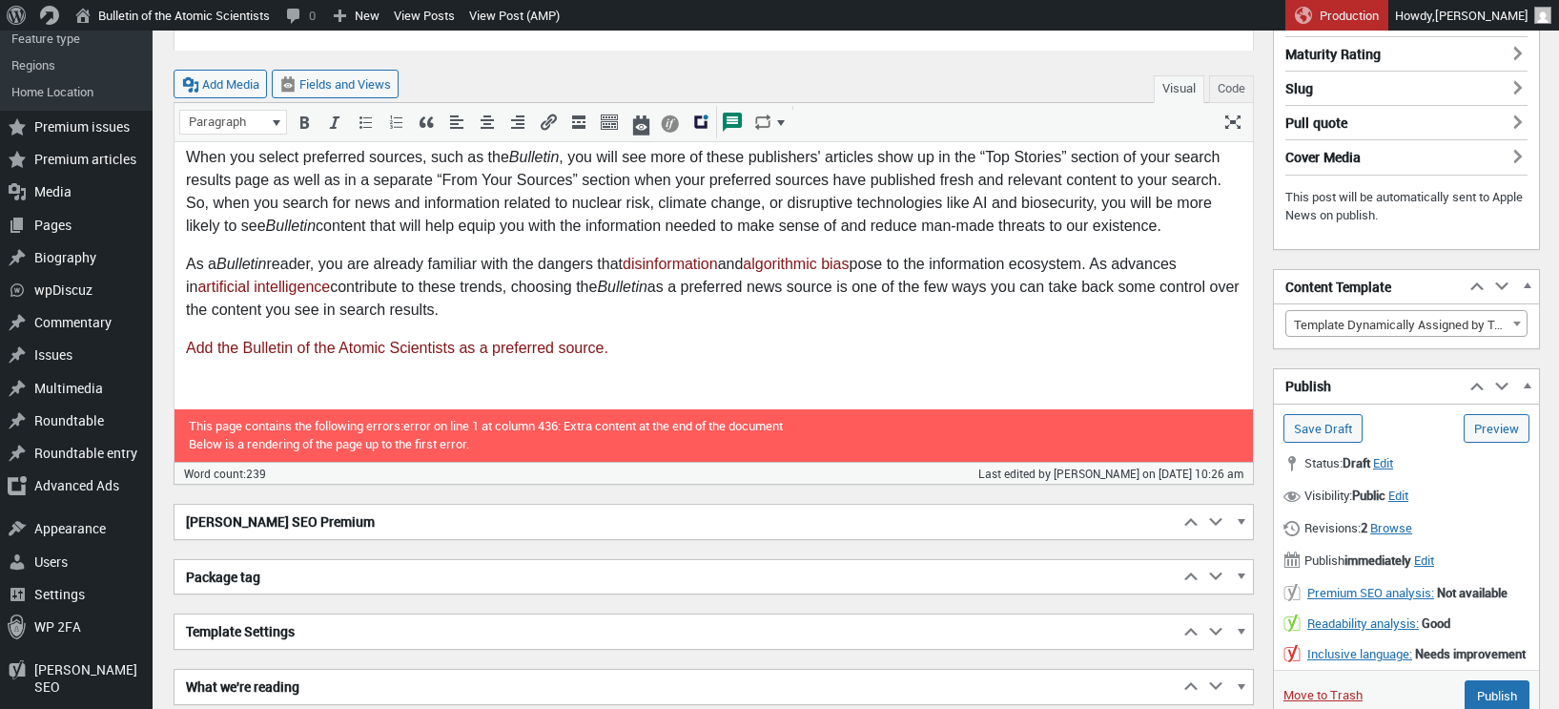
scroll to position [471, 0]
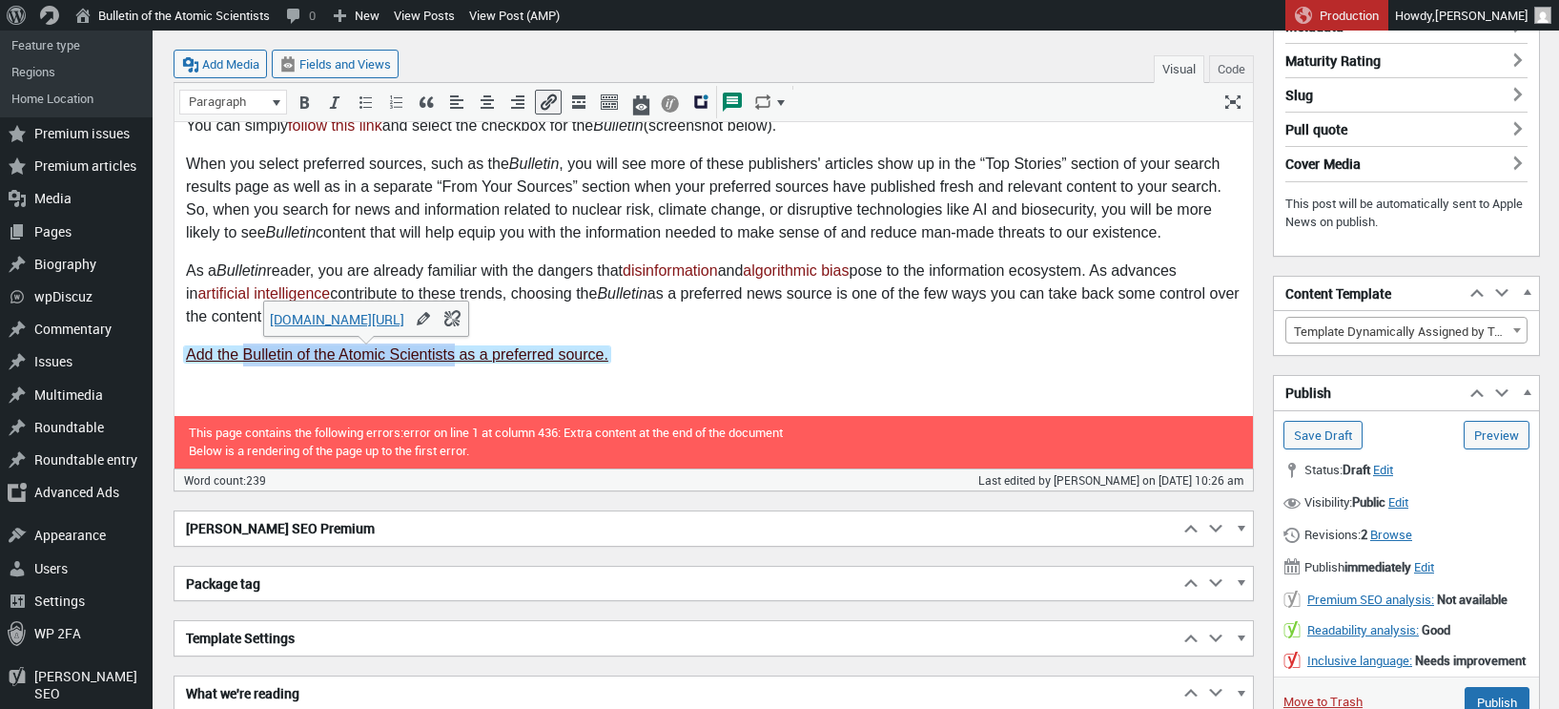
drag, startPoint x: 243, startPoint y: 352, endPoint x: 453, endPoint y: 345, distance: 209.9
click at [453, 345] on link "Add the Bulletin of the Atomic Scientists as a preferred source." at bounding box center [397, 353] width 426 height 16
click at [334, 107] on icon "Italic (⌘I)" at bounding box center [334, 101] width 19 height 19
drag, startPoint x: 751, startPoint y: 347, endPoint x: 1149, endPoint y: 441, distance: 408.5
click at [751, 347] on p "Add the Bulletin of the Atomic Scientists as a preferred source.﻿" at bounding box center [714, 353] width 1056 height 23
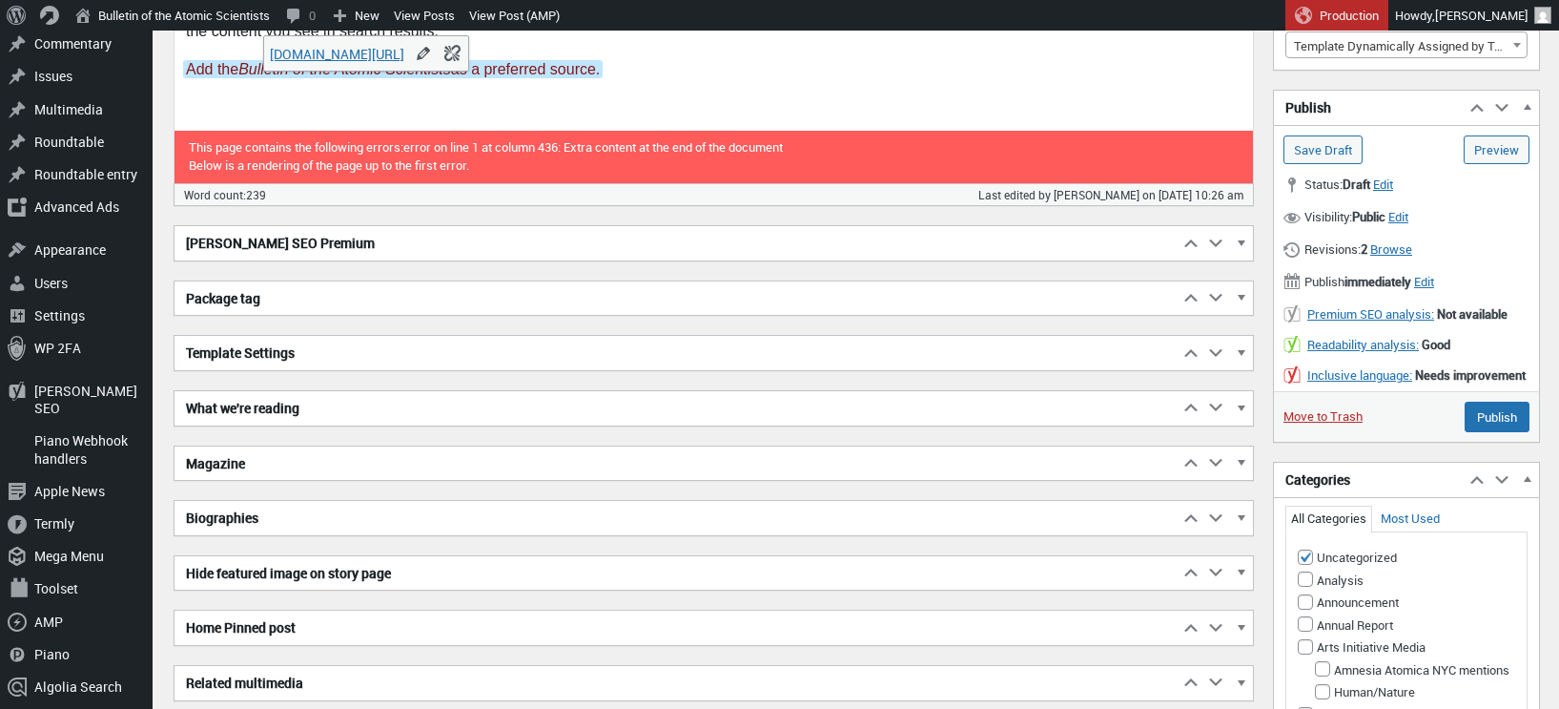
scroll to position [760, 0]
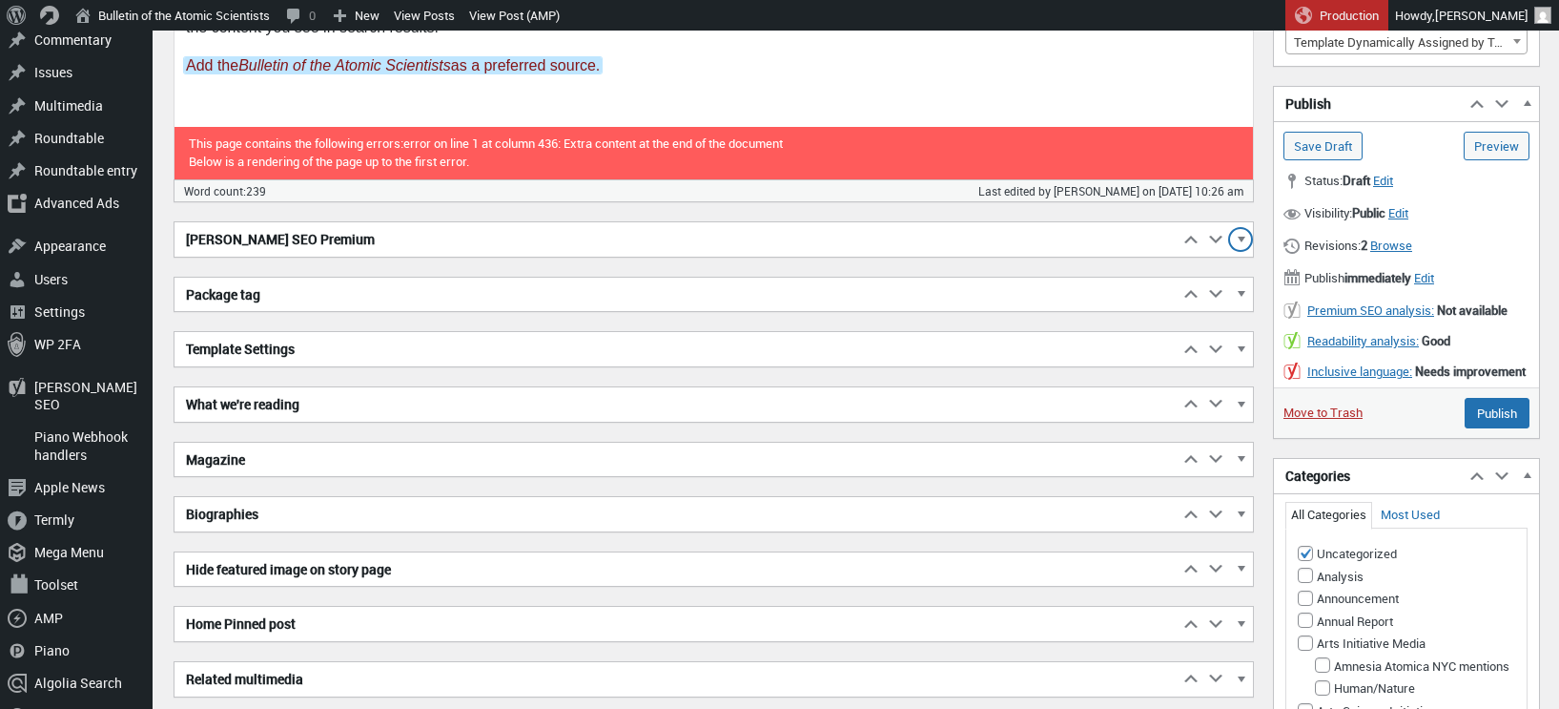
click at [1243, 238] on span "button" at bounding box center [1240, 242] width 19 height 17
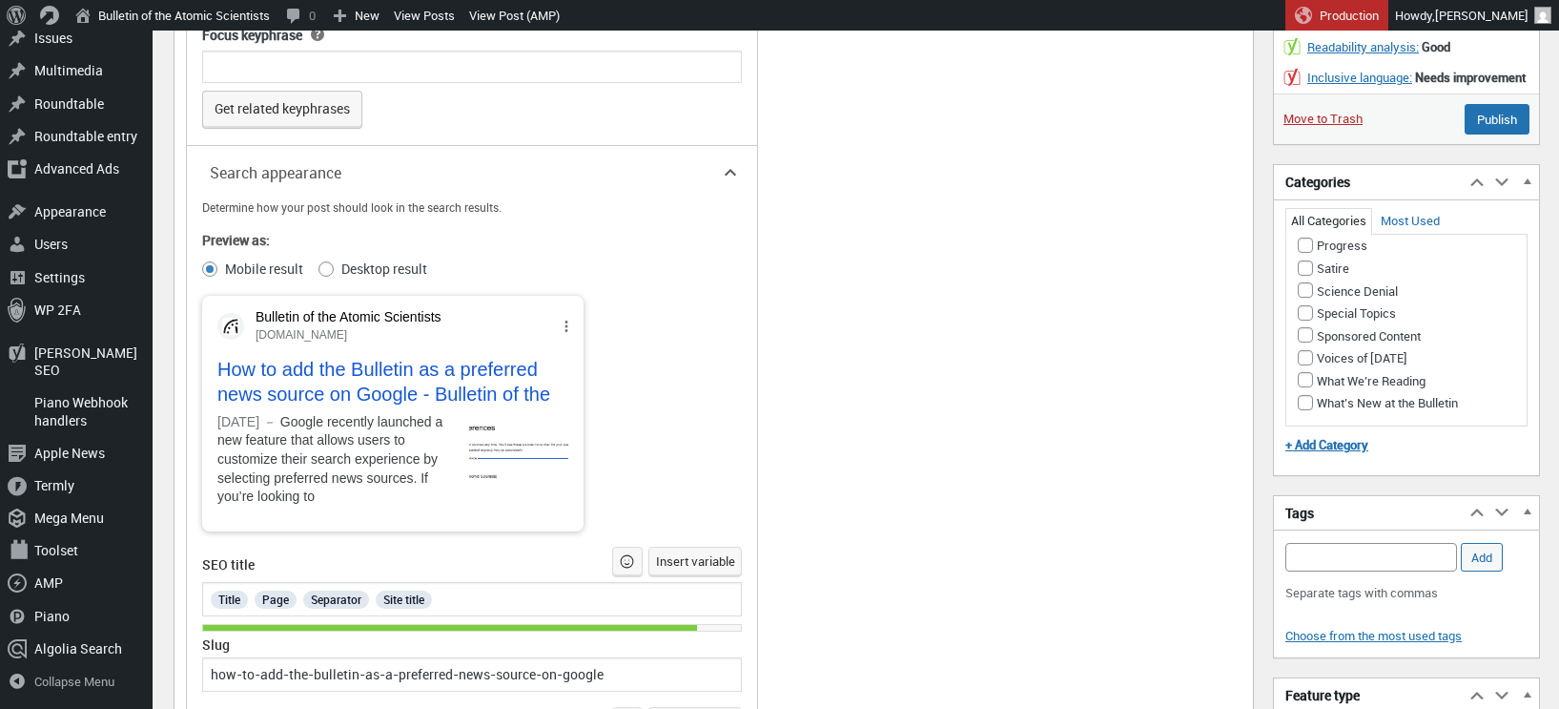
scroll to position [1633, 0]
click at [1305, 410] on input "What’s New at the Bulletin" at bounding box center [1305, 402] width 15 height 15
checkbox input "true"
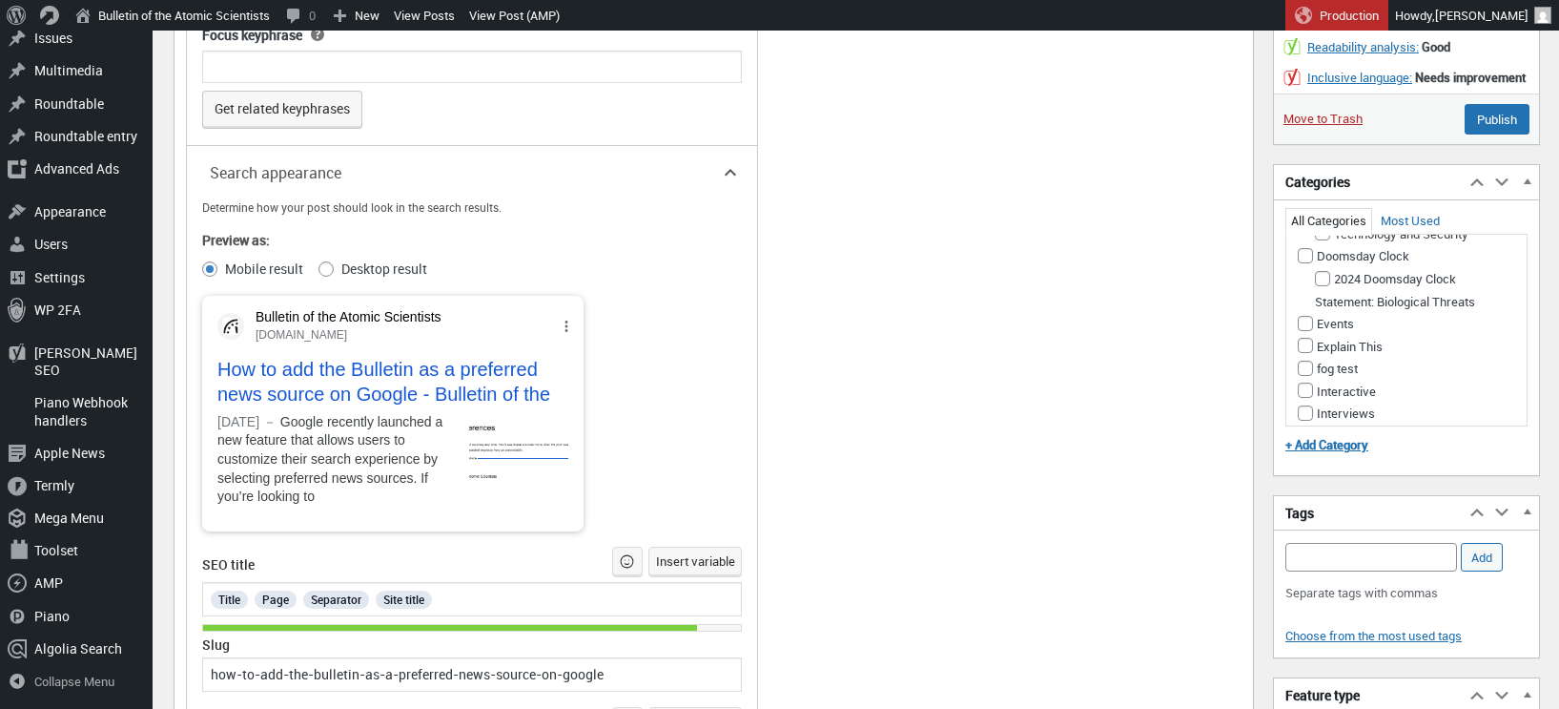
scroll to position [0, 0]
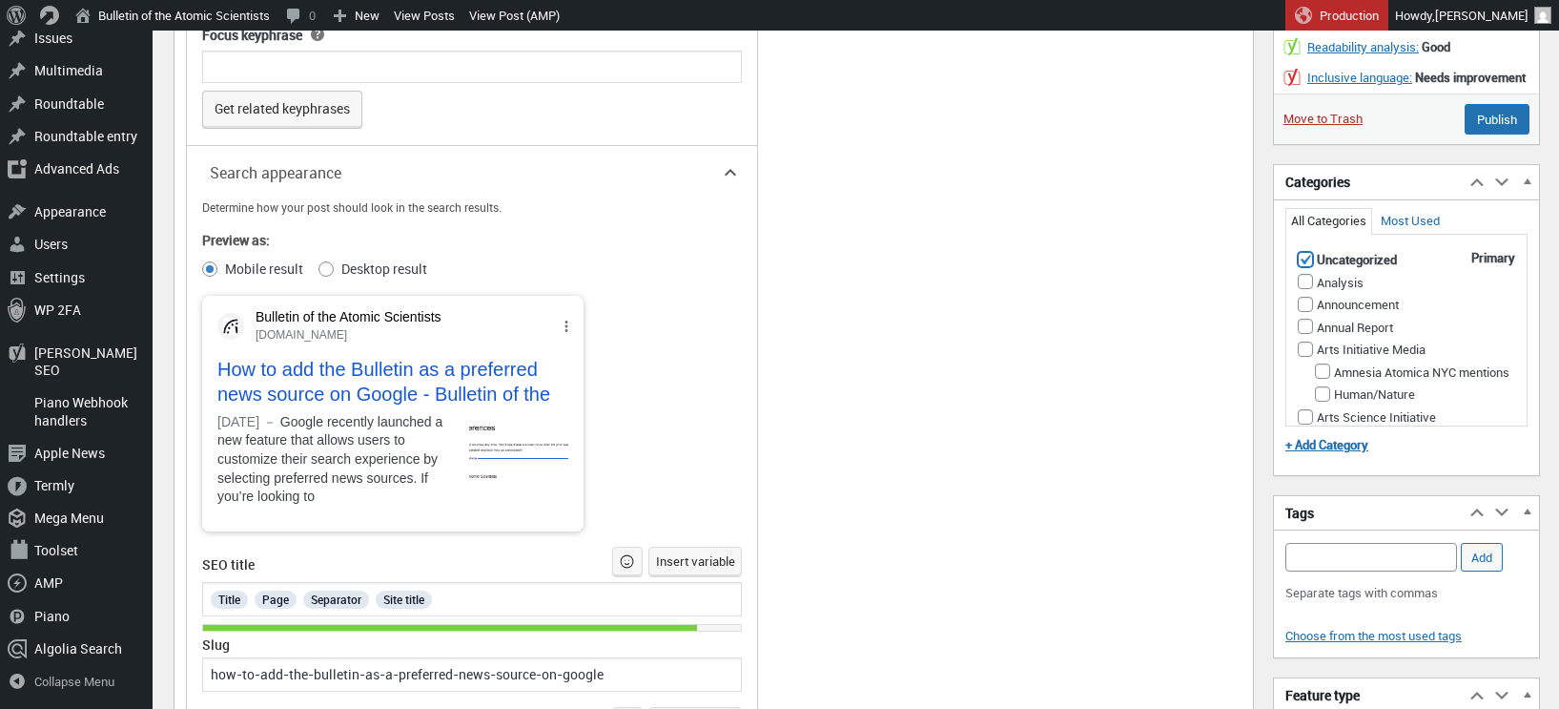
click at [1307, 267] on input "Uncategorized (Primary Category)" at bounding box center [1305, 259] width 15 height 15
checkbox input "false"
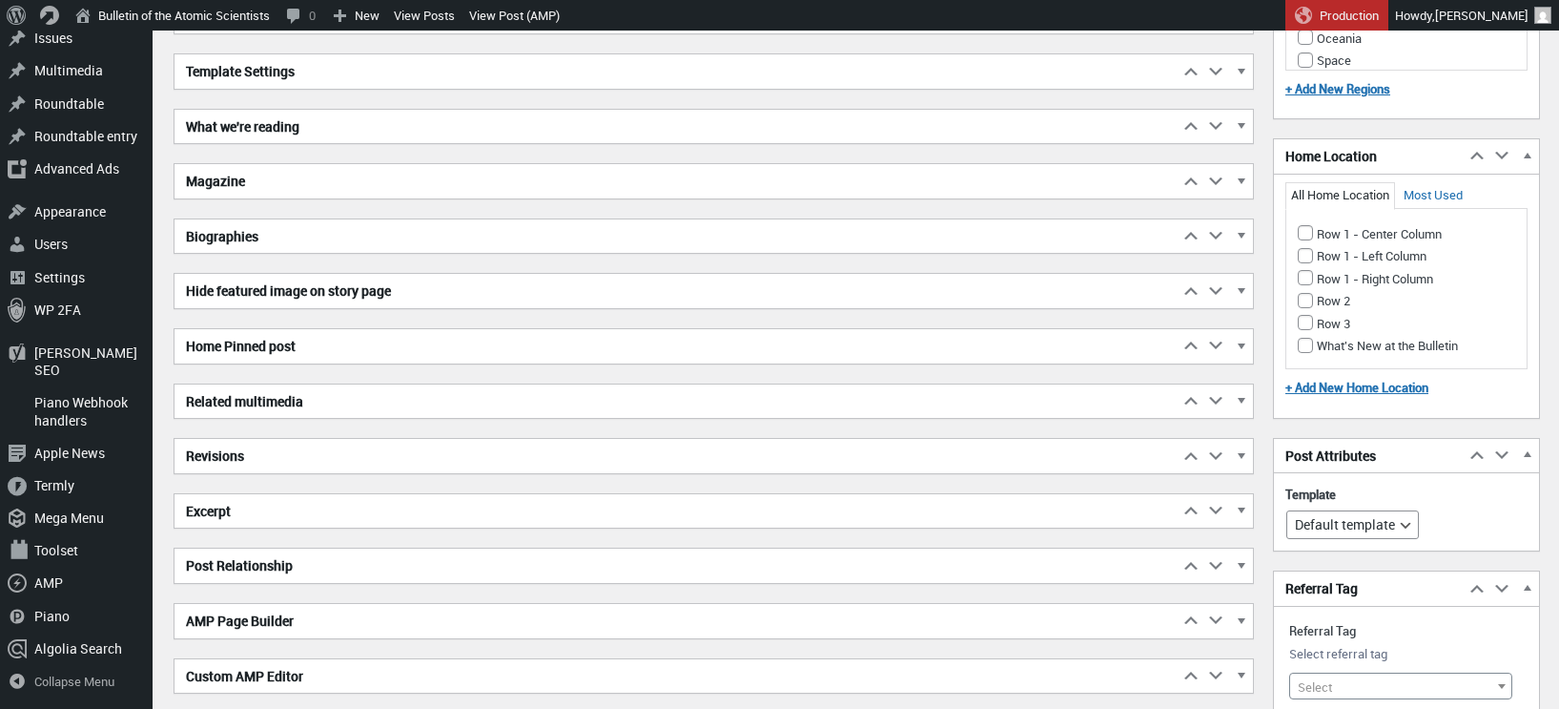
scroll to position [2272, 0]
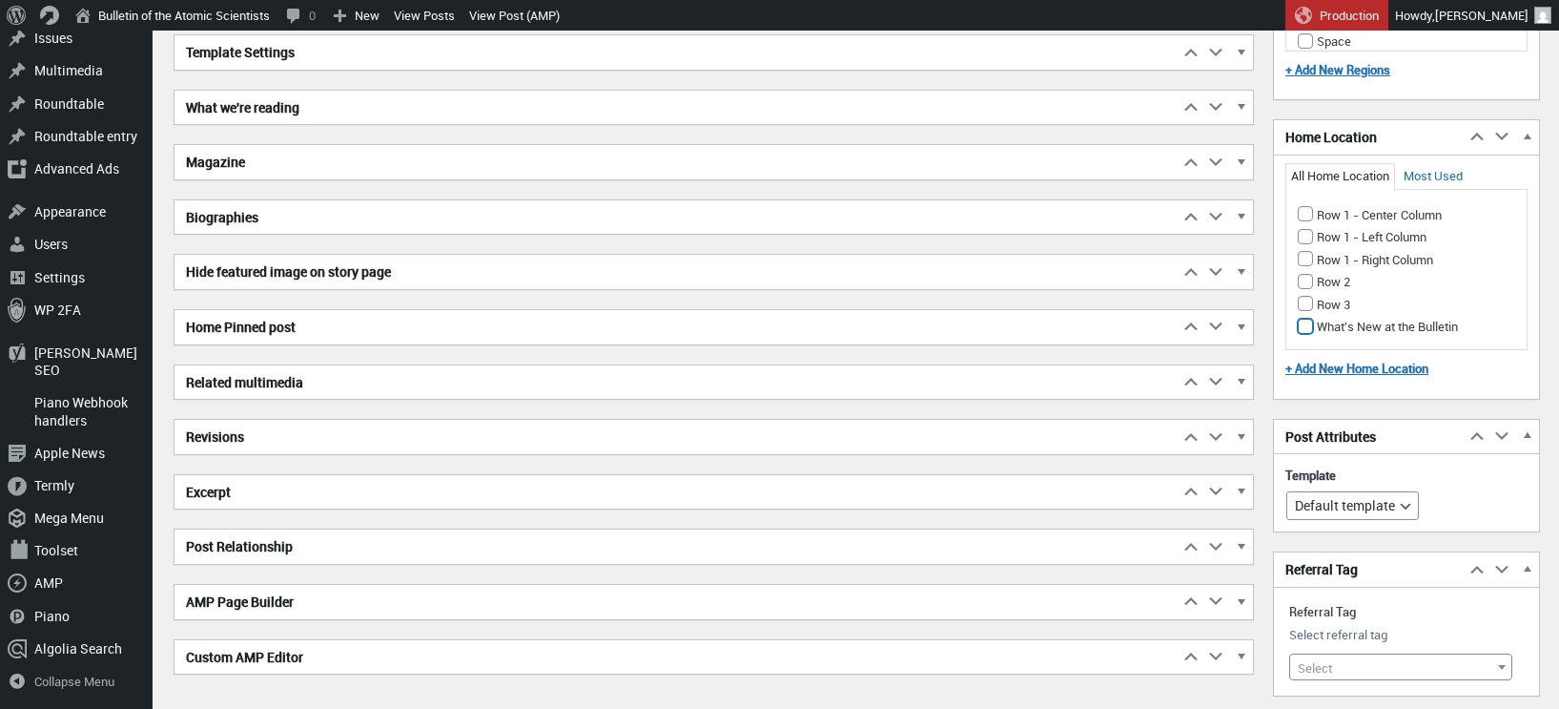
click at [1306, 334] on input "What's New at the Bulletin" at bounding box center [1305, 325] width 15 height 15
checkbox input "true"
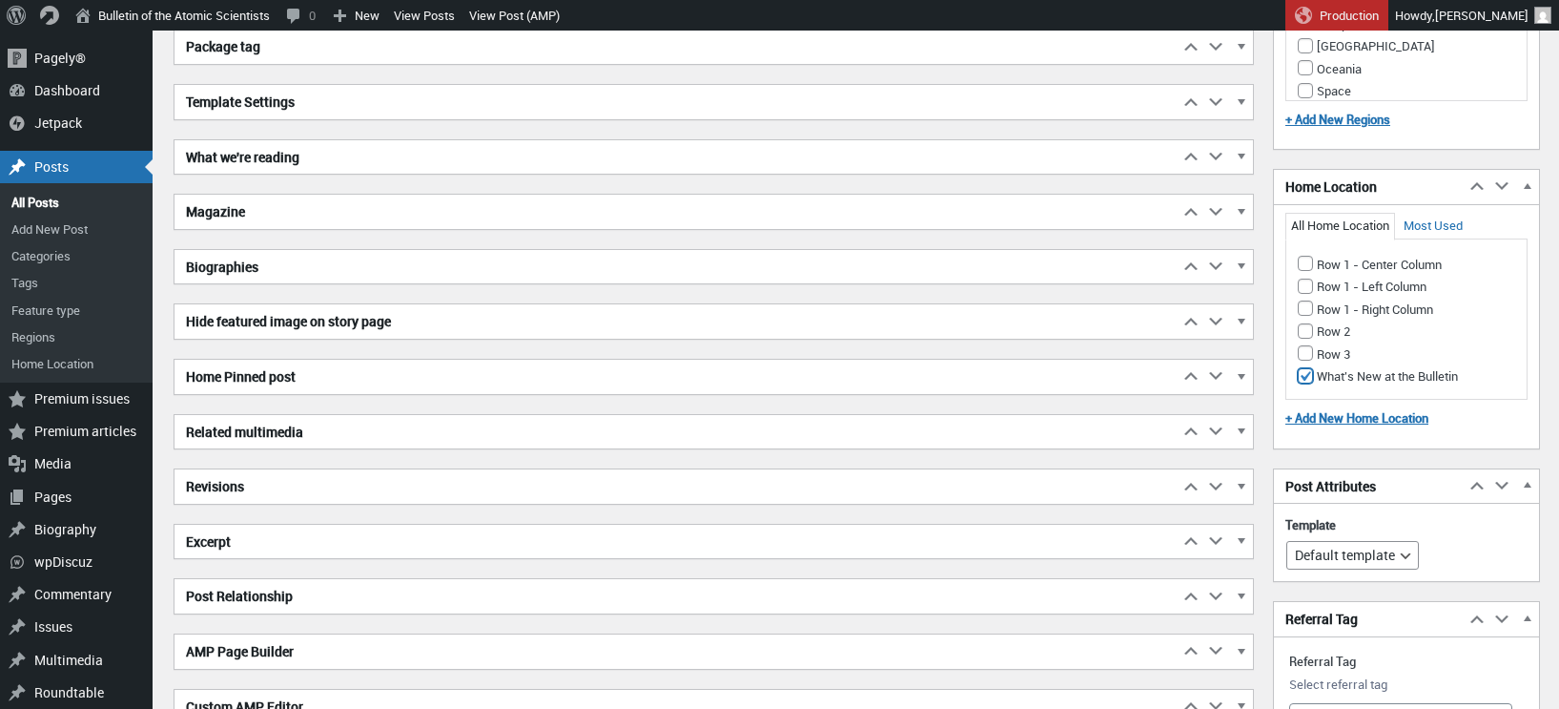
scroll to position [2206, 0]
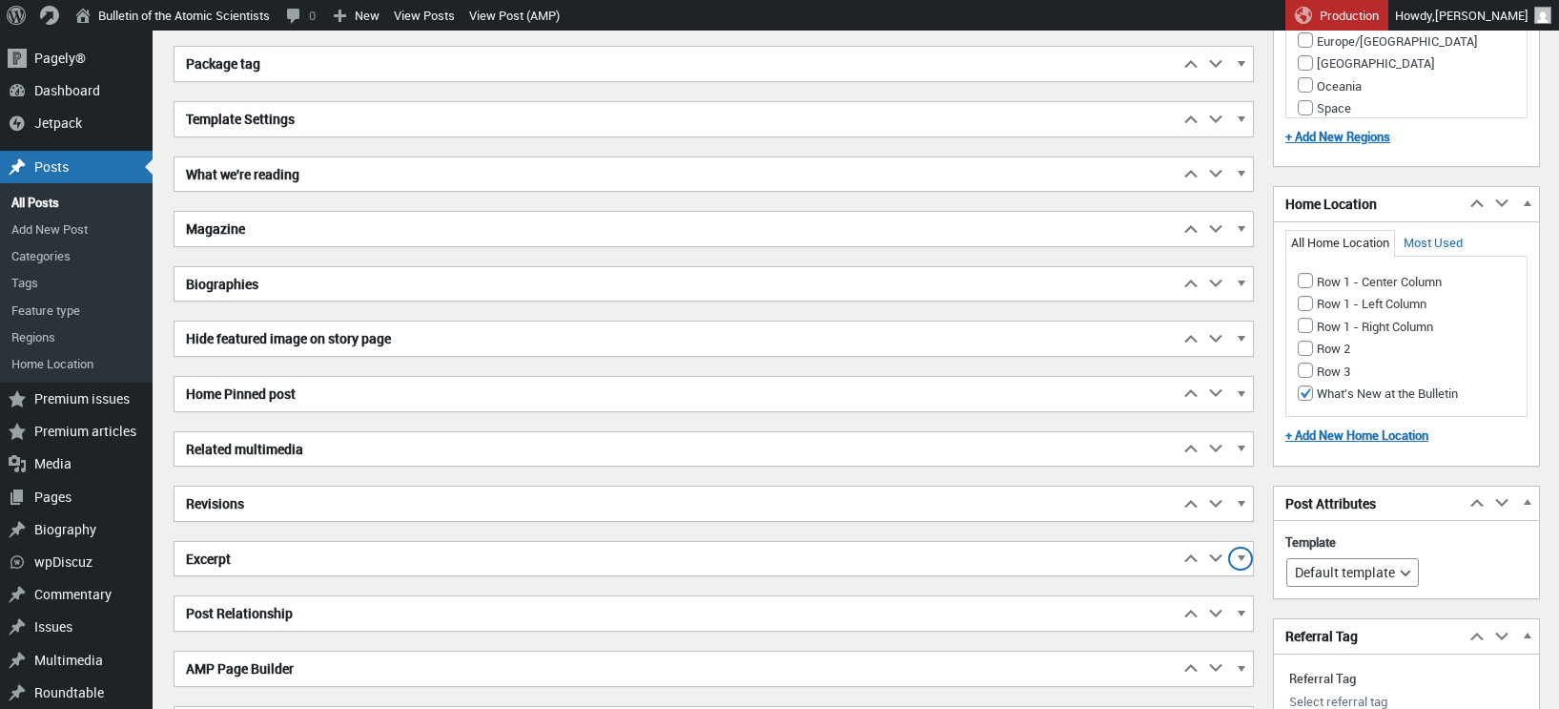
click at [1242, 553] on span "button" at bounding box center [1240, 561] width 19 height 17
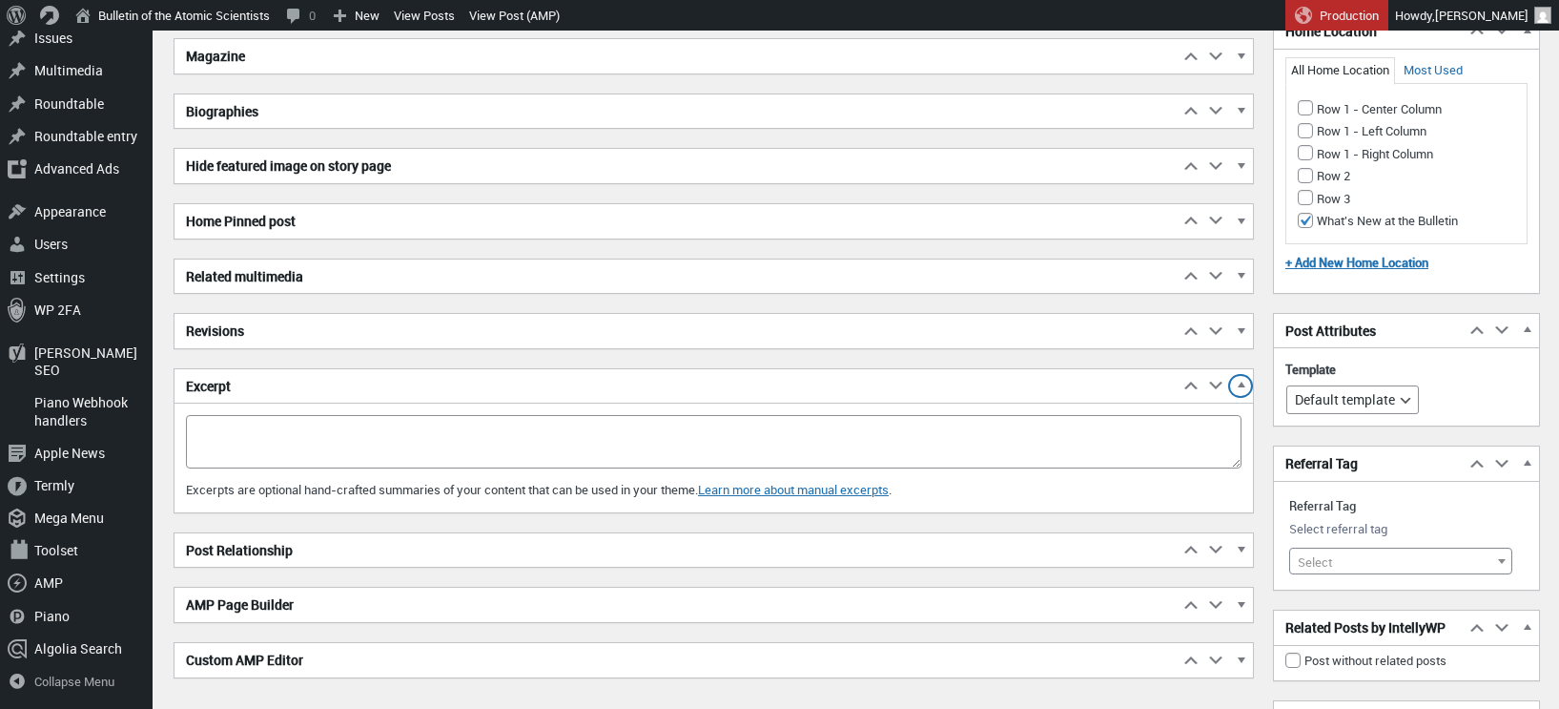
scroll to position [2407, 0]
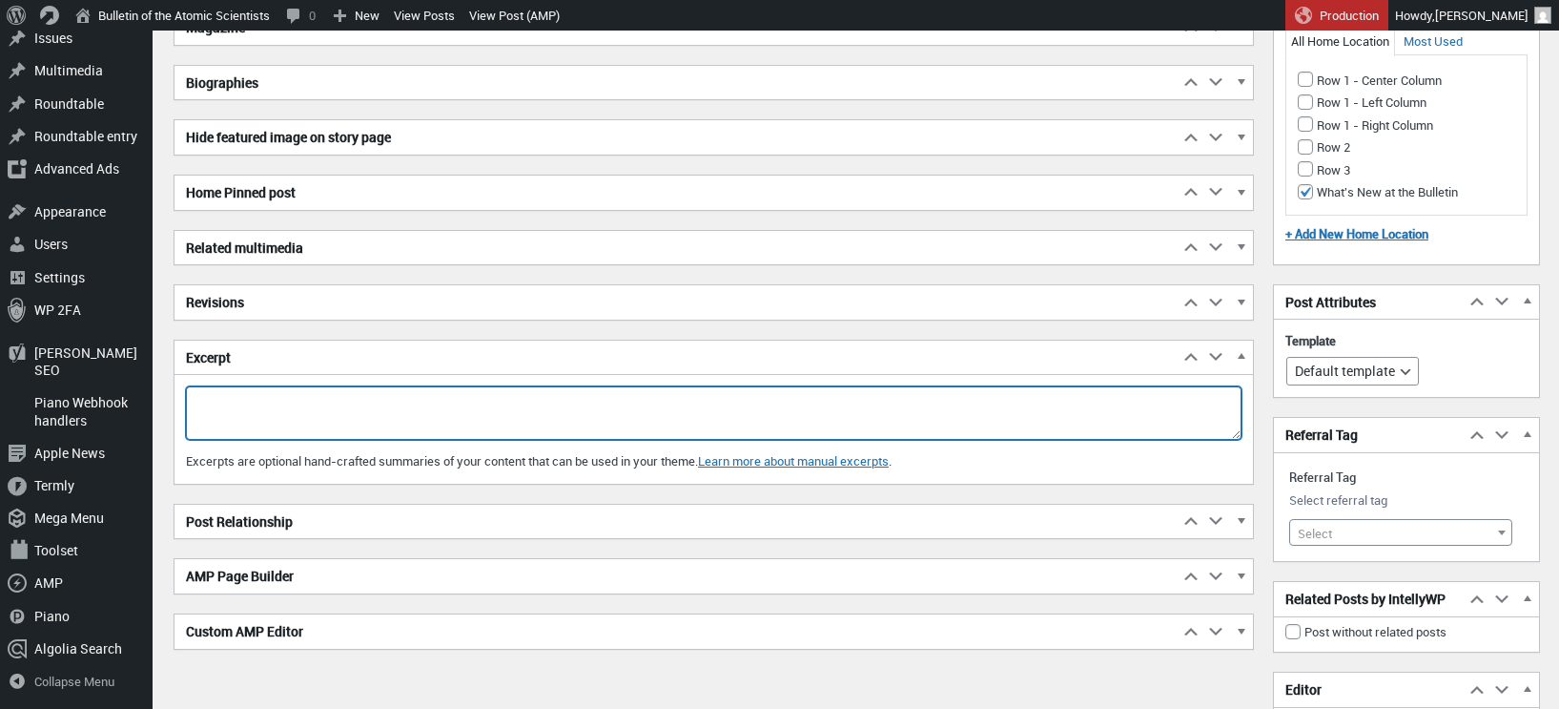
click at [561, 406] on textarea "Excerpt" at bounding box center [714, 412] width 1056 height 53
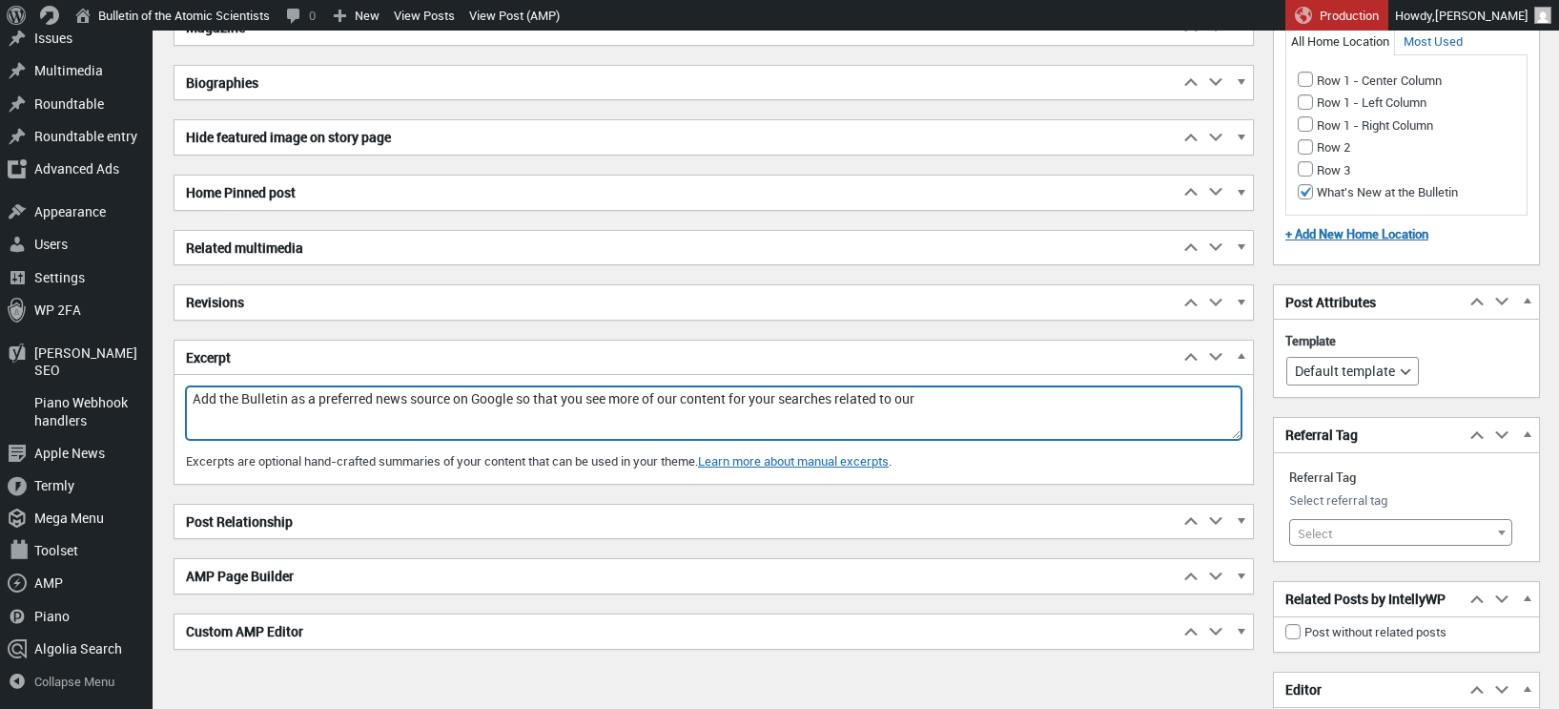
drag, startPoint x: 953, startPoint y: 396, endPoint x: 928, endPoint y: 396, distance: 24.8
click at [928, 396] on textarea "Add the Bulletin as a preferred news source on Google so that you see more of o…" at bounding box center [714, 412] width 1056 height 53
click at [318, 398] on textarea "Add the Bulletin as a preferred news source on Google so that you see more of o…" at bounding box center [714, 412] width 1056 height 53
drag, startPoint x: 522, startPoint y: 399, endPoint x: 534, endPoint y: 400, distance: 12.4
click at [523, 399] on textarea "Add the Bulletin as one of your preferred news source on Google so that you see…" at bounding box center [714, 412] width 1056 height 53
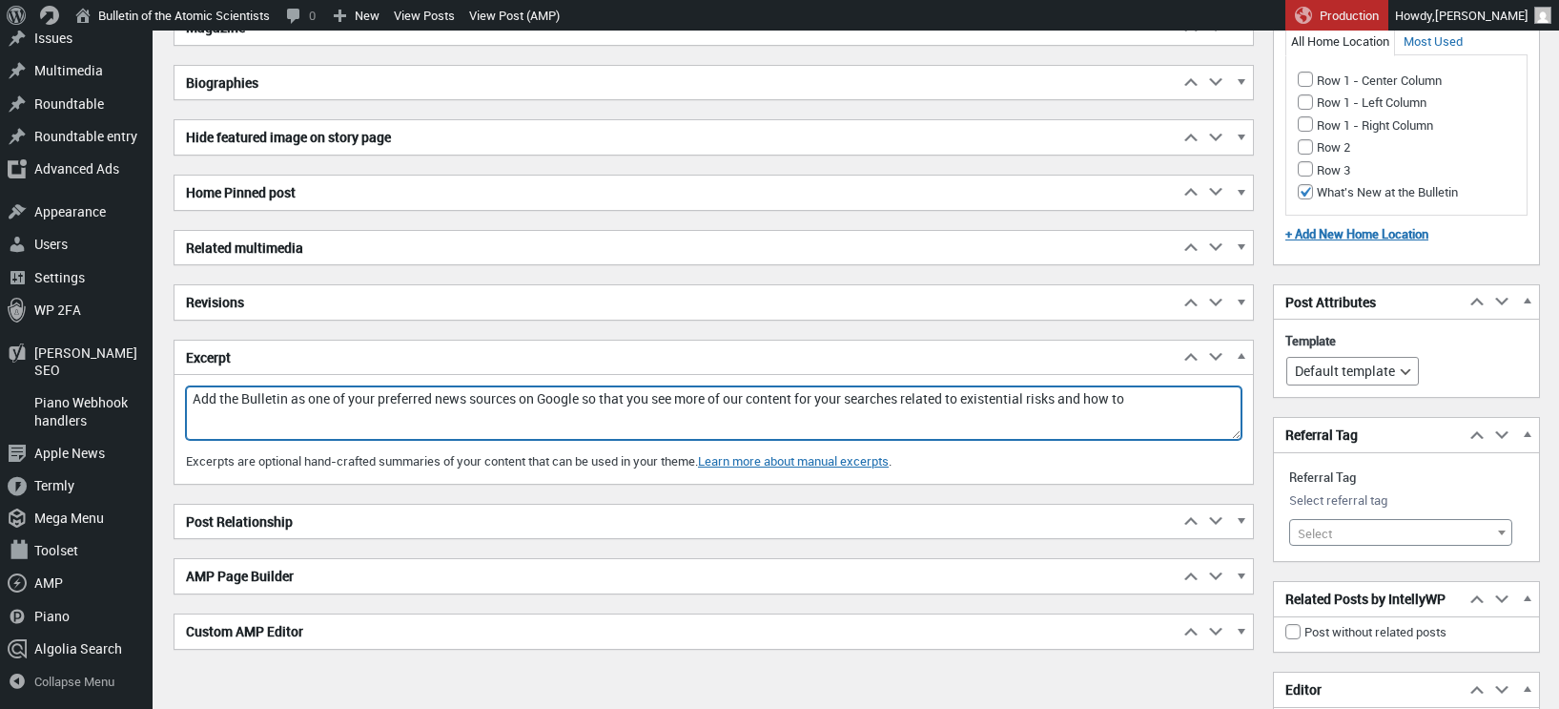
drag, startPoint x: 667, startPoint y: 396, endPoint x: 600, endPoint y: 396, distance: 66.8
click at [600, 396] on textarea "Add the Bulletin as one of your preferred news sources on Google so that you se…" at bounding box center [714, 412] width 1056 height 53
drag, startPoint x: 819, startPoint y: 397, endPoint x: 789, endPoint y: 398, distance: 30.5
click at [789, 398] on textarea "Add the Bulletin as one of your preferred news sources on Google to see more of…" at bounding box center [714, 412] width 1056 height 53
click at [1132, 392] on textarea "Add the Bulletin as one of your preferred news sources on Google to see more of…" at bounding box center [714, 412] width 1056 height 53
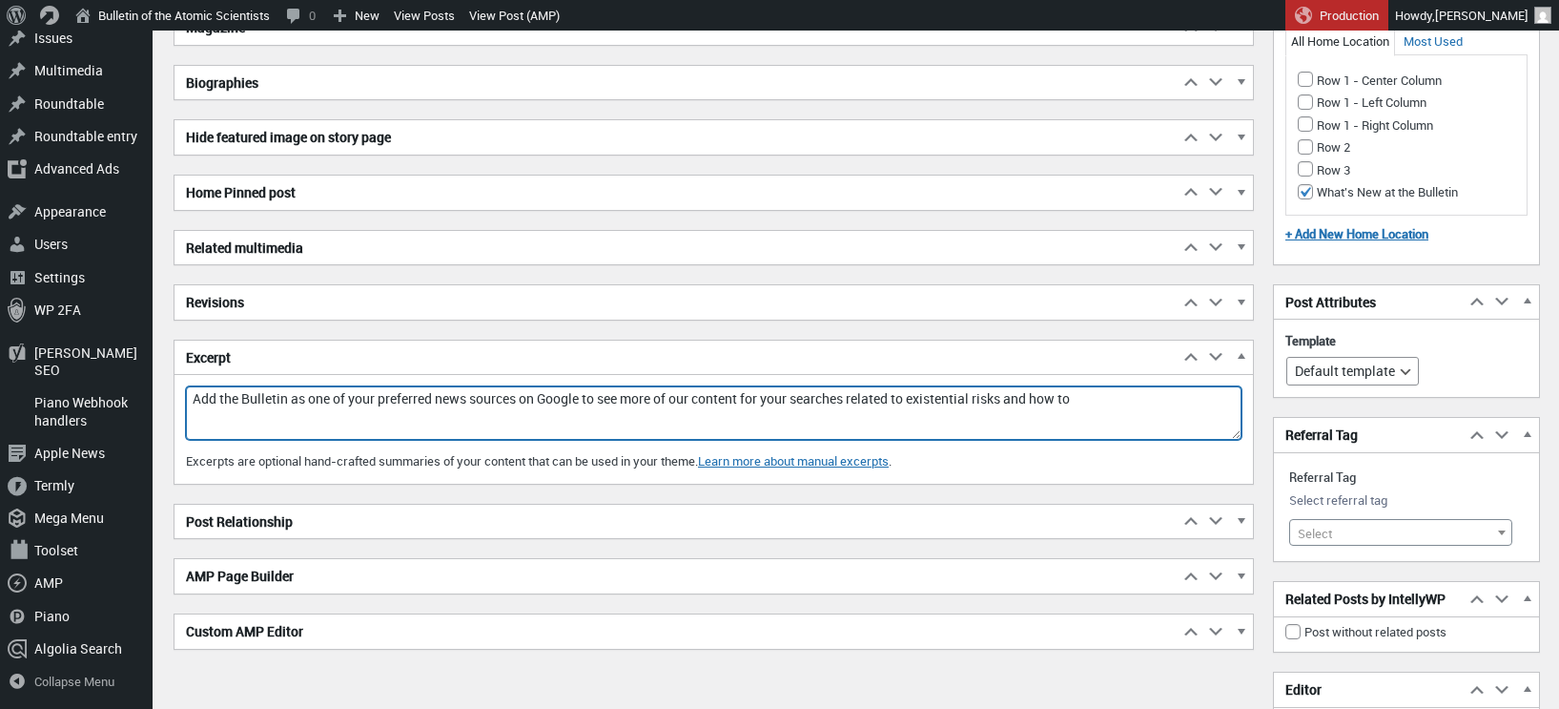
drag, startPoint x: 1120, startPoint y: 392, endPoint x: 1034, endPoint y: 397, distance: 86.0
click at [1034, 397] on textarea "Add the Bulletin as one of your preferred news sources on Google to see more of…" at bounding box center [714, 412] width 1056 height 53
drag, startPoint x: 873, startPoint y: 398, endPoint x: 768, endPoint y: 398, distance: 105.8
click at [768, 398] on textarea "Add the Bulletin as one of your preferred news sources on Google to see more of…" at bounding box center [714, 412] width 1056 height 53
click at [1091, 398] on textarea "Add the Bulletin as one of your preferred news sources on Google to see more of…" at bounding box center [714, 412] width 1056 height 53
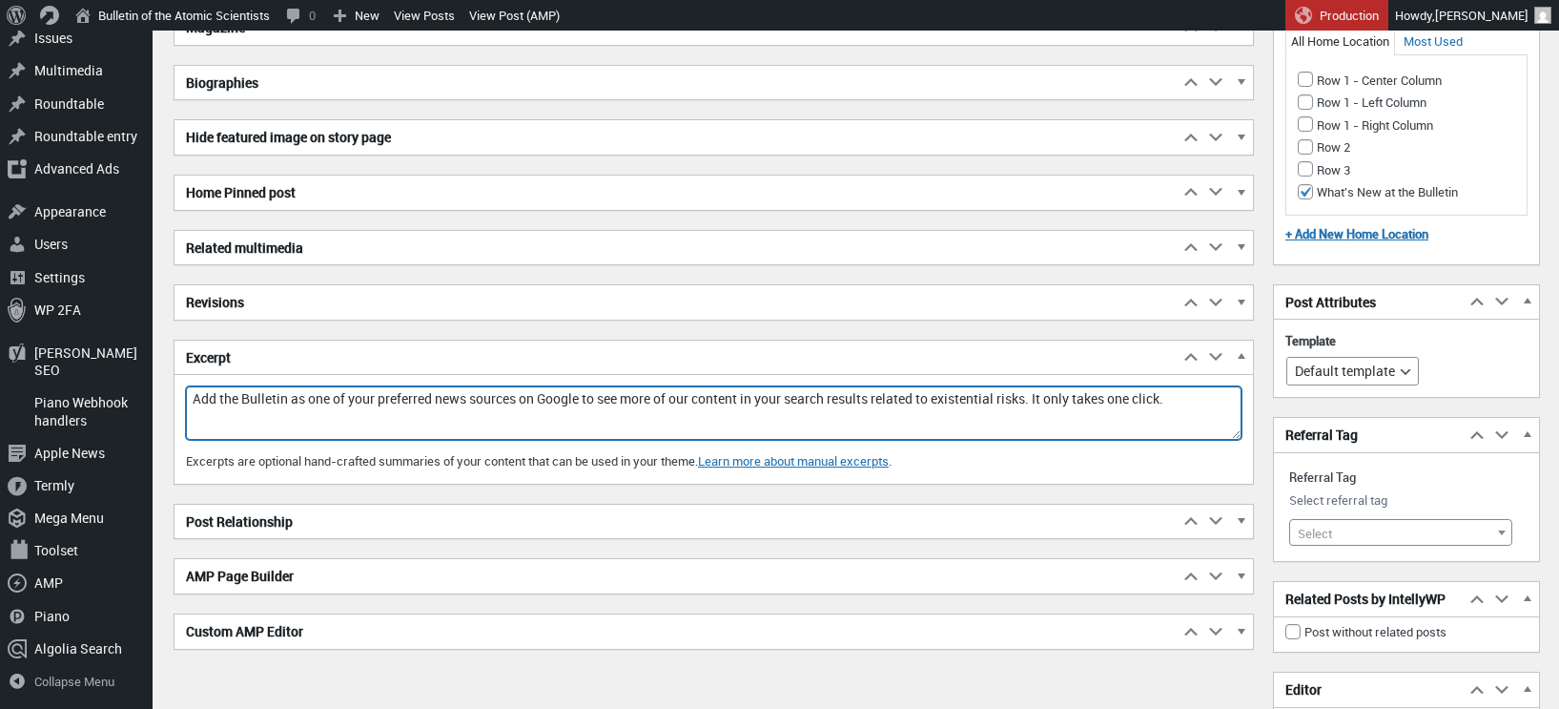
click at [1219, 396] on textarea "Add the Bulletin as one of your preferred news sources on Google to see more of…" at bounding box center [714, 412] width 1056 height 53
click at [1066, 397] on textarea "Add the Bulletin as one of your preferred news sources on Google to see more of…" at bounding box center [714, 412] width 1056 height 53
click at [1184, 398] on textarea "Add the Bulletin as one of your preferred news sources on Google to see more of…" at bounding box center [714, 412] width 1056 height 53
paste textarea "—"
click at [846, 419] on textarea "Add the Bulletin as one of your preferred news sources on Google to see more of…" at bounding box center [714, 412] width 1056 height 53
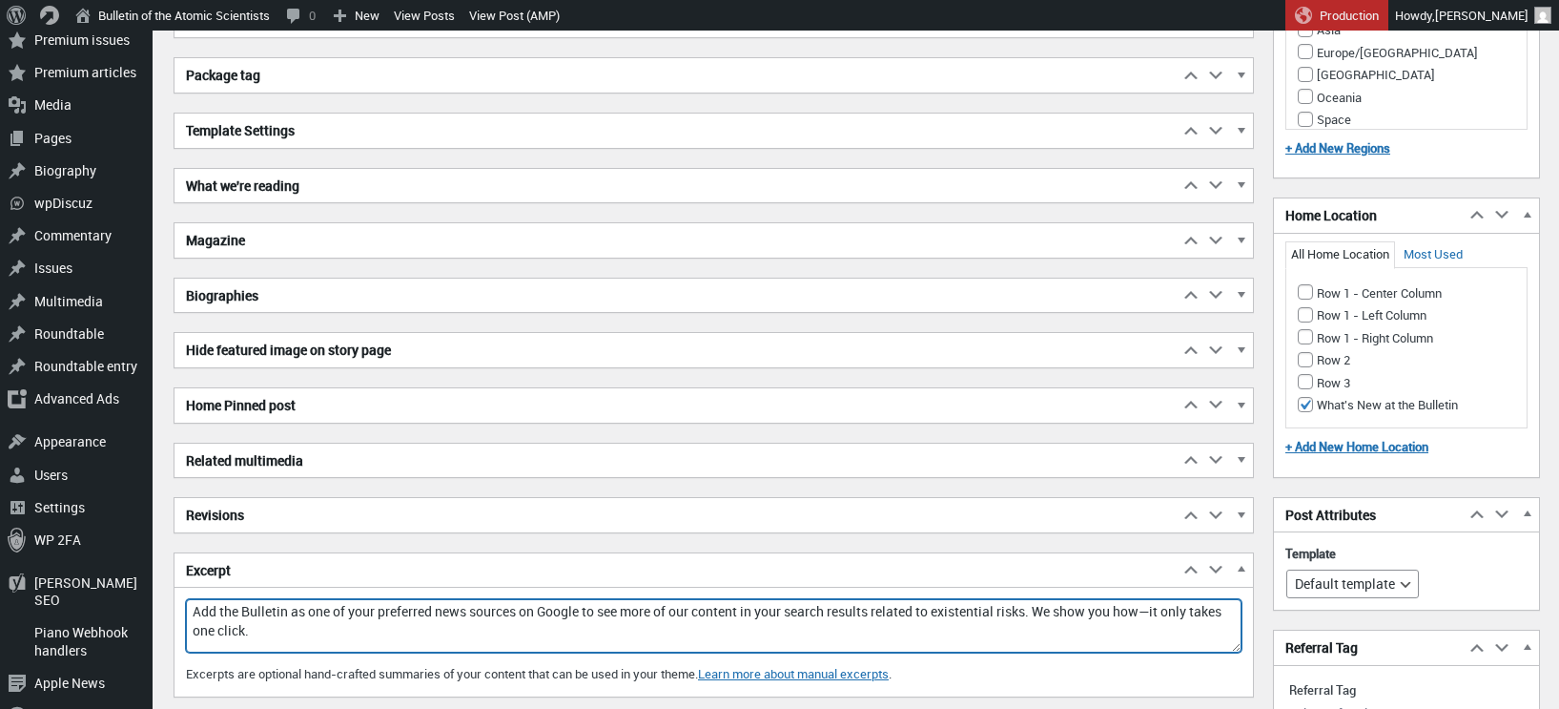
scroll to position [2166, 0]
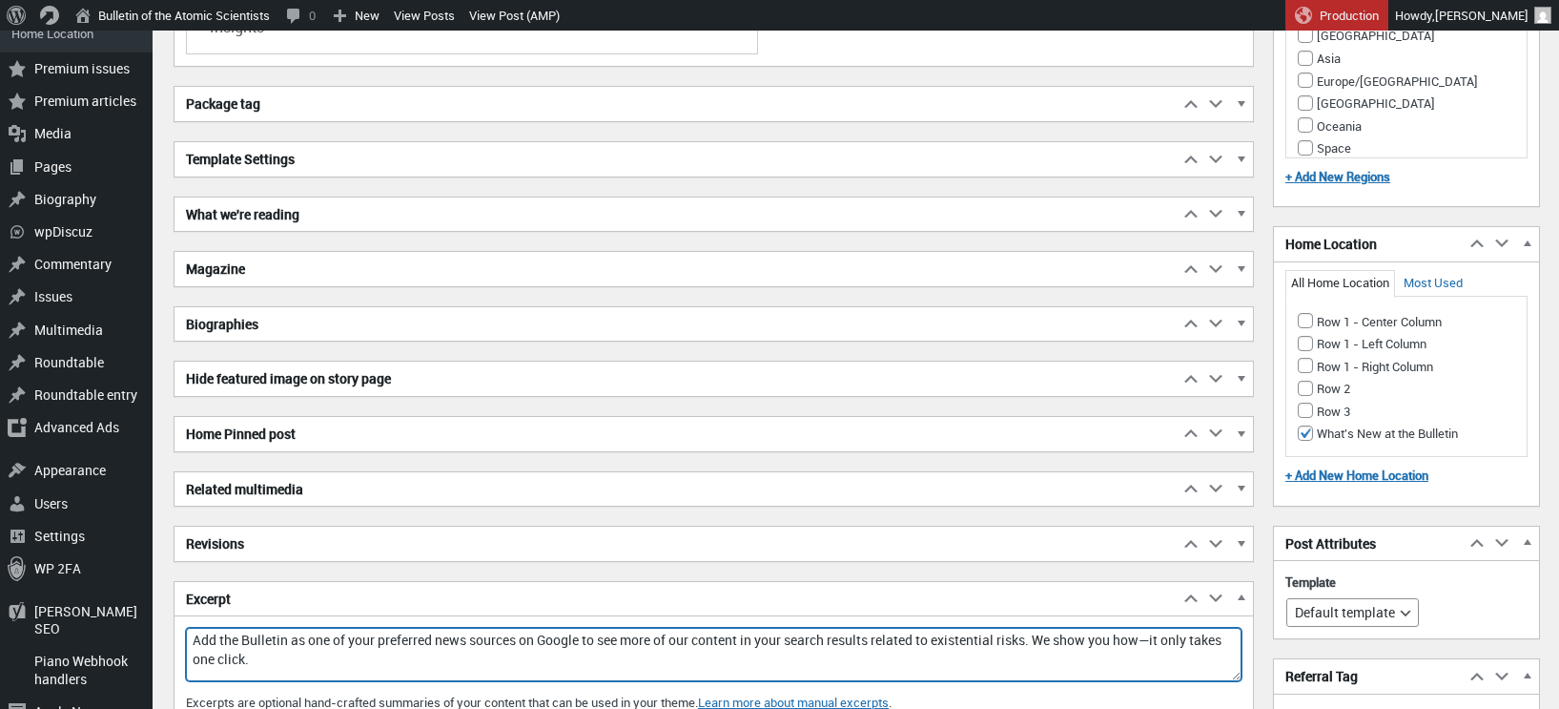
type textarea "Add the Bulletin as one of your preferred news sources on Google to see more of…"
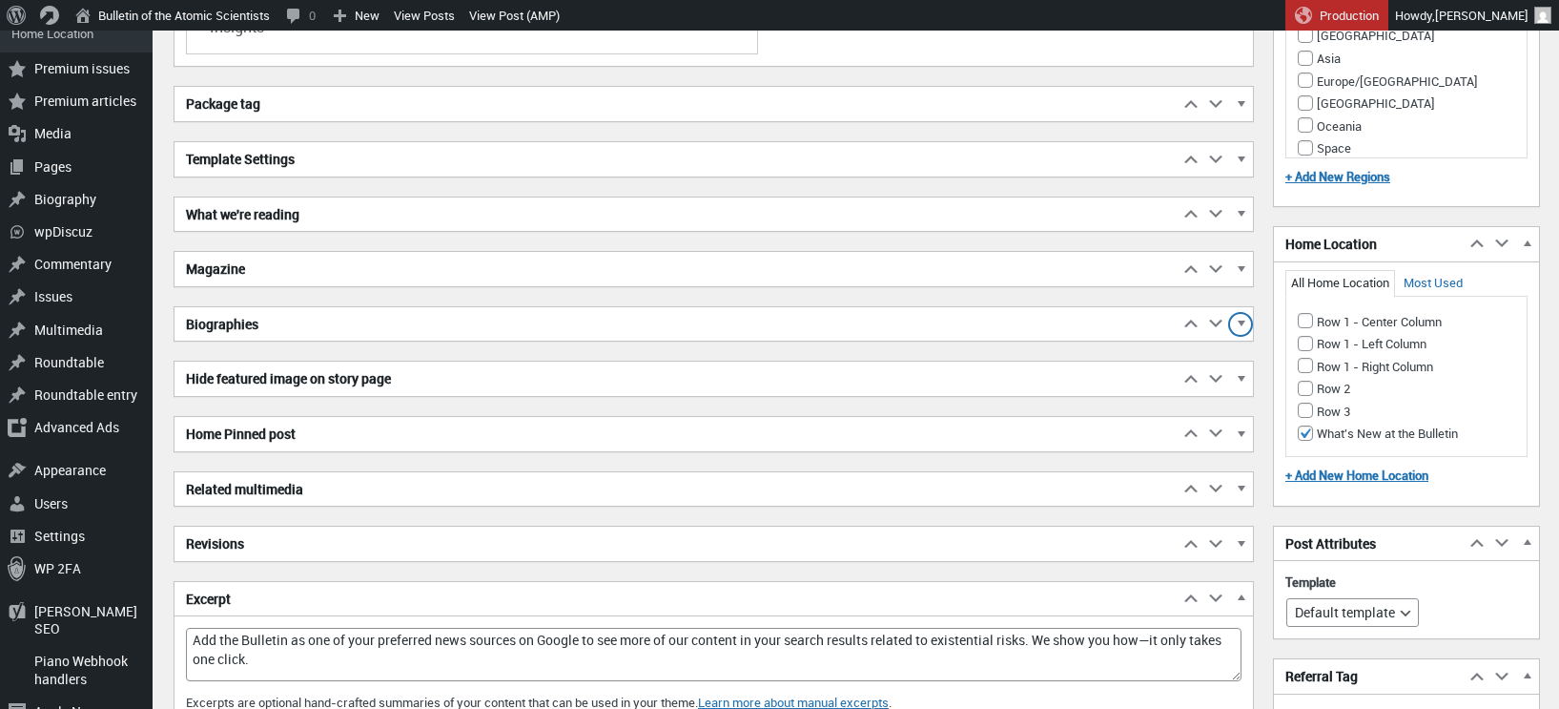
click at [1238, 318] on span "button" at bounding box center [1240, 326] width 19 height 17
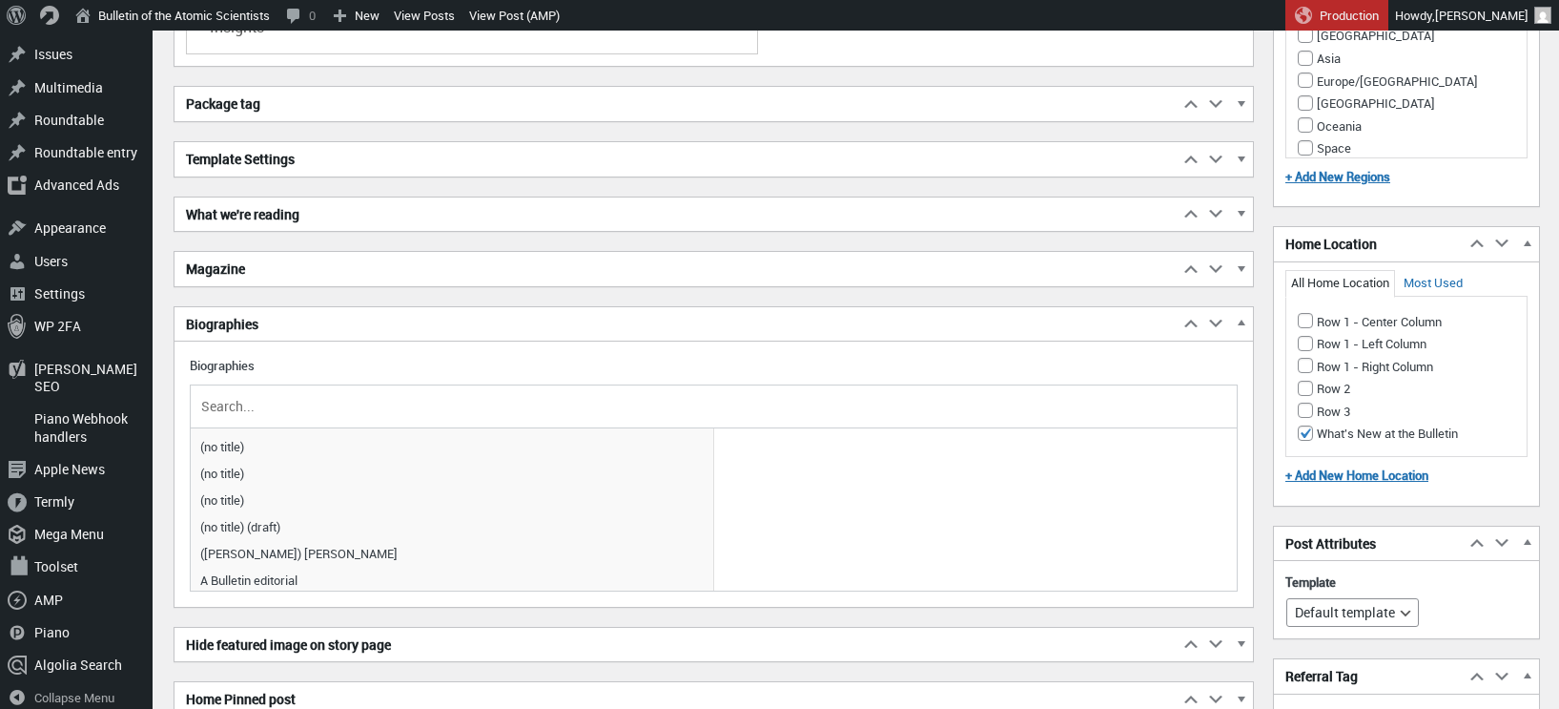
click at [231, 401] on input "text" at bounding box center [713, 406] width 1033 height 29
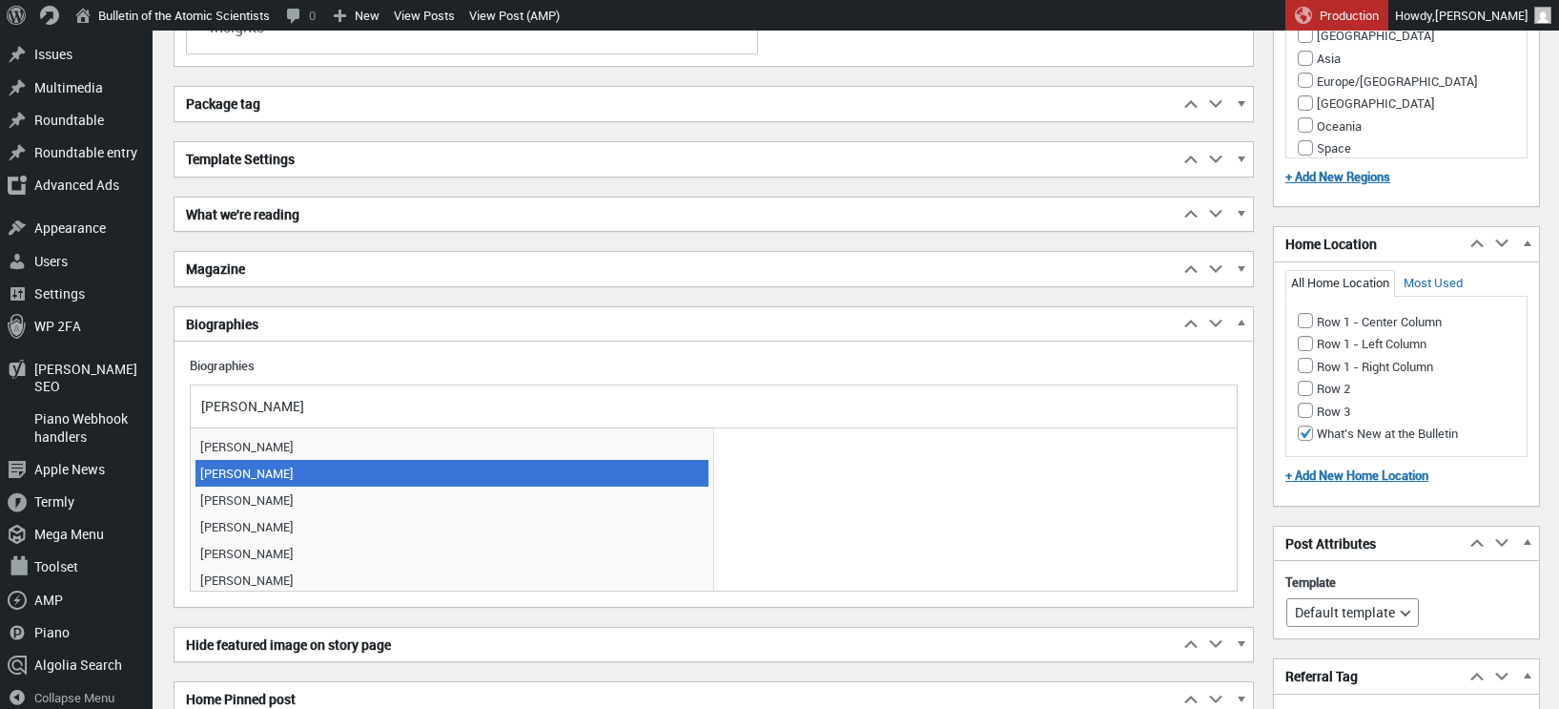
type input "adam"
click at [269, 468] on span "[PERSON_NAME]" at bounding box center [451, 473] width 513 height 27
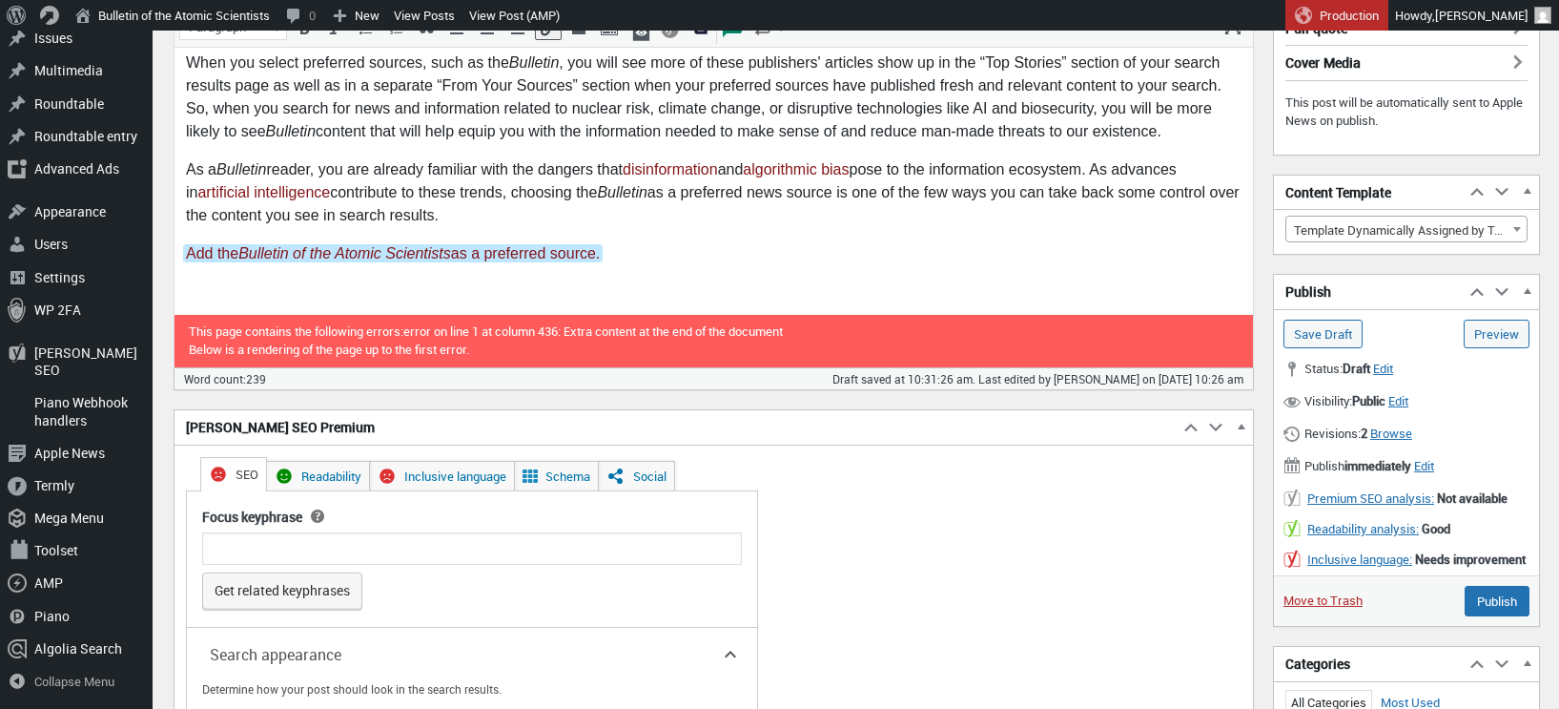
scroll to position [619, 0]
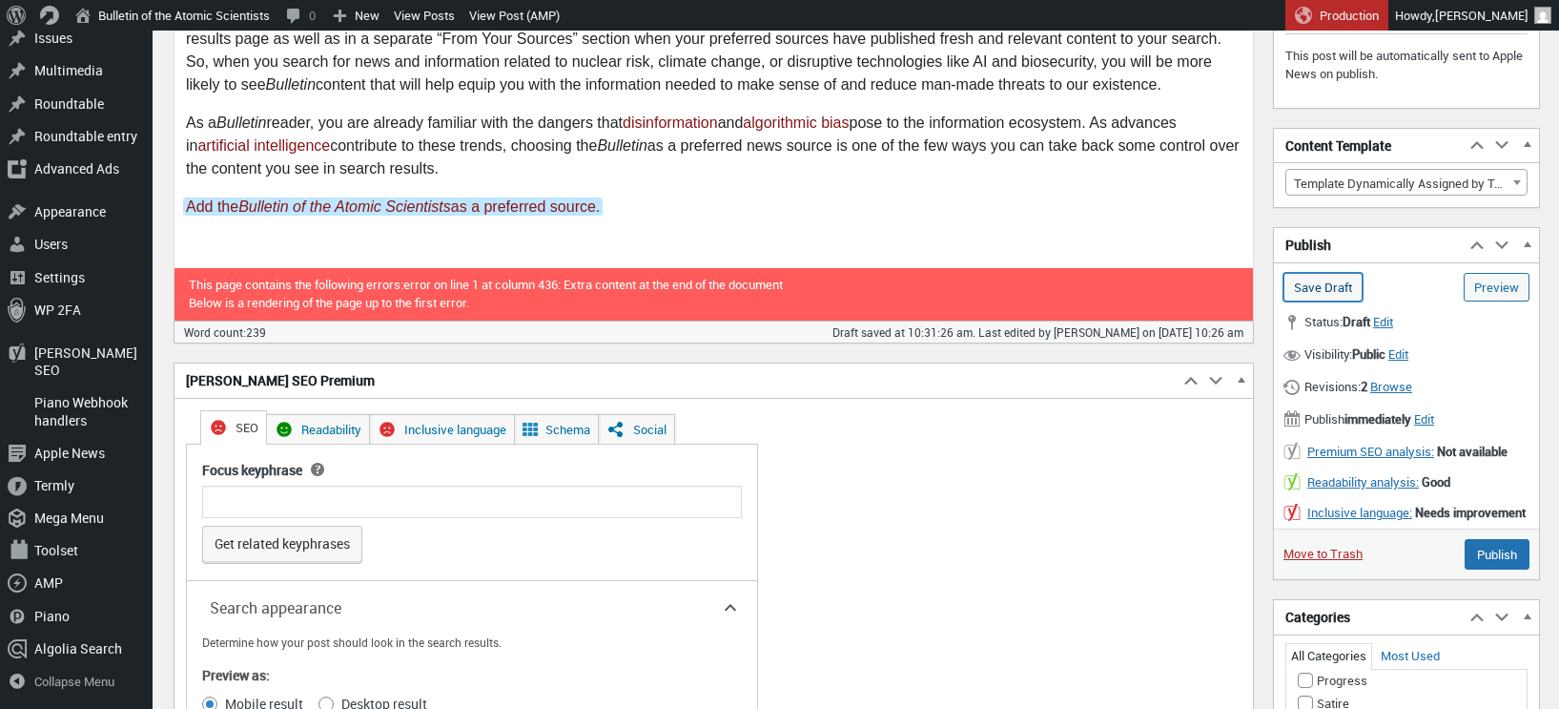
click at [1308, 288] on input "Save Draft" at bounding box center [1323, 287] width 79 height 29
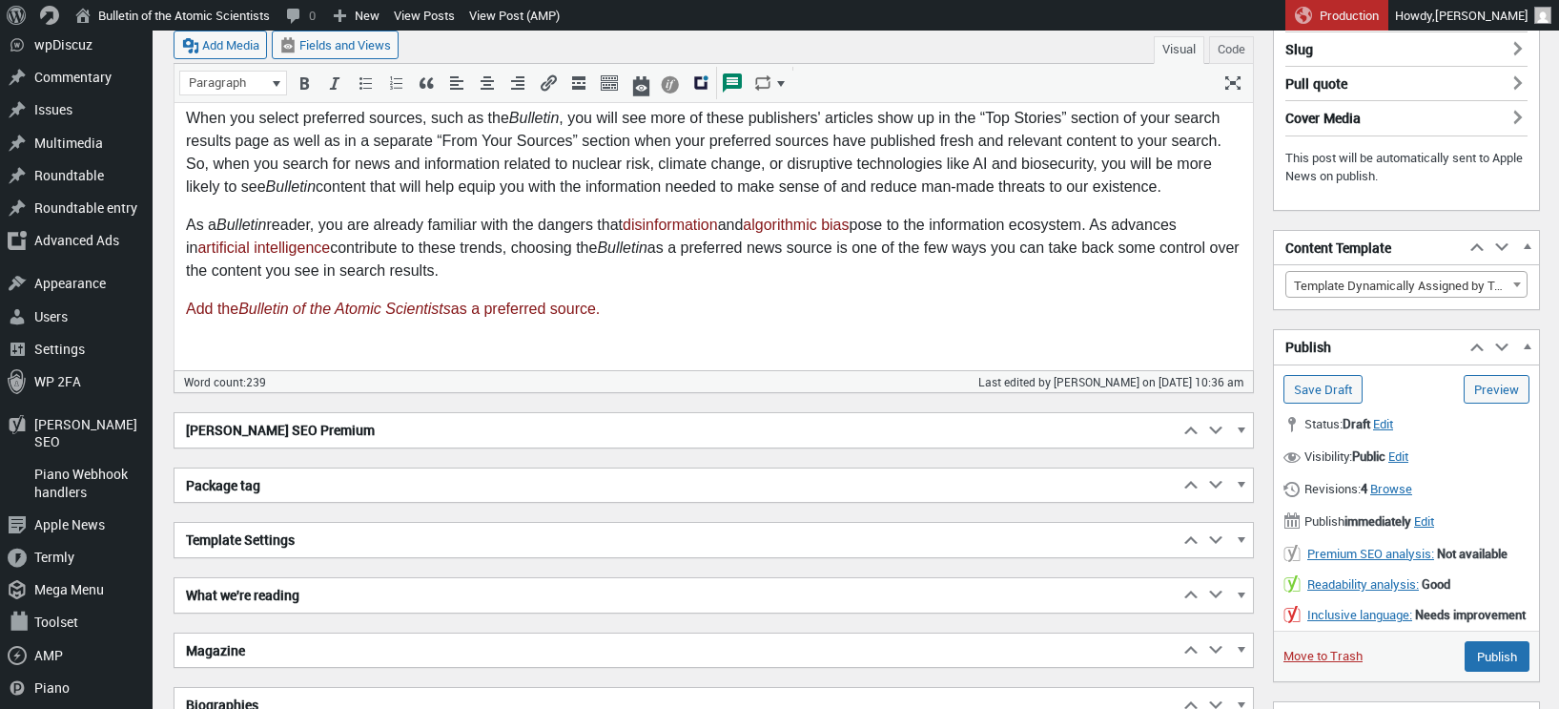
scroll to position [560, 0]
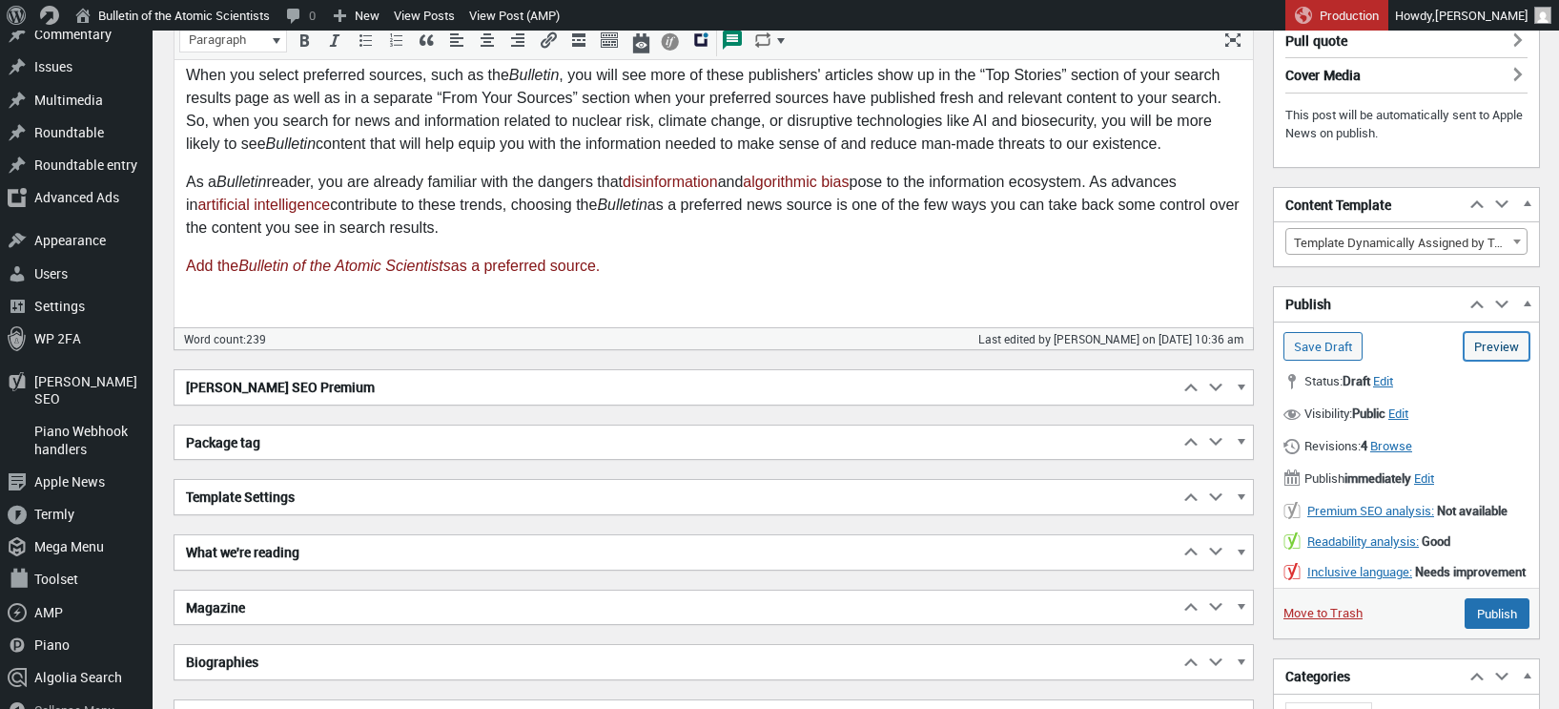
click at [1489, 354] on link "Preview (opens in a new tab)" at bounding box center [1497, 346] width 66 height 29
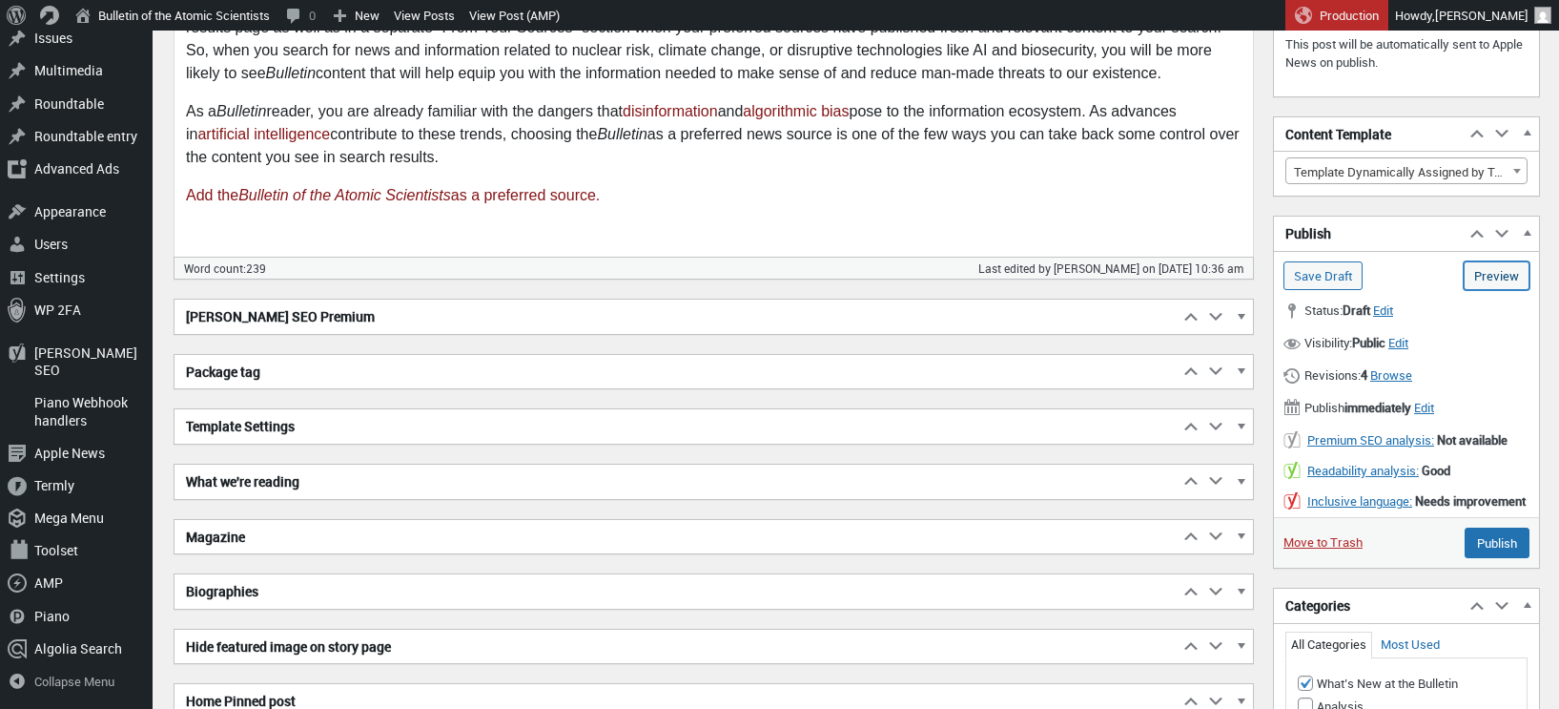
scroll to position [636, 0]
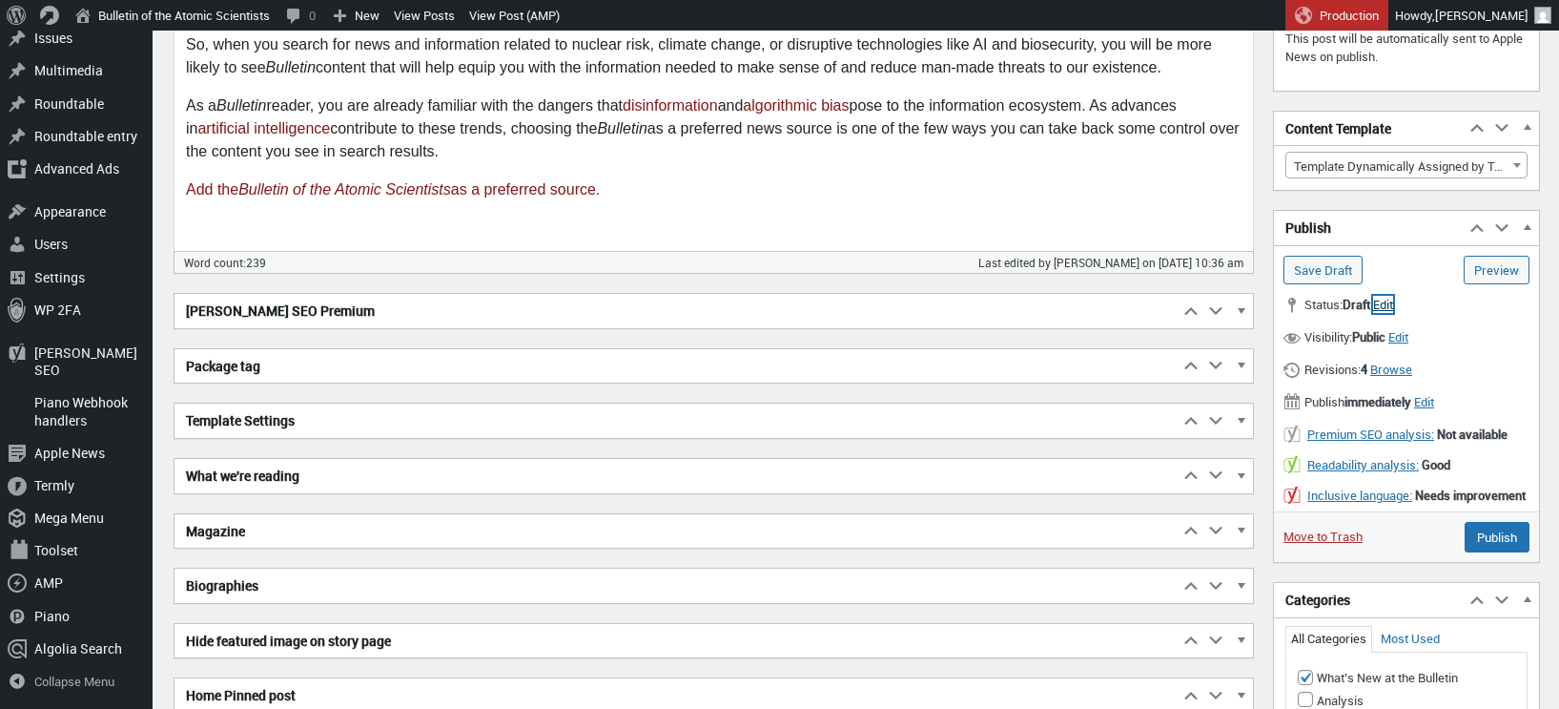
click at [1393, 302] on span "Edit" at bounding box center [1383, 304] width 20 height 17
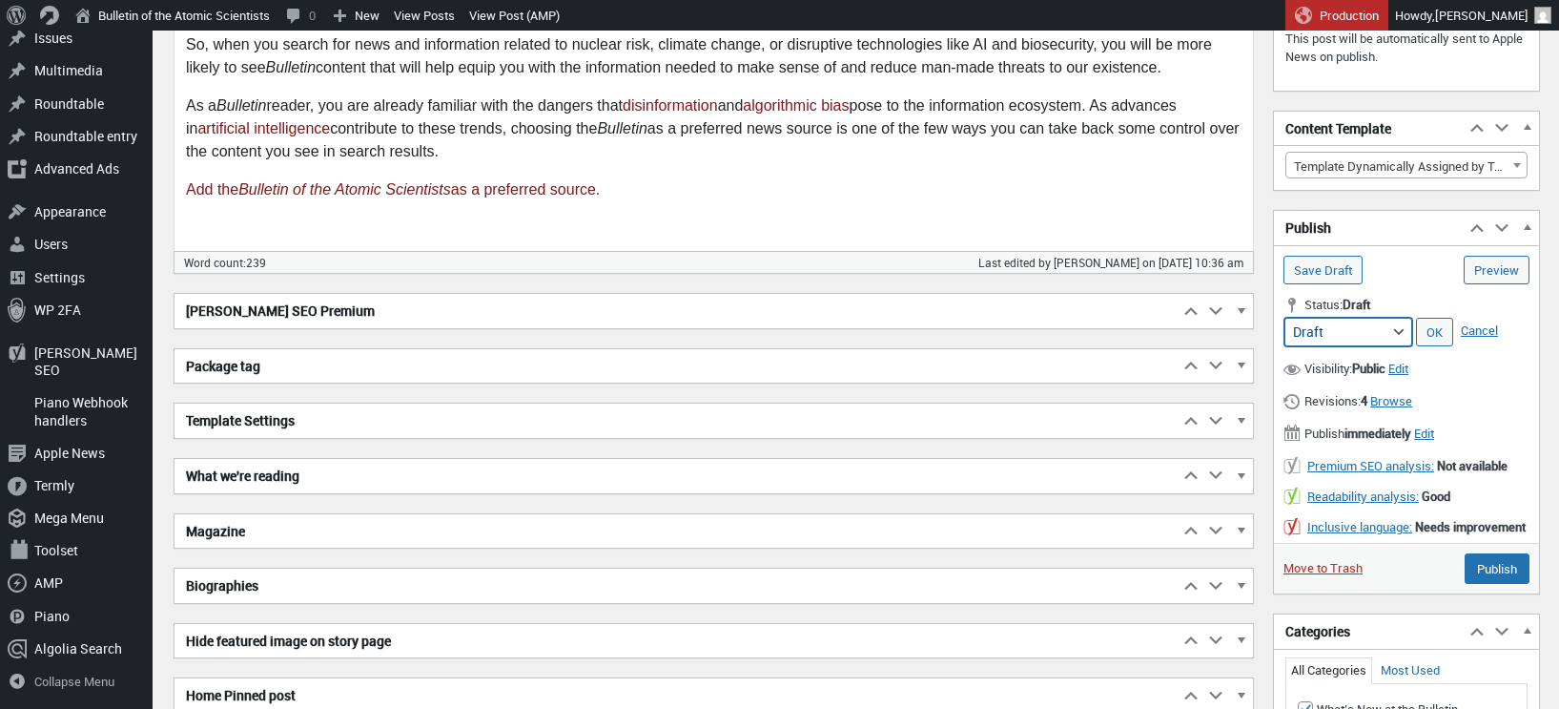
click at [1387, 324] on select "Pending Review Draft" at bounding box center [1348, 332] width 128 height 29
click at [1440, 330] on link "OK" at bounding box center [1434, 332] width 37 height 29
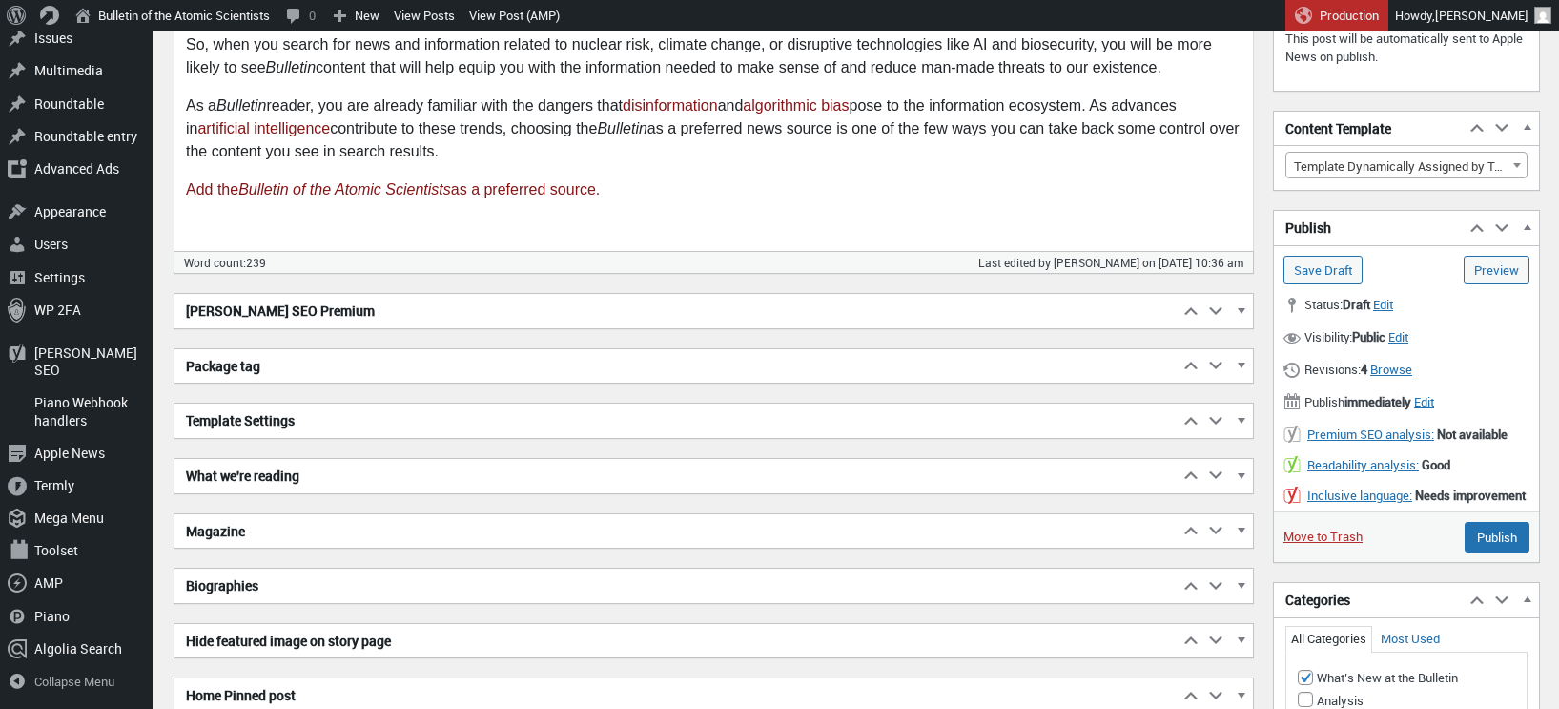
click at [1441, 313] on div "Status: Draft Edit Edit status Set status Pending Review Draft OK Cancel" at bounding box center [1406, 306] width 265 height 32
click at [1434, 400] on span "Edit" at bounding box center [1424, 401] width 20 height 17
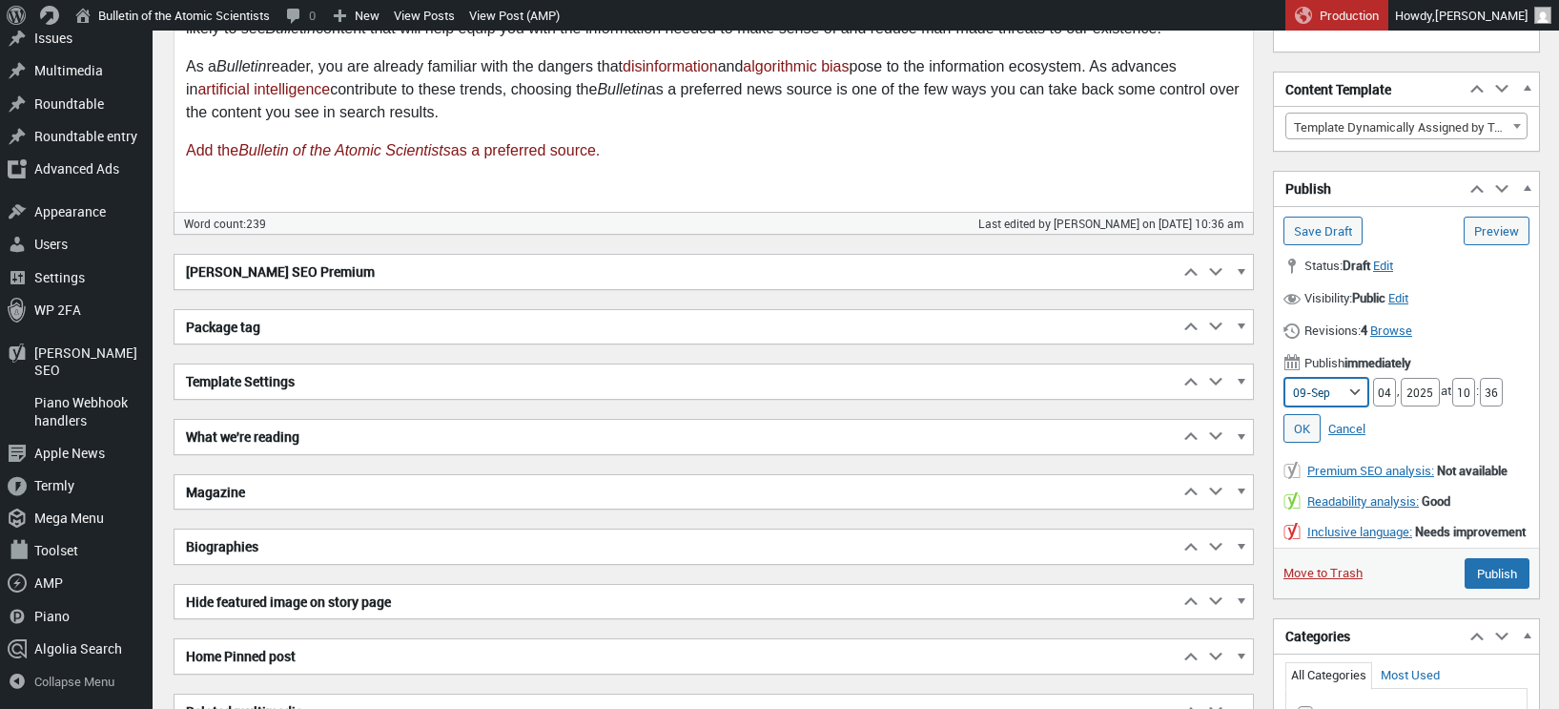
scroll to position [713, 0]
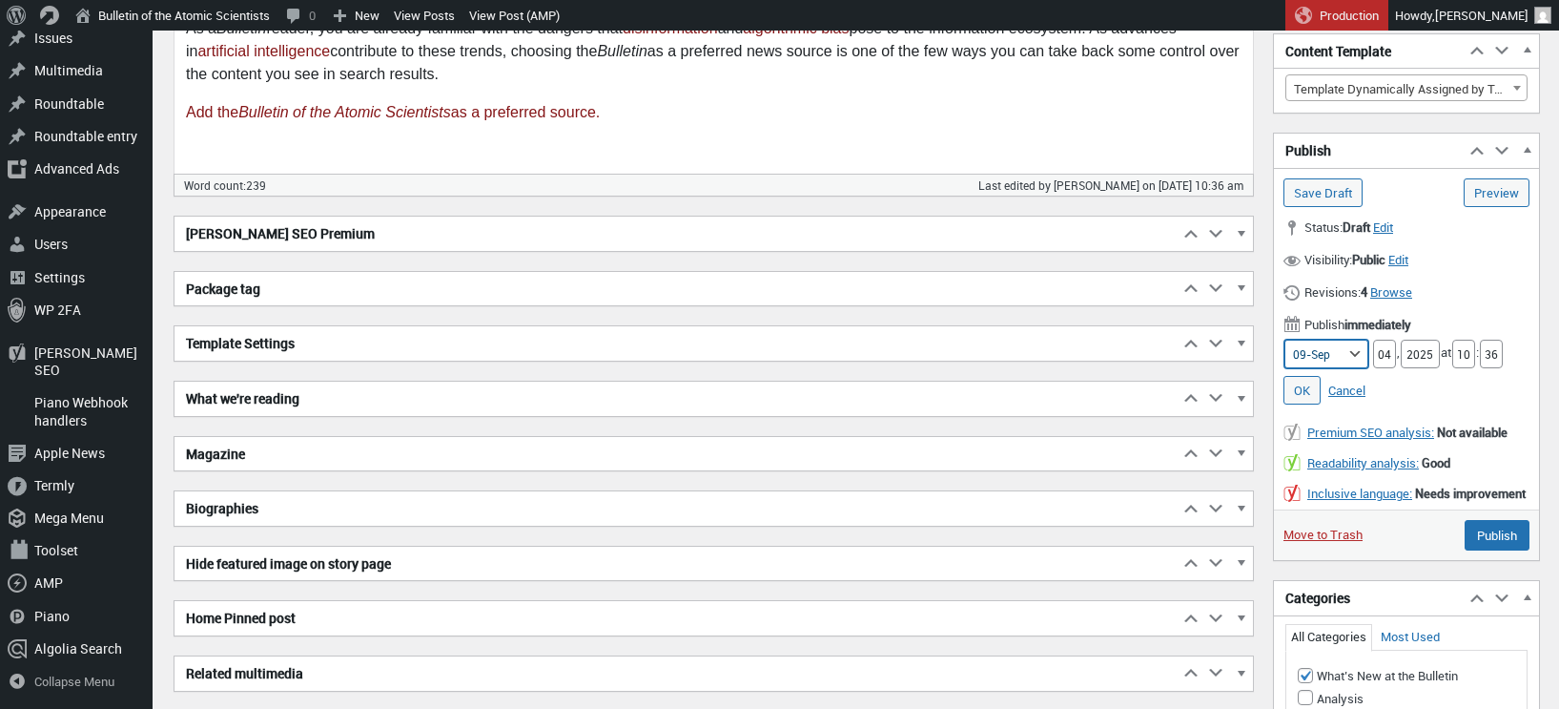
click at [1345, 353] on select "01-Jan 02-Feb 03-Mar 04-Apr 05-May 06-Jun 07-Jul 08-Aug 09-Sep 10-Oct 11-Nov 12…" at bounding box center [1326, 353] width 84 height 29
click at [1385, 355] on input "04" at bounding box center [1384, 353] width 23 height 29
type input "05"
drag, startPoint x: 1473, startPoint y: 355, endPoint x: 1456, endPoint y: 355, distance: 17.2
click at [1456, 355] on input "10" at bounding box center [1463, 353] width 23 height 29
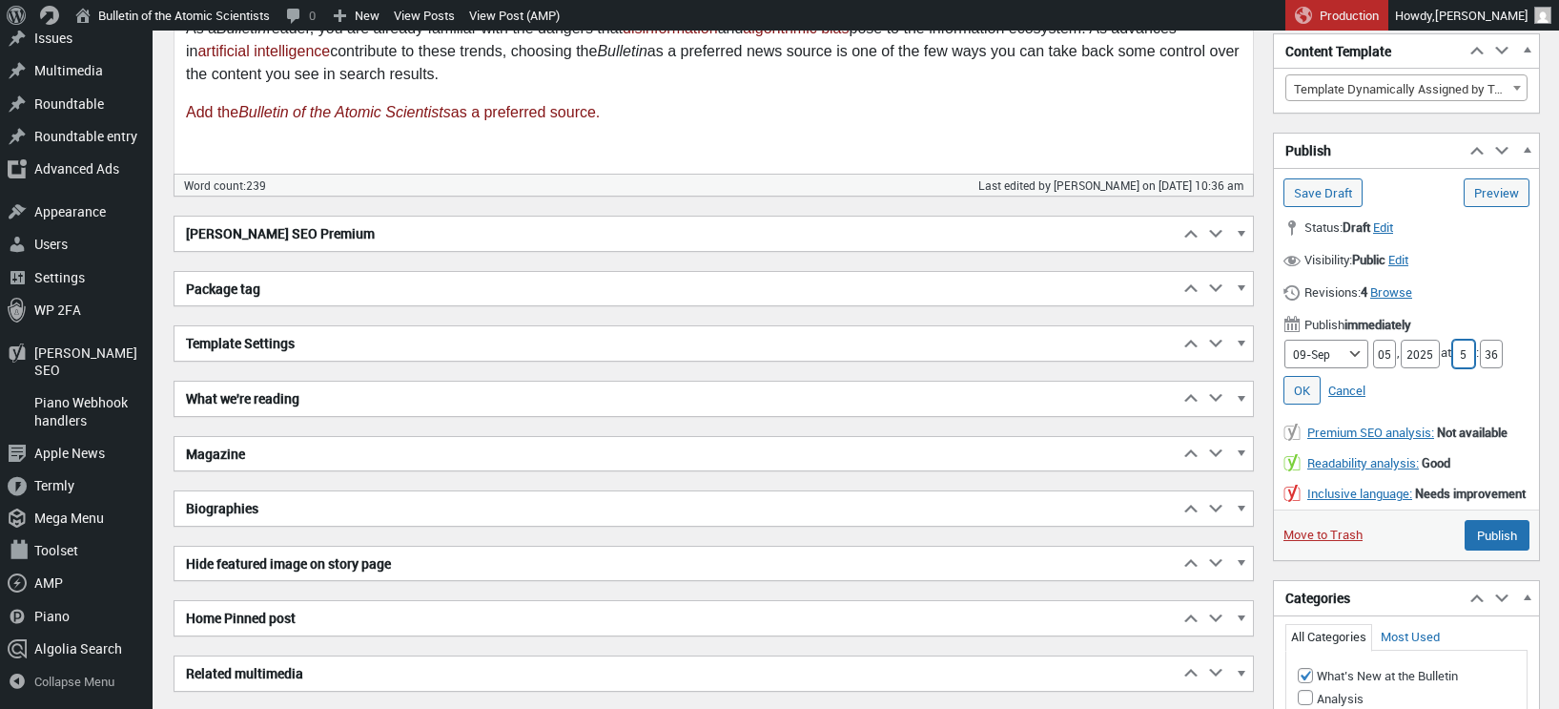
type input "5"
drag, startPoint x: 1503, startPoint y: 352, endPoint x: 1487, endPoint y: 353, distance: 16.2
click at [1487, 353] on input "36" at bounding box center [1491, 353] width 23 height 29
type input "00"
click at [1496, 374] on fieldset "Date and time Month 01-Jan 02-Feb 03-Mar 04-Apr 05-May 06-Jun 07-Jul 08-Aug 09-…" at bounding box center [1407, 372] width 246 height 75
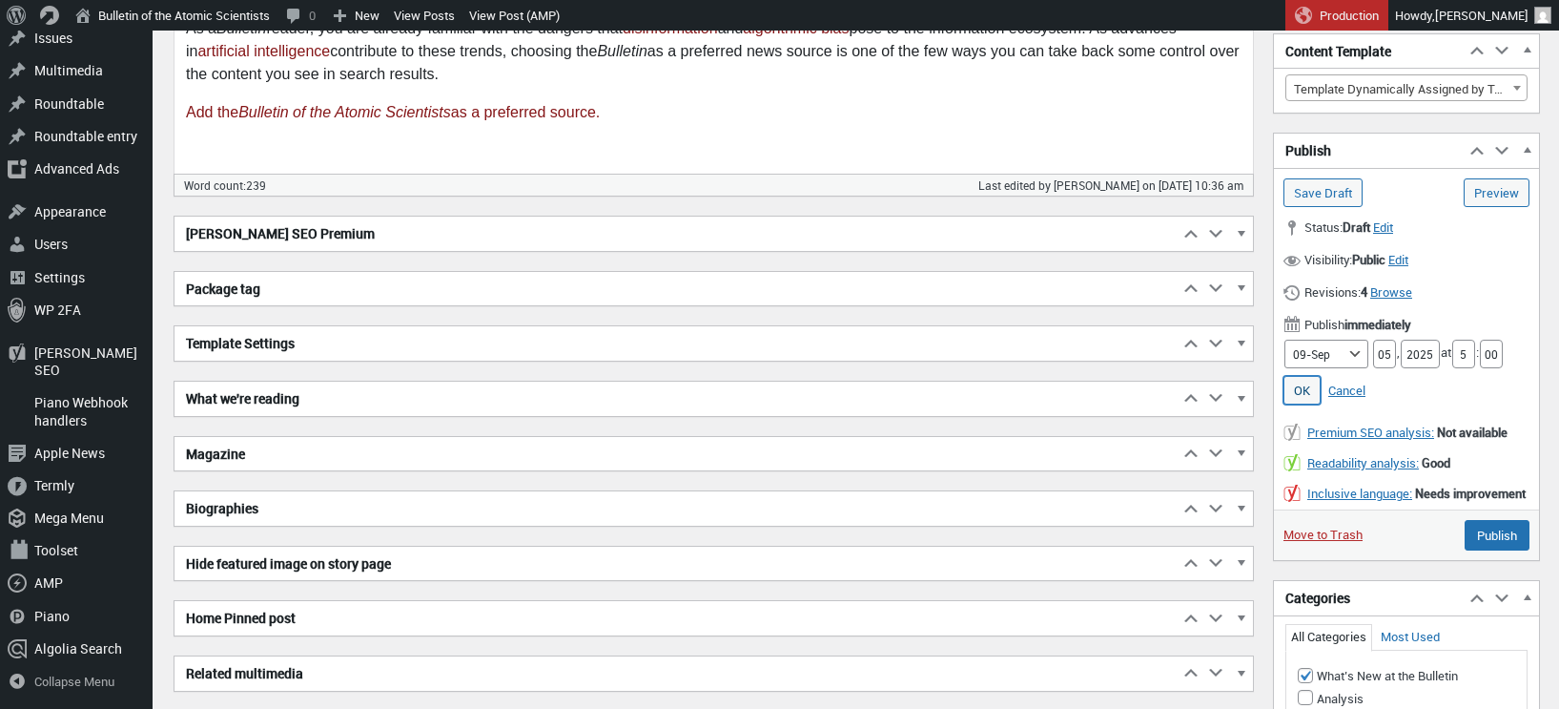
click at [1302, 387] on link "OK" at bounding box center [1302, 390] width 37 height 29
type input "Schedule"
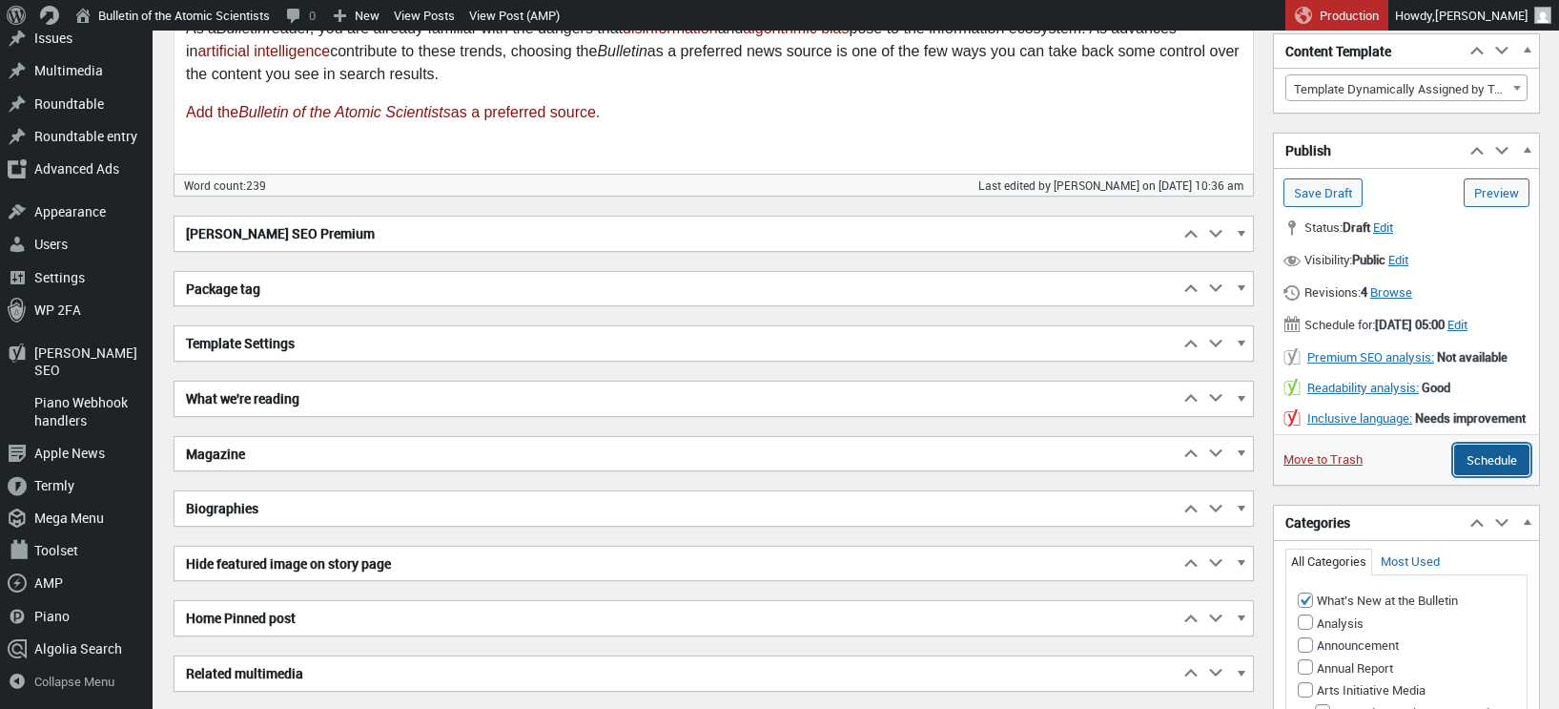
click at [1478, 475] on input "Schedule" at bounding box center [1491, 459] width 75 height 31
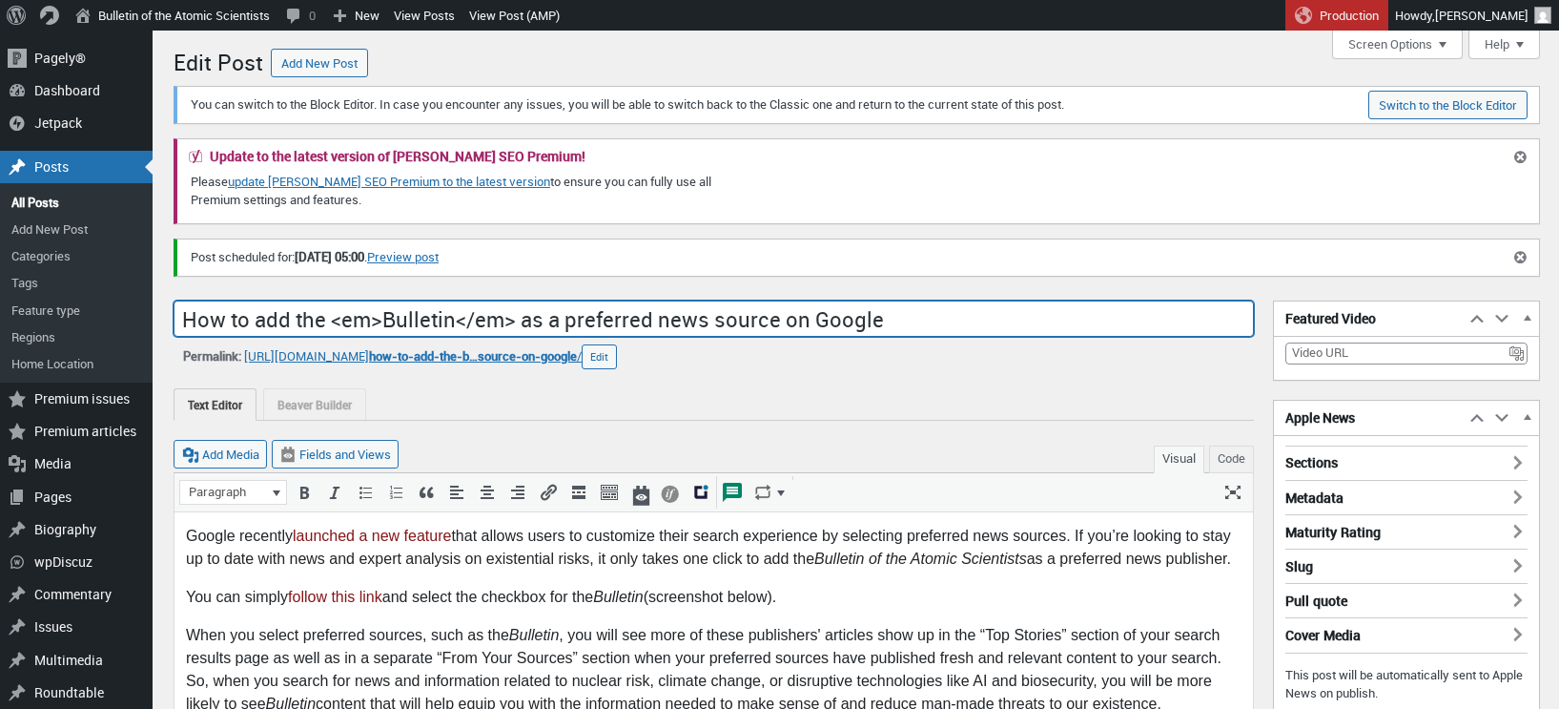
drag, startPoint x: 841, startPoint y: 318, endPoint x: 154, endPoint y: 323, distance: 686.6
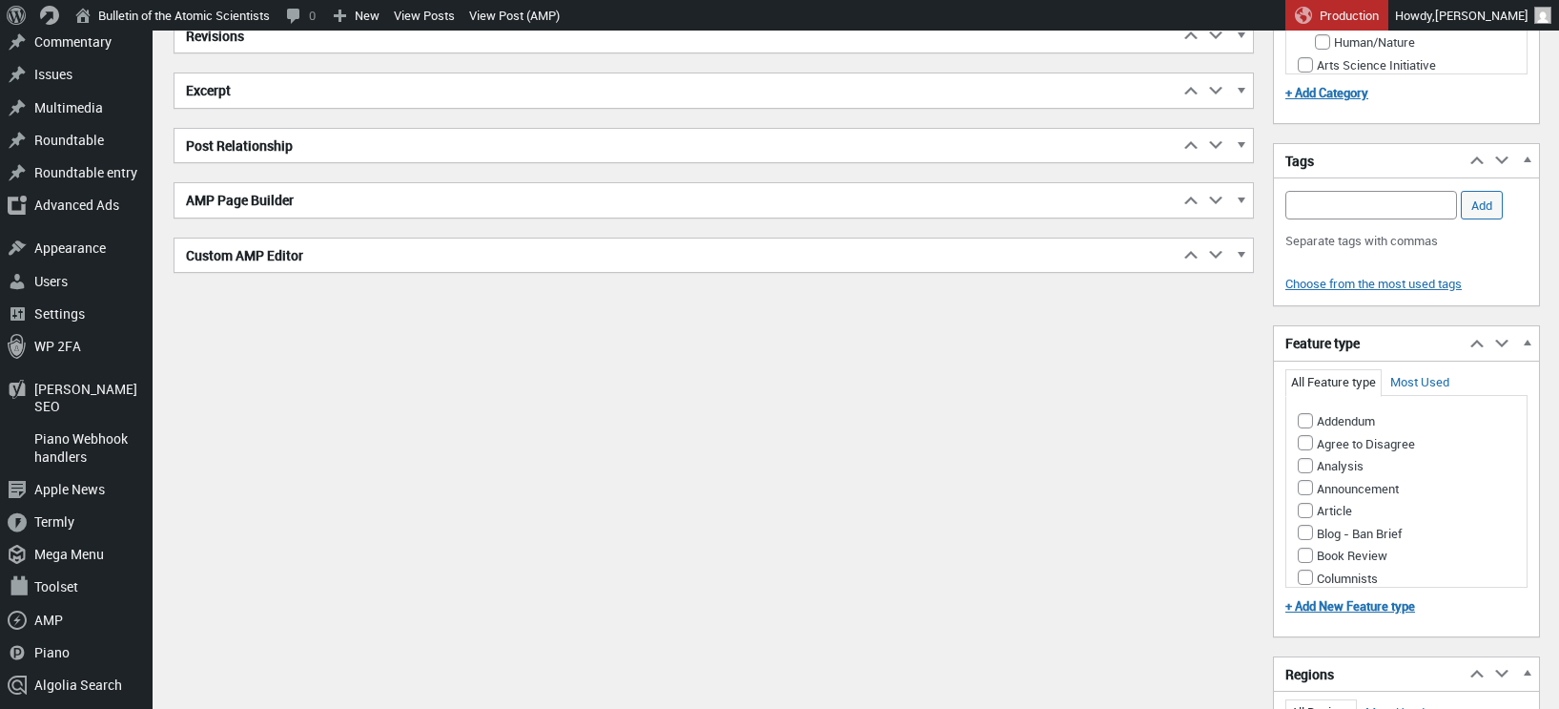
scroll to position [1399, 0]
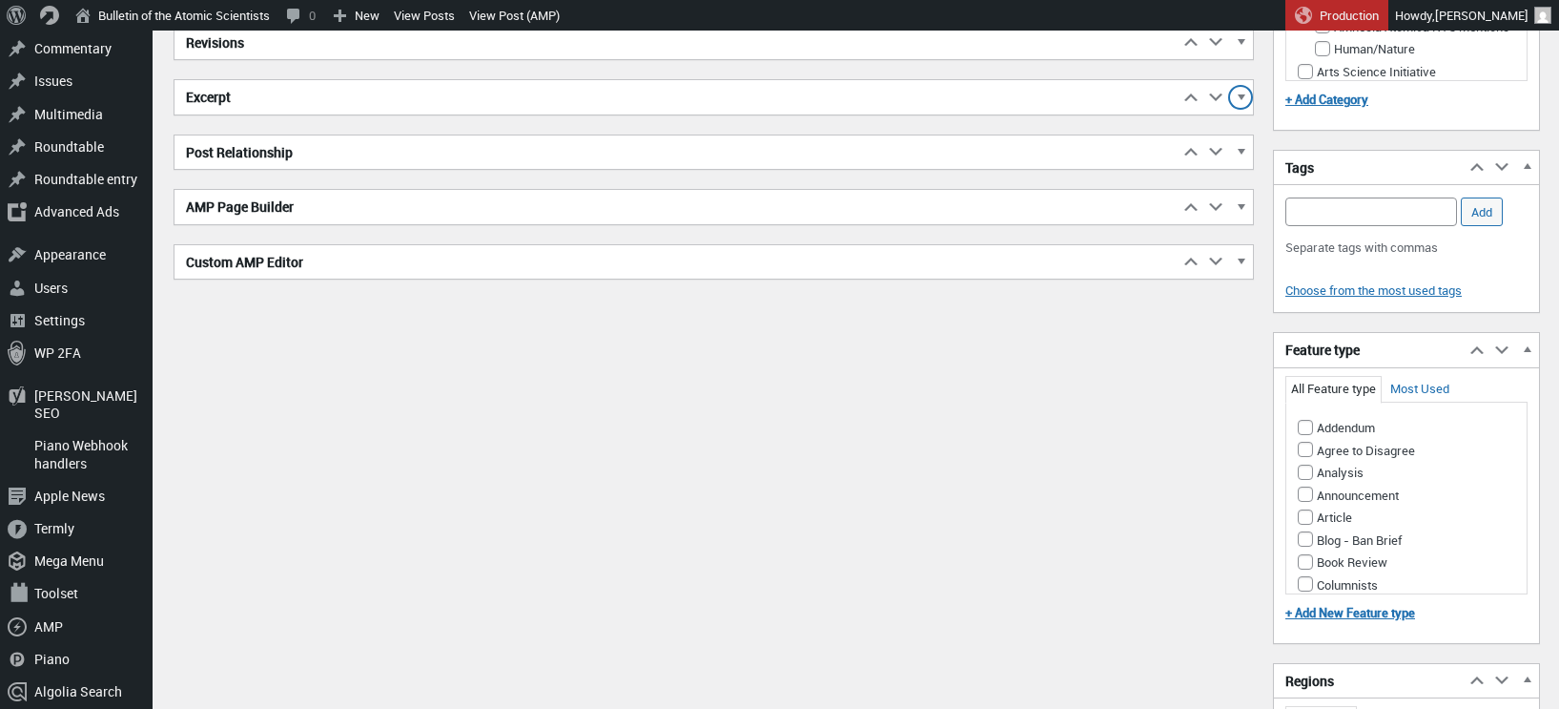
click at [1240, 94] on span "button" at bounding box center [1240, 100] width 19 height 17
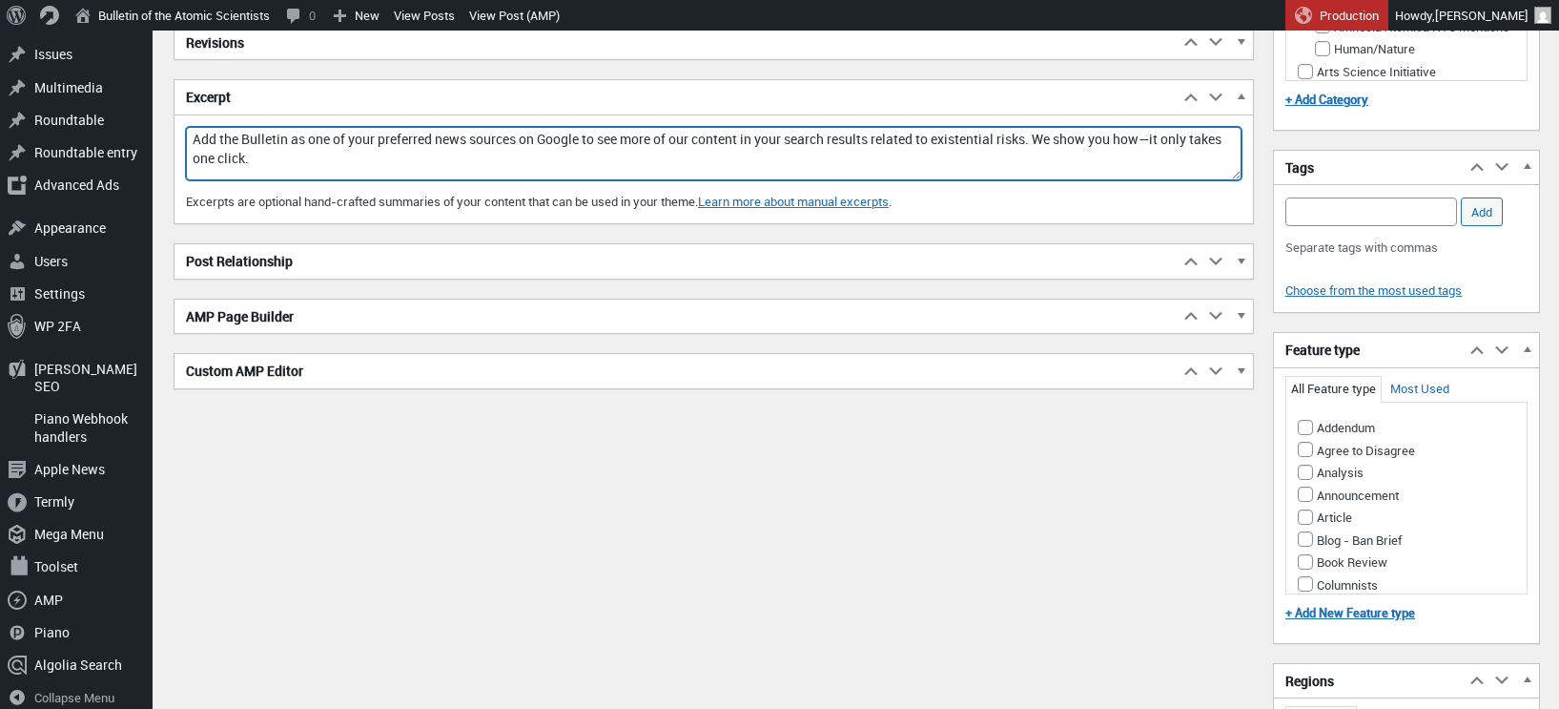
drag, startPoint x: 195, startPoint y: 139, endPoint x: 321, endPoint y: 161, distance: 128.7
click at [321, 161] on textarea "Add the Bulletin as one of your preferred news sources on Google to see more of…" at bounding box center [714, 153] width 1056 height 53
click at [349, 156] on textarea "Add the Bulletin as one of your preferred news sources on Google to see more of…" at bounding box center [714, 153] width 1056 height 53
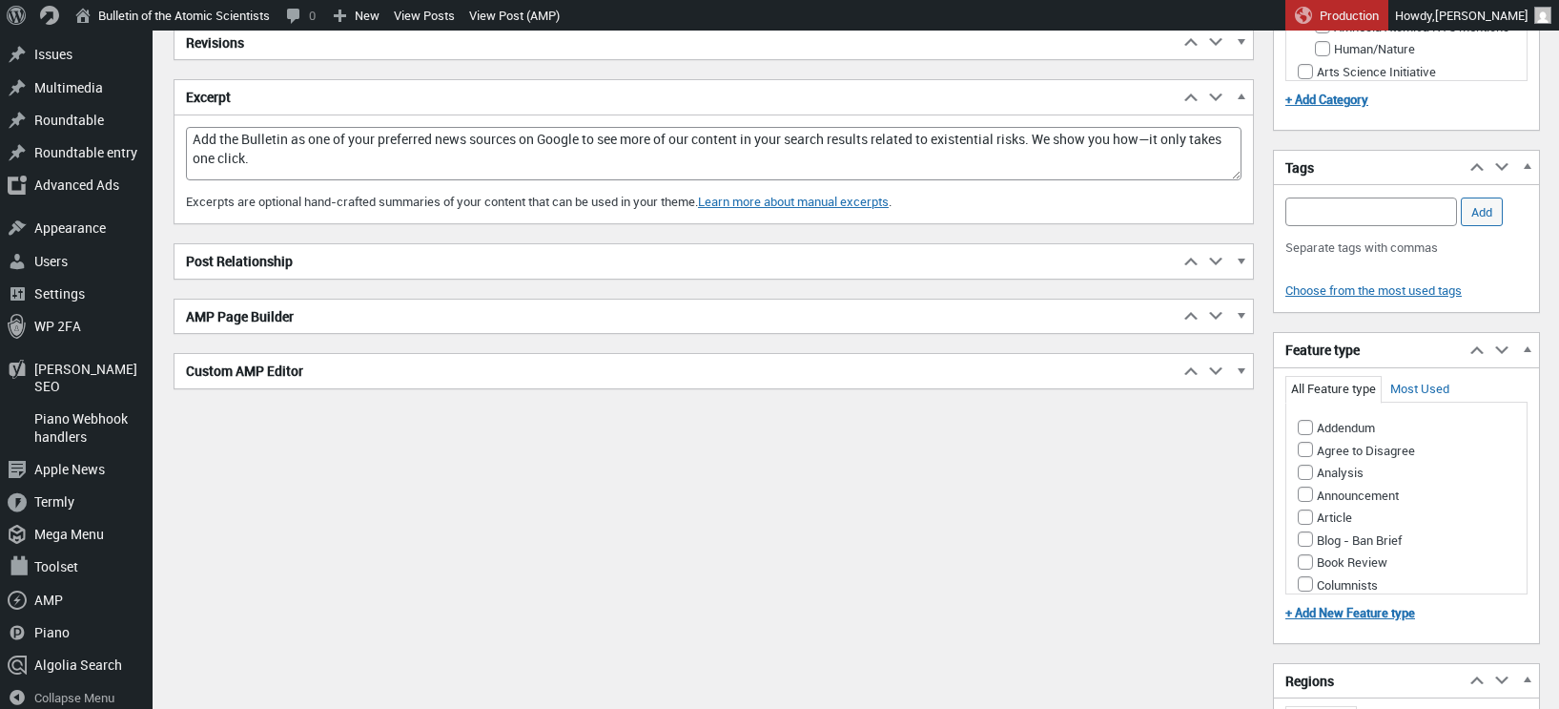
click at [182, 143] on div "Excerpt Add the Bulletin as one of your preferred news sources on Google to see…" at bounding box center [714, 175] width 1079 height 97
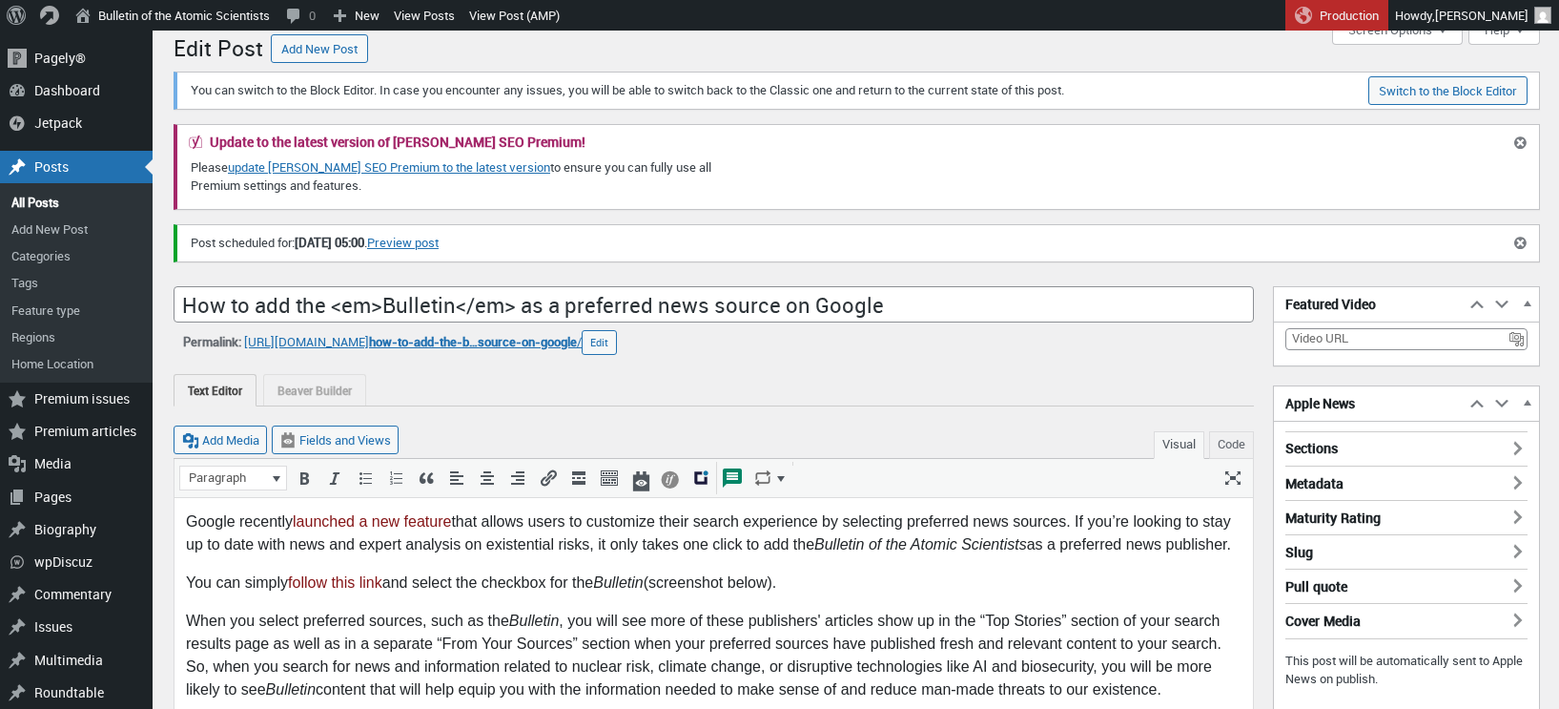
scroll to position [0, 0]
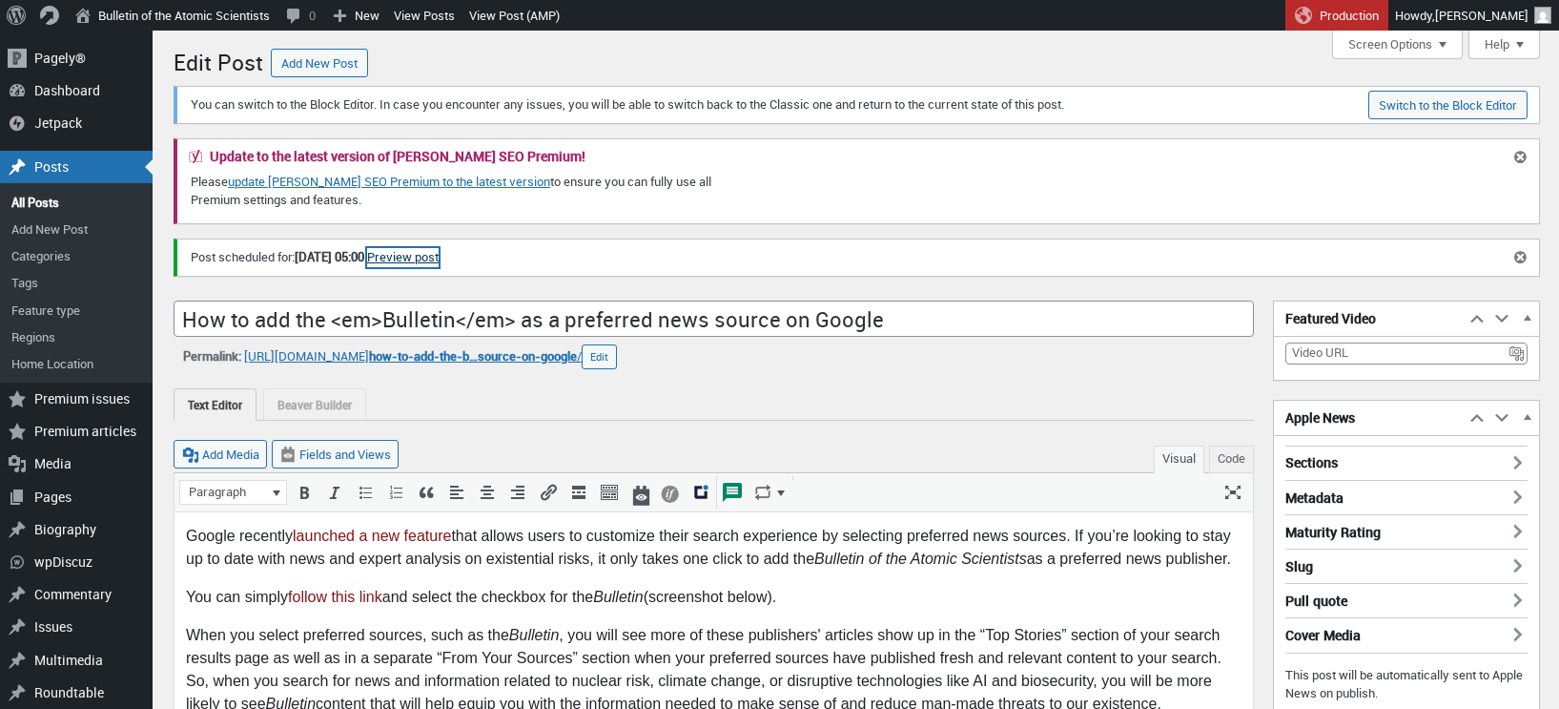
click at [439, 257] on link "Preview post" at bounding box center [403, 257] width 72 height 19
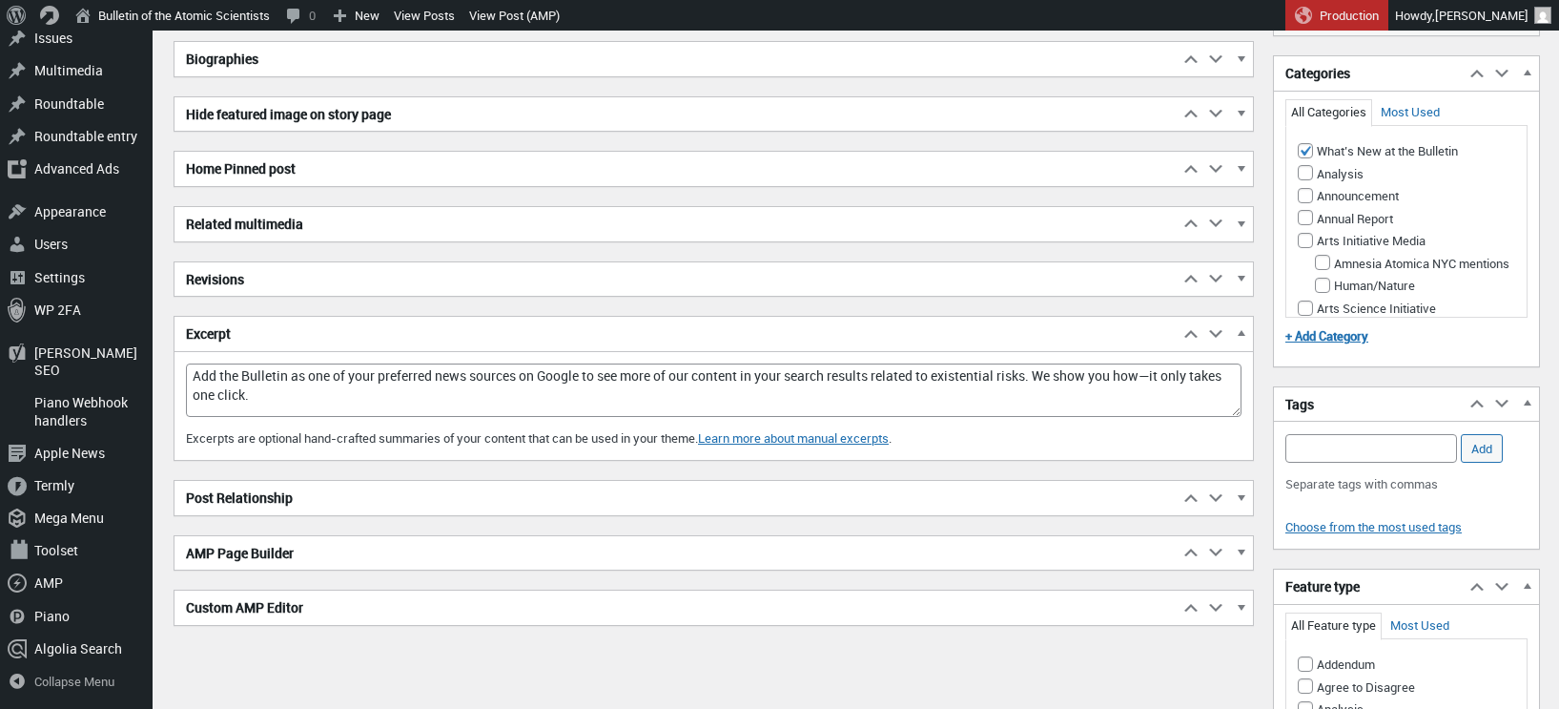
scroll to position [1226, 0]
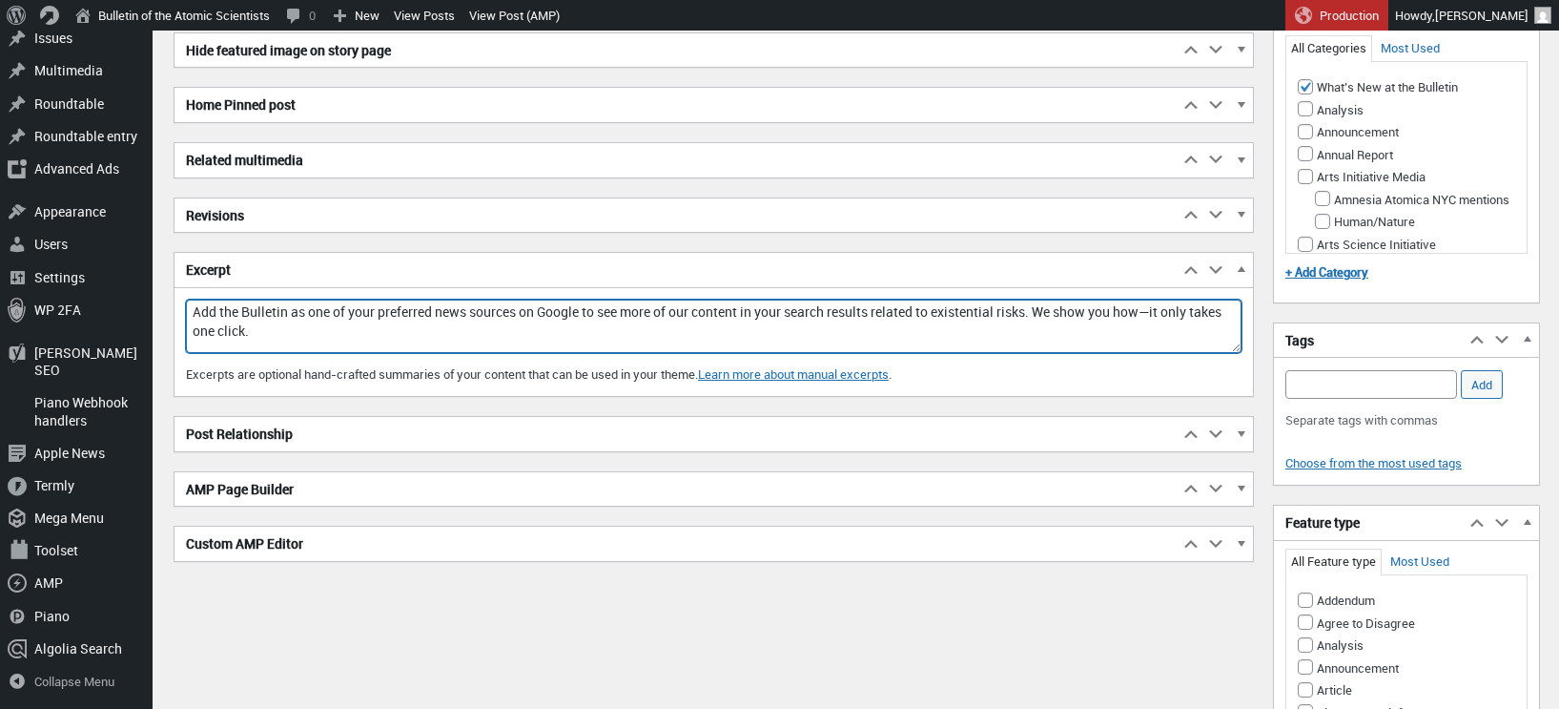
drag, startPoint x: 380, startPoint y: 308, endPoint x: 312, endPoint y: 302, distance: 68.9
click at [312, 302] on textarea "Add the Bulletin as one of your preferred news sources on Google to see more of…" at bounding box center [714, 325] width 1056 height 53
click at [466, 314] on textarea "Add the Bulletin as one of your preferred news sources on Google to see more of…" at bounding box center [714, 325] width 1056 height 53
type textarea "Add the Bulletin as a preferred news source on Google to see more of our conten…"
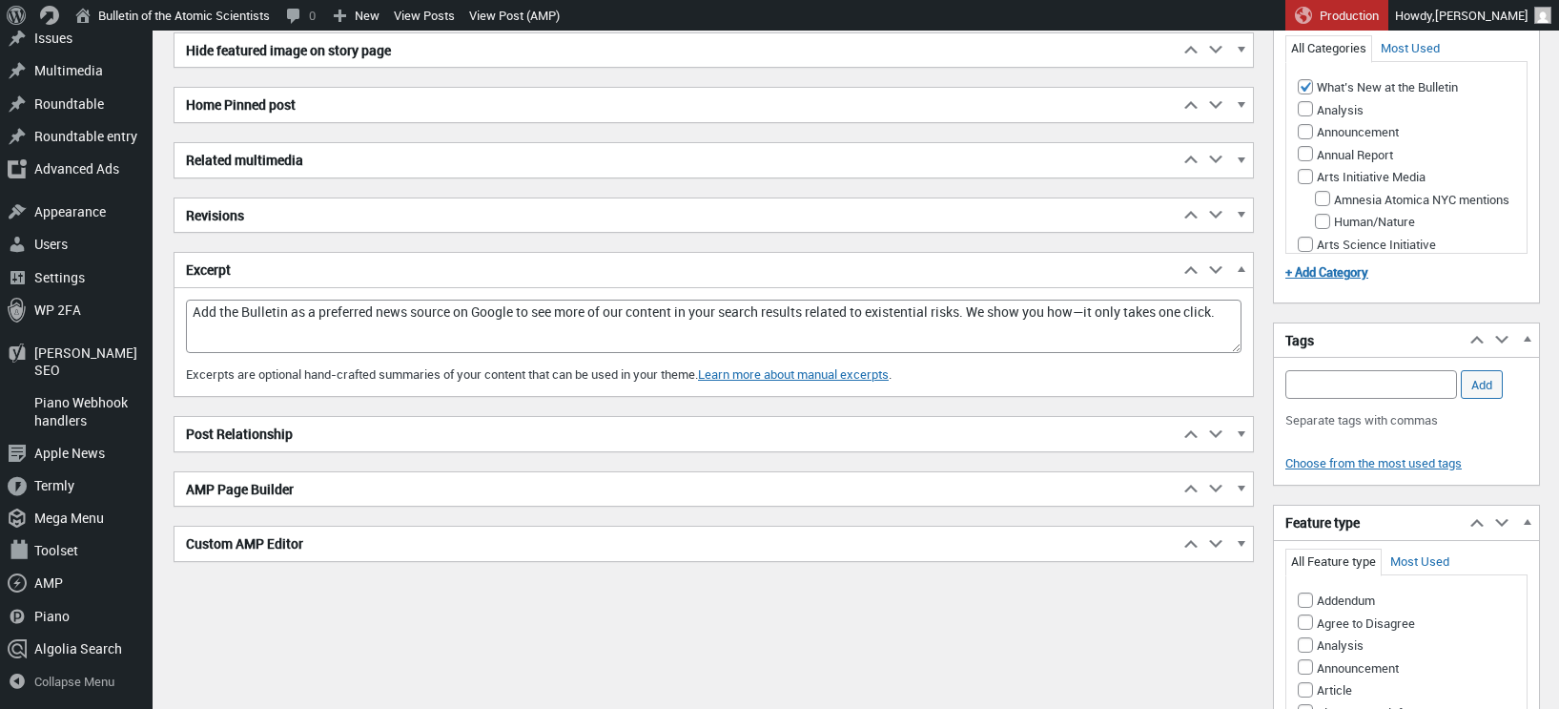
click at [1244, 333] on div "Excerpt Add the Bulletin as one of your preferred news sources on Google to see…" at bounding box center [714, 347] width 1079 height 97
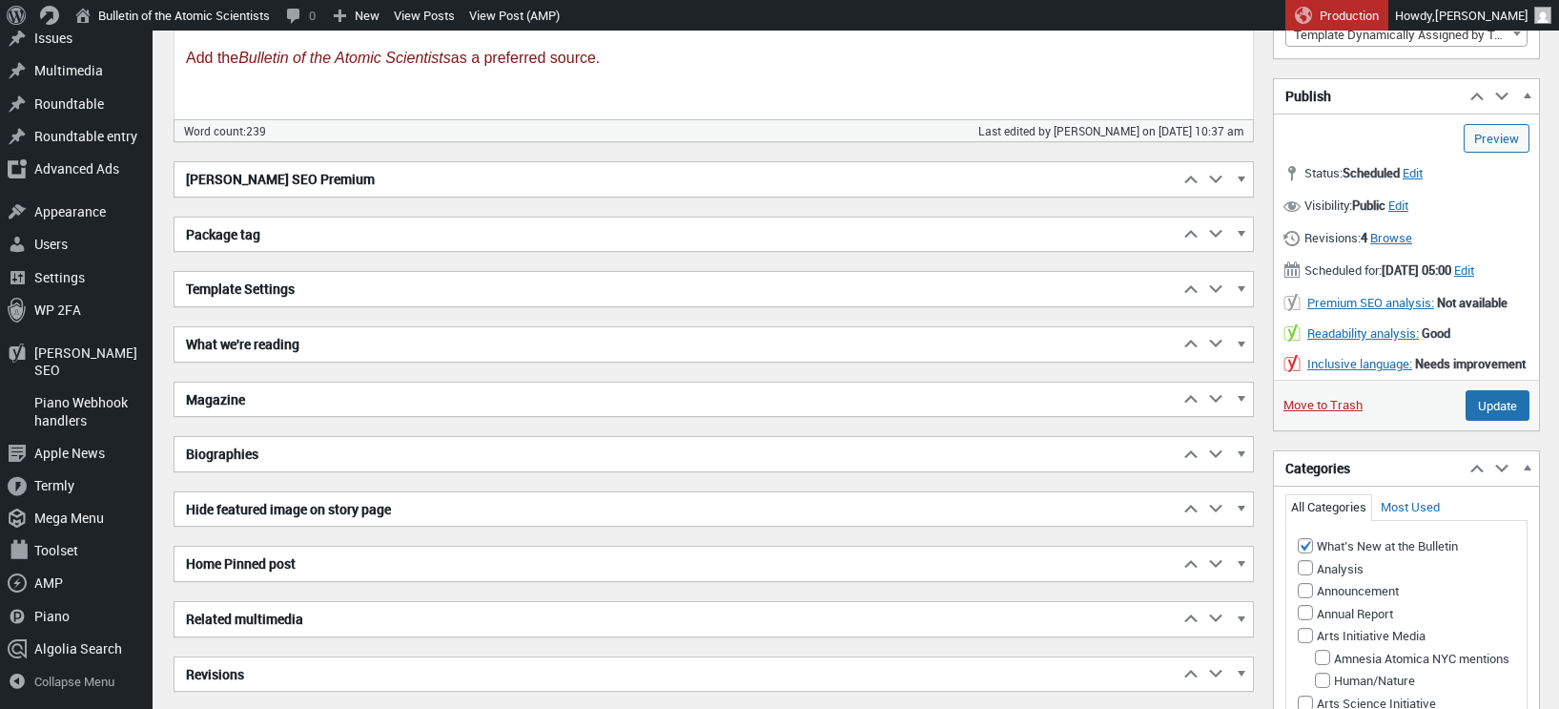
scroll to position [782, 0]
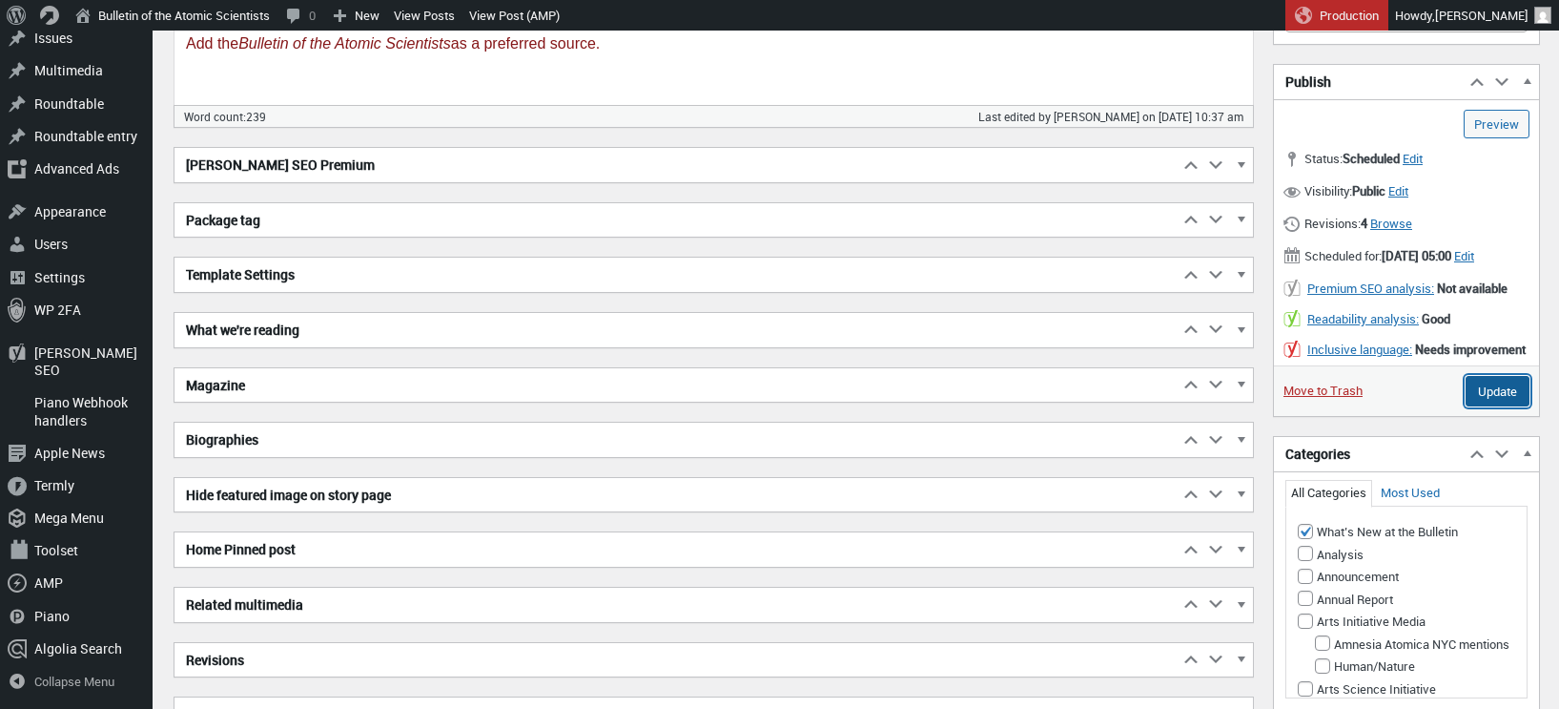
click at [1493, 406] on input "Update" at bounding box center [1498, 391] width 64 height 31
type input "Schedule"
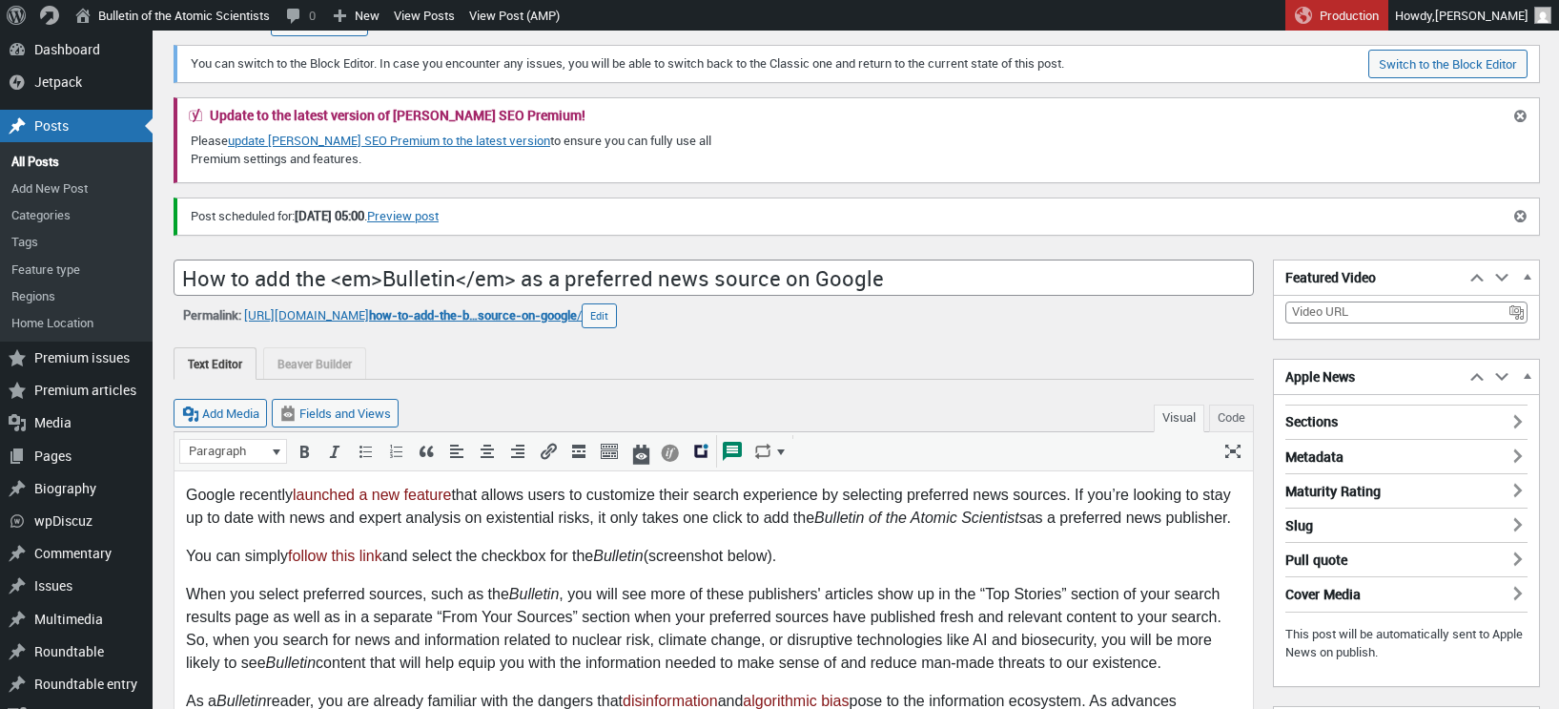
scroll to position [88, 0]
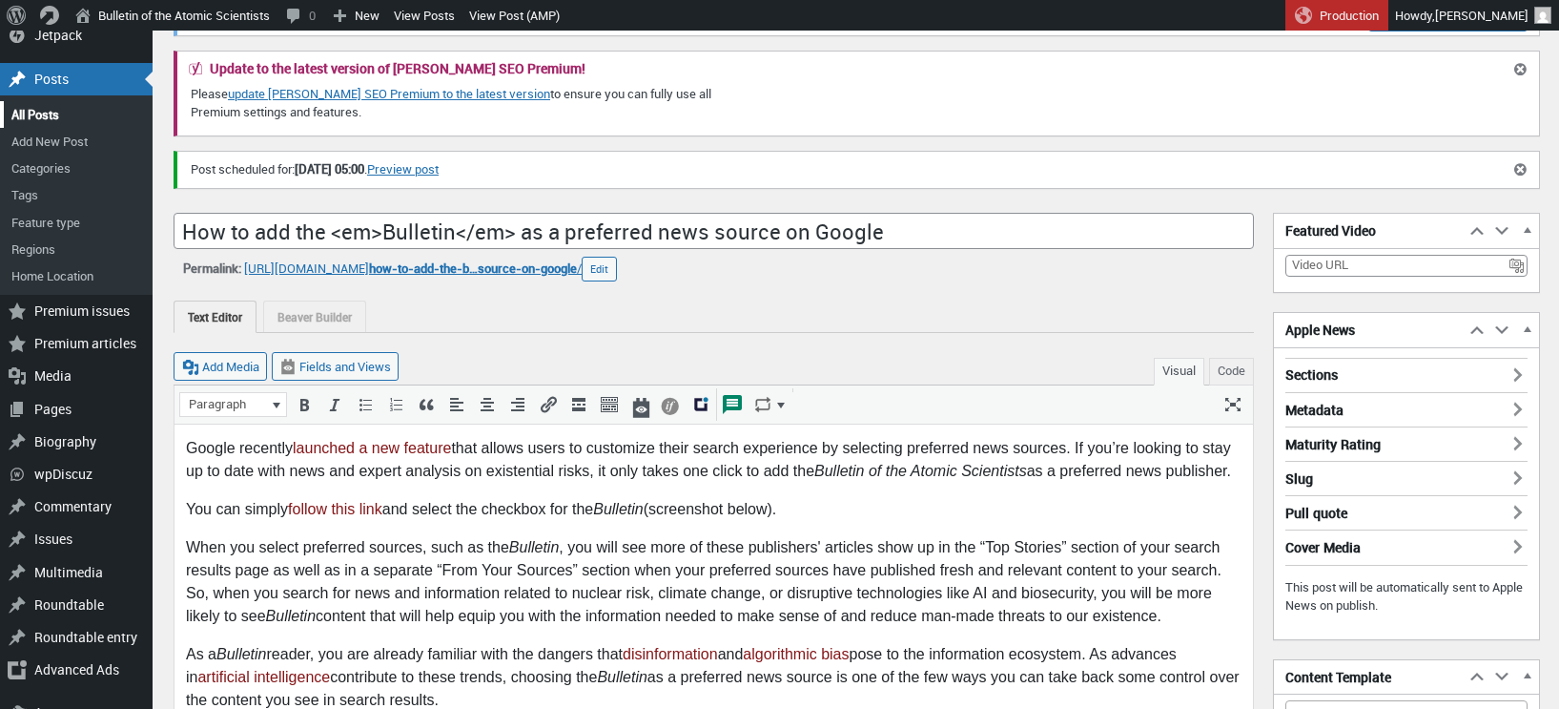
click at [36, 108] on link "All Posts" at bounding box center [76, 114] width 153 height 27
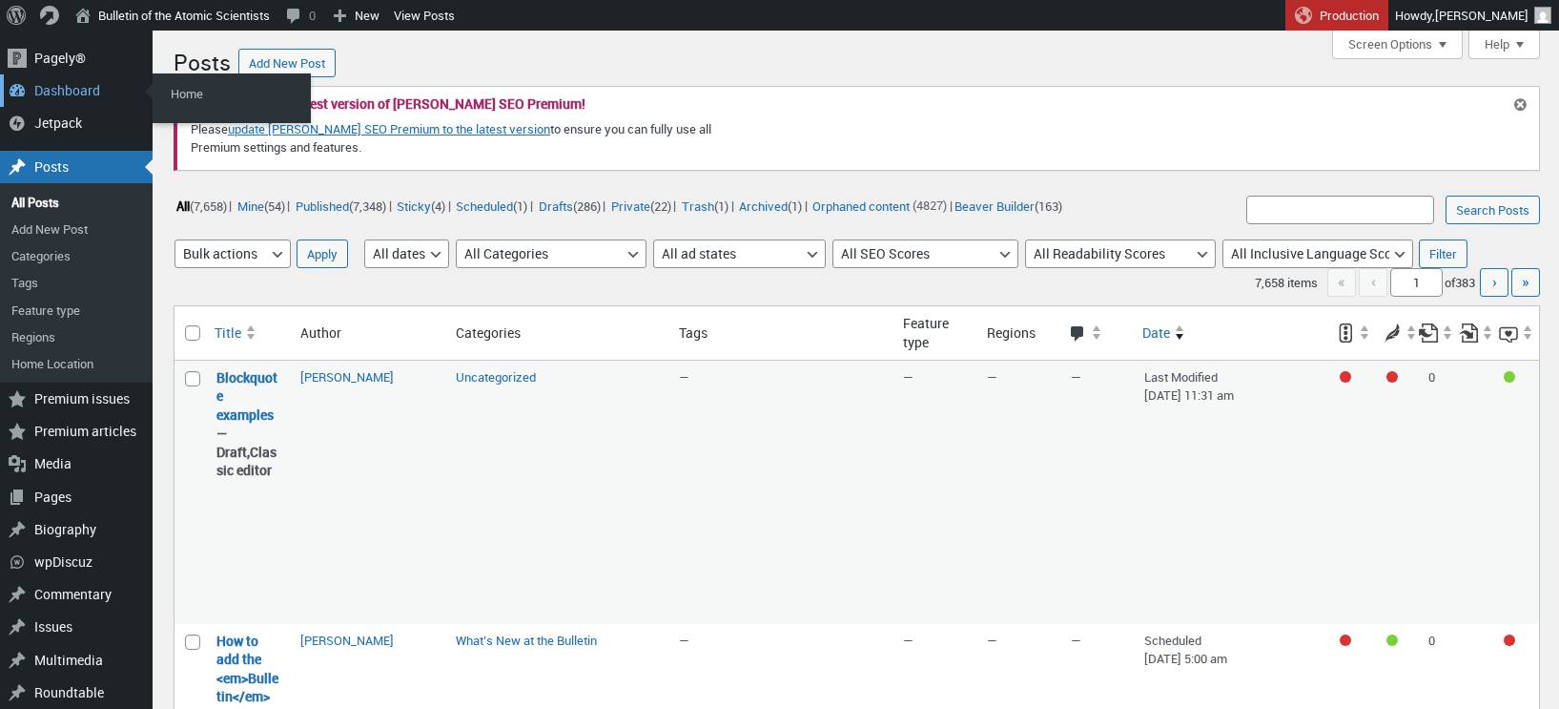
click at [67, 90] on div "Dashboard" at bounding box center [76, 90] width 153 height 32
